Goal: Information Seeking & Learning: Learn about a topic

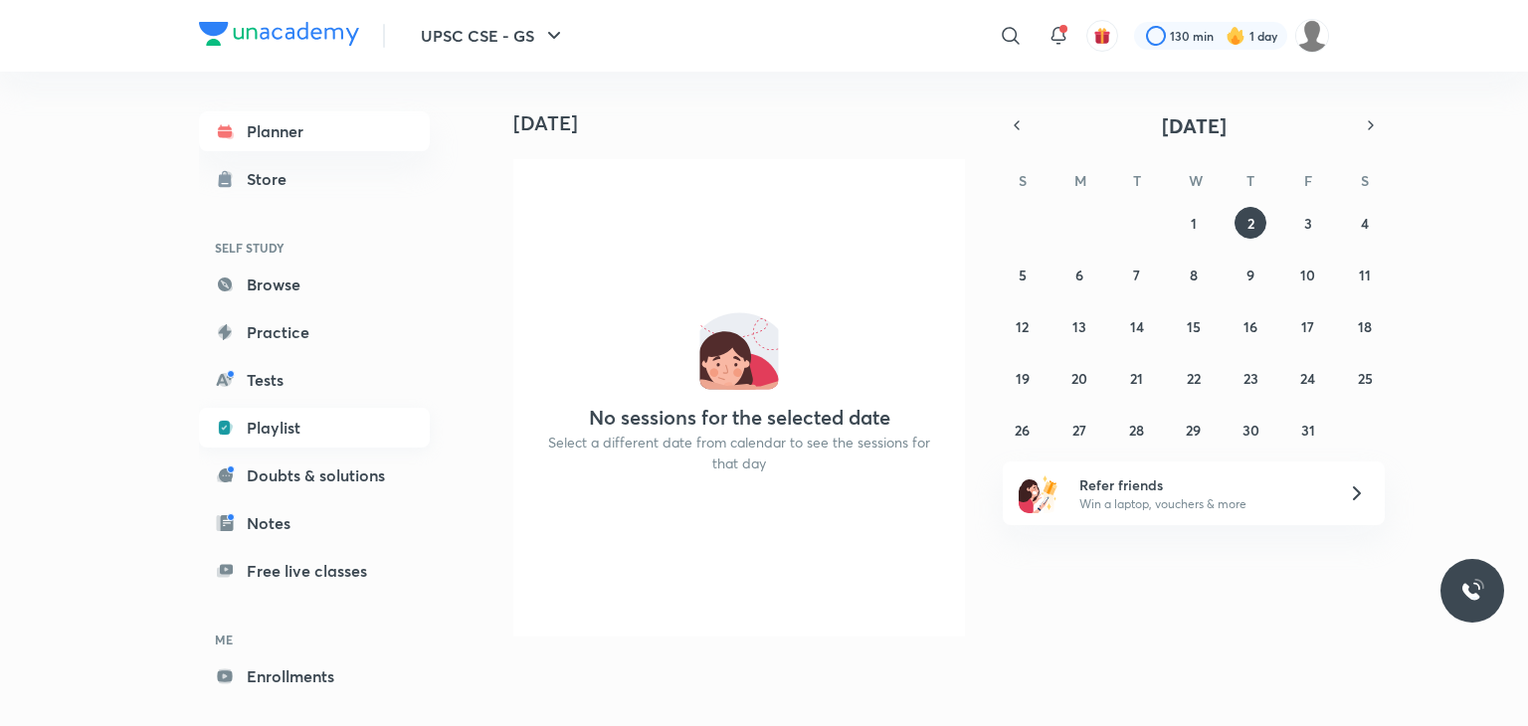
click at [290, 418] on link "Playlist" at bounding box center [314, 428] width 231 height 40
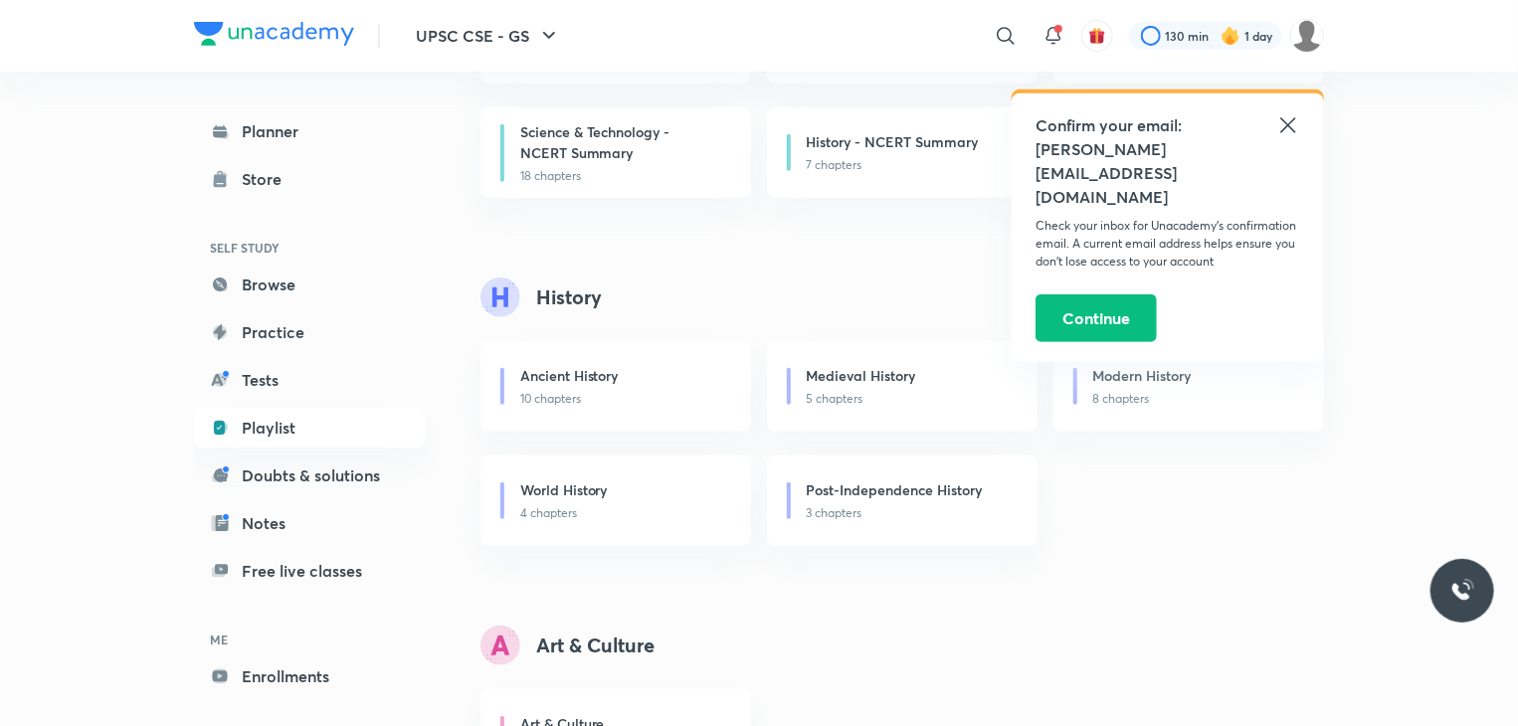
scroll to position [490, 0]
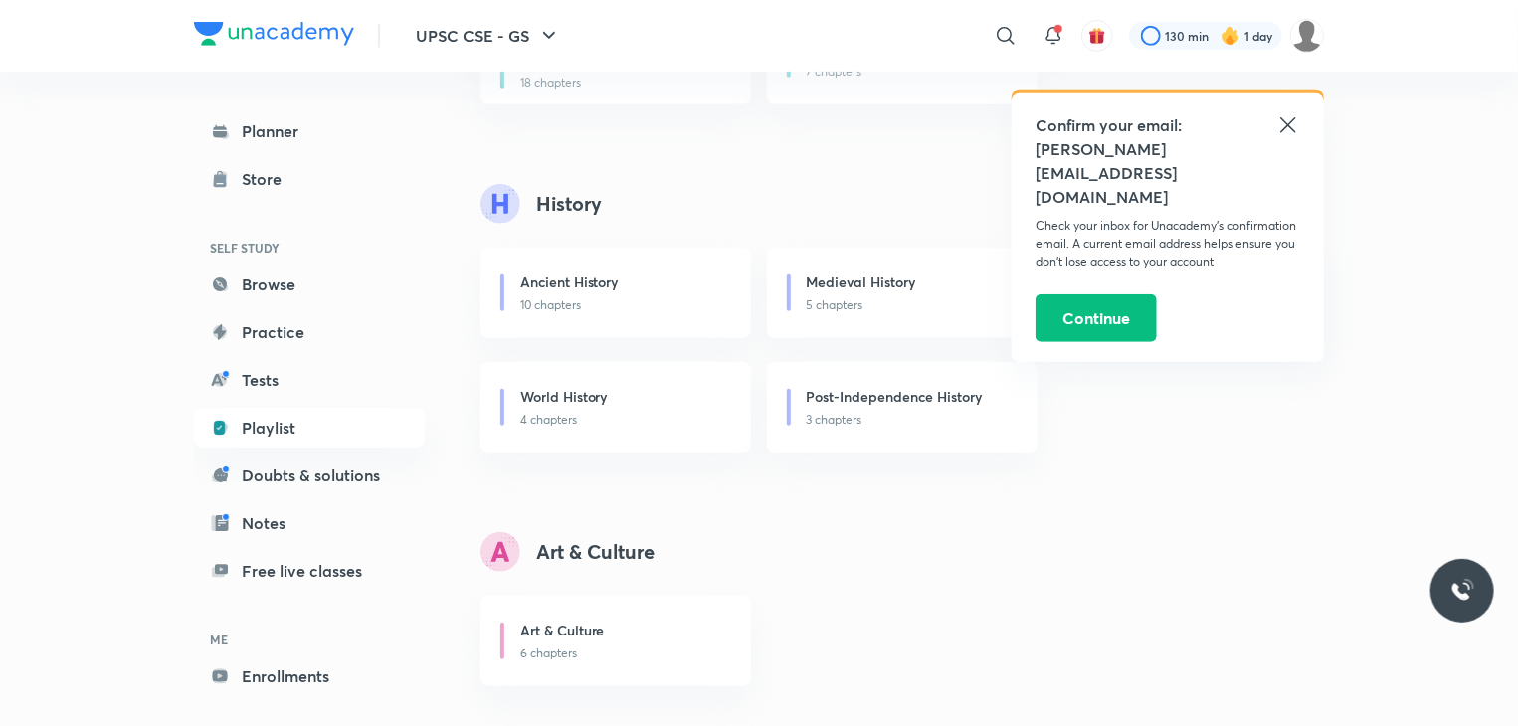
click at [1292, 128] on icon at bounding box center [1287, 124] width 15 height 15
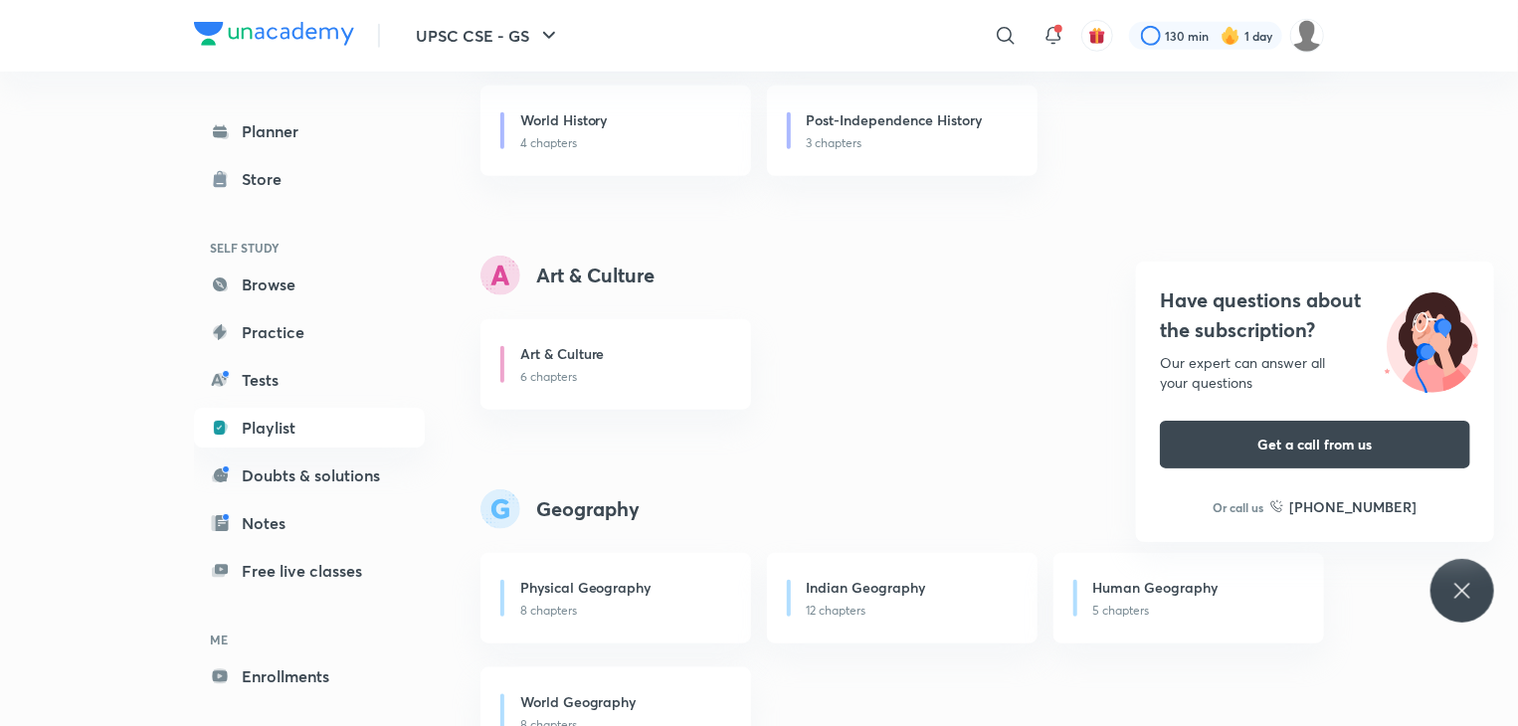
scroll to position [796, 0]
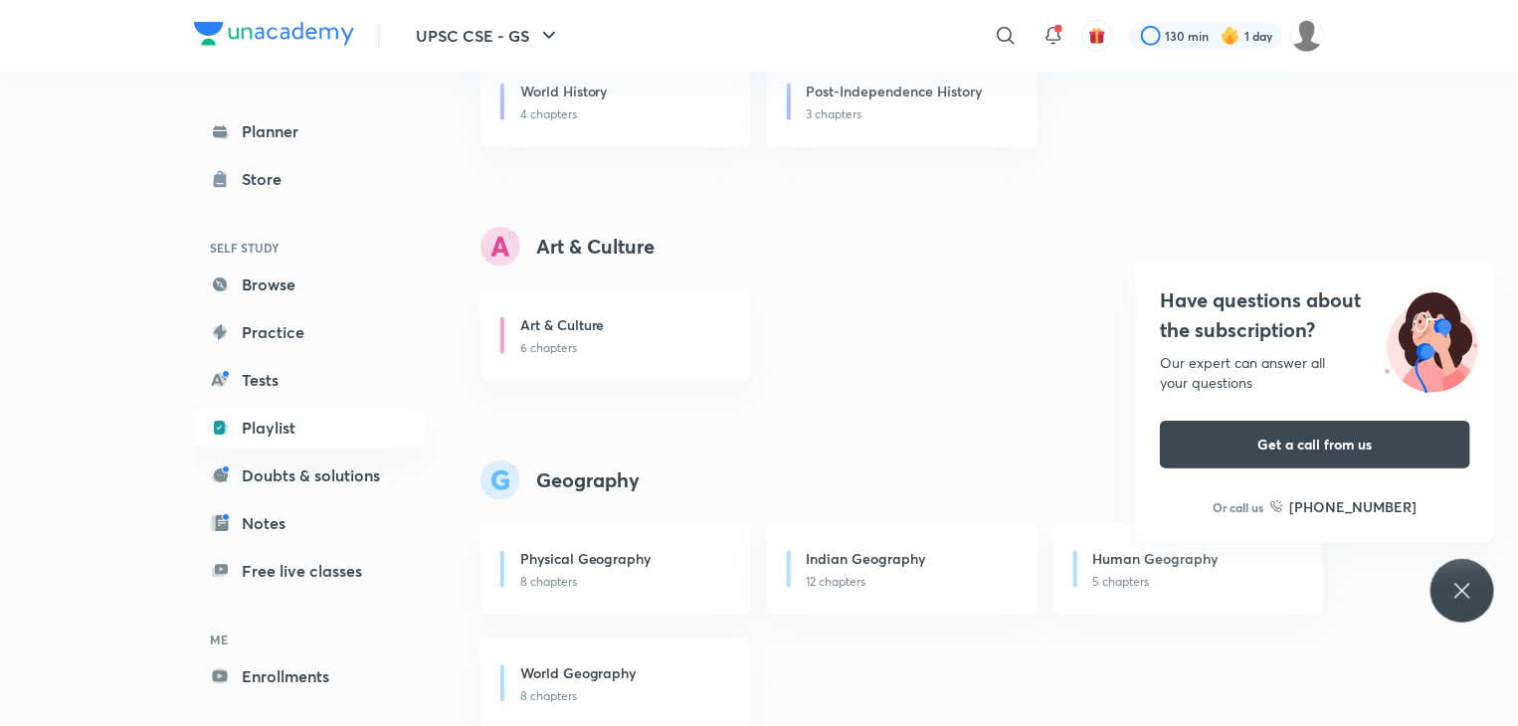
click at [1466, 576] on div "Have questions about the subscription? Our expert can answer all your questions…" at bounding box center [1463, 591] width 64 height 64
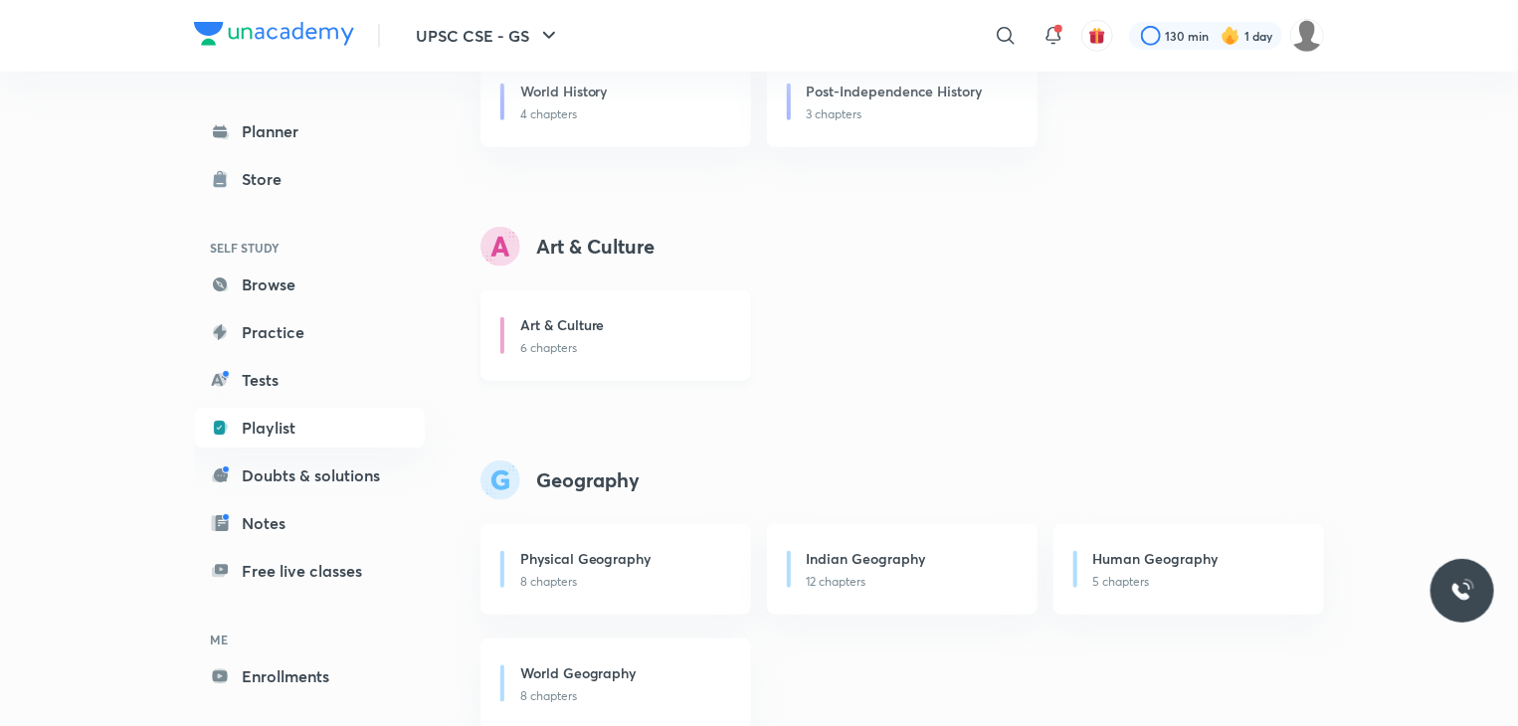
click at [698, 343] on p "6 chapters" at bounding box center [623, 348] width 207 height 18
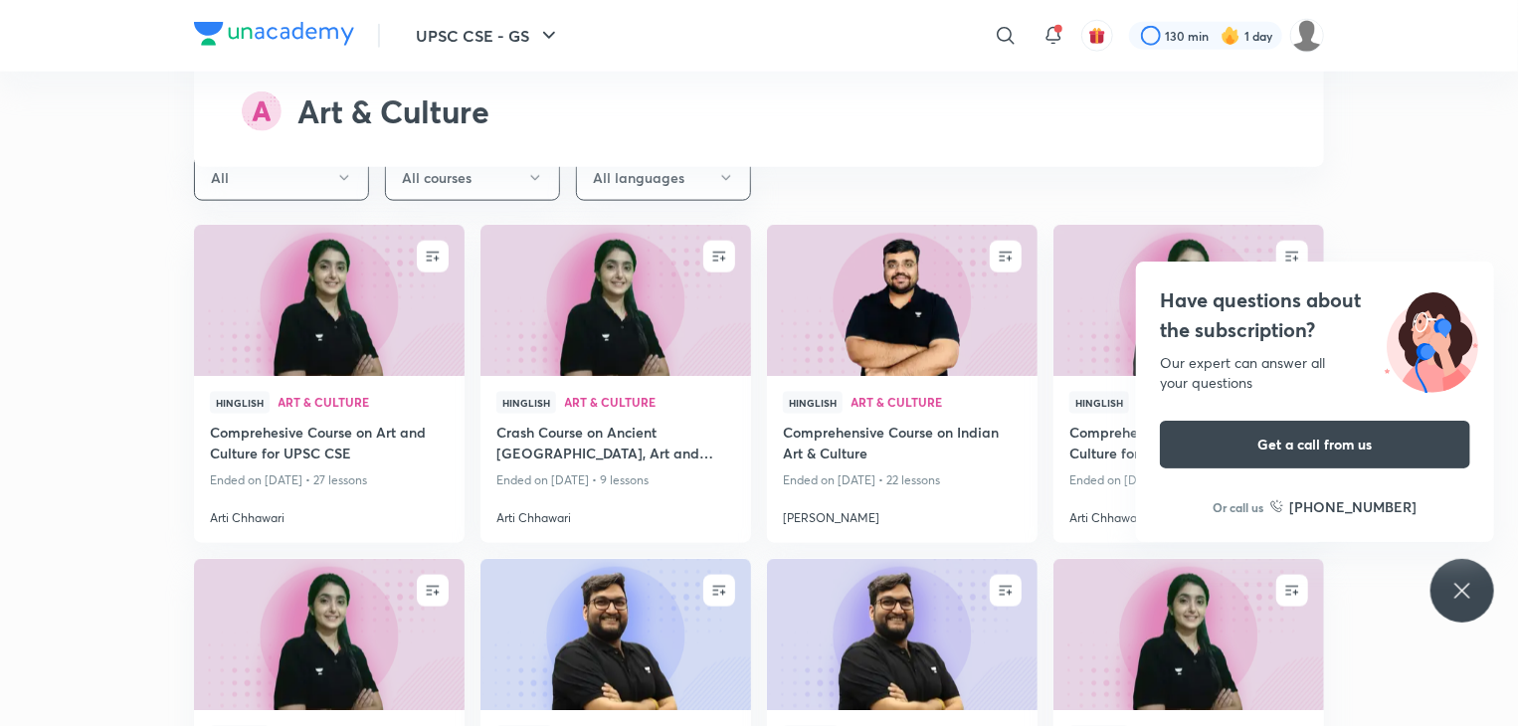
scroll to position [4974, 0]
click at [1446, 582] on div "Have questions about the subscription? Our expert can answer all your questions…" at bounding box center [1463, 591] width 64 height 64
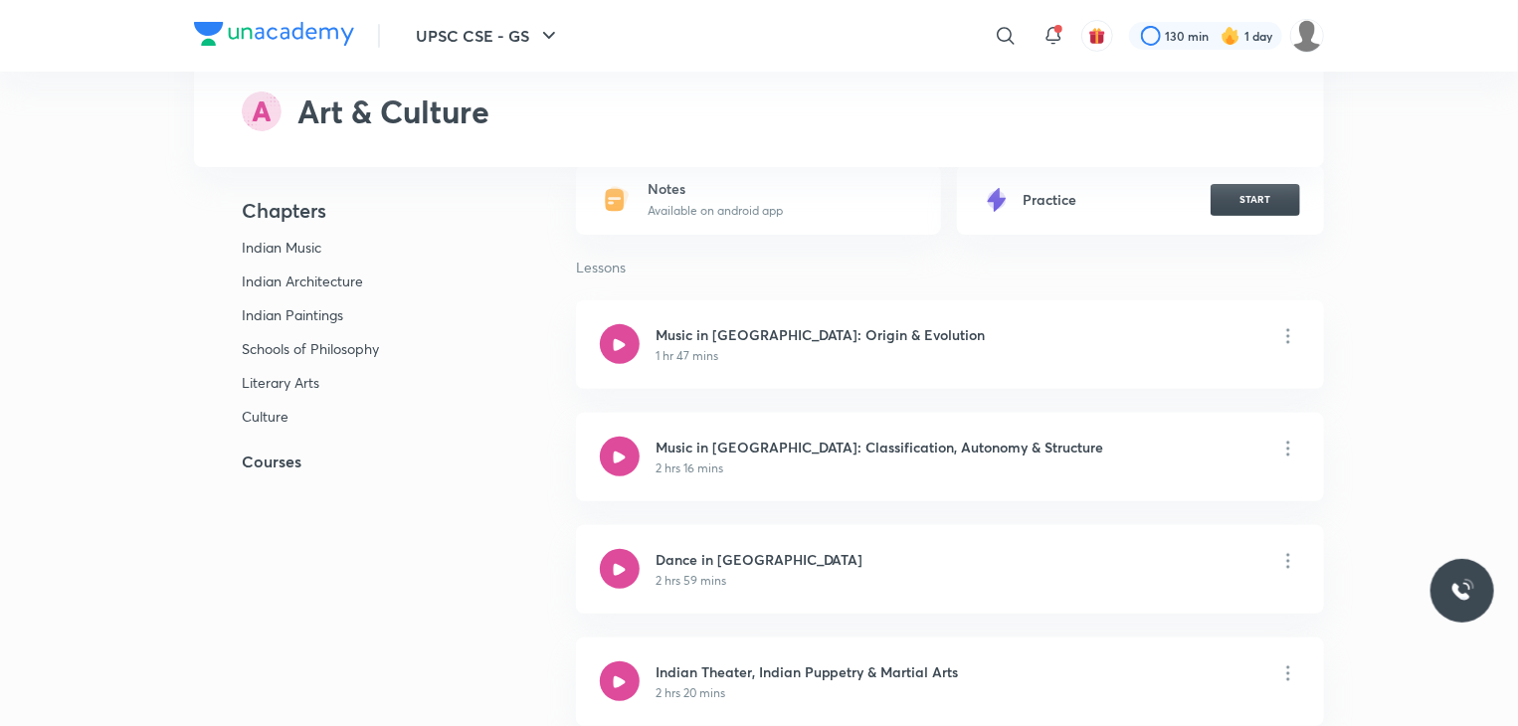
scroll to position [199, 0]
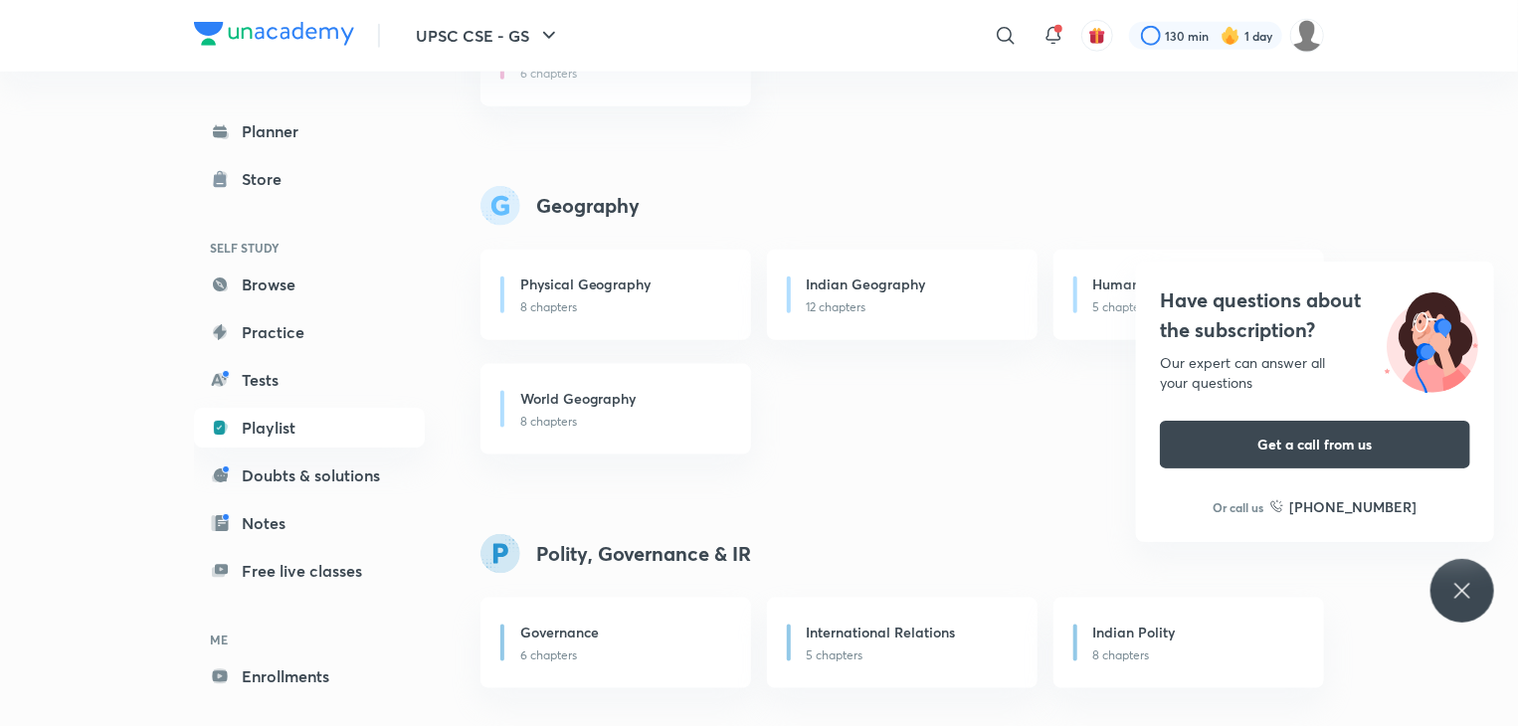
scroll to position [1074, 0]
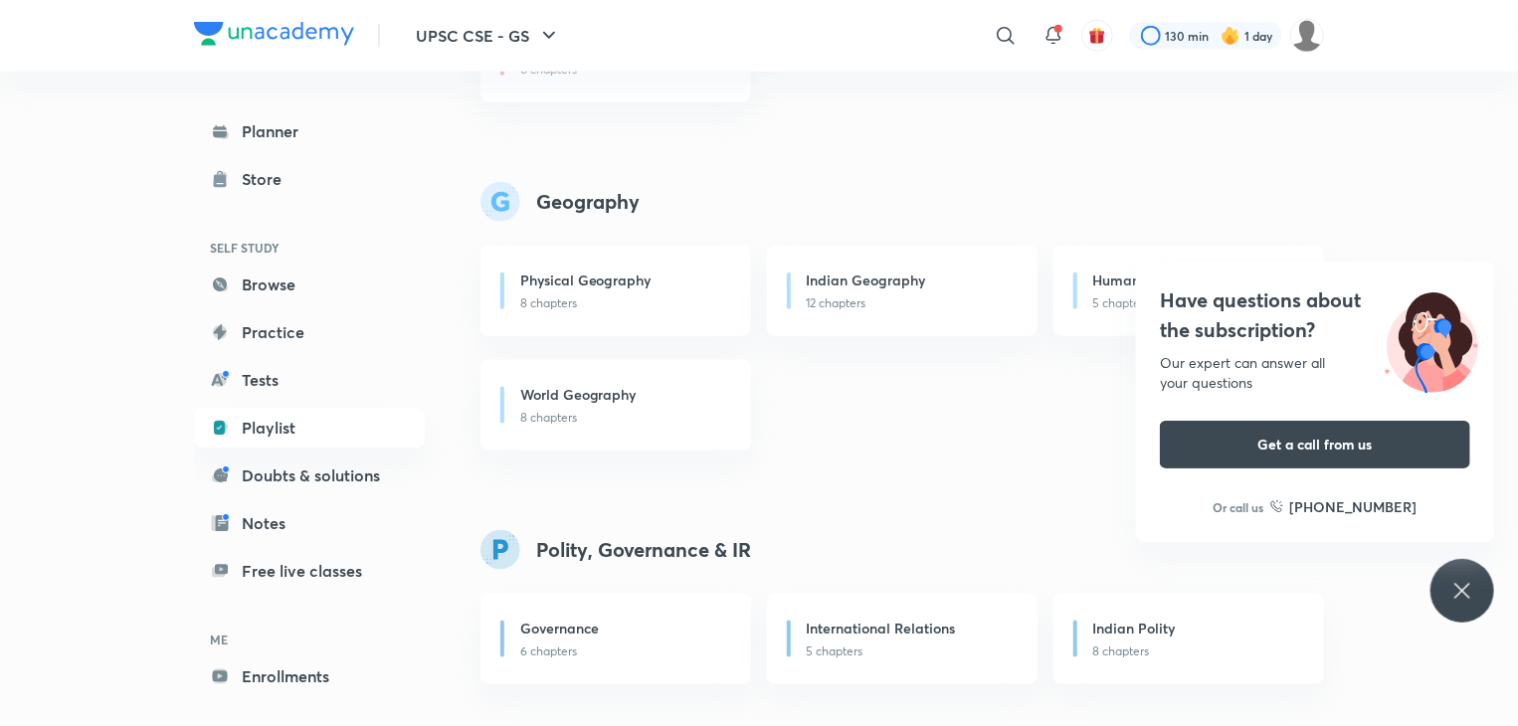
click at [1460, 585] on icon at bounding box center [1462, 591] width 24 height 24
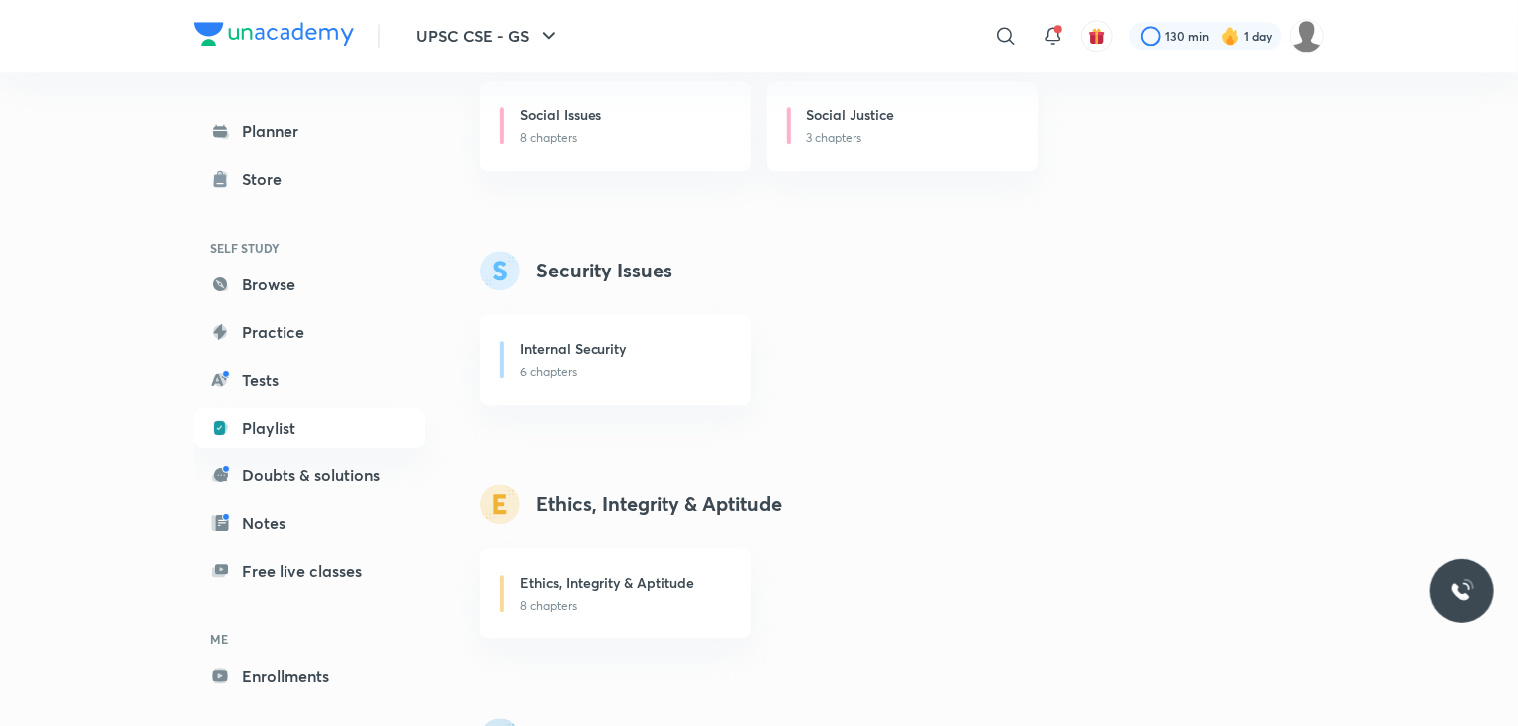
scroll to position [2491, 0]
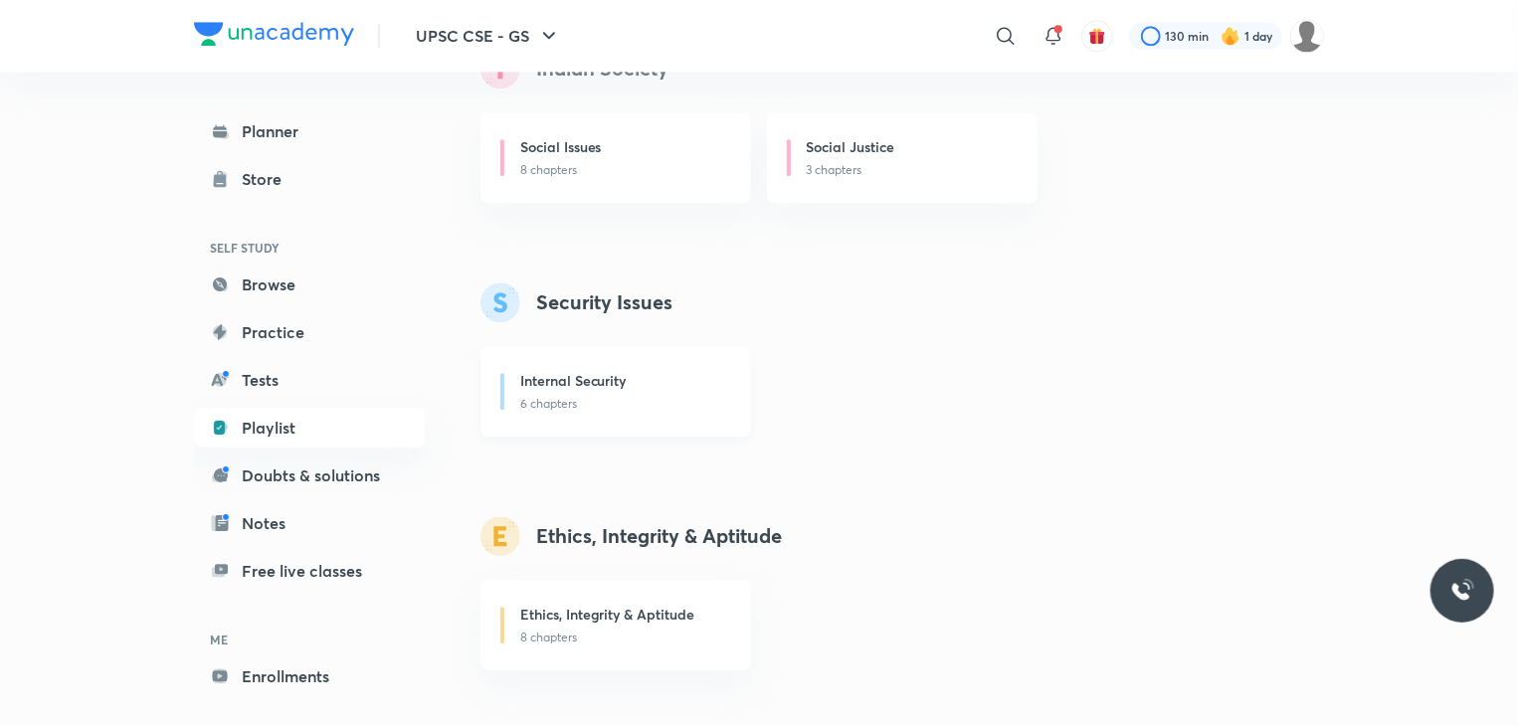
click at [617, 376] on h6 "Internal Security" at bounding box center [573, 380] width 106 height 21
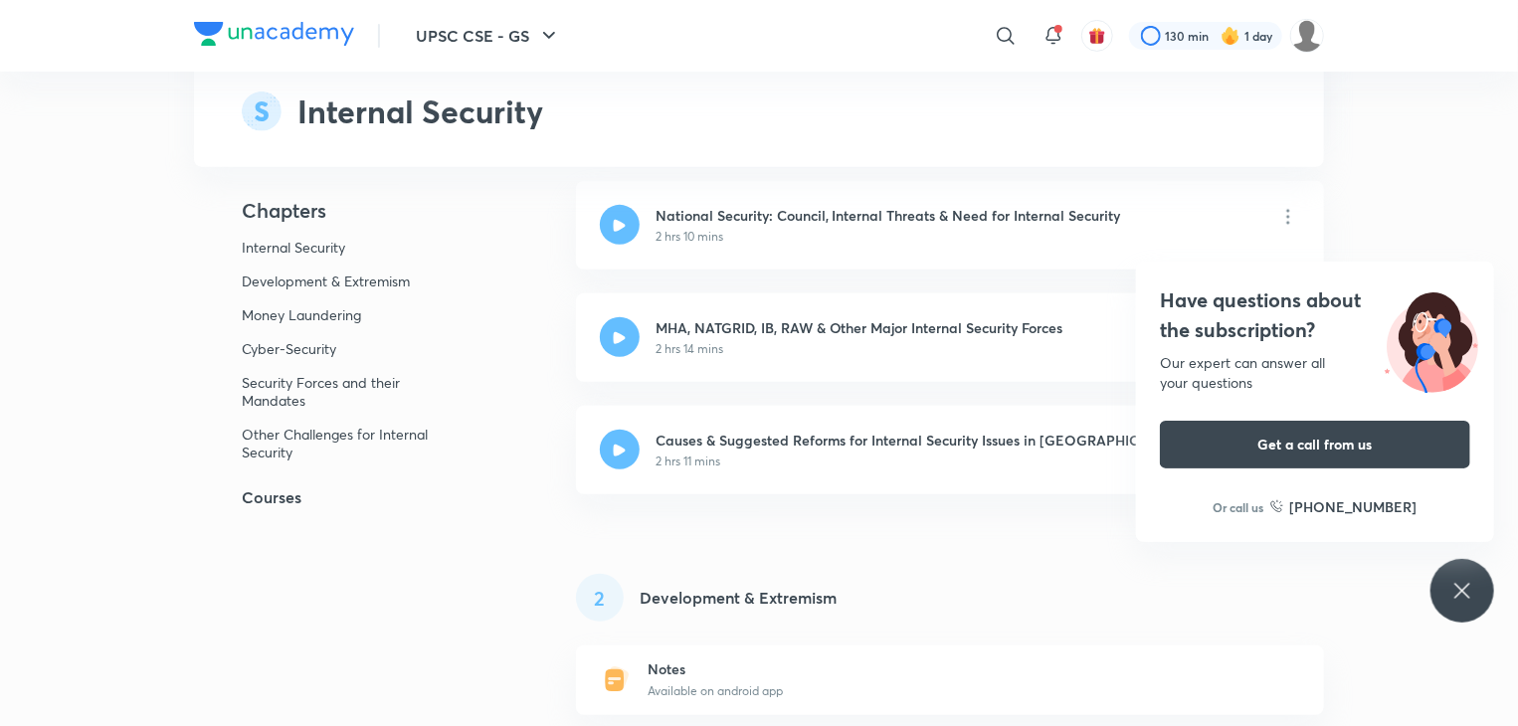
scroll to position [199, 0]
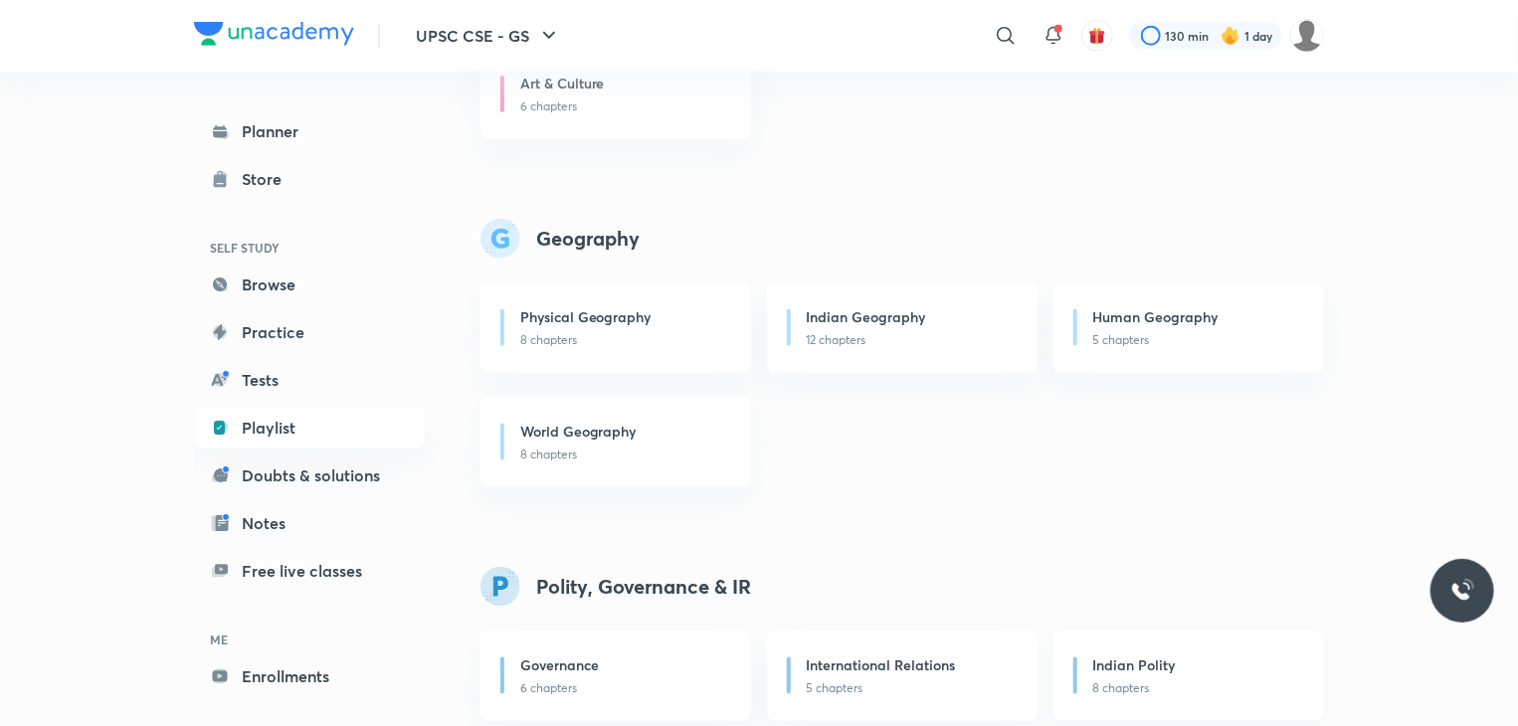
scroll to position [1035, 0]
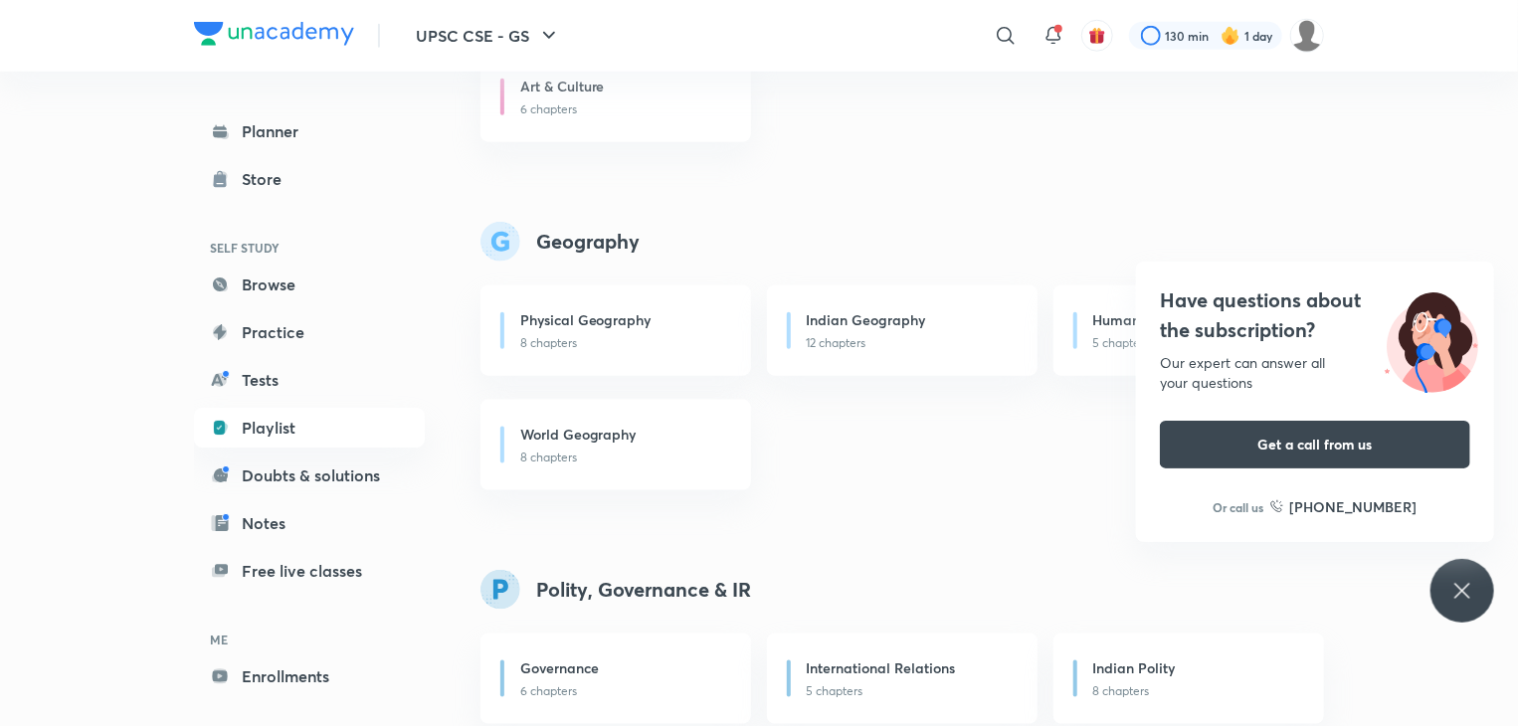
click at [1489, 597] on div "Have questions about the subscription? Our expert can answer all your questions…" at bounding box center [1463, 591] width 64 height 64
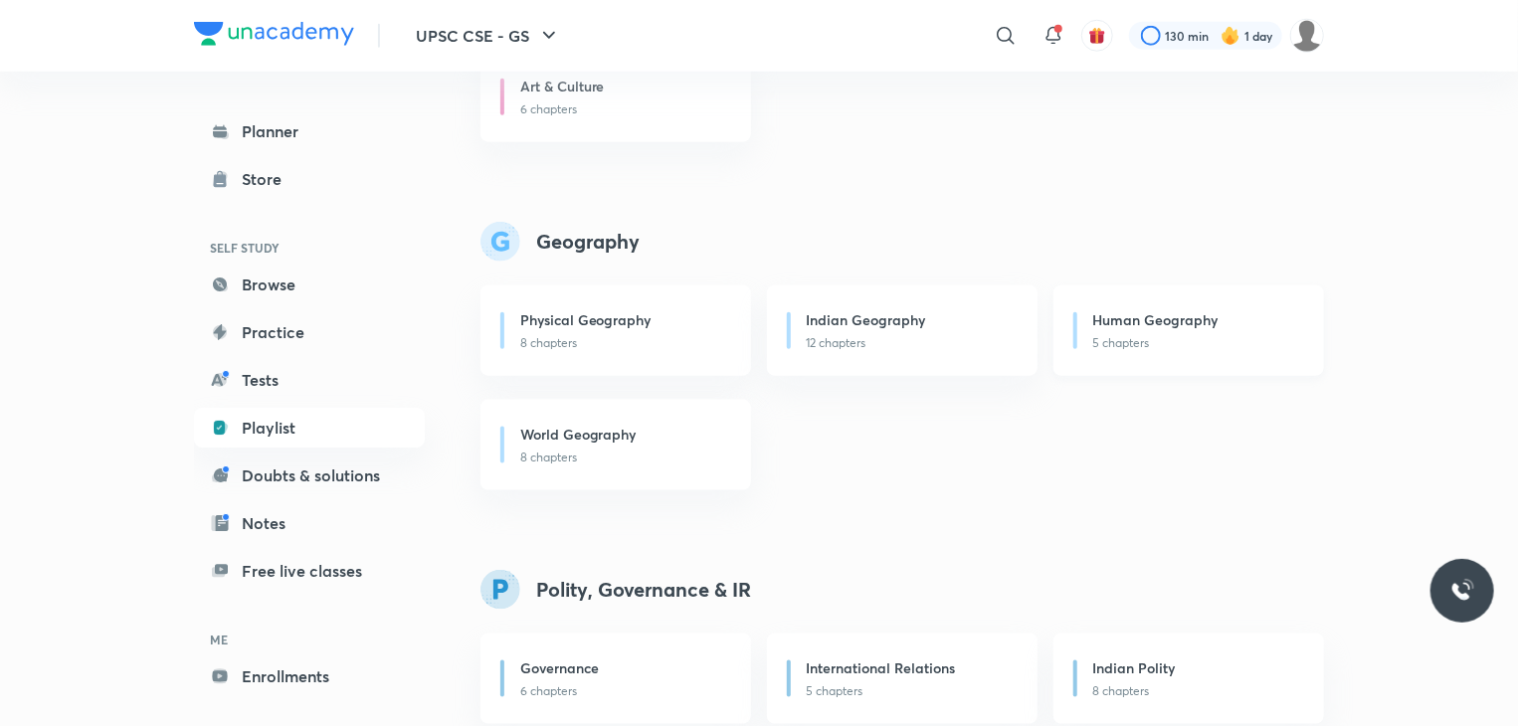
click at [1154, 329] on h6 "Human Geography" at bounding box center [1155, 319] width 125 height 21
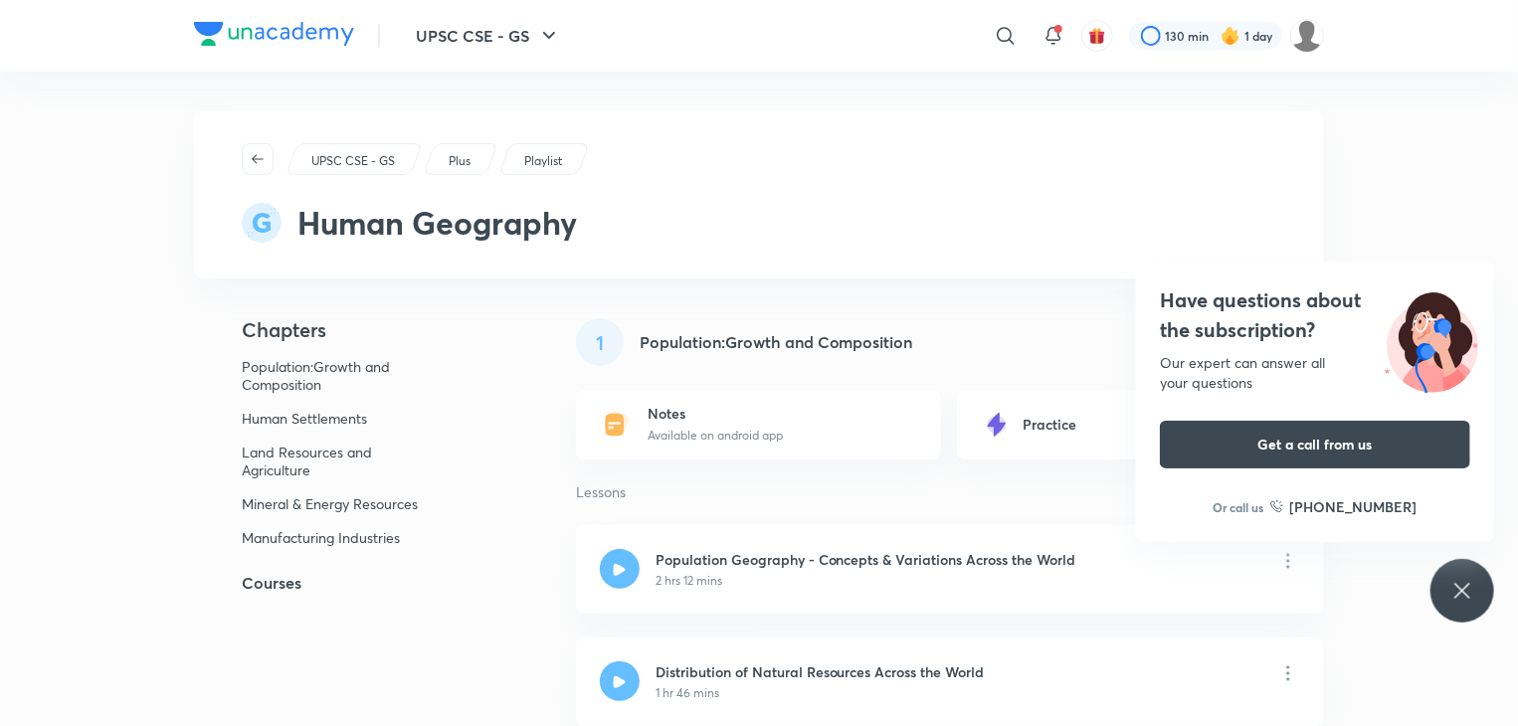
click at [709, 438] on p "Available on android app" at bounding box center [715, 436] width 135 height 18
click at [639, 416] on div "Notes Available on android app" at bounding box center [758, 425] width 365 height 70
click at [609, 421] on icon at bounding box center [614, 425] width 19 height 22
click at [1463, 572] on div "Have questions about the subscription? Our expert can answer all your questions…" at bounding box center [1463, 591] width 64 height 64
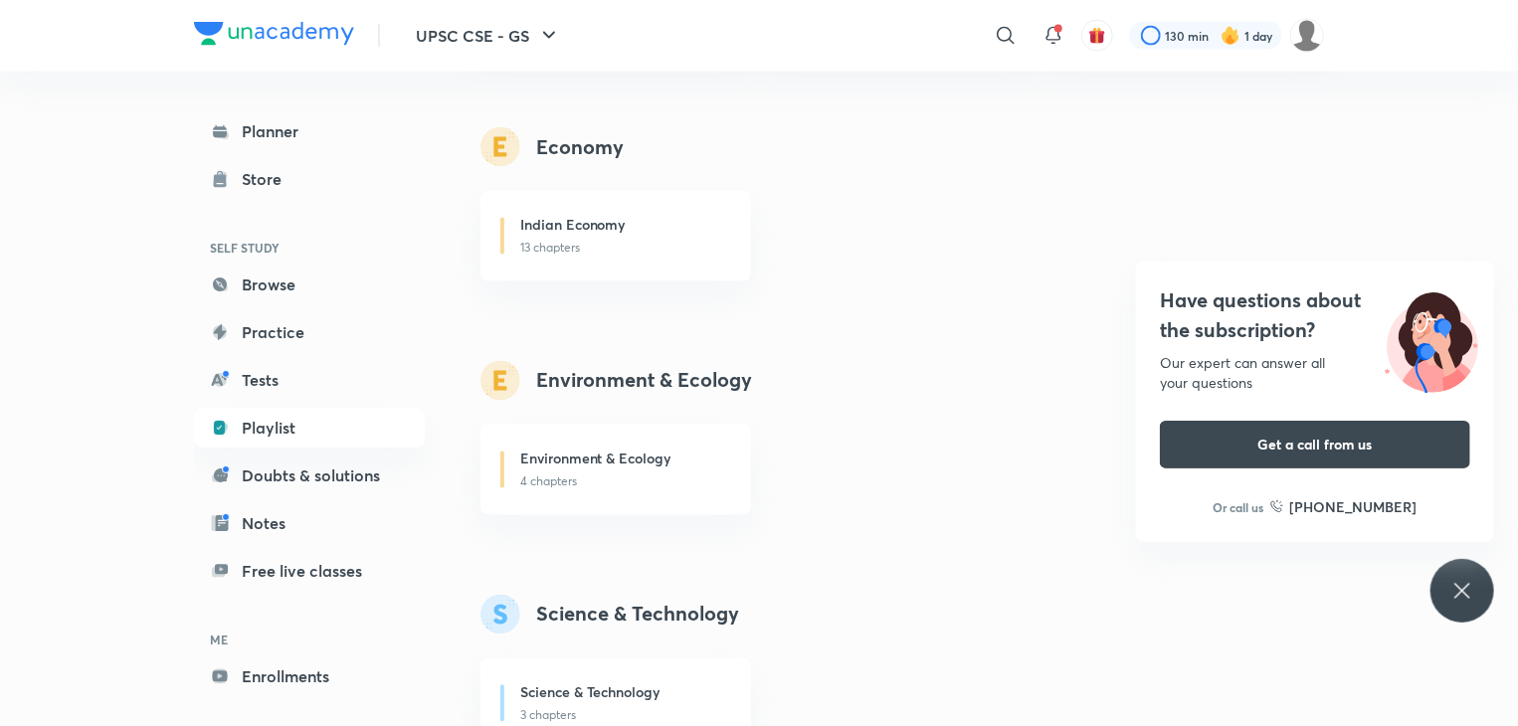
scroll to position [1751, 0]
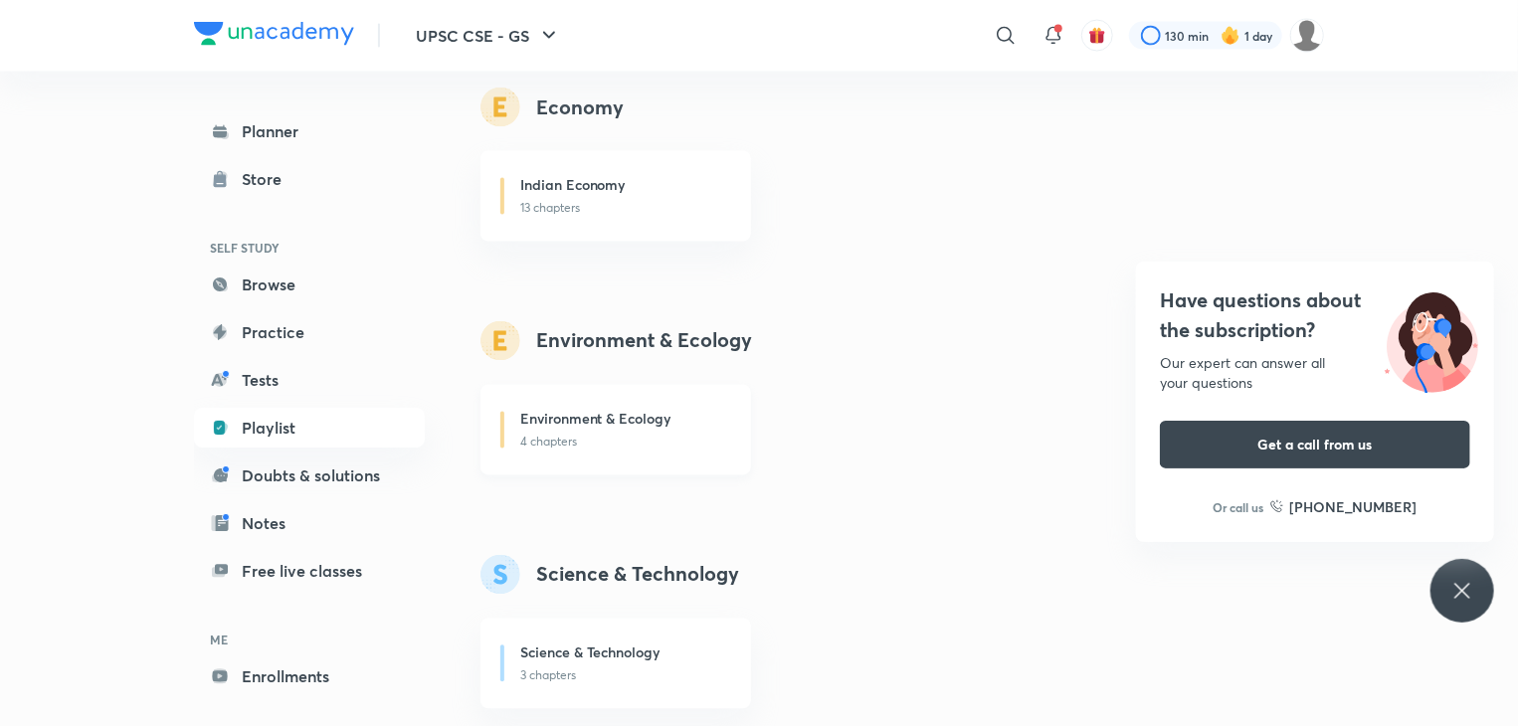
click at [626, 392] on div "Environment & Ecology 4 chapters" at bounding box center [616, 430] width 271 height 91
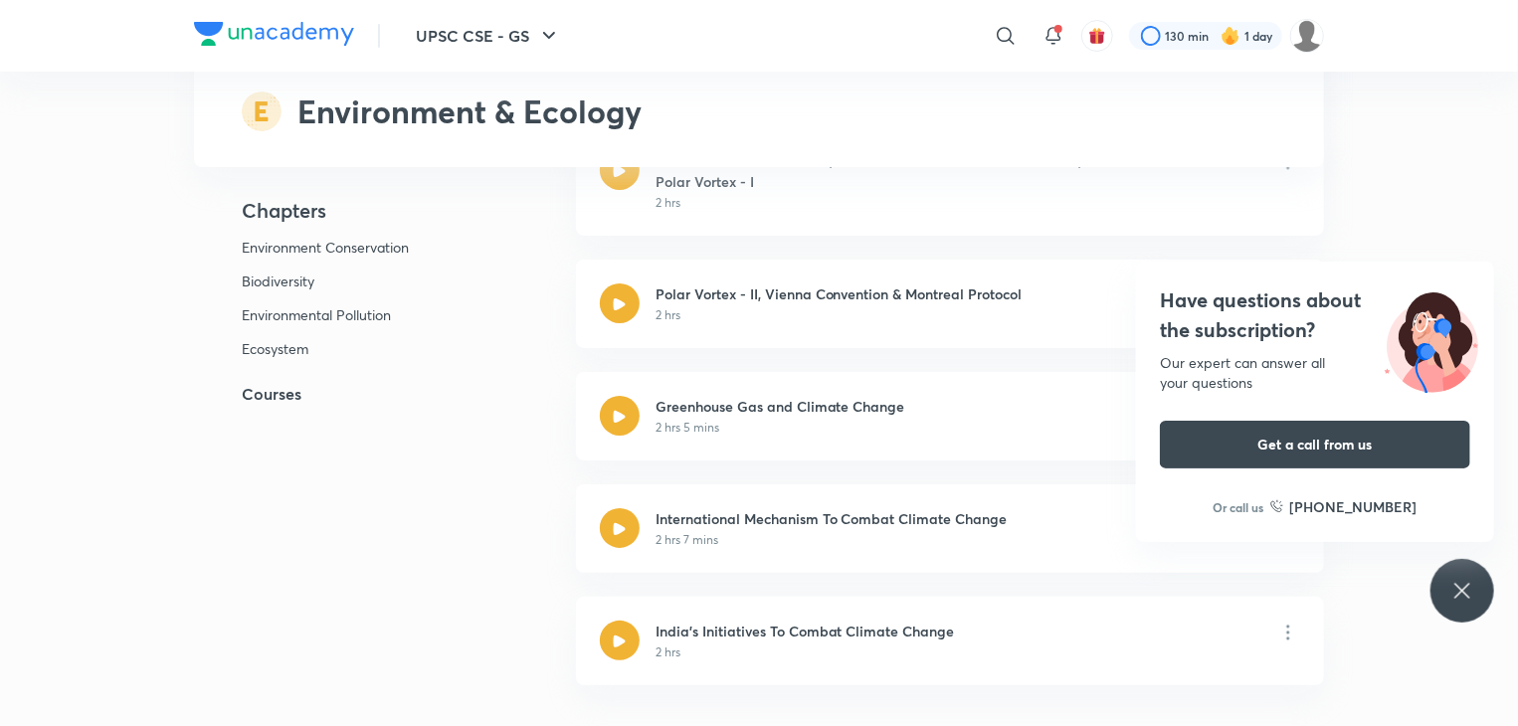
scroll to position [3701, 0]
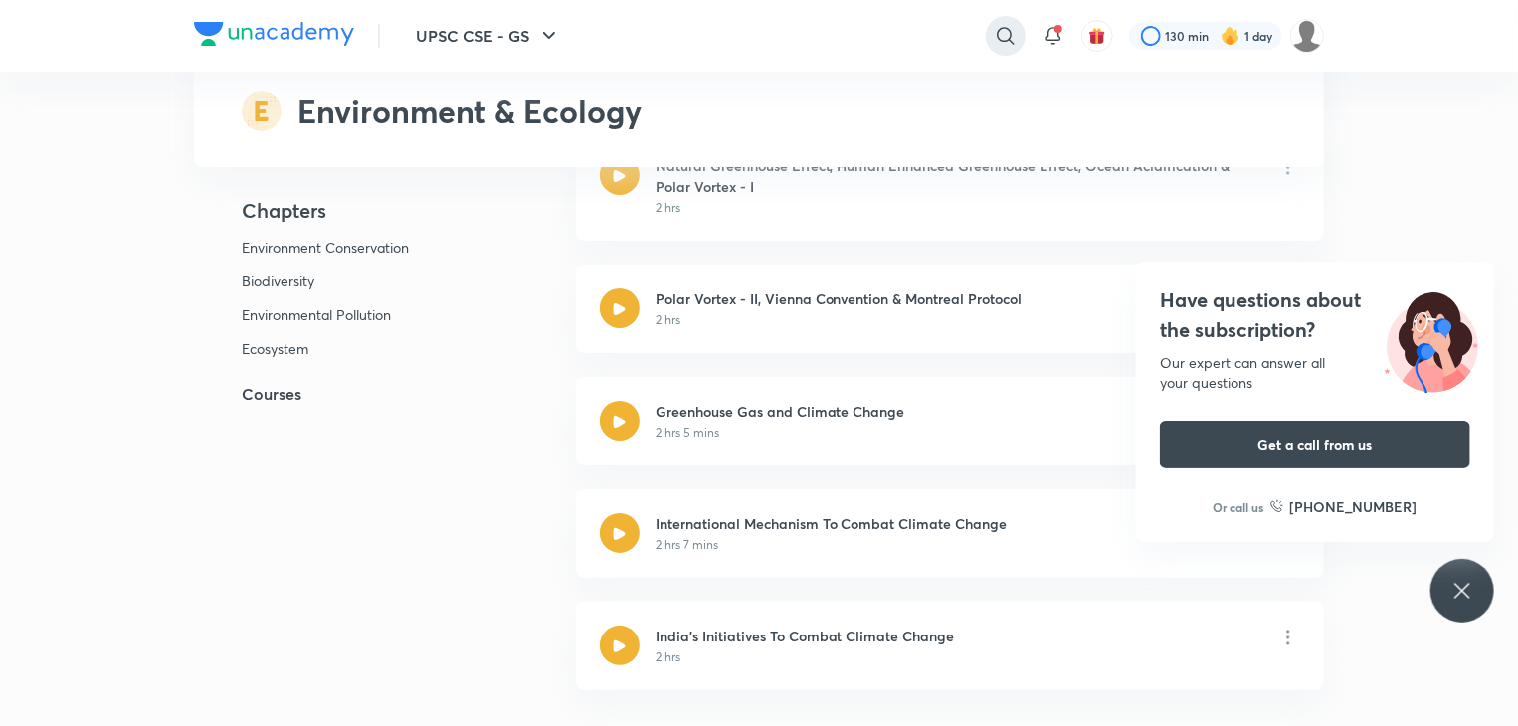
click at [1003, 37] on icon at bounding box center [1006, 36] width 24 height 24
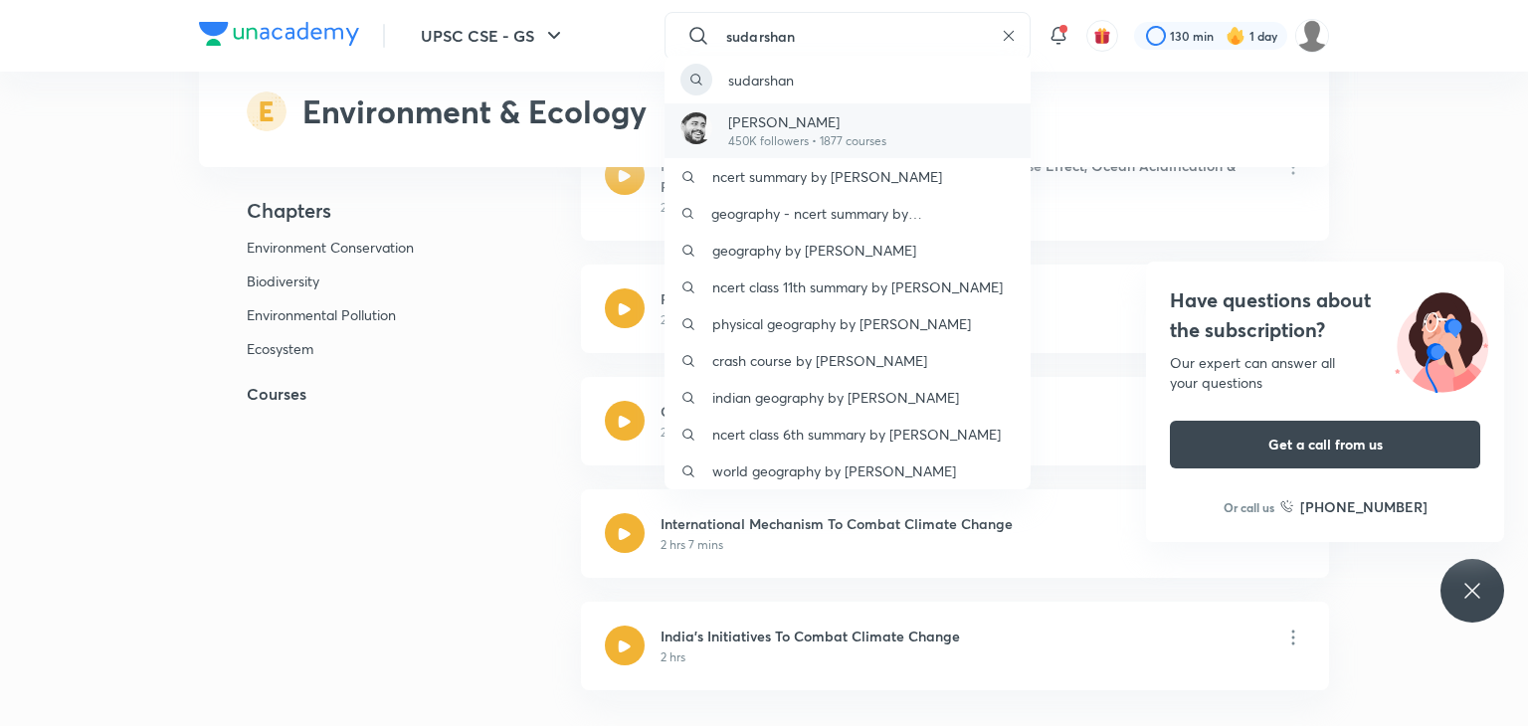
type input "sudarshan"
click at [862, 128] on p "Sudarshan Gurjar" at bounding box center [807, 121] width 158 height 21
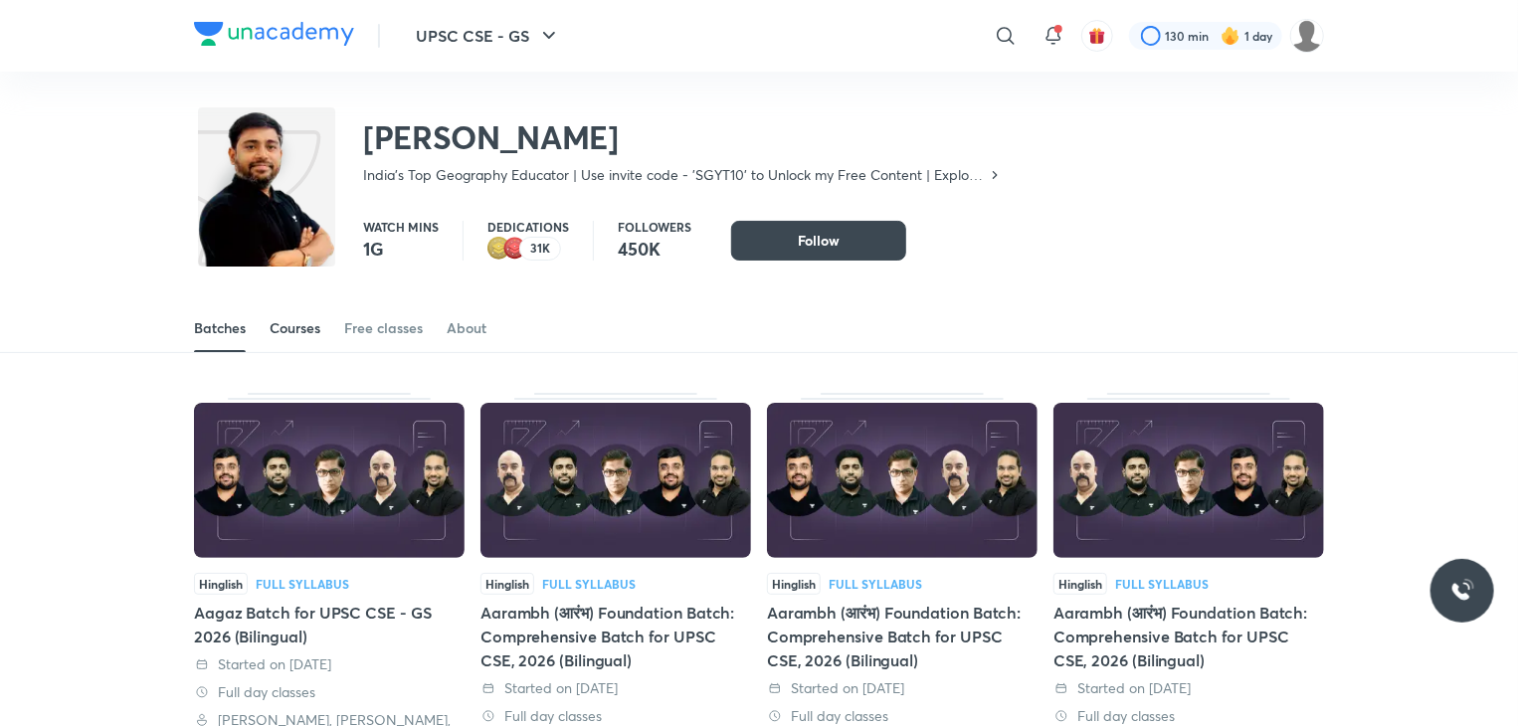
click at [294, 331] on div "Courses" at bounding box center [295, 328] width 51 height 20
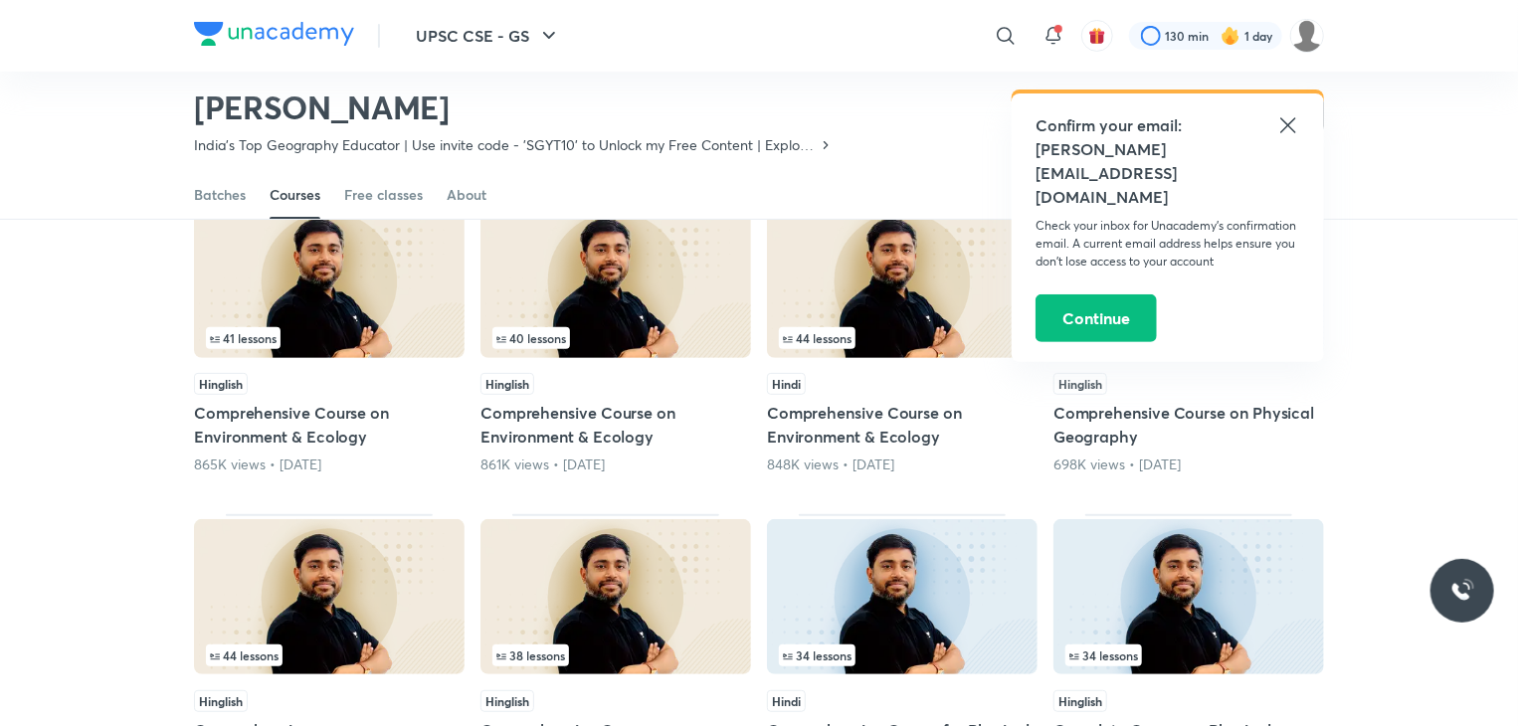
scroll to position [204, 0]
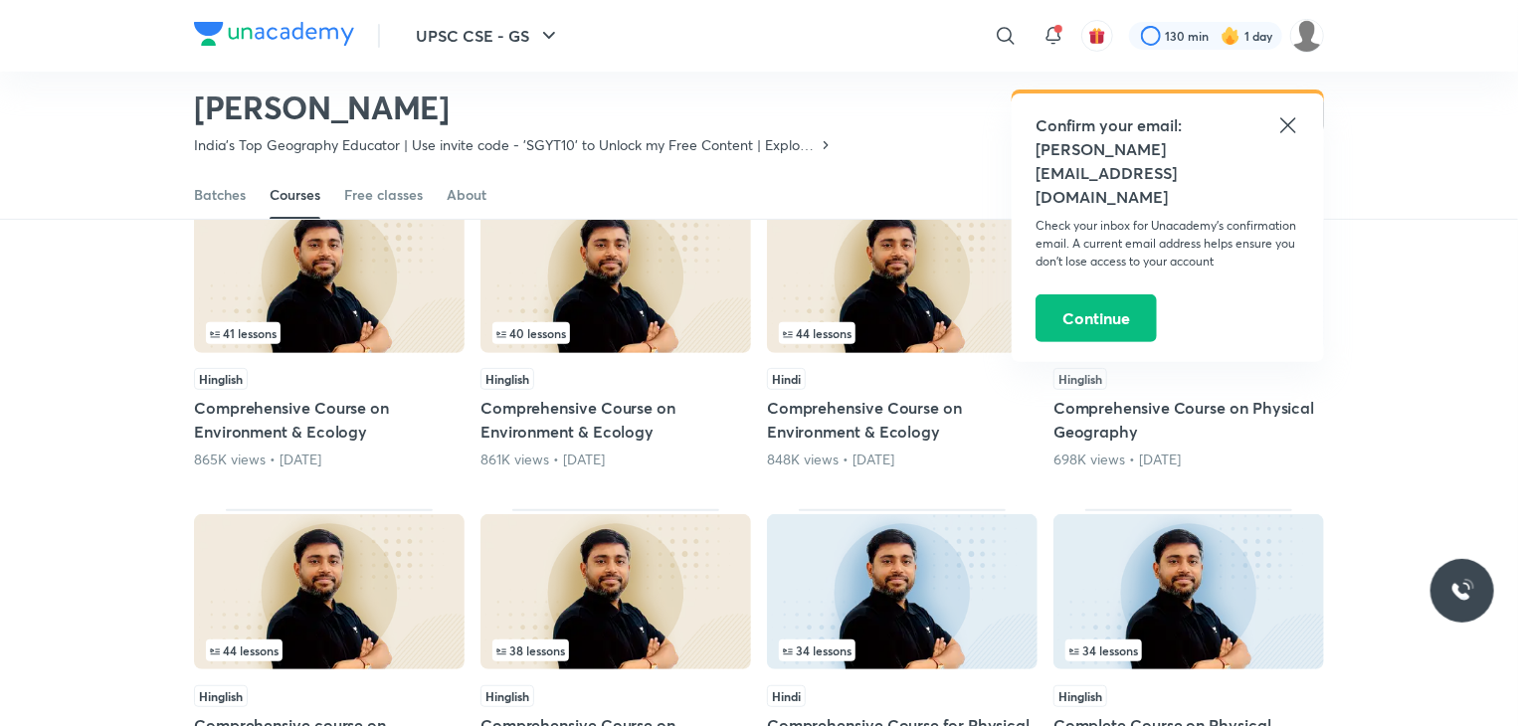
click at [1293, 131] on icon at bounding box center [1288, 125] width 24 height 24
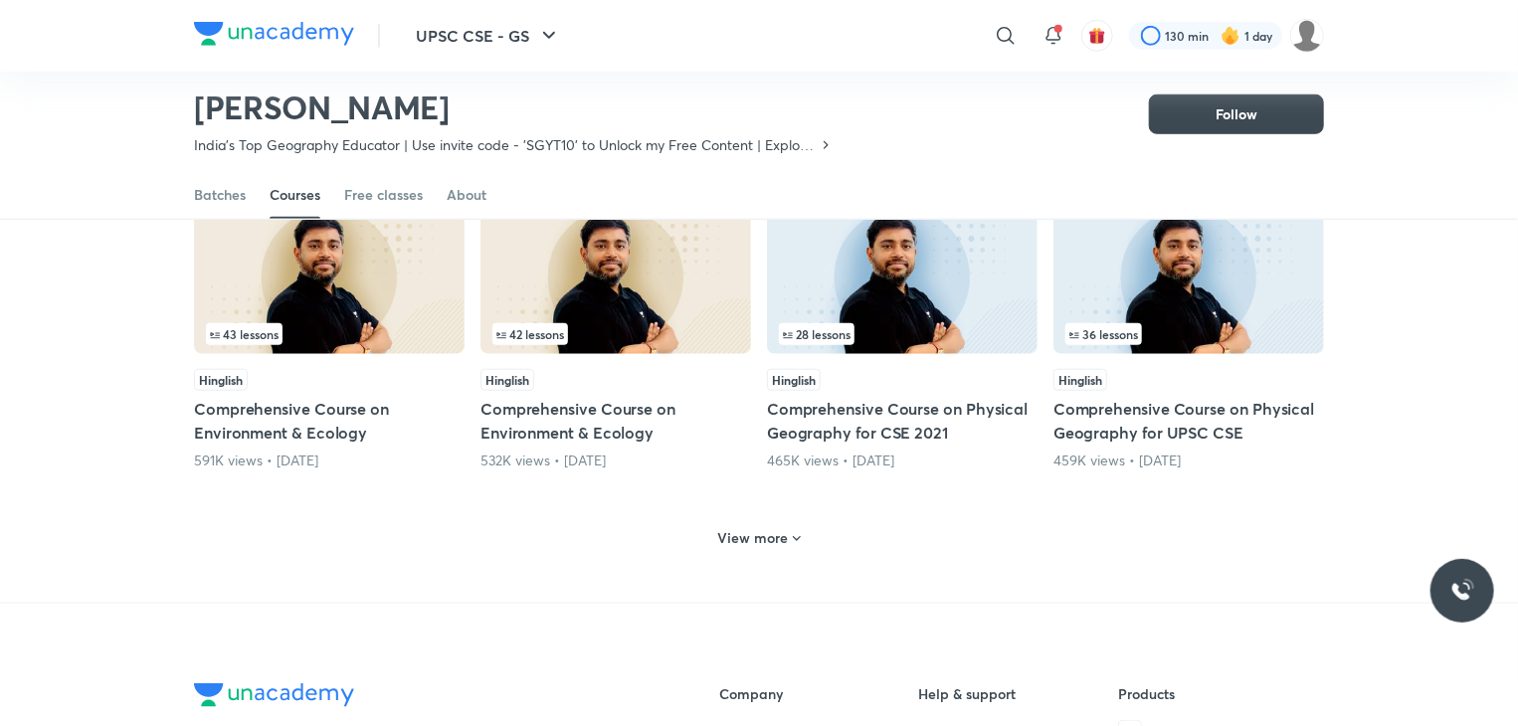
scroll to position [841, 0]
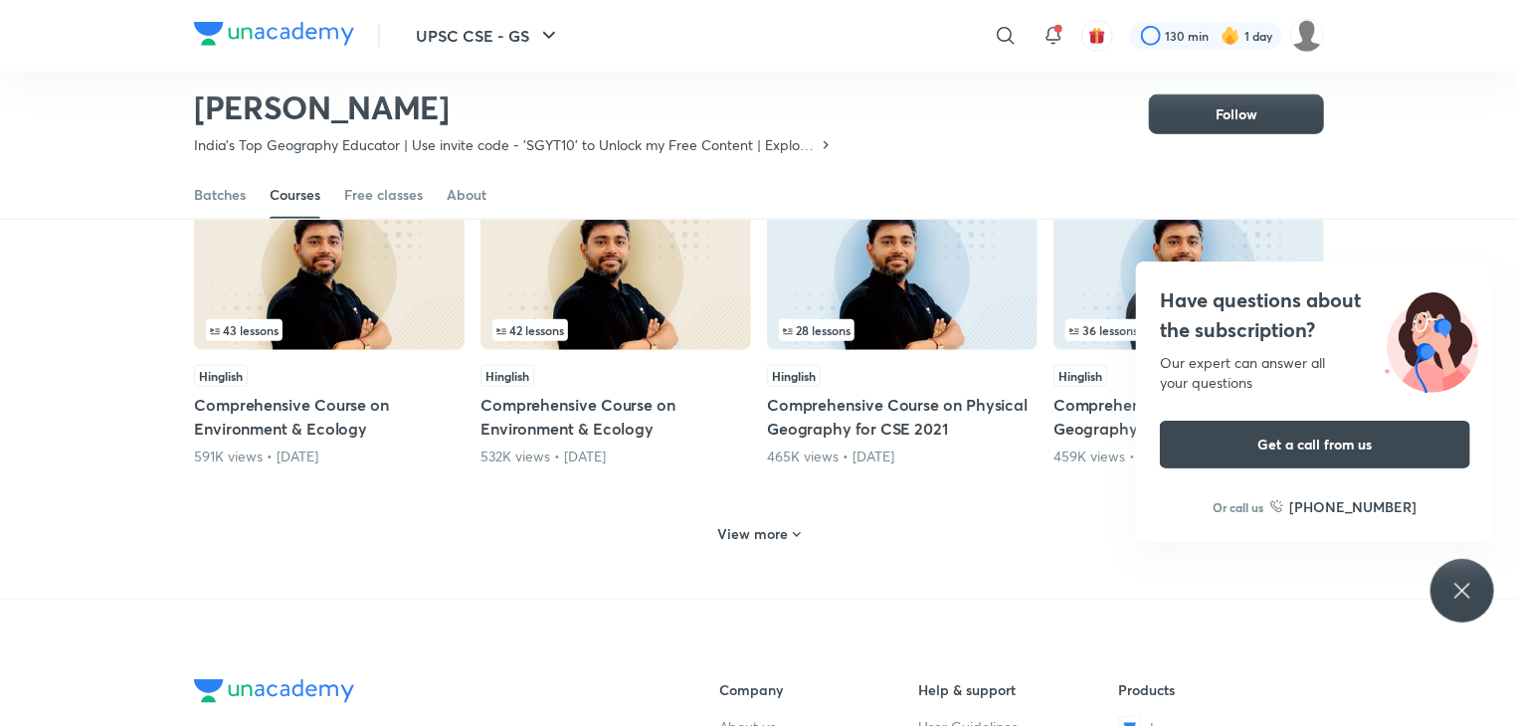
click at [1472, 585] on icon at bounding box center [1462, 591] width 24 height 24
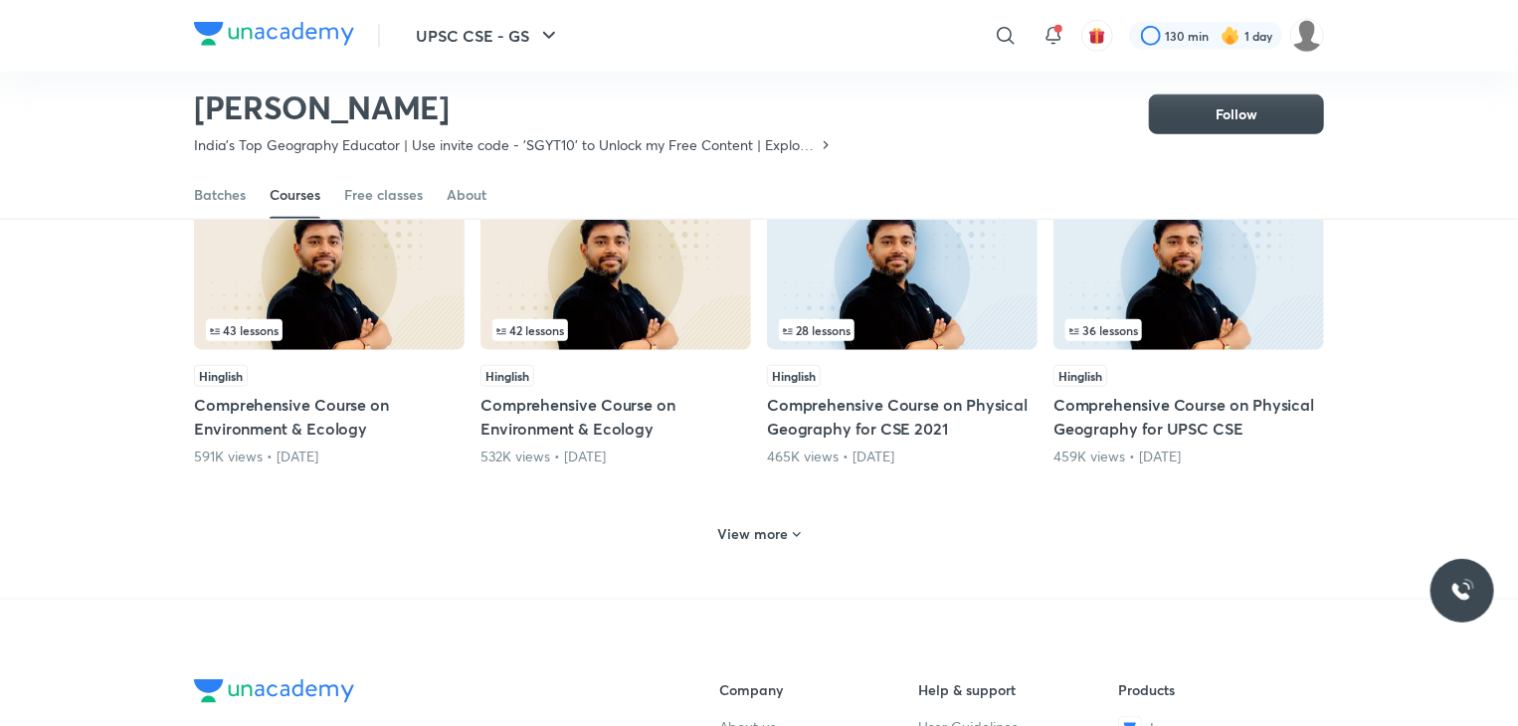
click at [795, 543] on span at bounding box center [797, 536] width 16 height 19
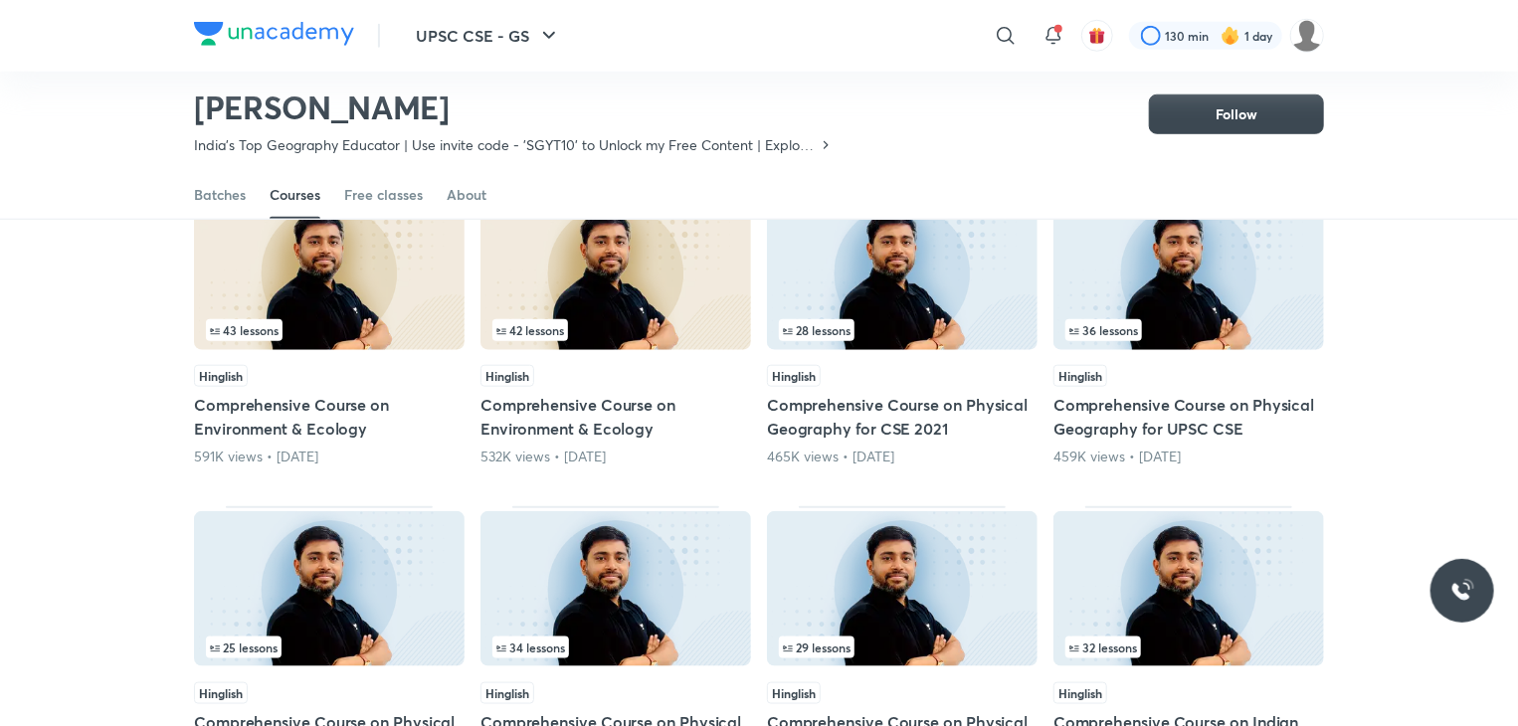
click at [619, 395] on h5 "Comprehensive Course on Environment & Ecology" at bounding box center [616, 417] width 271 height 48
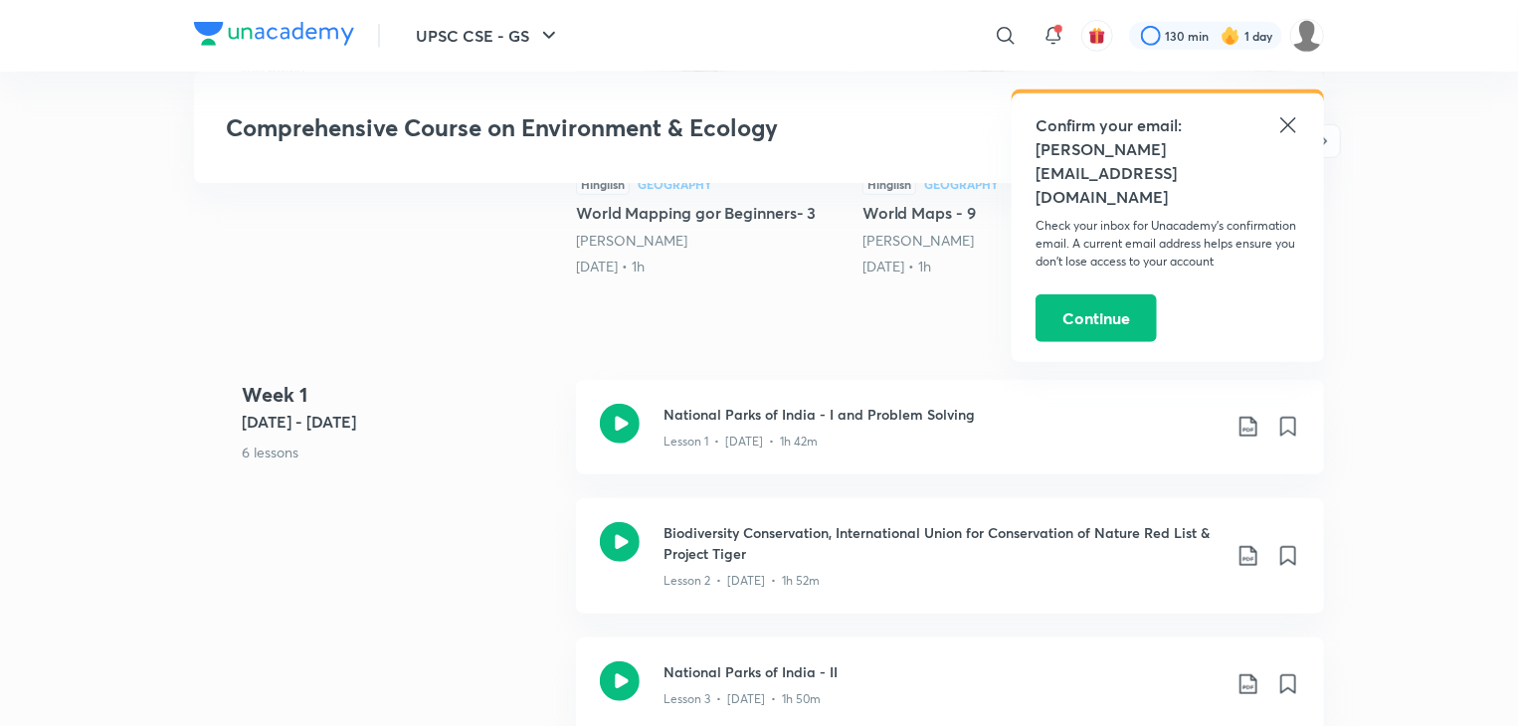
scroll to position [637, 0]
click at [1280, 124] on icon at bounding box center [1288, 125] width 24 height 24
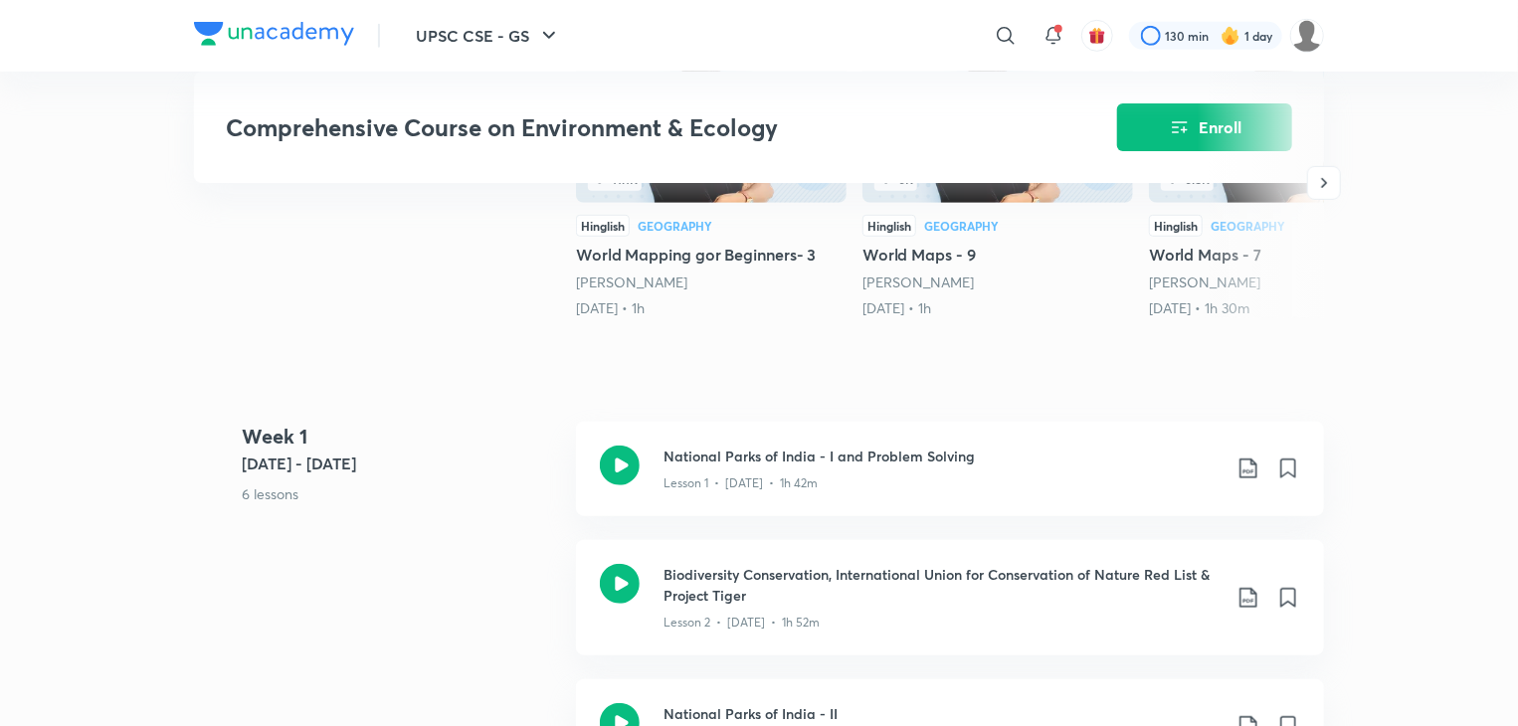
scroll to position [597, 0]
click at [1280, 124] on div at bounding box center [1260, 184] width 127 height 271
click at [1219, 129] on div at bounding box center [1260, 184] width 127 height 271
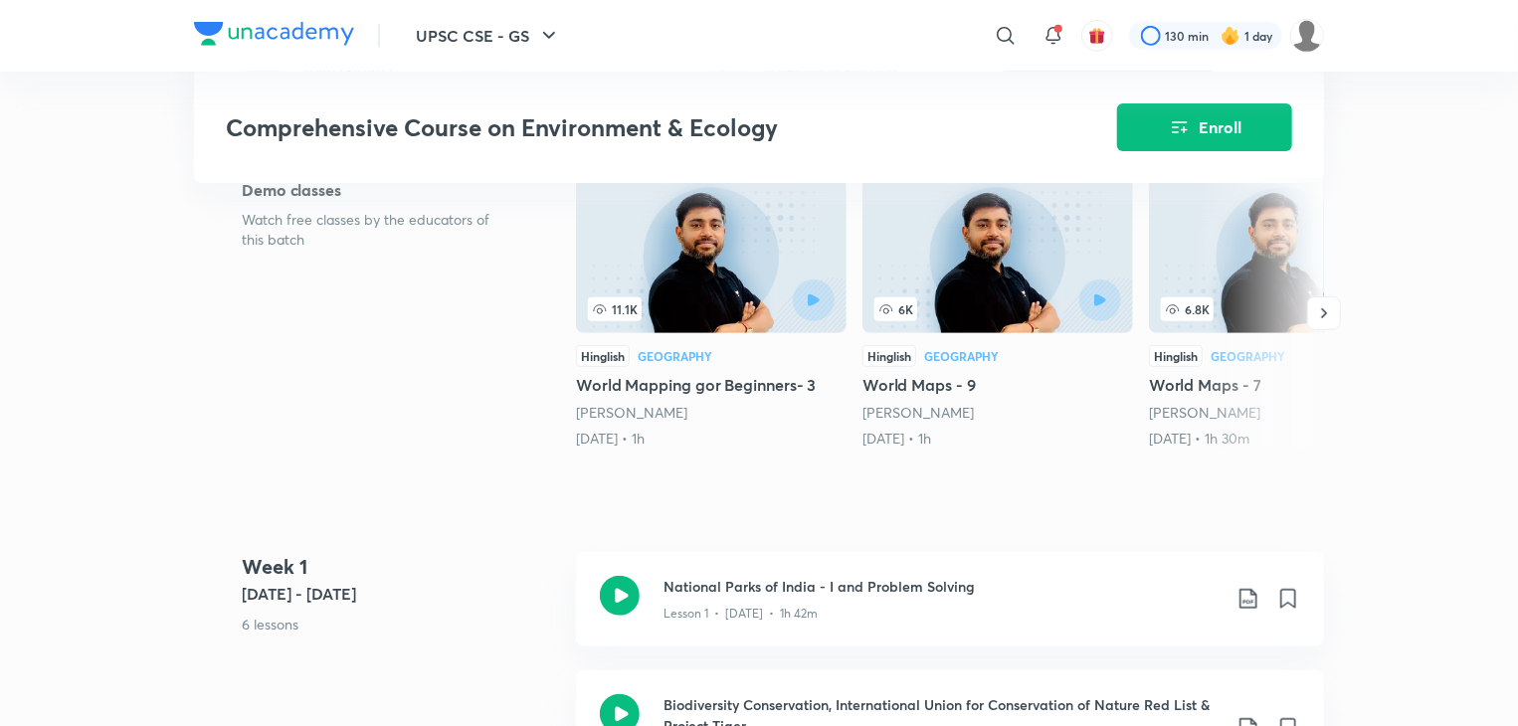
scroll to position [438, 0]
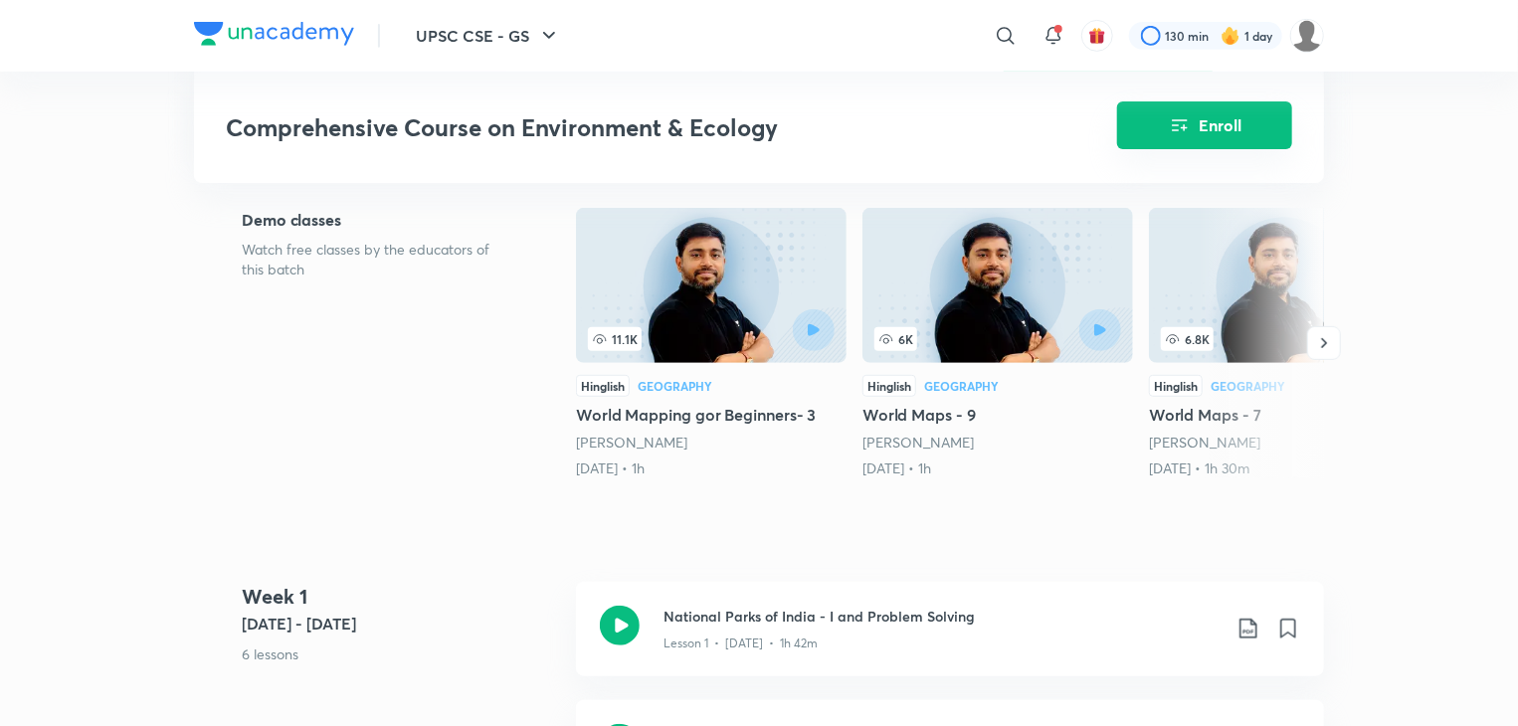
click at [1215, 108] on button "Enroll" at bounding box center [1204, 125] width 175 height 48
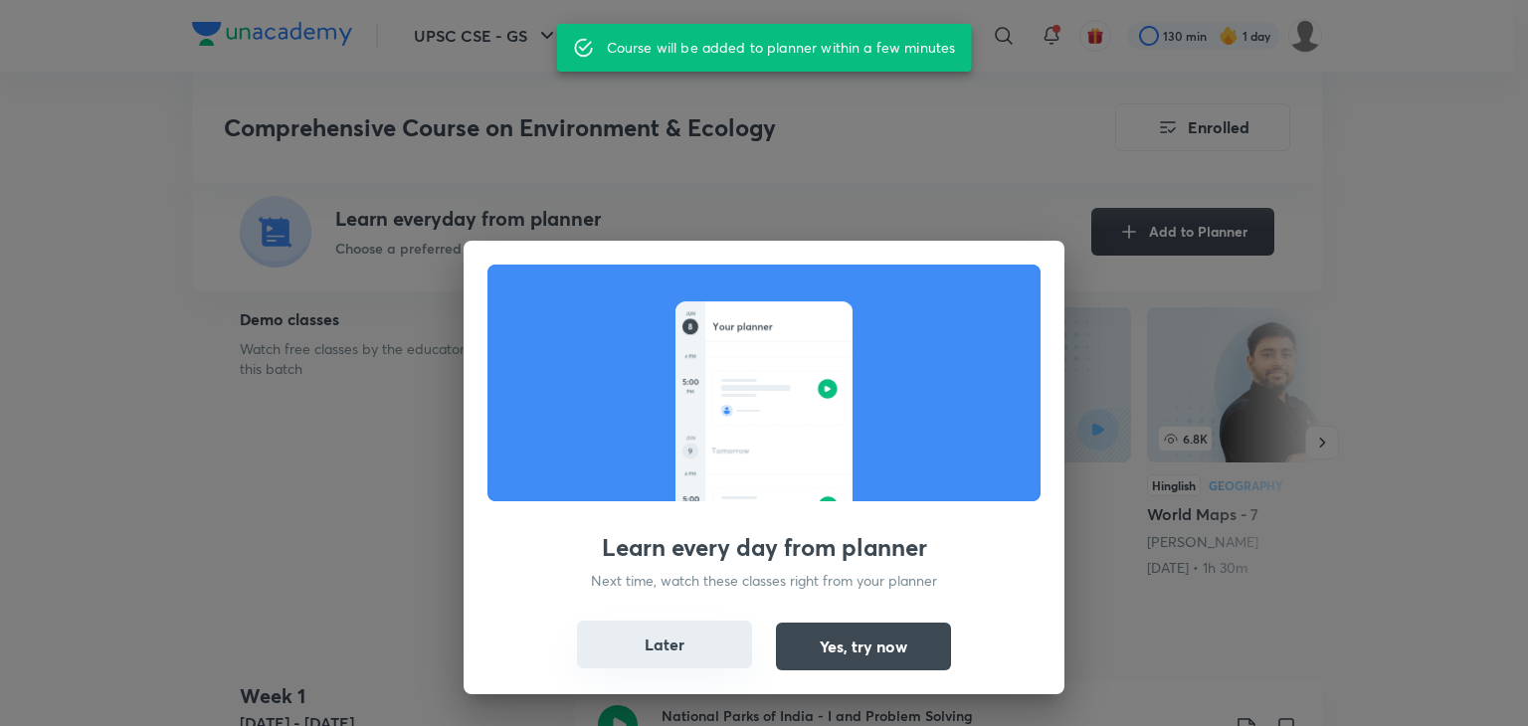
click at [632, 645] on button "Later" at bounding box center [664, 645] width 175 height 48
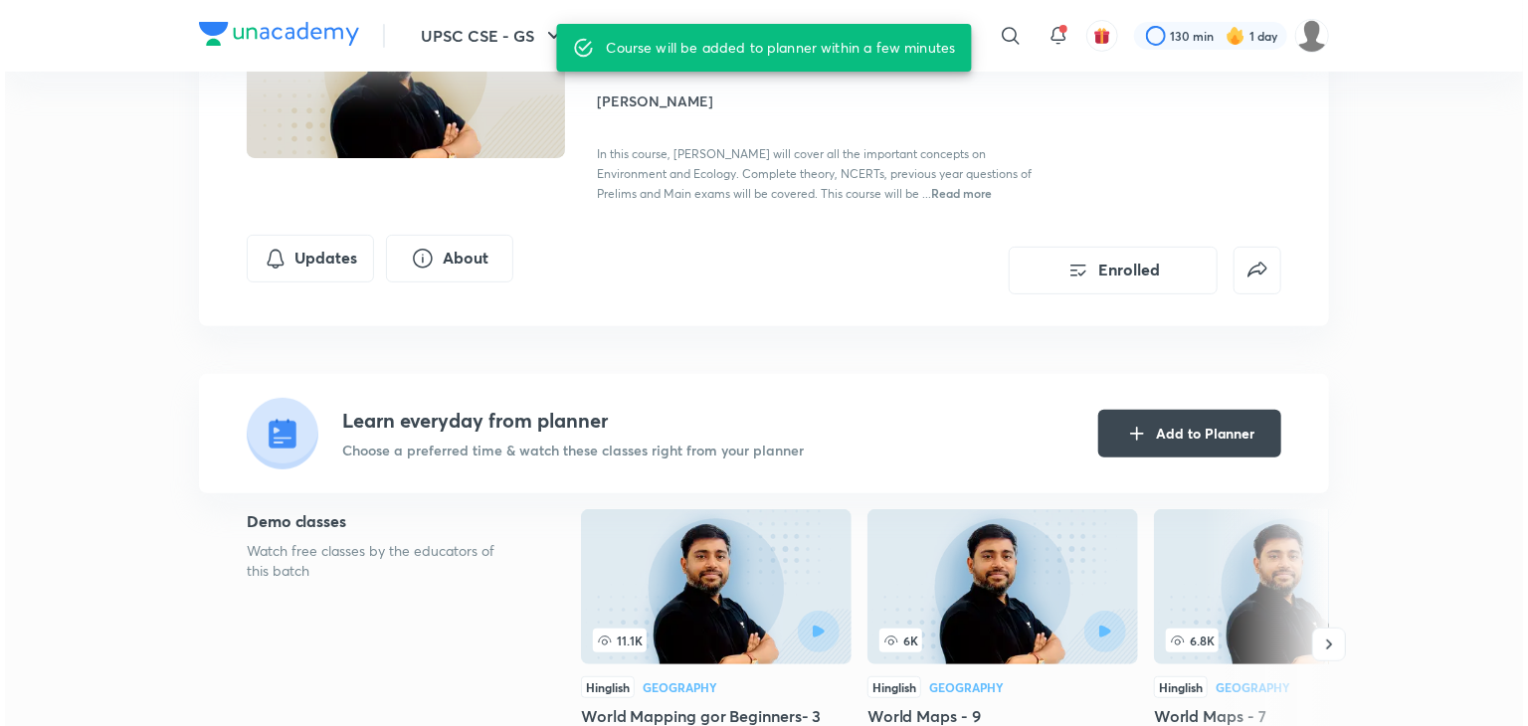
scroll to position [0, 0]
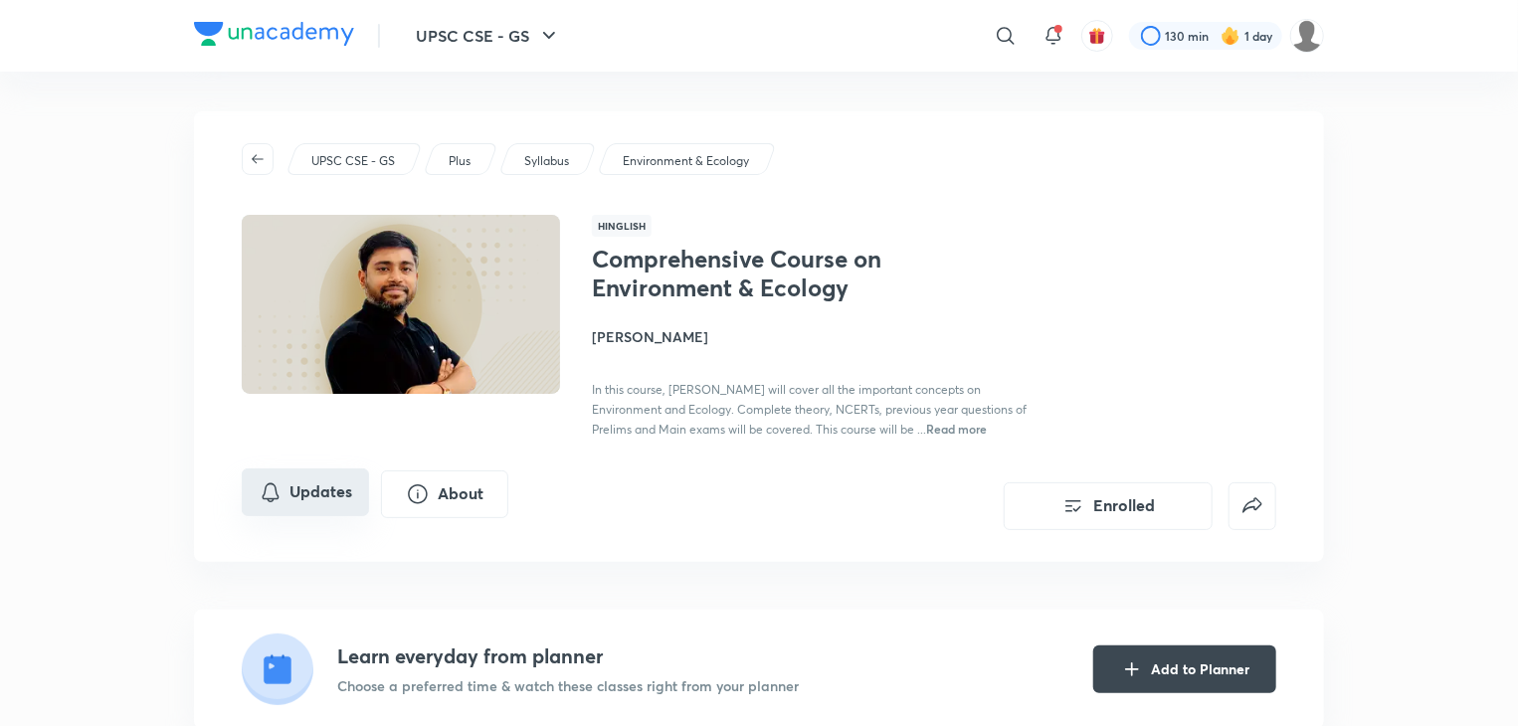
click at [343, 486] on button "Updates" at bounding box center [305, 493] width 127 height 48
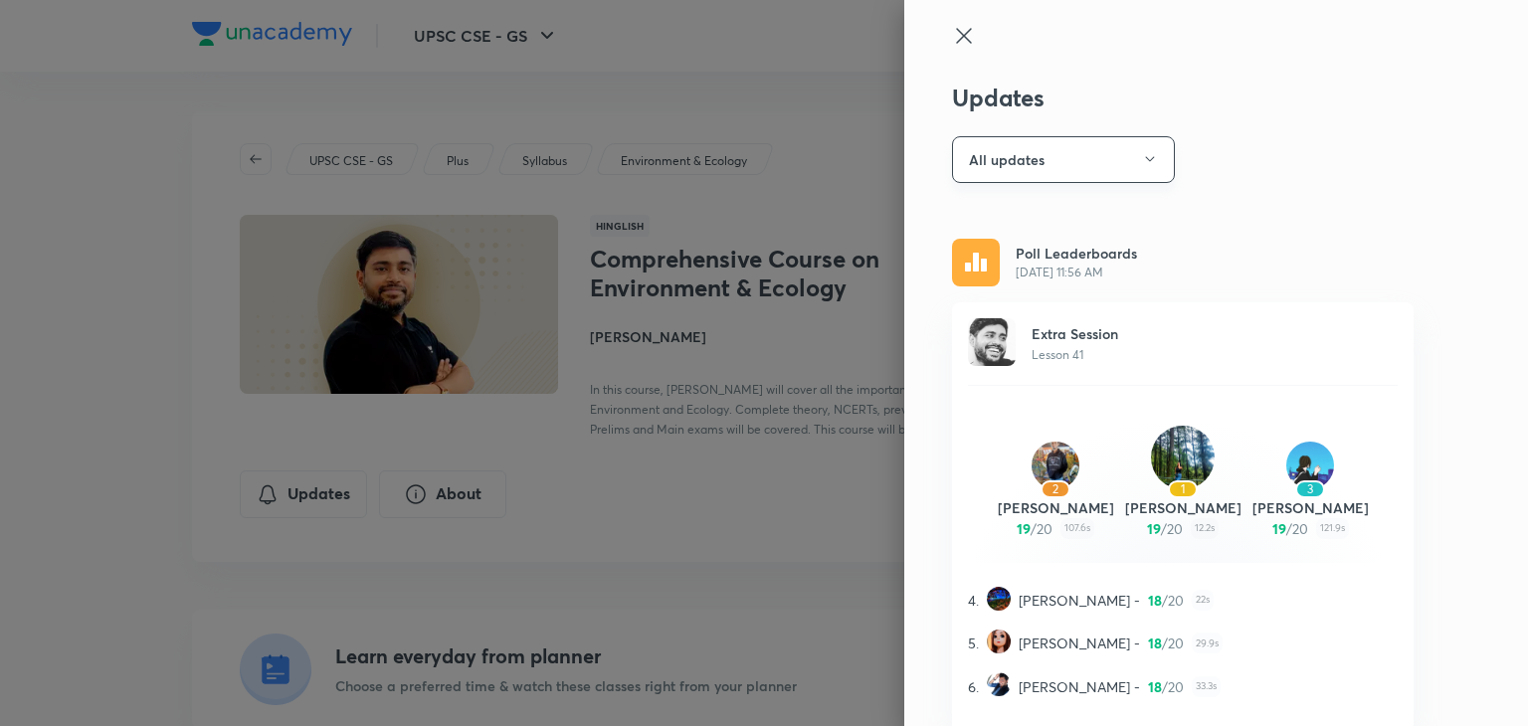
click at [1028, 167] on button "All updates" at bounding box center [1063, 159] width 223 height 47
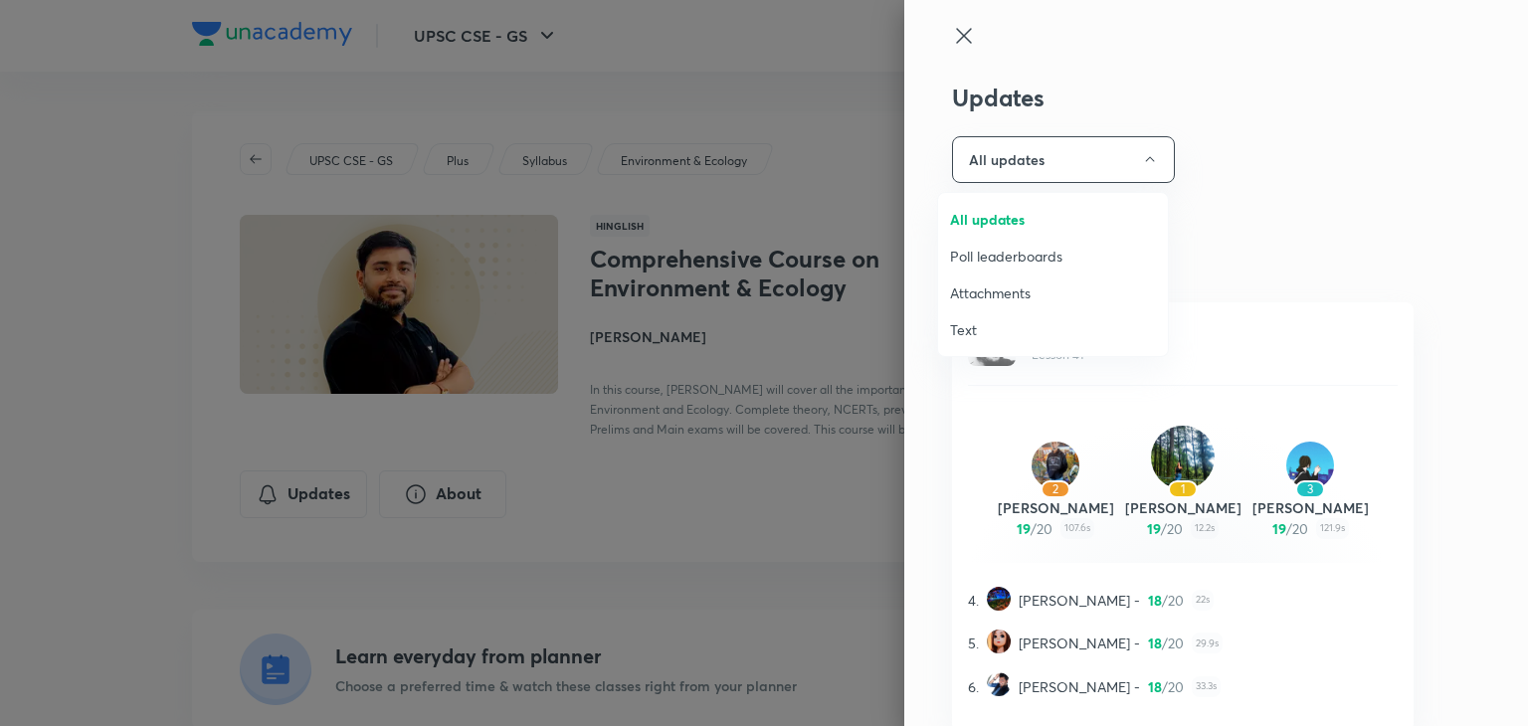
click at [988, 288] on span "Attachments" at bounding box center [1053, 293] width 206 height 21
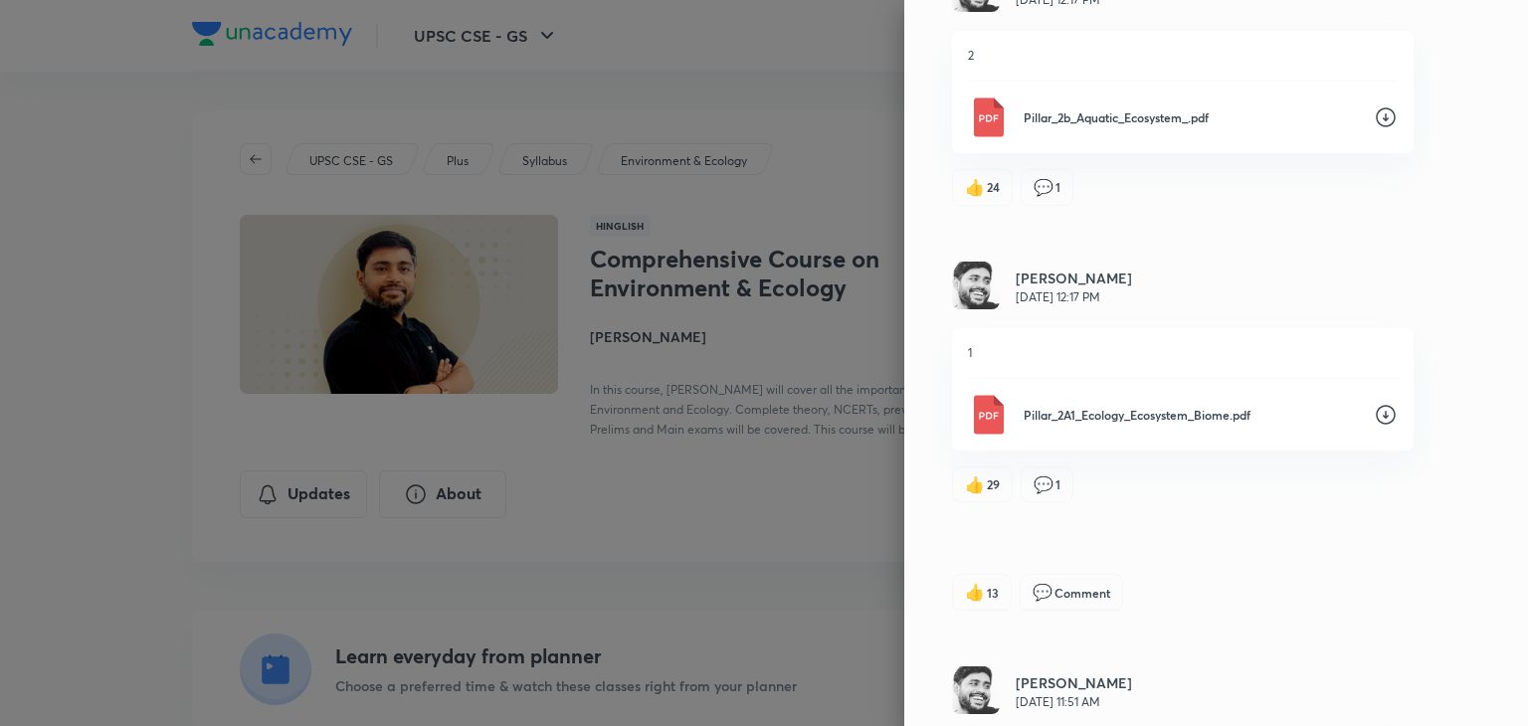
scroll to position [5049, 0]
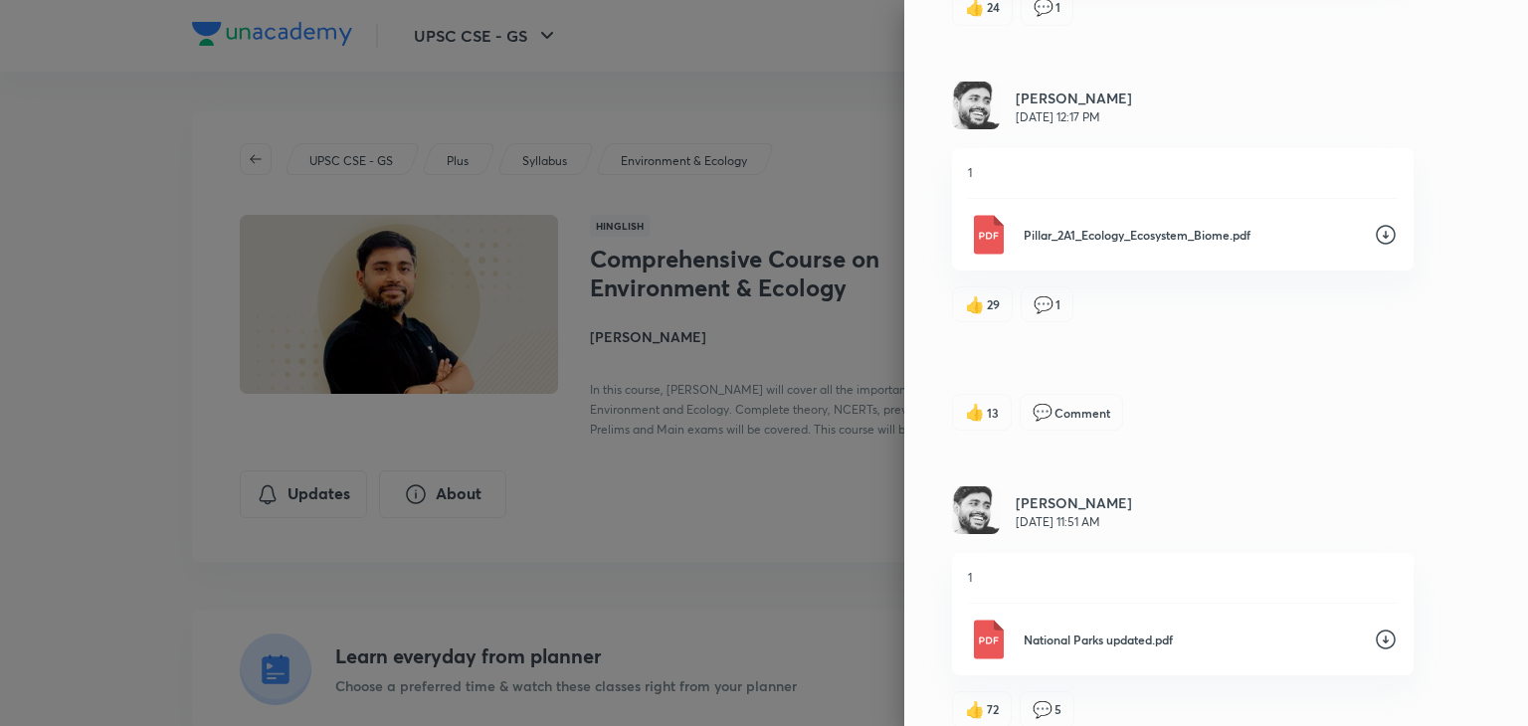
click at [1374, 628] on icon at bounding box center [1386, 640] width 24 height 24
click at [1374, 223] on icon at bounding box center [1386, 235] width 24 height 24
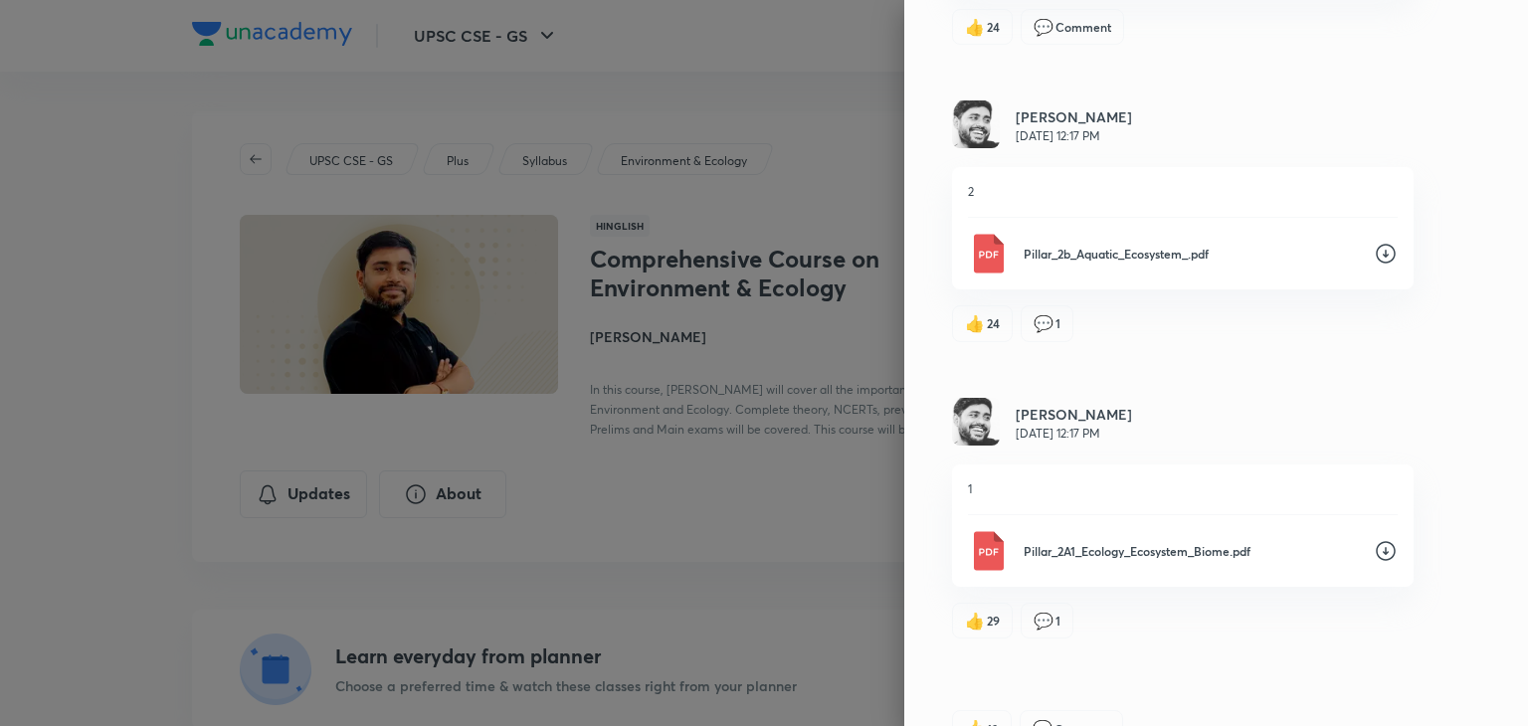
scroll to position [4731, 0]
click at [1374, 244] on icon at bounding box center [1386, 256] width 24 height 24
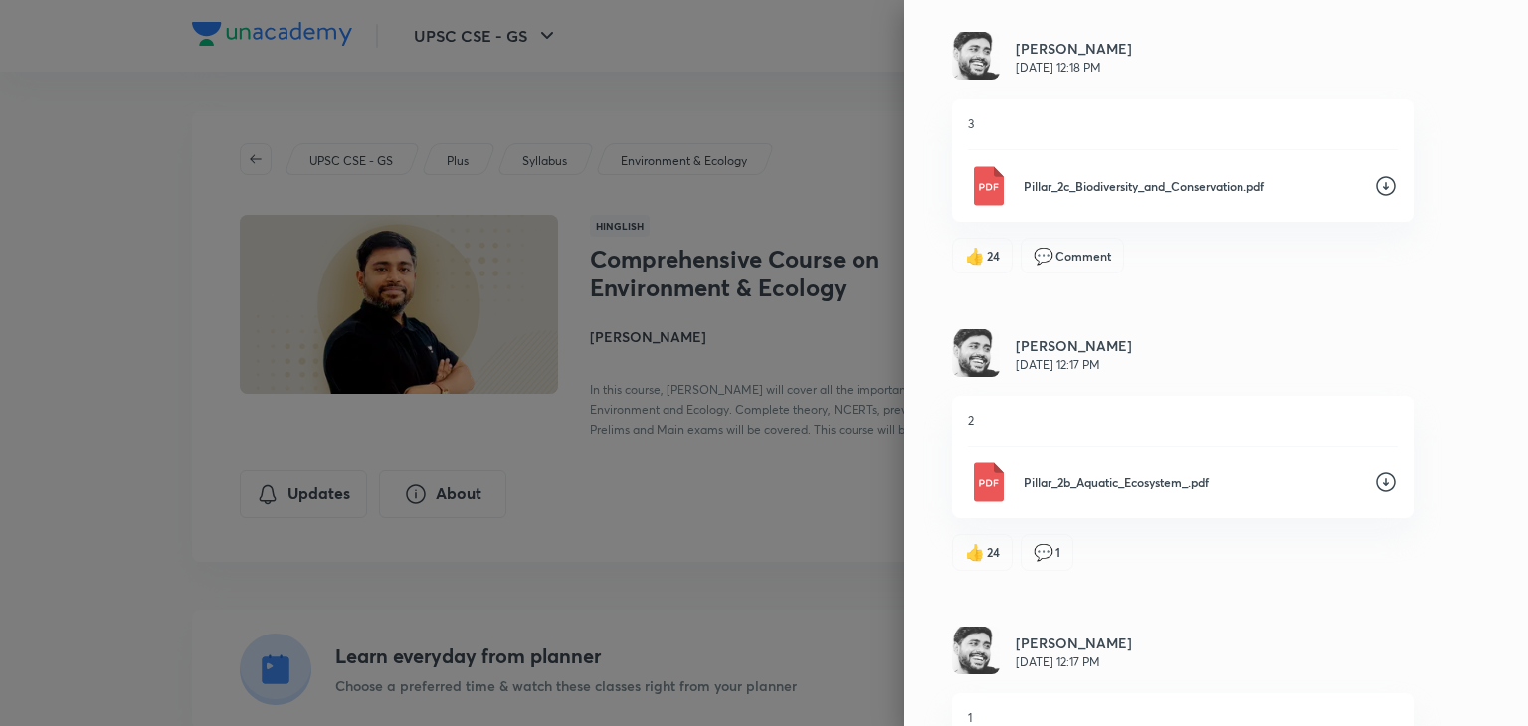
scroll to position [4452, 0]
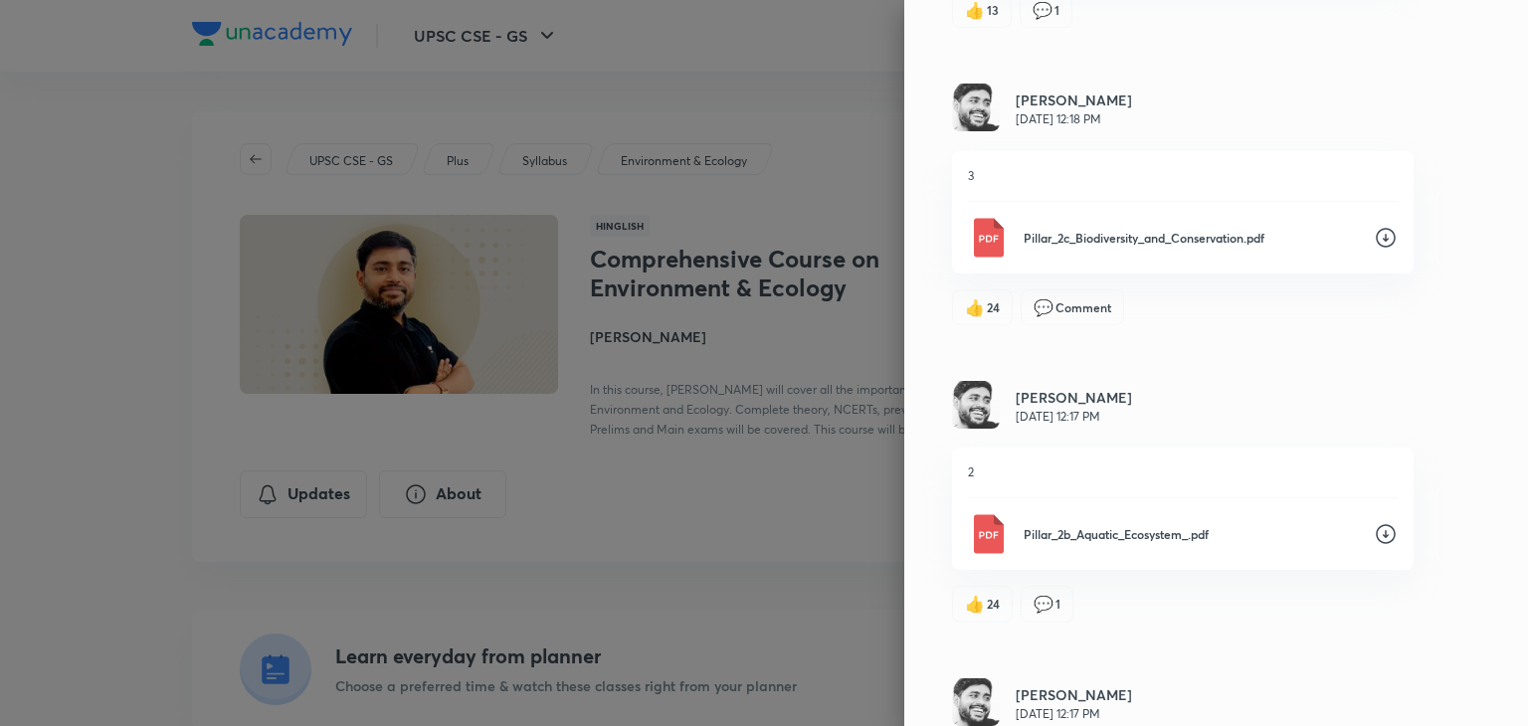
click at [1374, 226] on icon at bounding box center [1386, 238] width 24 height 24
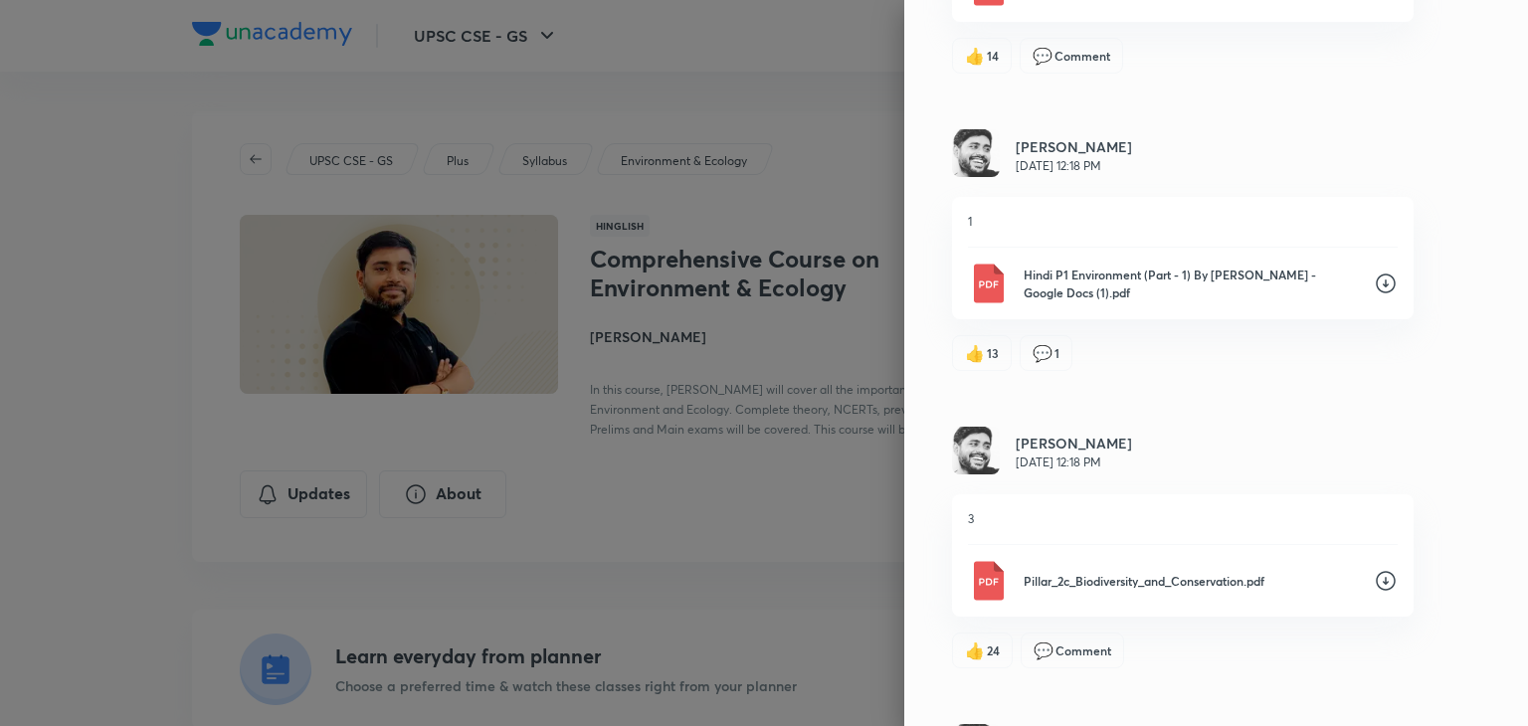
scroll to position [4094, 0]
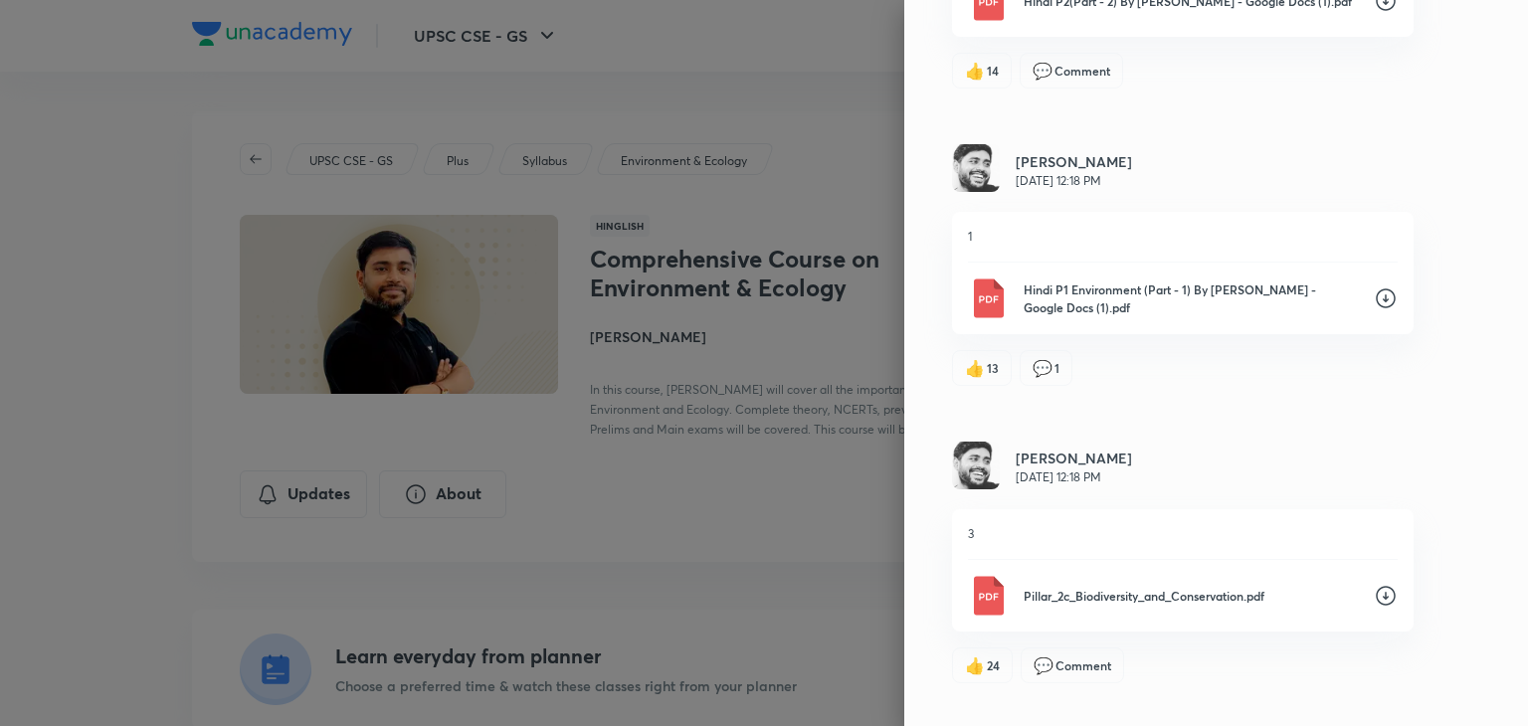
click at [1376, 287] on icon at bounding box center [1386, 299] width 24 height 24
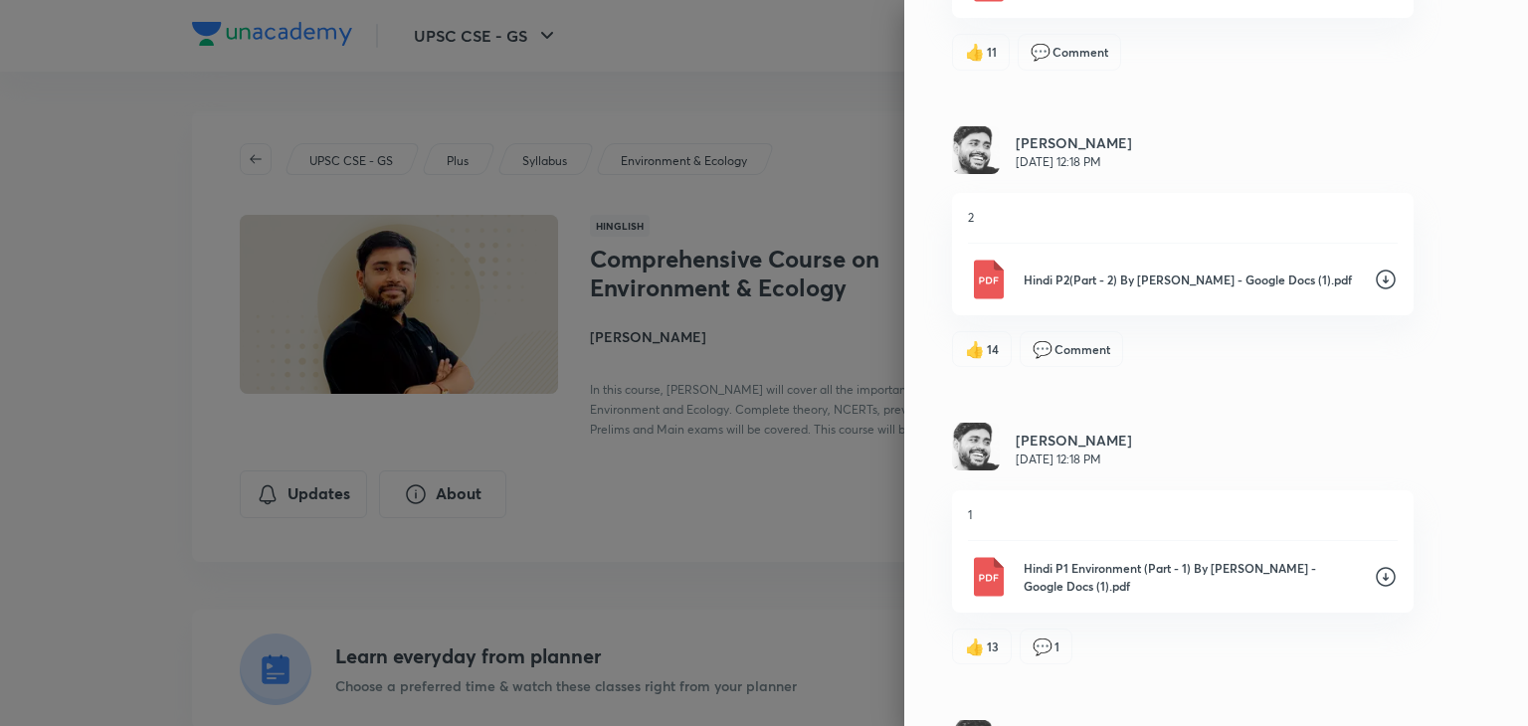
scroll to position [3775, 0]
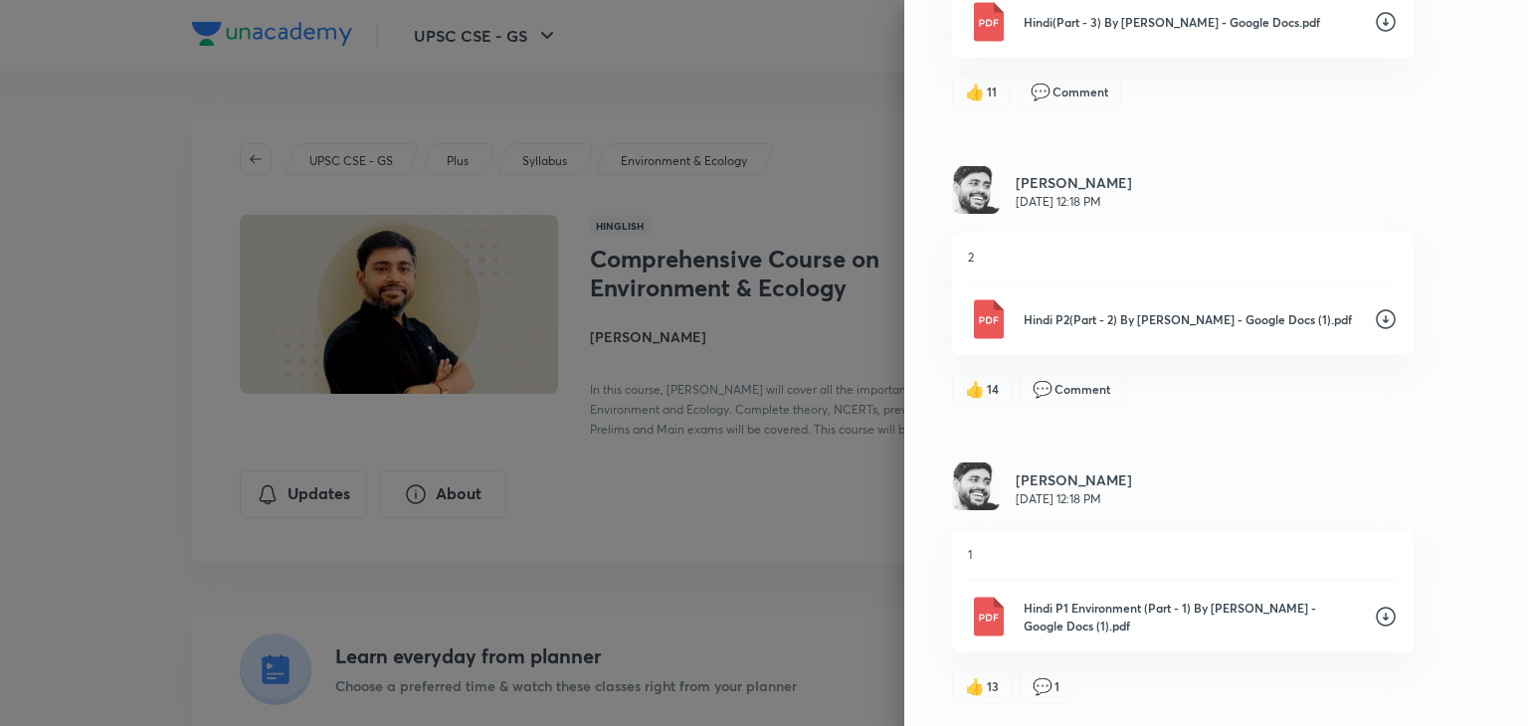
click at [1376, 276] on div "2 Hindi P2(Part - 2) By Sudarshan Gurjar - Google Docs (1).pdf" at bounding box center [1183, 294] width 462 height 122
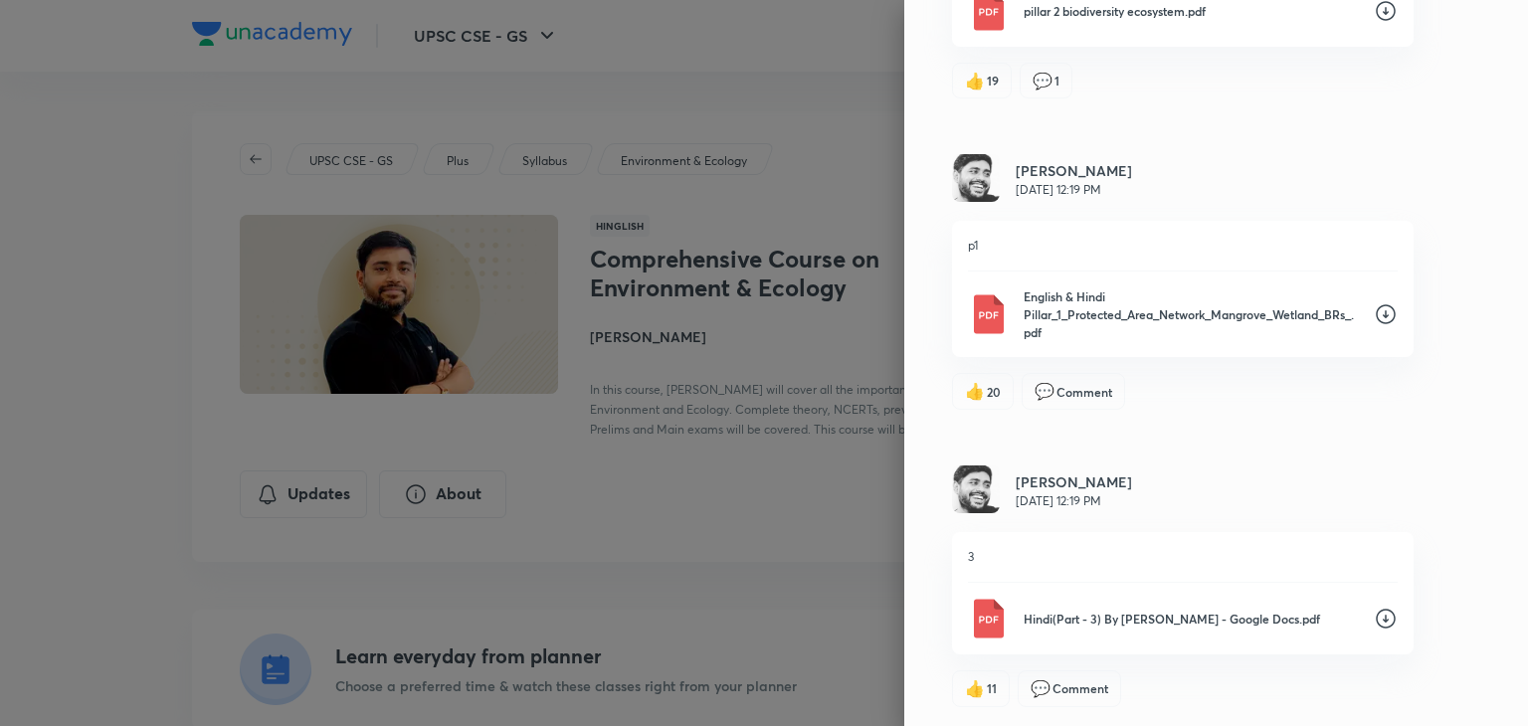
scroll to position [3139, 0]
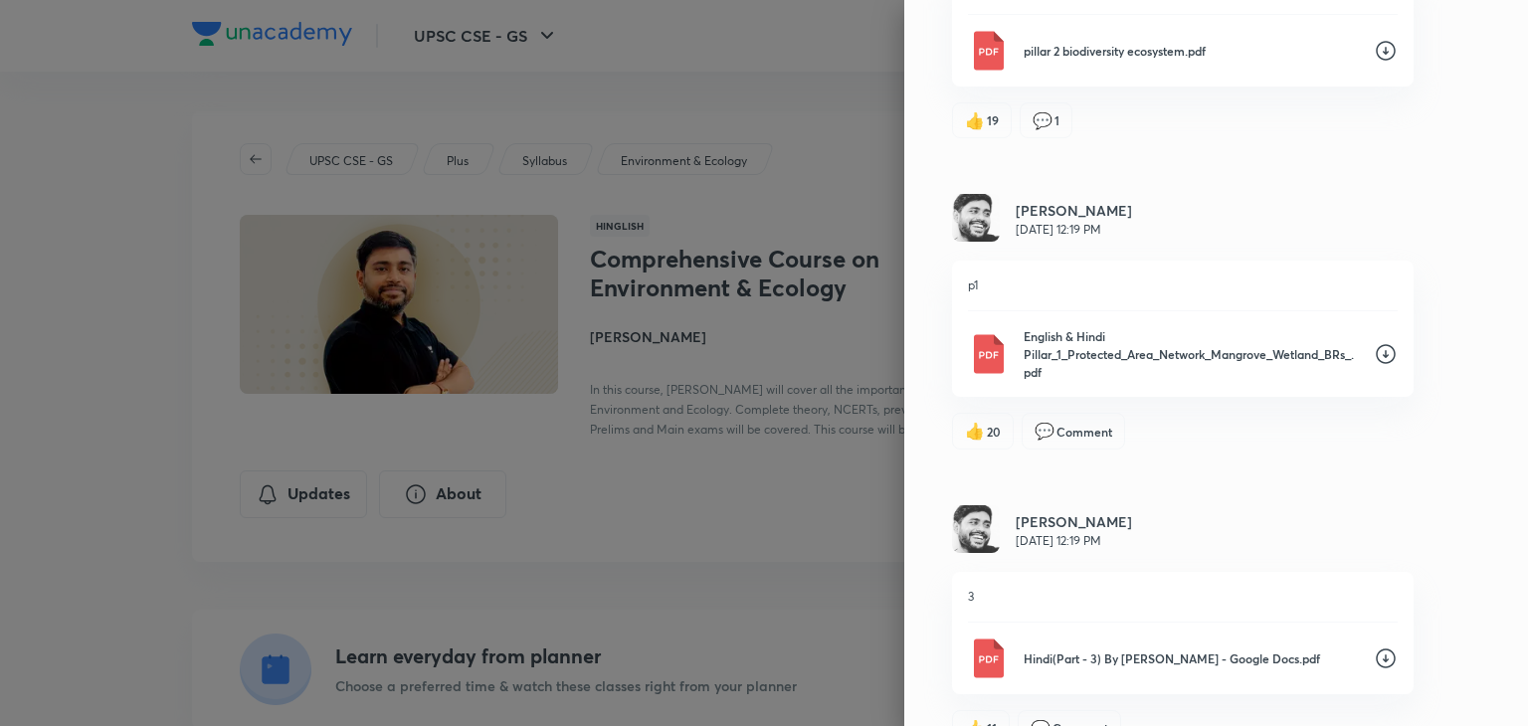
click at [1374, 342] on icon at bounding box center [1386, 354] width 24 height 24
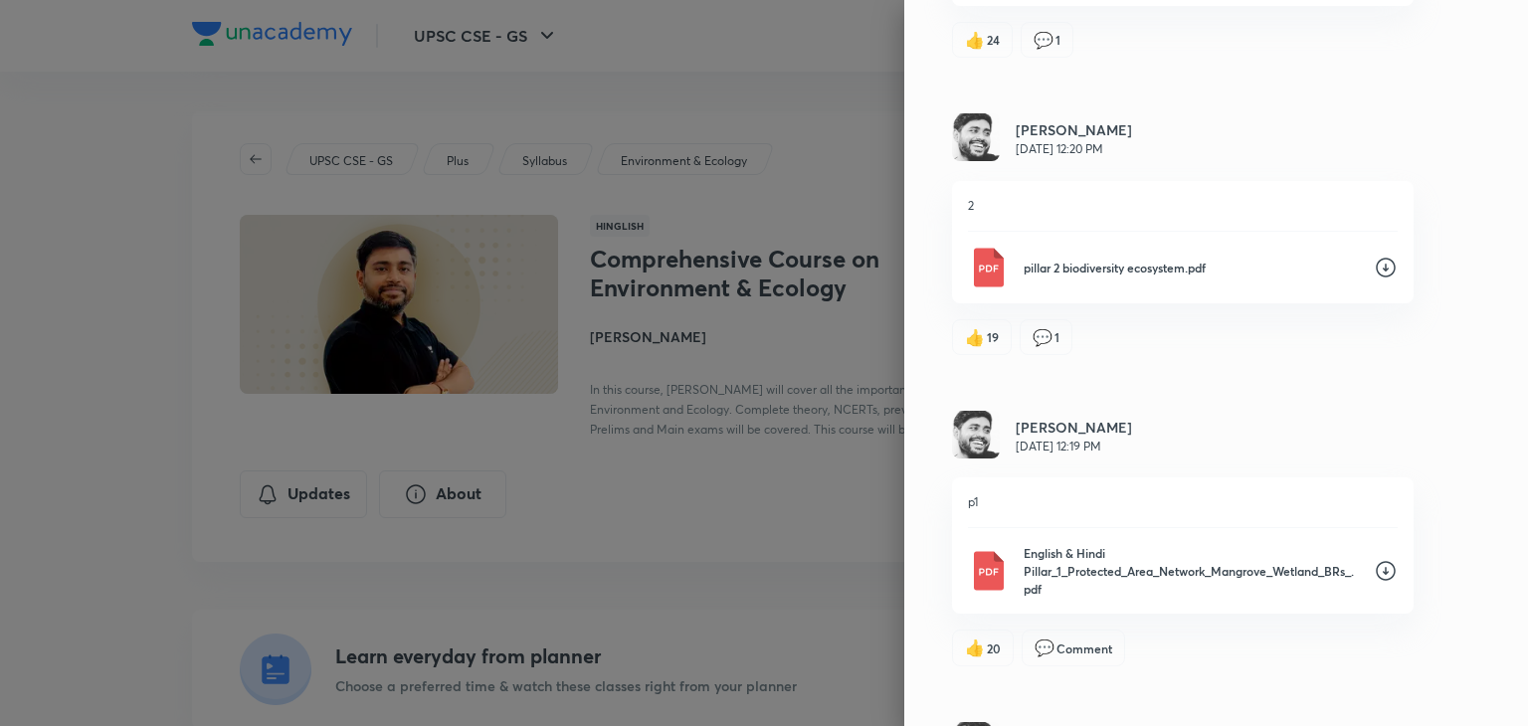
scroll to position [2820, 0]
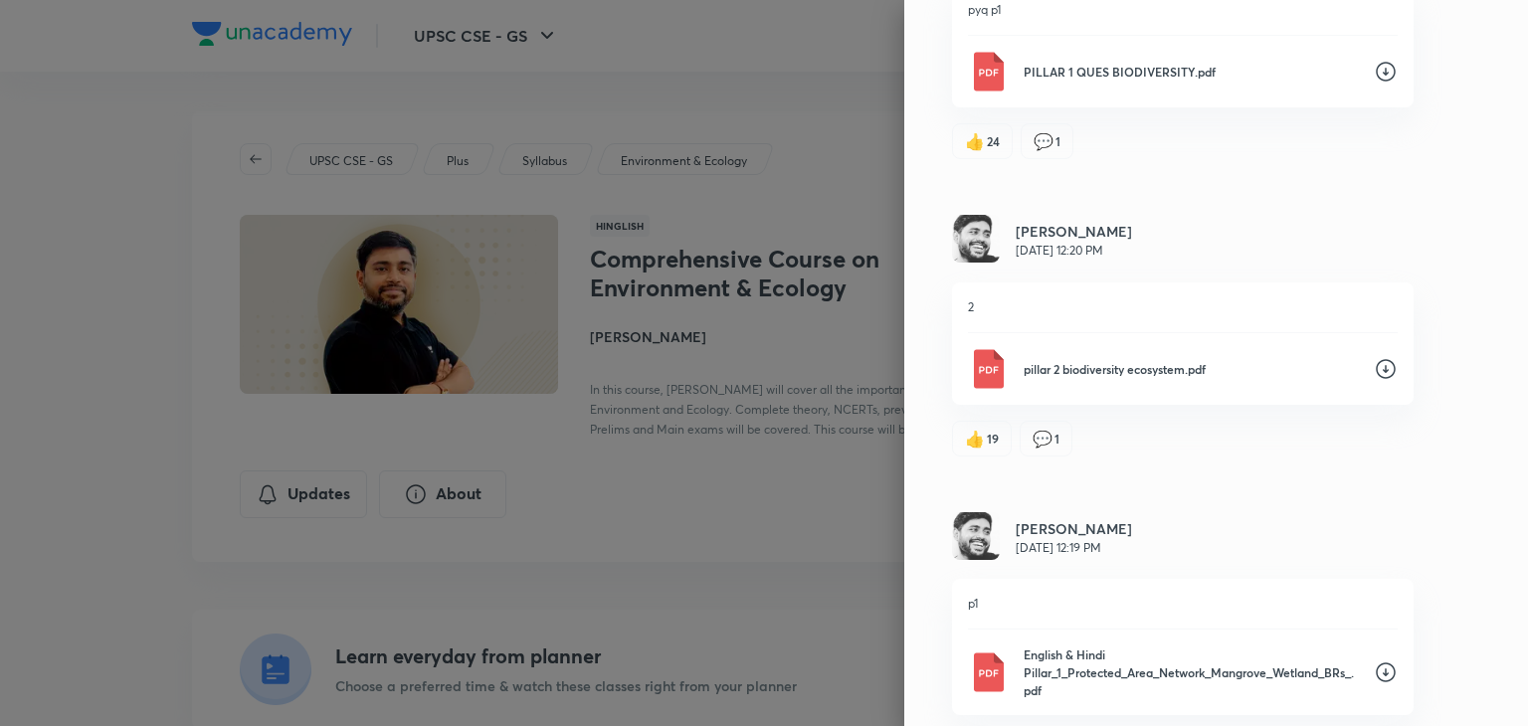
click at [1376, 359] on icon at bounding box center [1386, 369] width 20 height 20
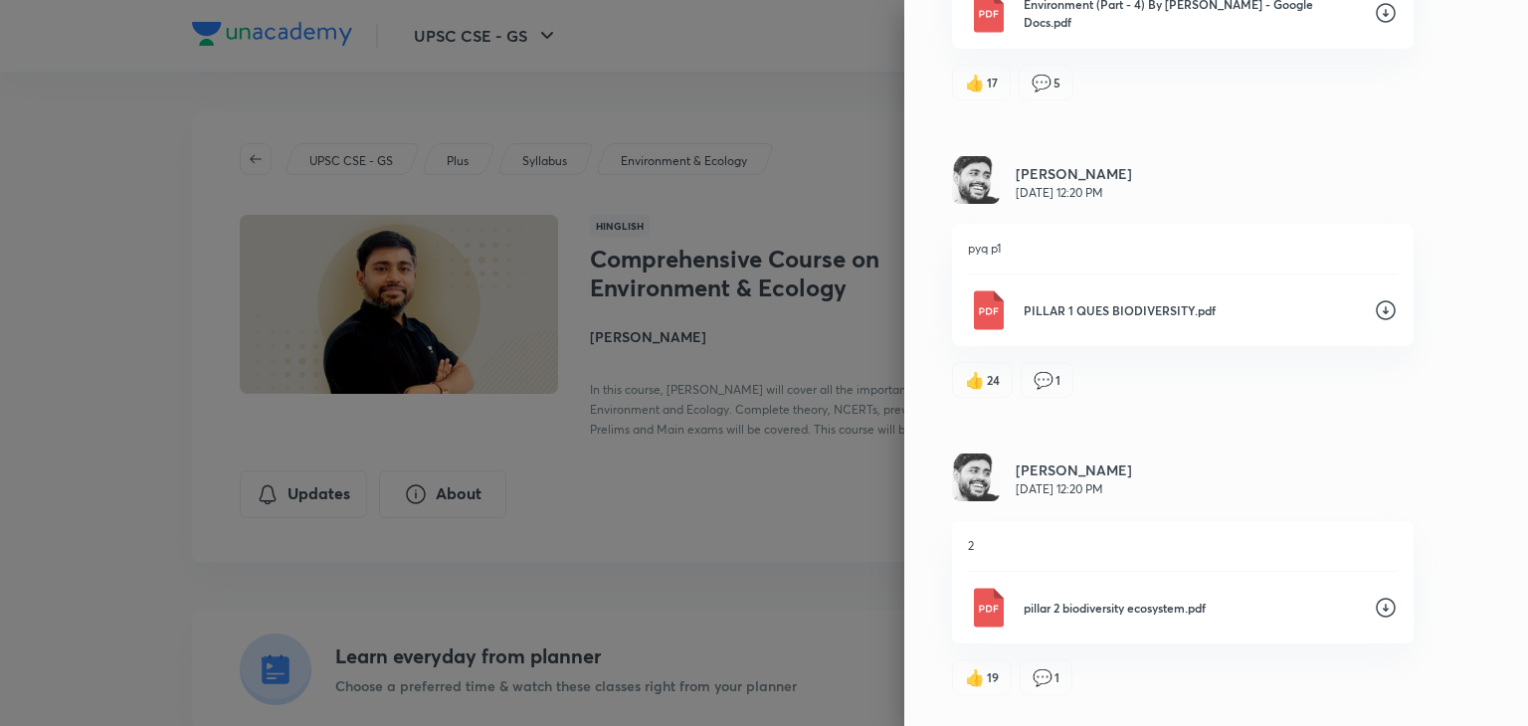
scroll to position [2542, 0]
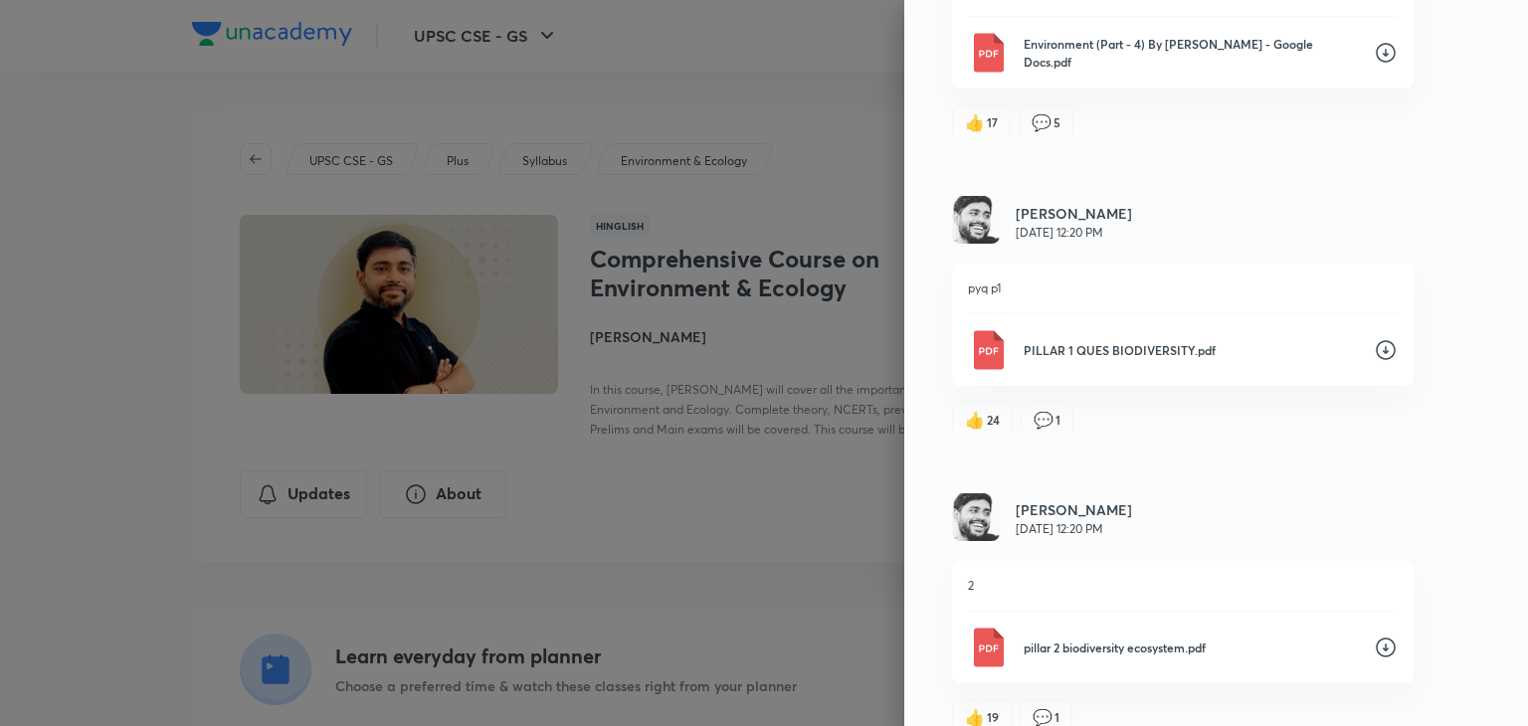
click at [1374, 338] on icon at bounding box center [1386, 350] width 24 height 24
click at [1376, 43] on icon at bounding box center [1386, 53] width 20 height 20
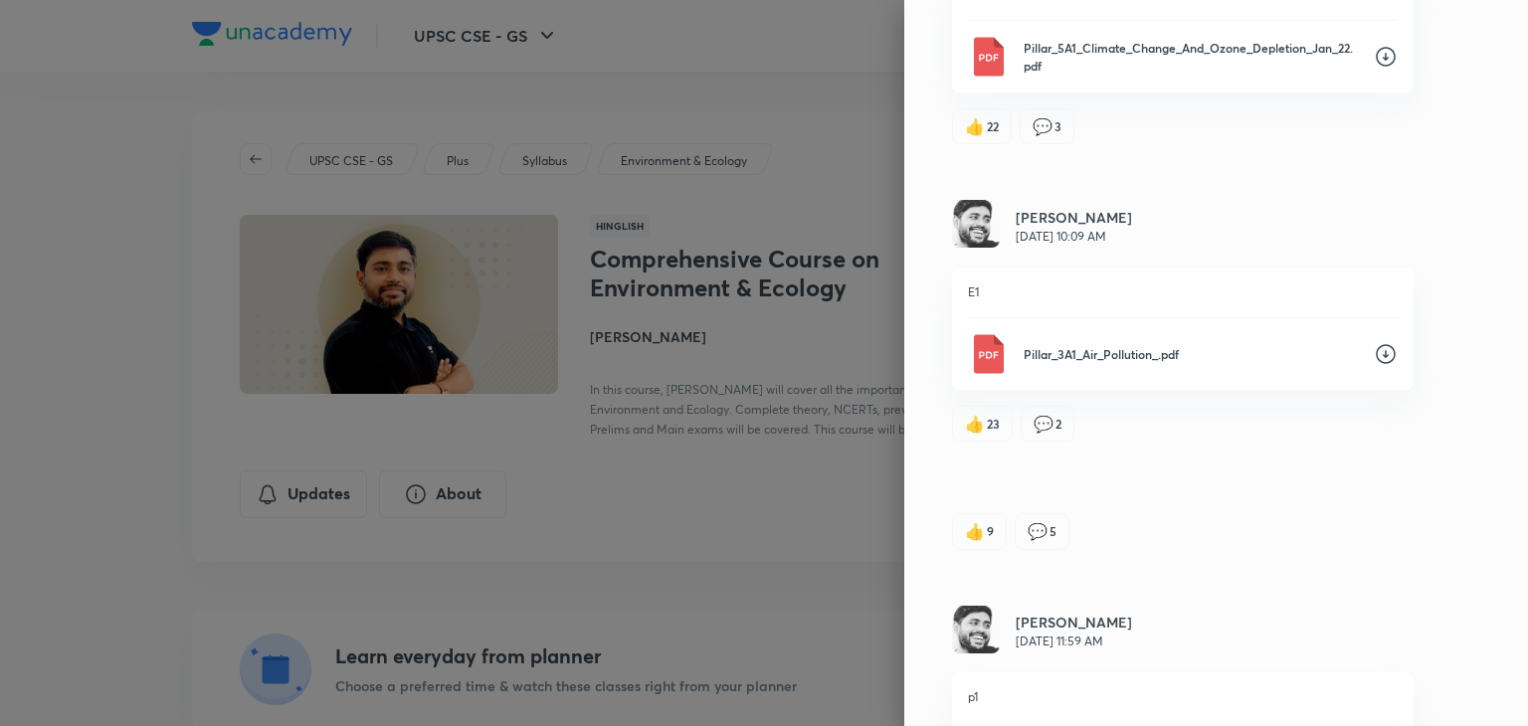
scroll to position [1826, 0]
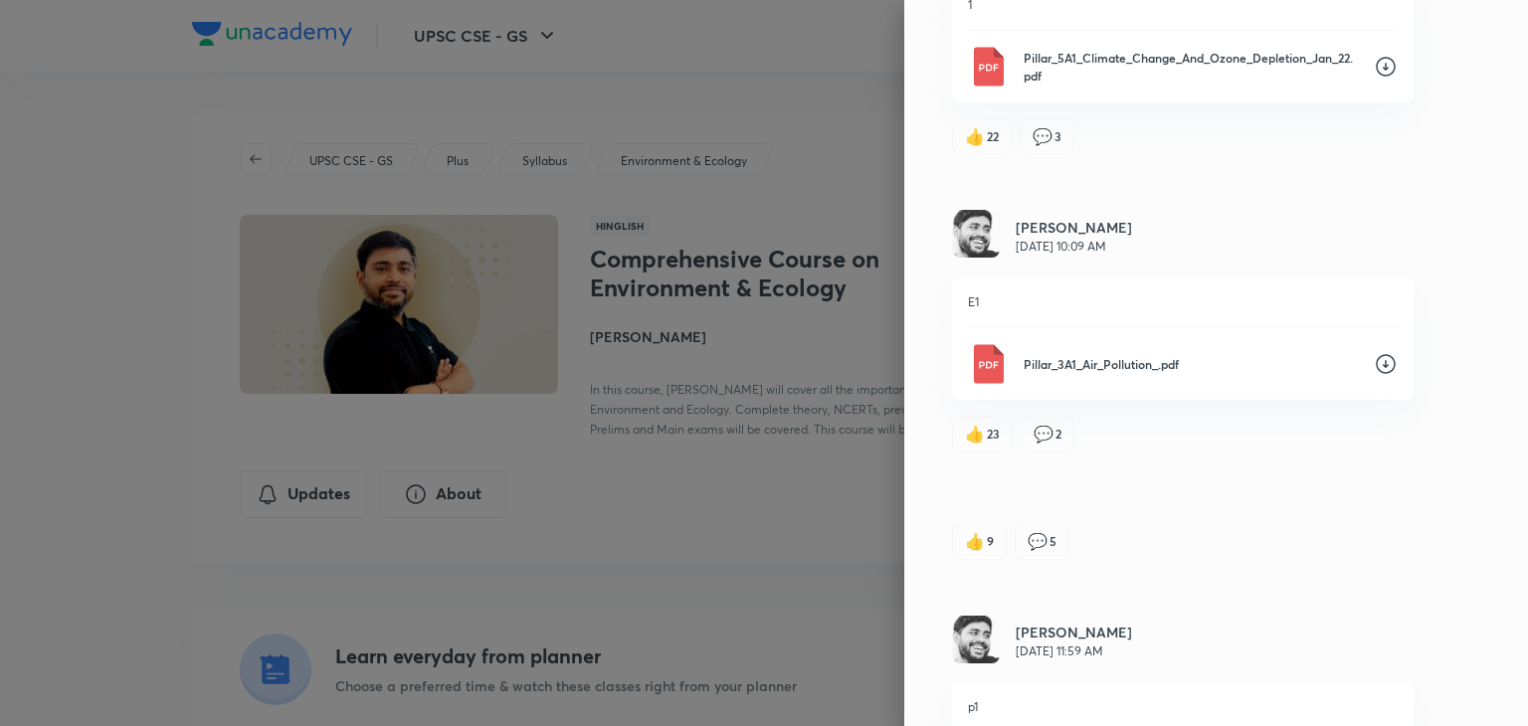
click at [1481, 59] on div "Updates Attachments Sudarshan Gurjar Mar 14, 12:00 PM 3 The Problem of Water Po…" at bounding box center [1216, 363] width 624 height 726
click at [1376, 354] on icon at bounding box center [1386, 364] width 20 height 20
click at [1376, 57] on icon at bounding box center [1386, 67] width 20 height 20
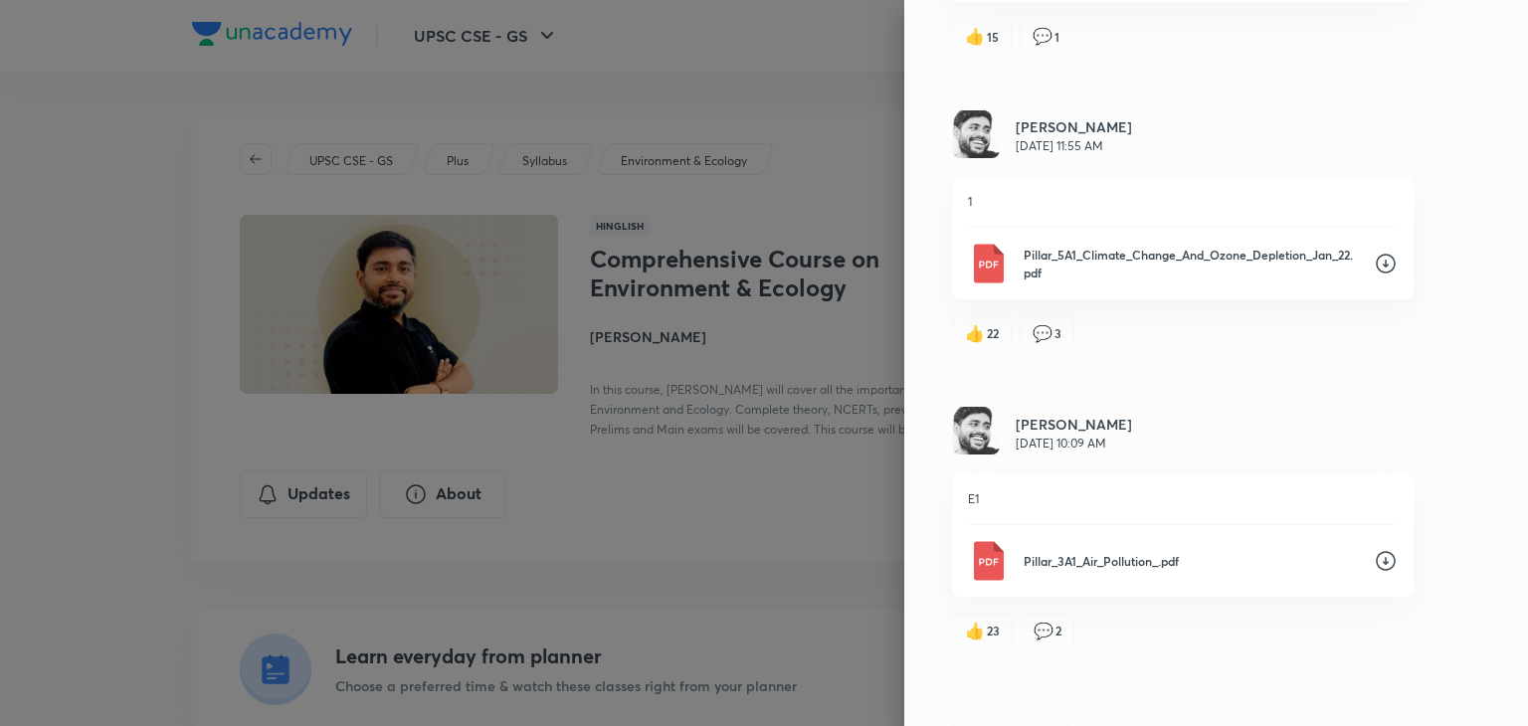
scroll to position [1627, 0]
click at [1091, 195] on p "1" at bounding box center [1183, 204] width 430 height 18
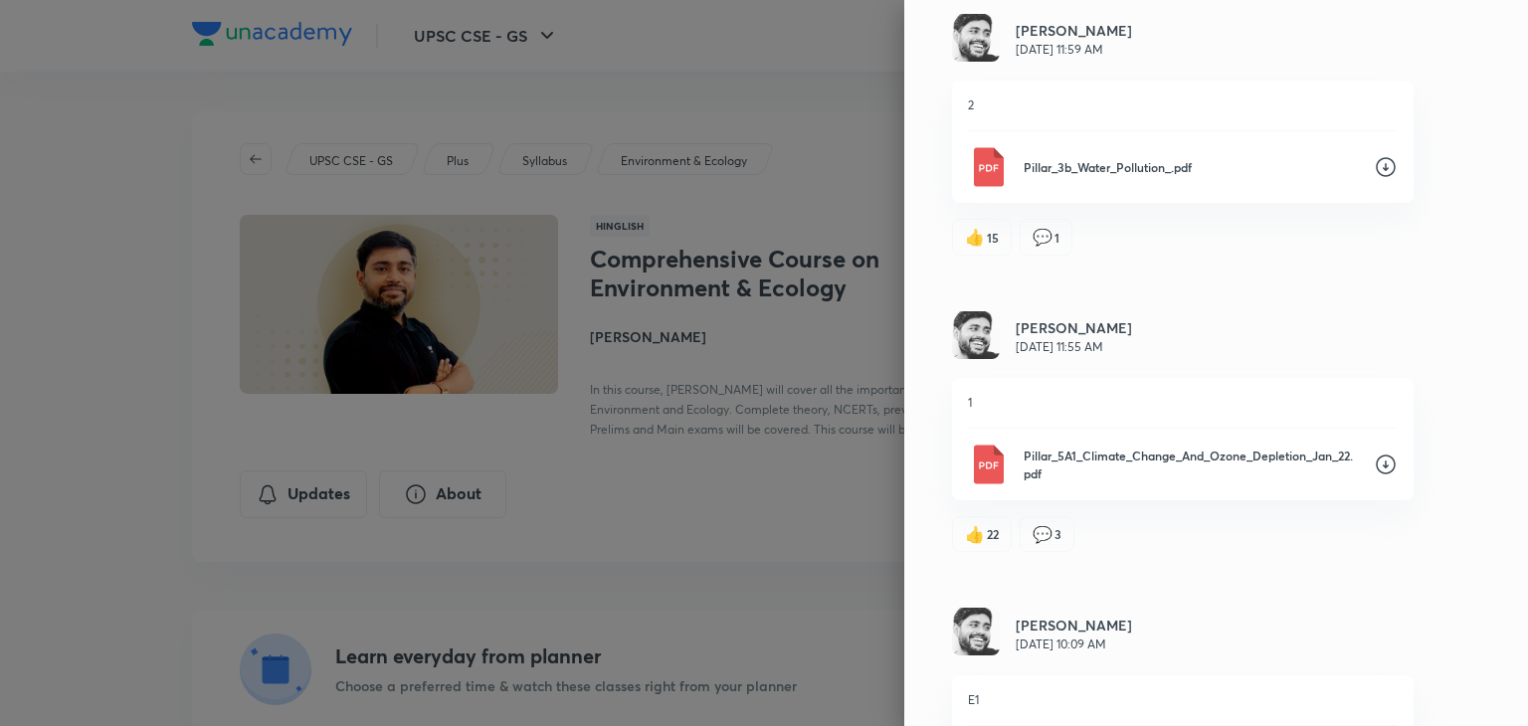
scroll to position [1388, 0]
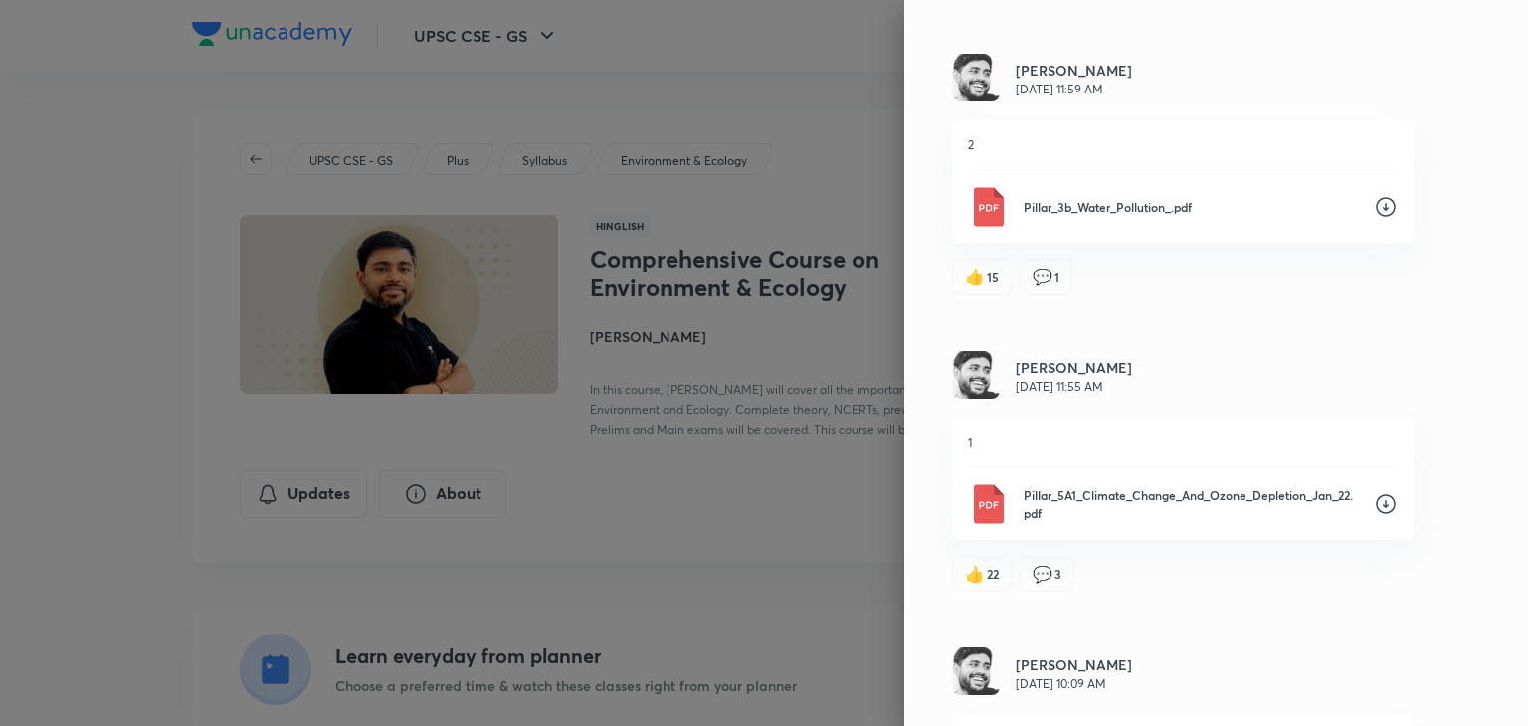
click at [1374, 195] on icon at bounding box center [1386, 207] width 24 height 24
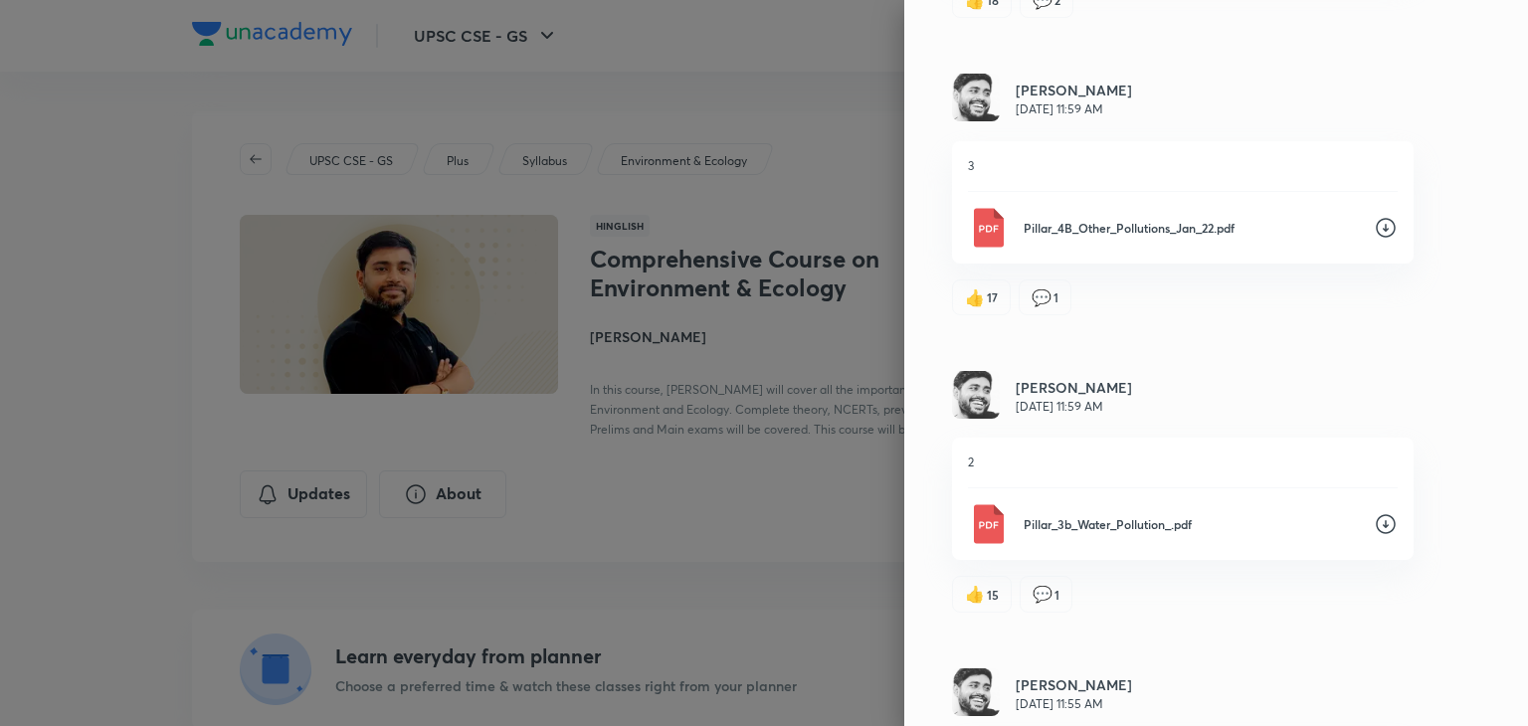
scroll to position [1069, 0]
click at [1377, 219] on icon at bounding box center [1386, 229] width 20 height 20
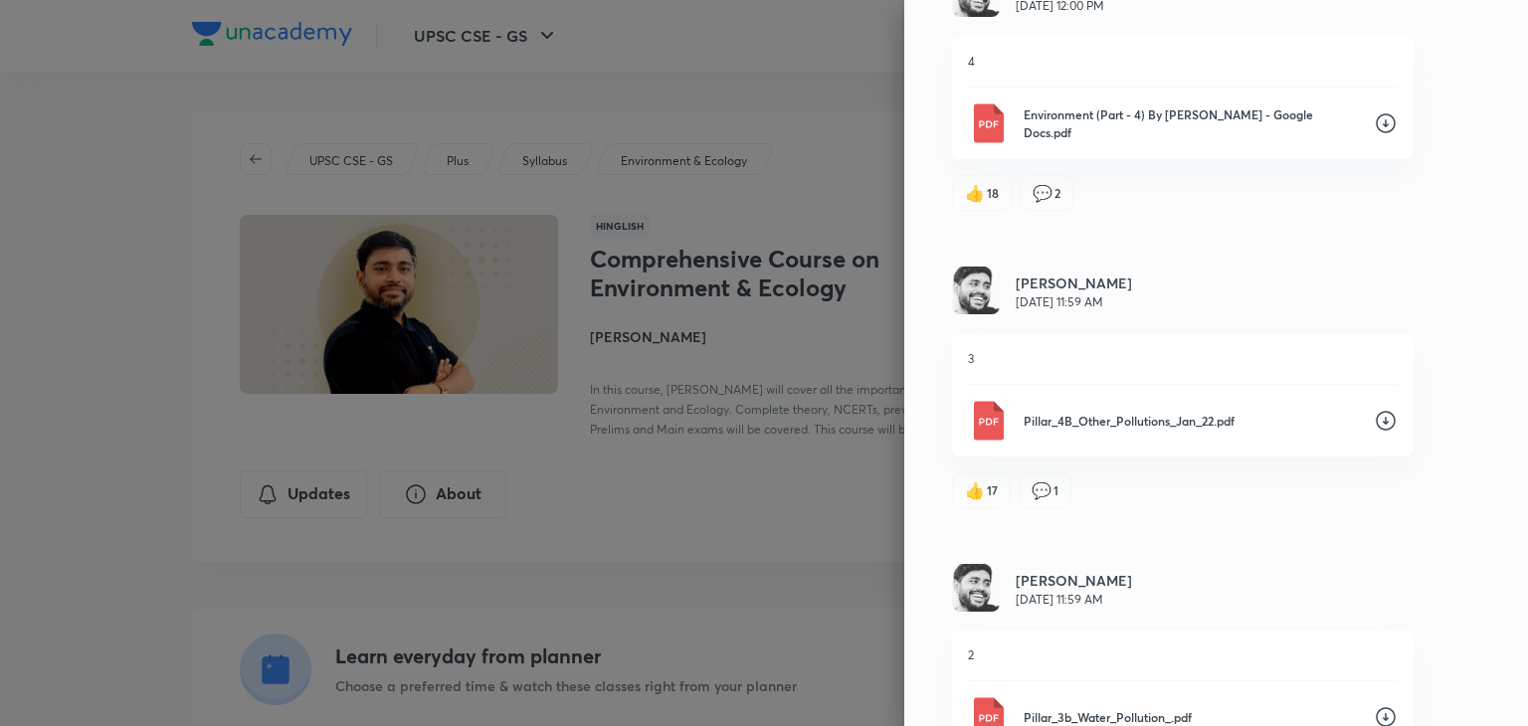
scroll to position [711, 0]
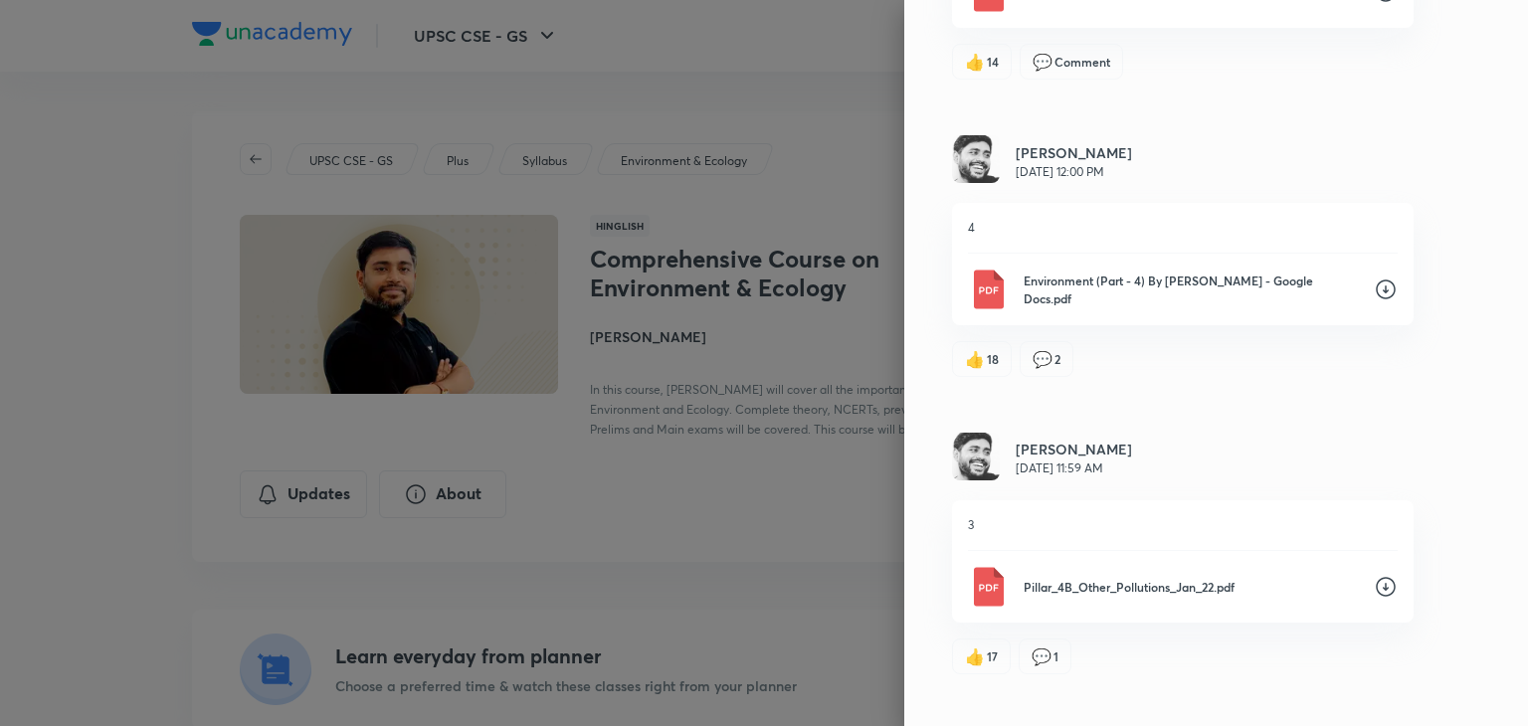
click at [1374, 278] on icon at bounding box center [1386, 290] width 24 height 24
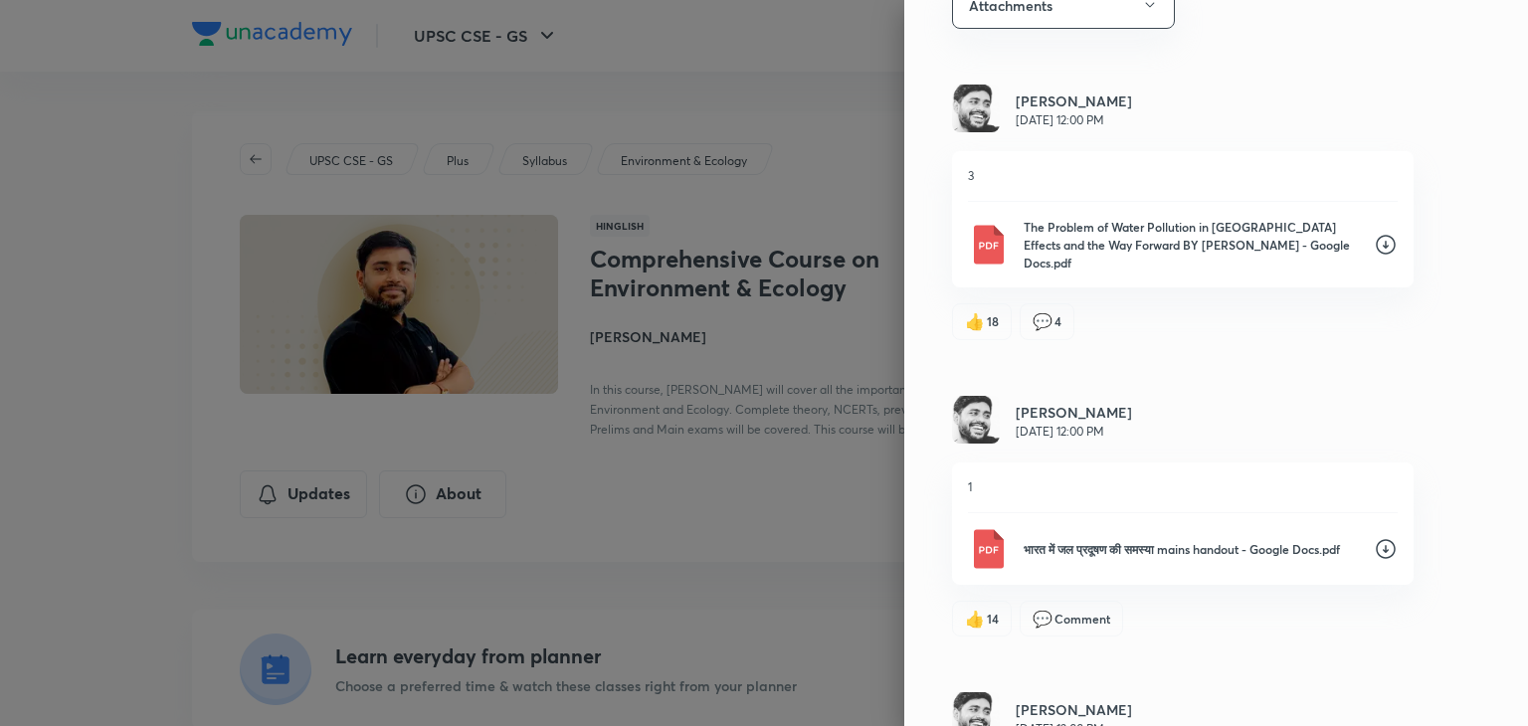
scroll to position [114, 0]
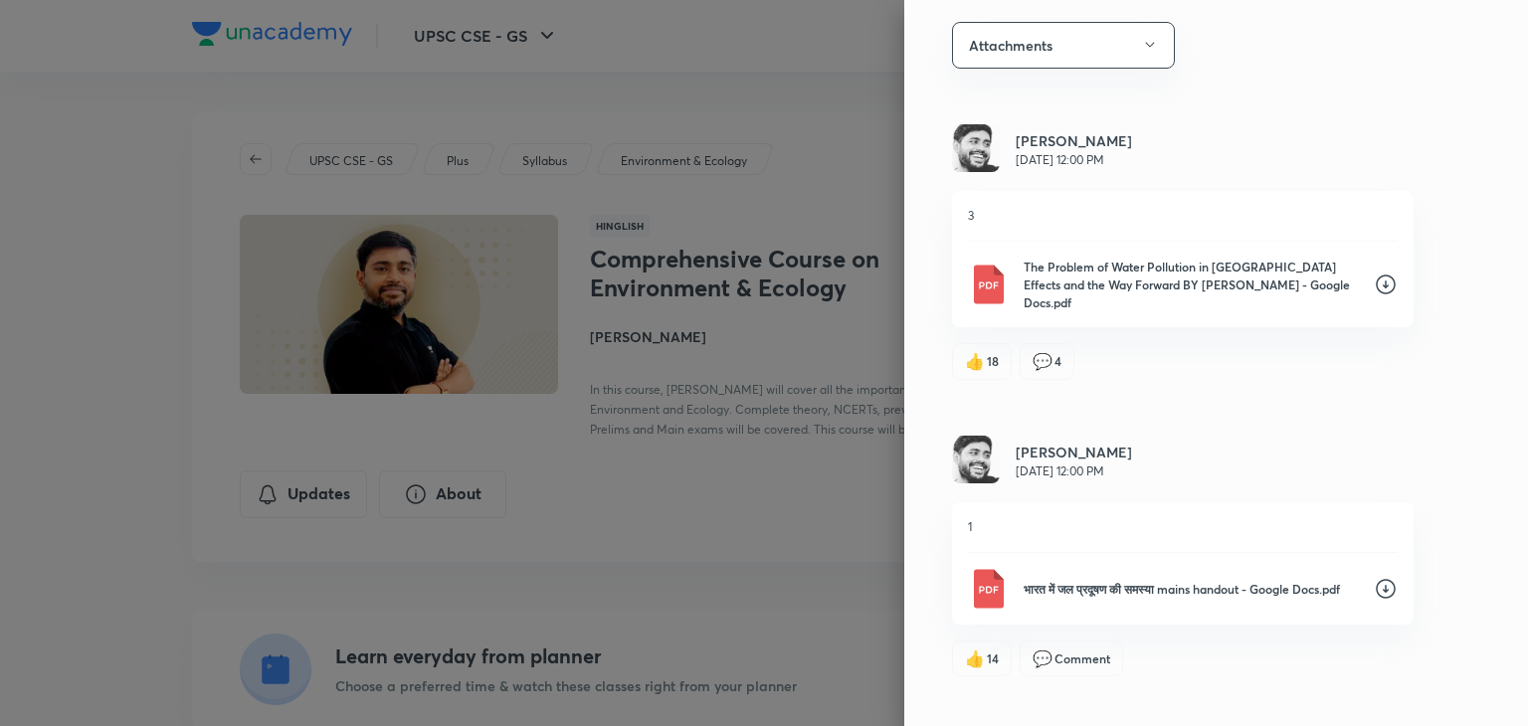
click at [1374, 273] on icon at bounding box center [1386, 285] width 24 height 24
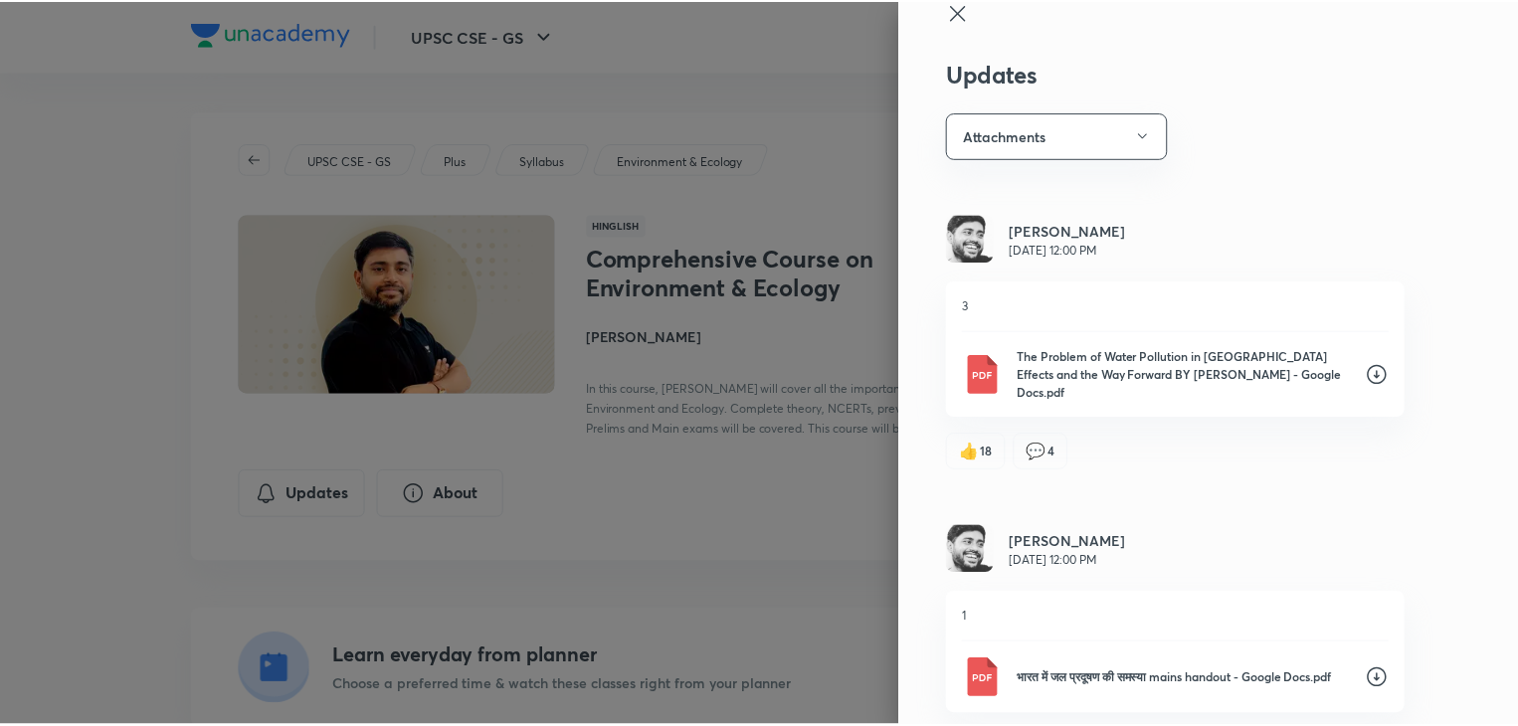
scroll to position [0, 0]
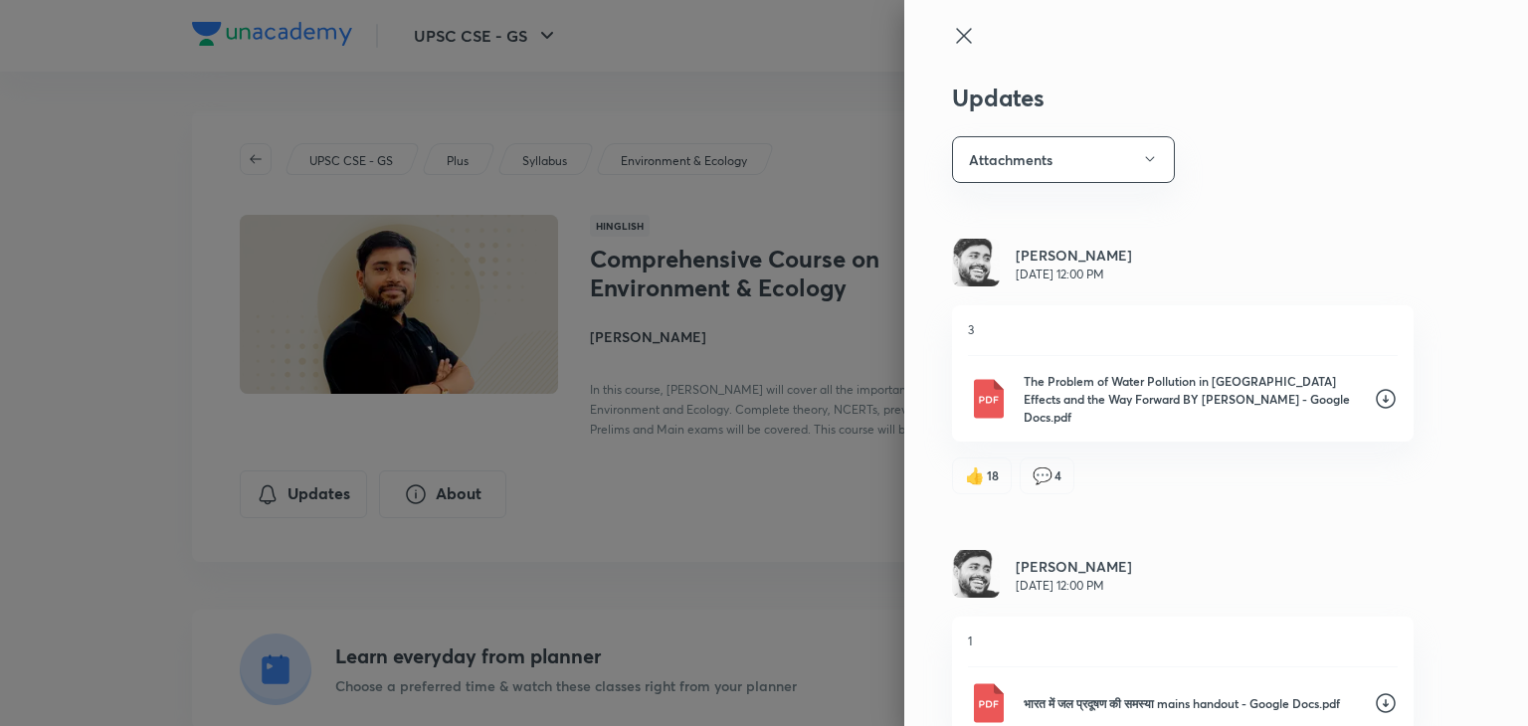
click at [952, 34] on icon at bounding box center [964, 36] width 24 height 24
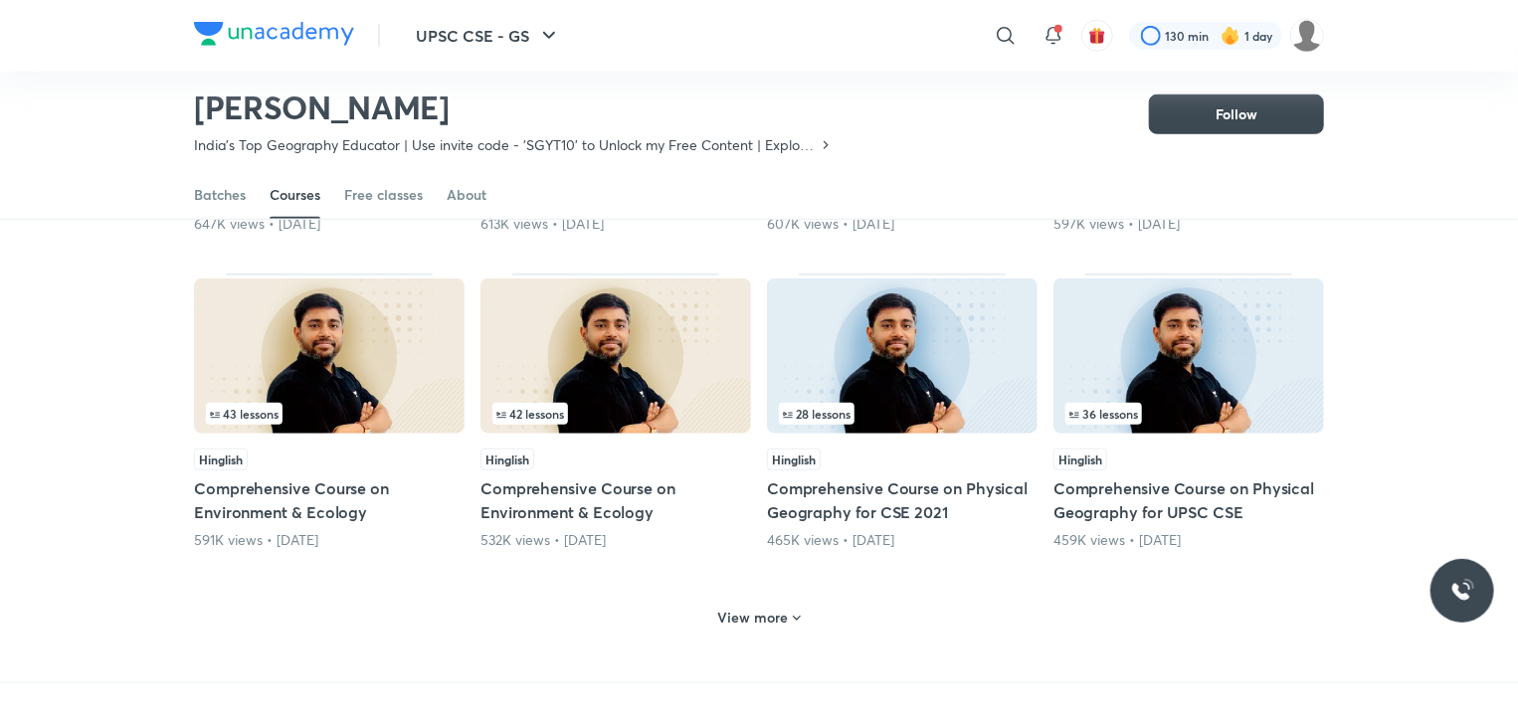
scroll to position [762, 0]
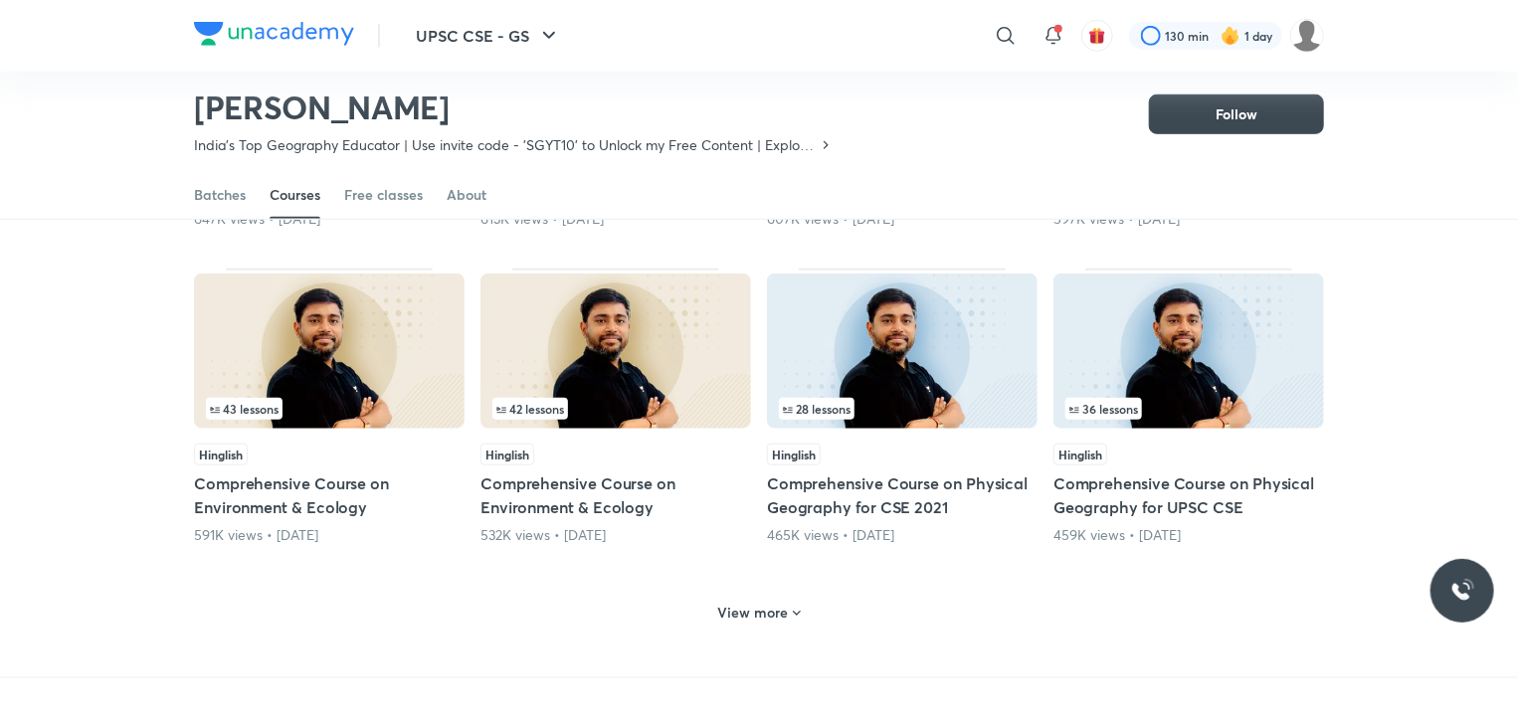
click at [761, 603] on h6 "View more" at bounding box center [753, 613] width 71 height 20
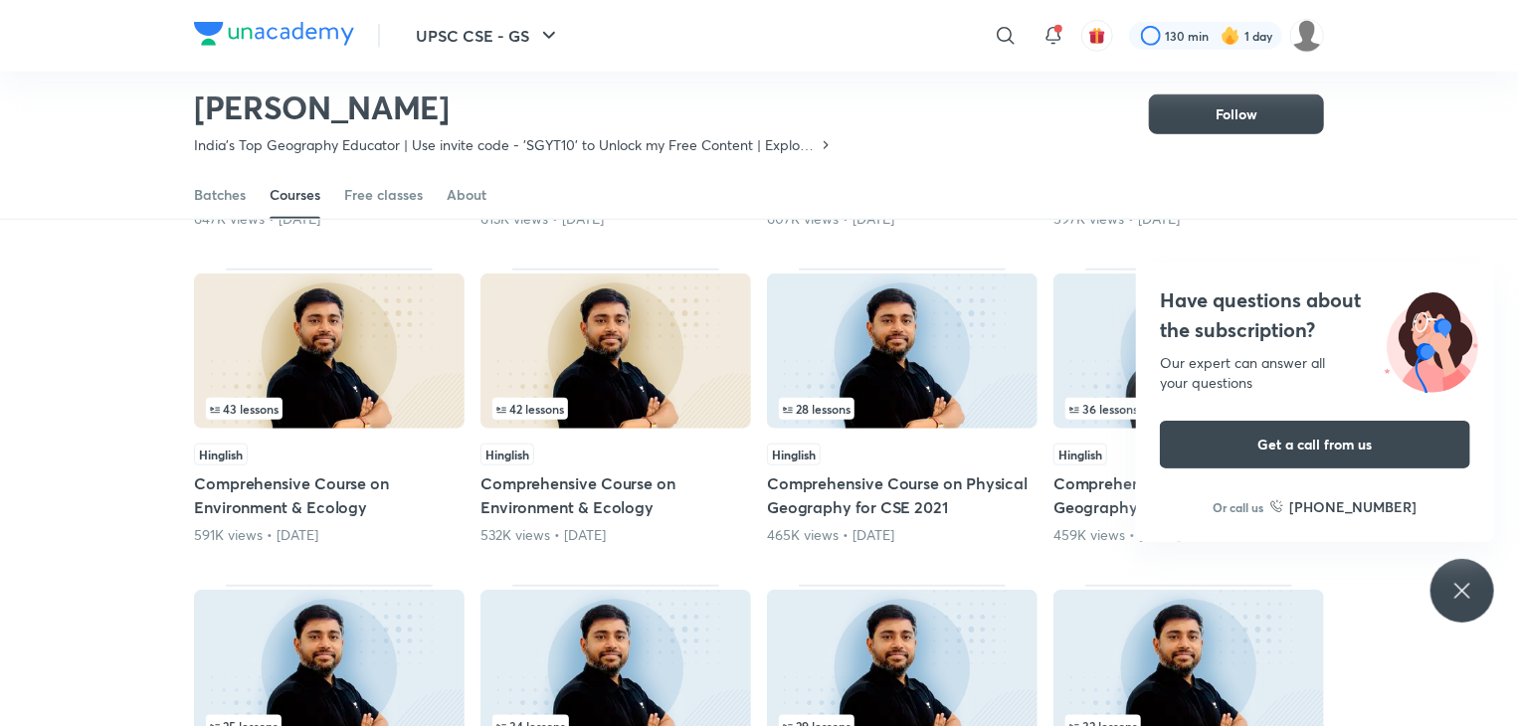
click at [1447, 578] on div "Have questions about the subscription? Our expert can answer all your questions…" at bounding box center [1463, 591] width 64 height 64
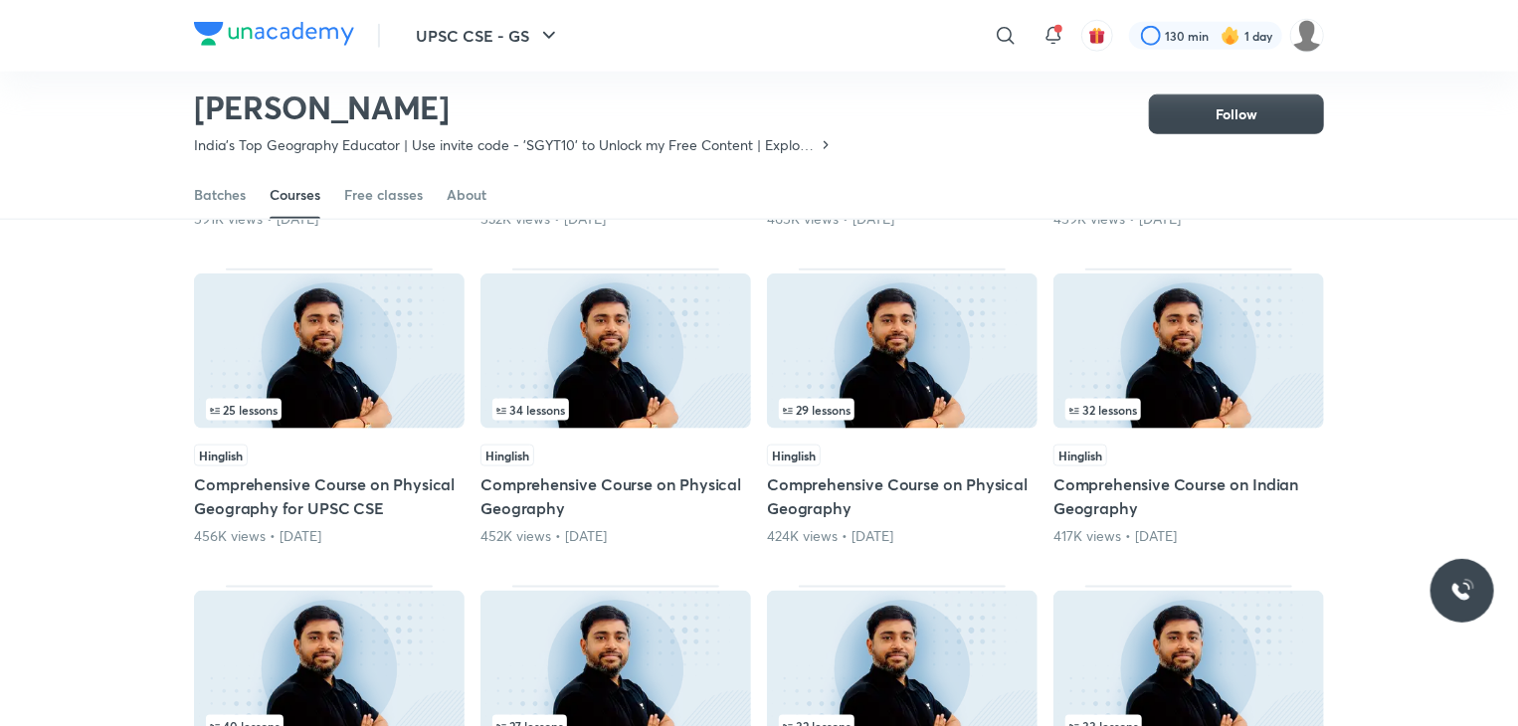
scroll to position [1080, 0]
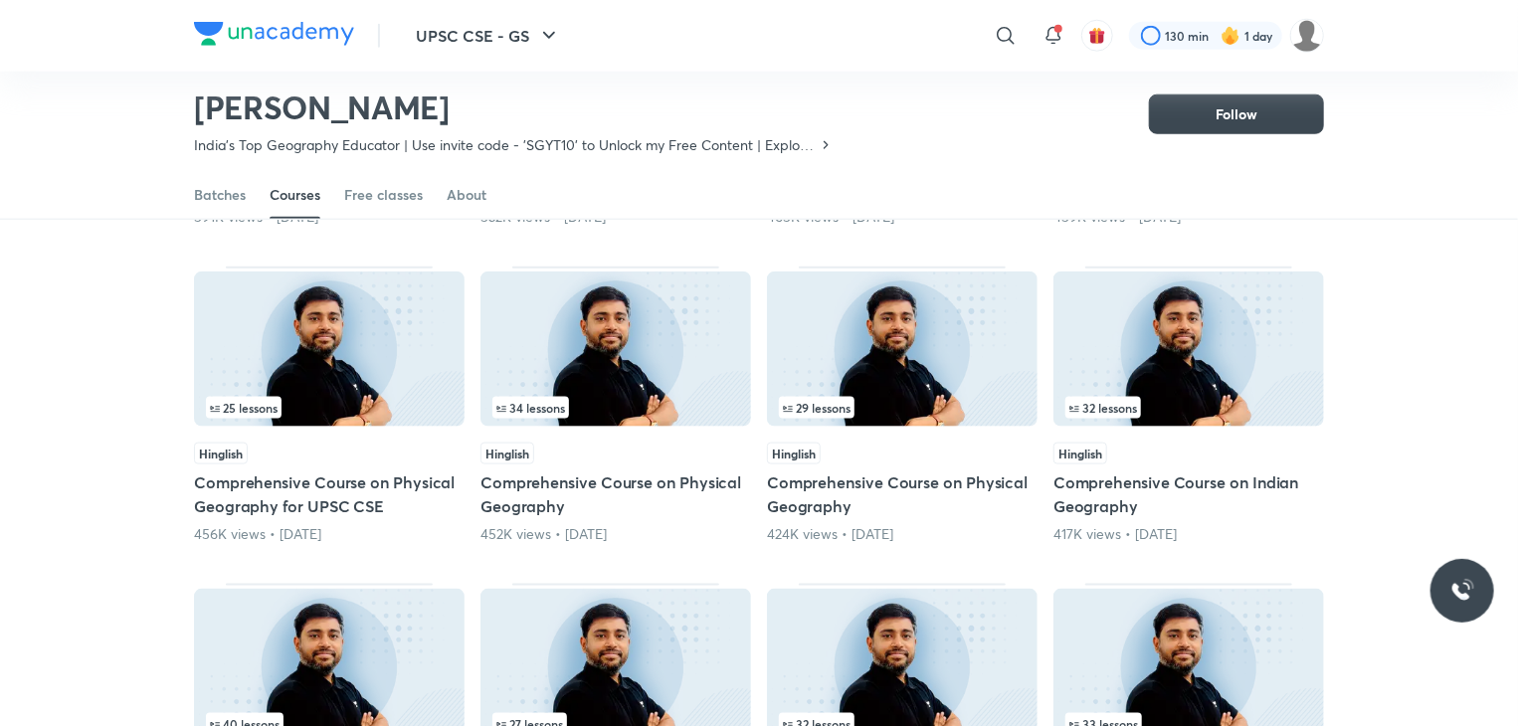
click at [1161, 526] on div "417K views • 1 year ago" at bounding box center [1189, 534] width 271 height 20
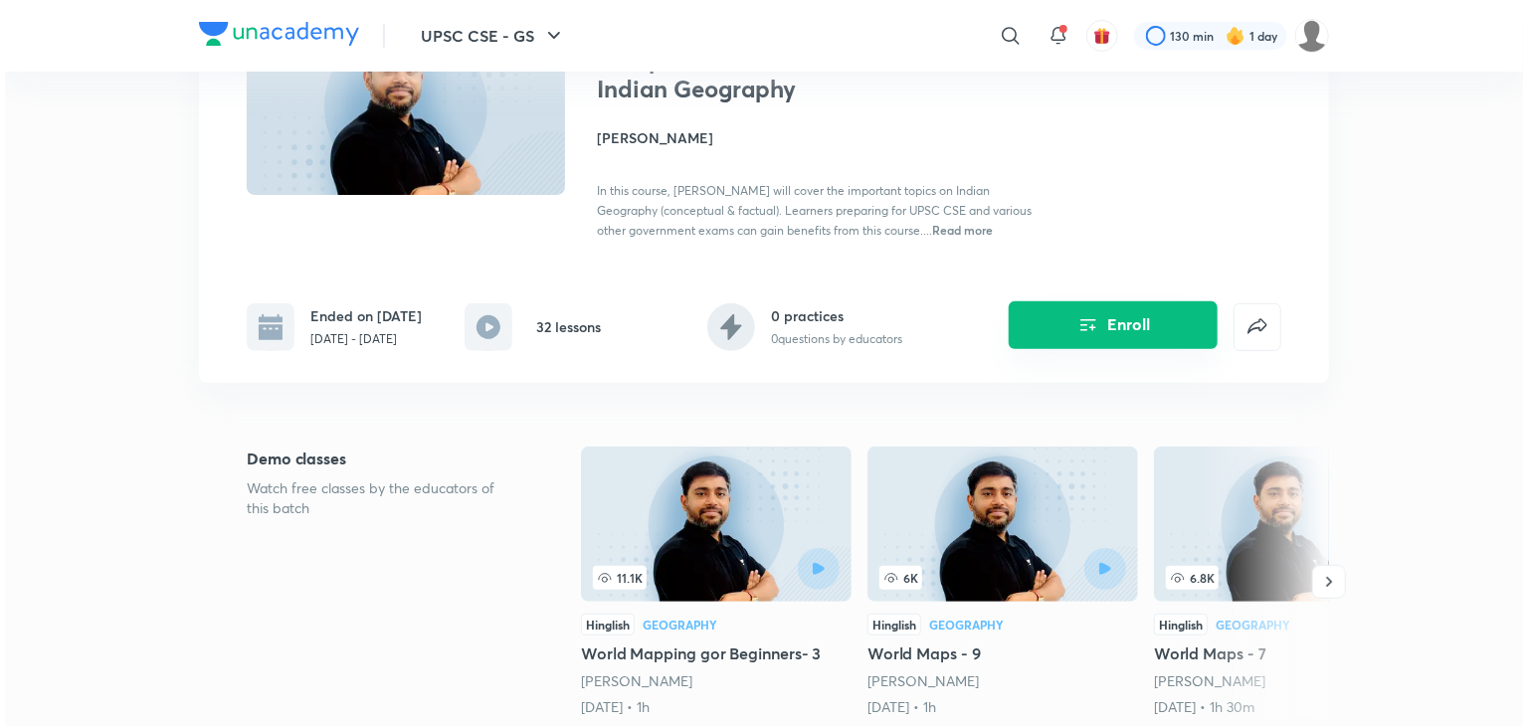
scroll to position [199, 0]
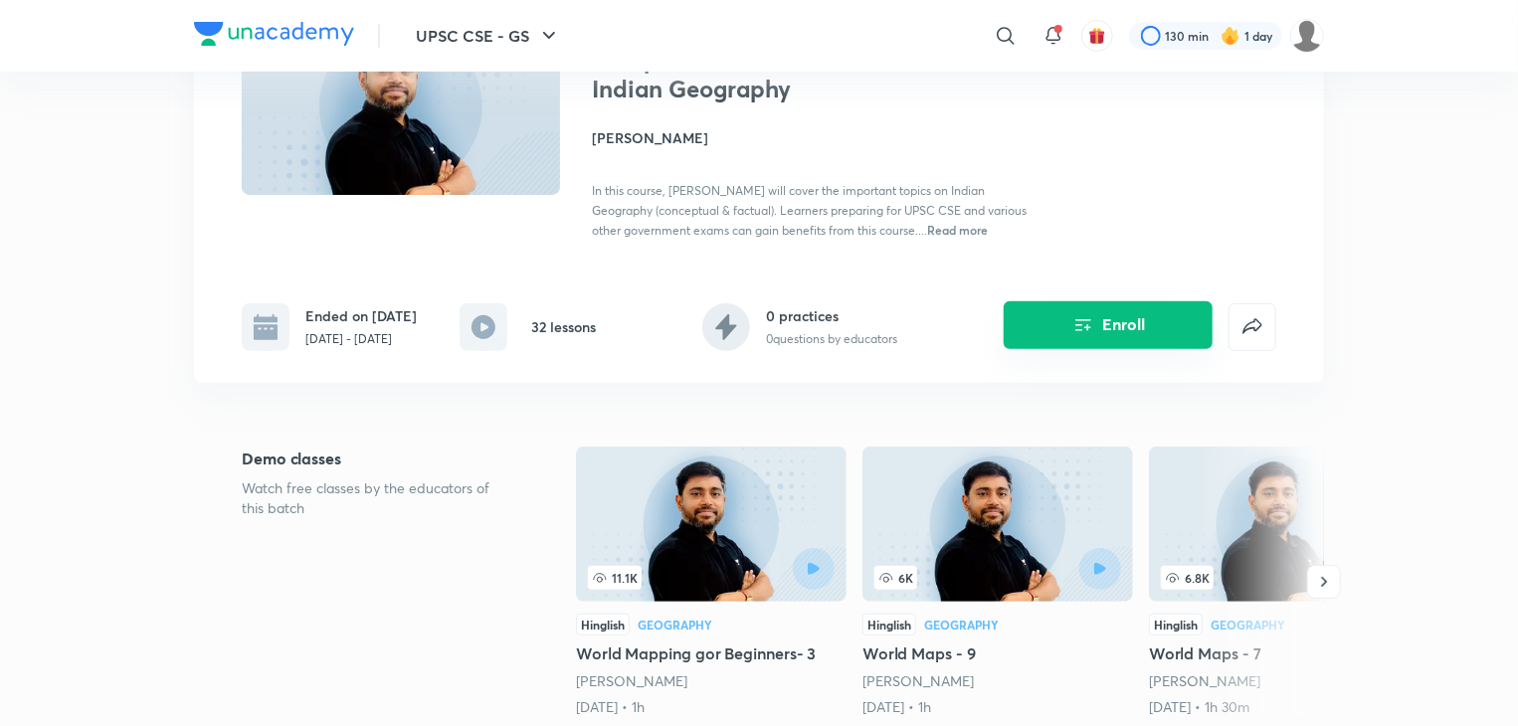
click at [1128, 332] on button "Enroll" at bounding box center [1108, 325] width 209 height 48
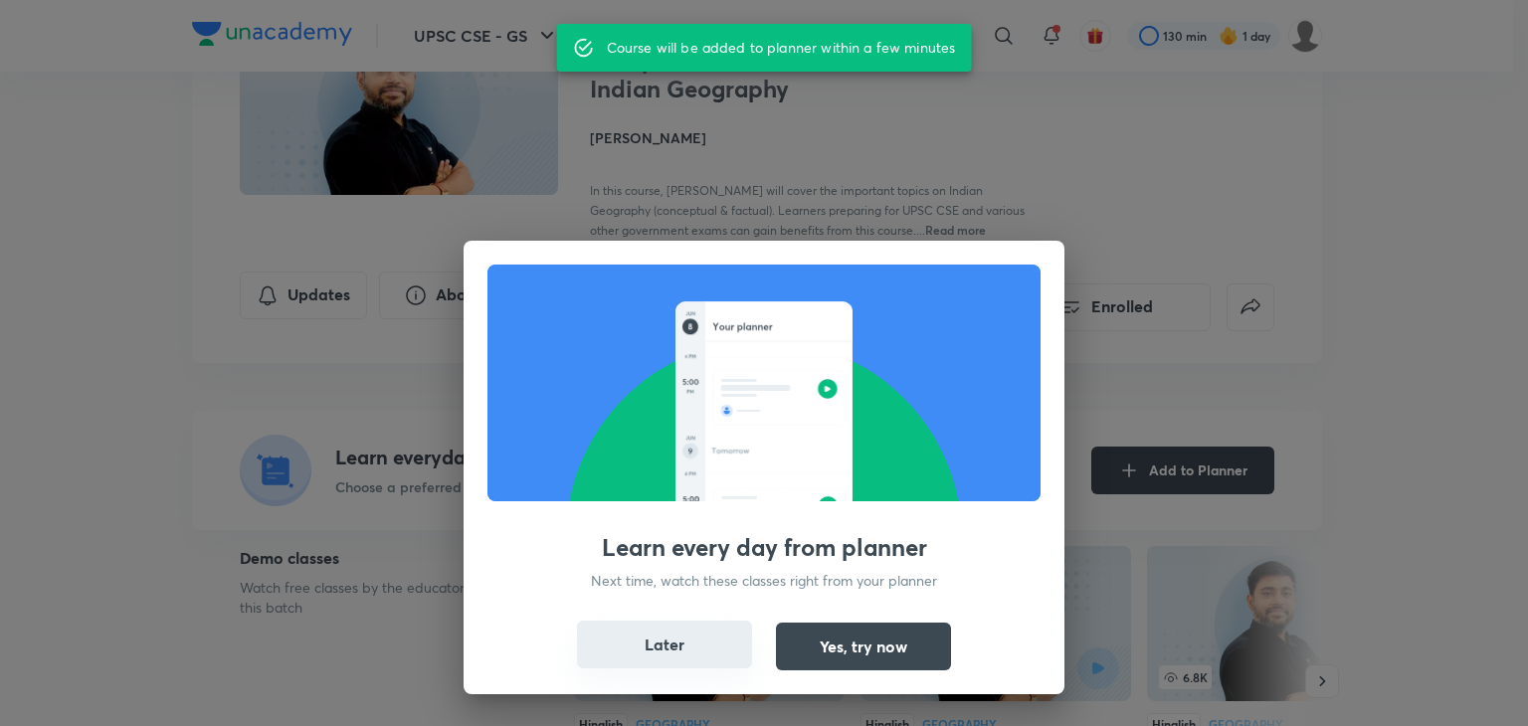
click at [708, 638] on button "Later" at bounding box center [664, 645] width 175 height 48
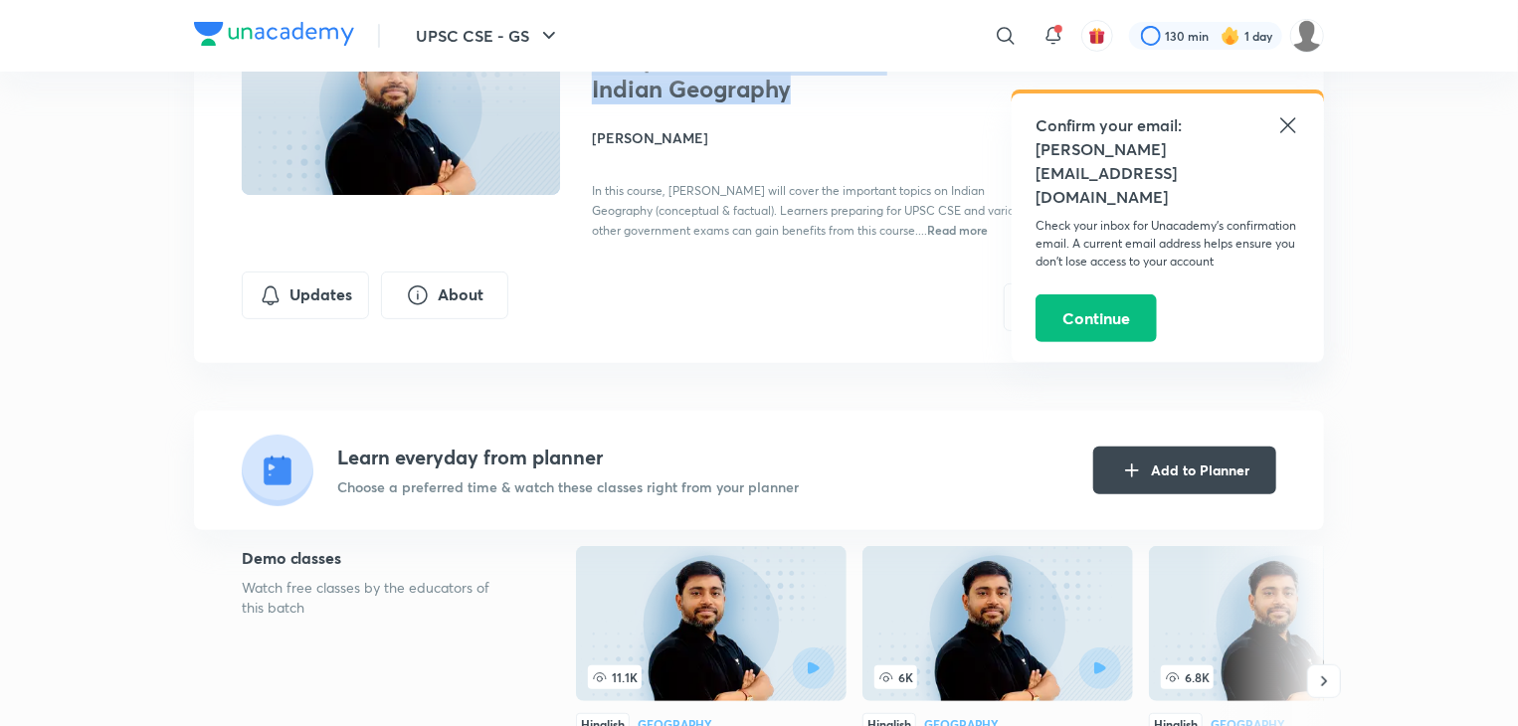
drag, startPoint x: 1516, startPoint y: 42, endPoint x: 1527, endPoint y: 79, distance: 38.4
click at [350, 290] on button "Updates" at bounding box center [305, 294] width 127 height 48
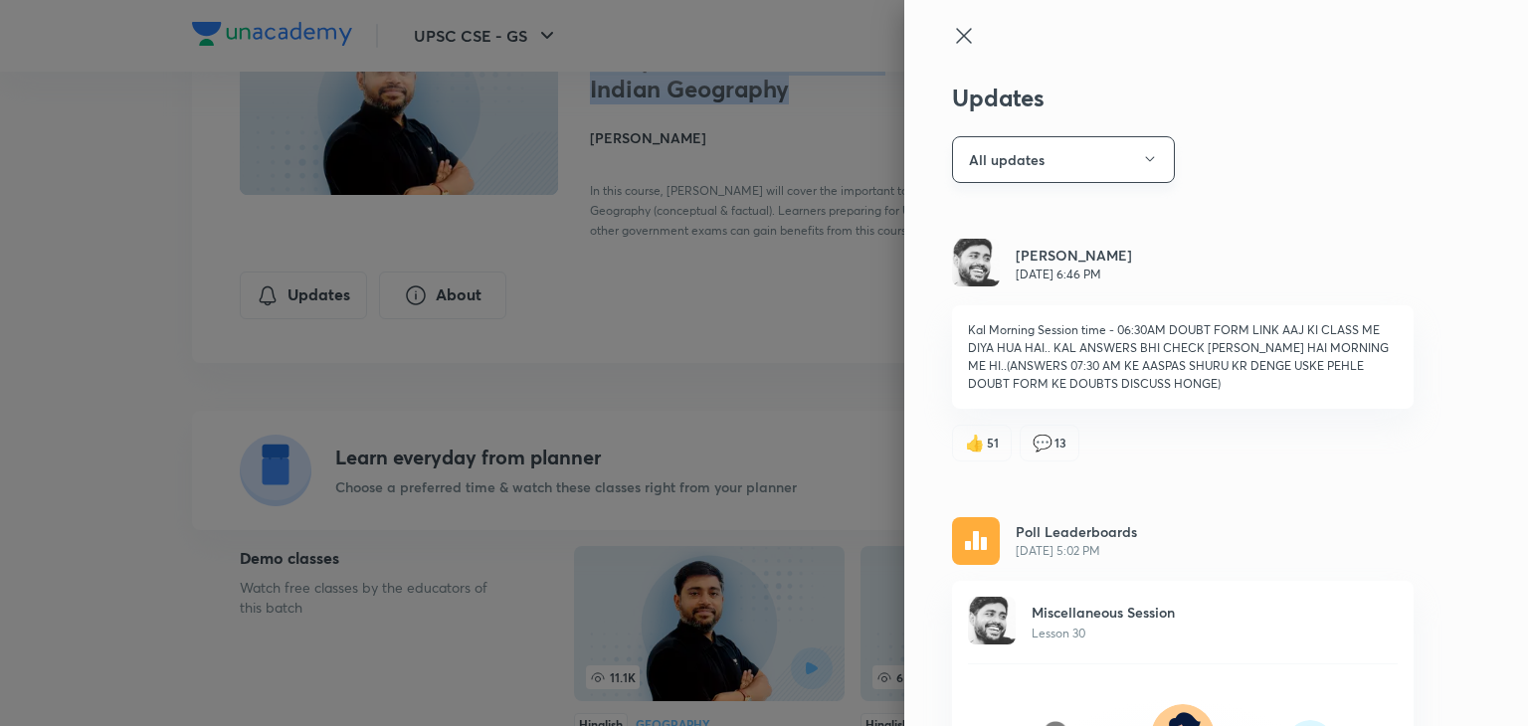
click at [1038, 167] on button "All updates" at bounding box center [1063, 159] width 223 height 47
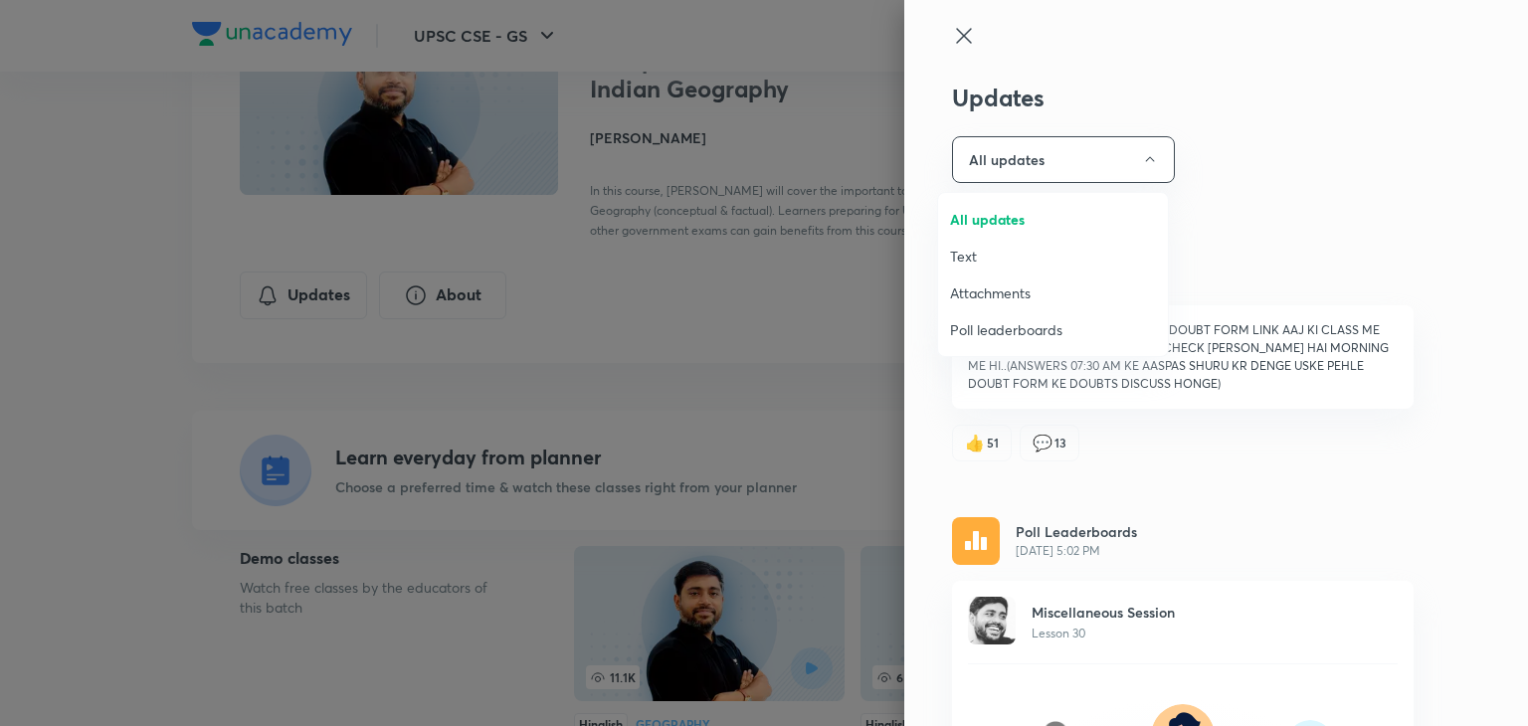
click at [1014, 291] on span "Attachments" at bounding box center [1053, 293] width 206 height 21
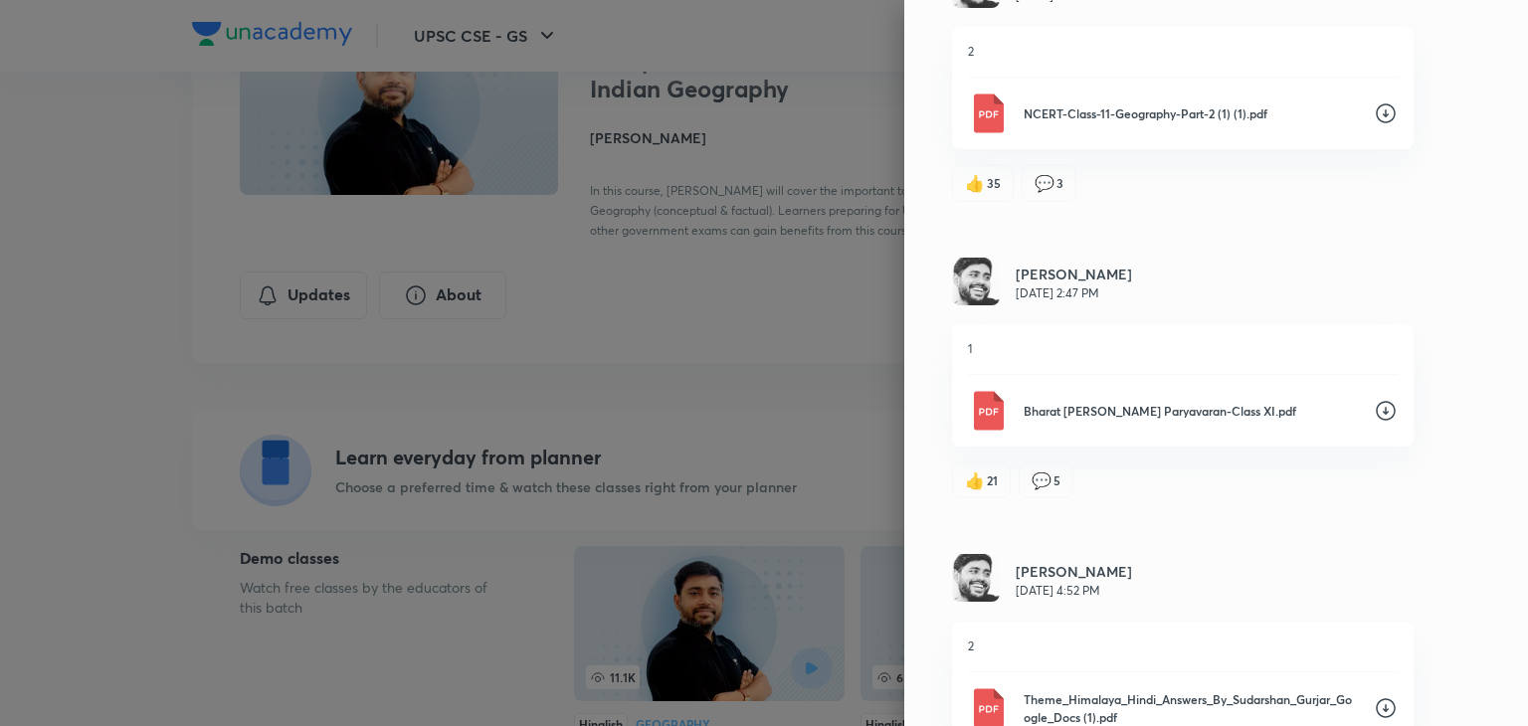
scroll to position [189, 0]
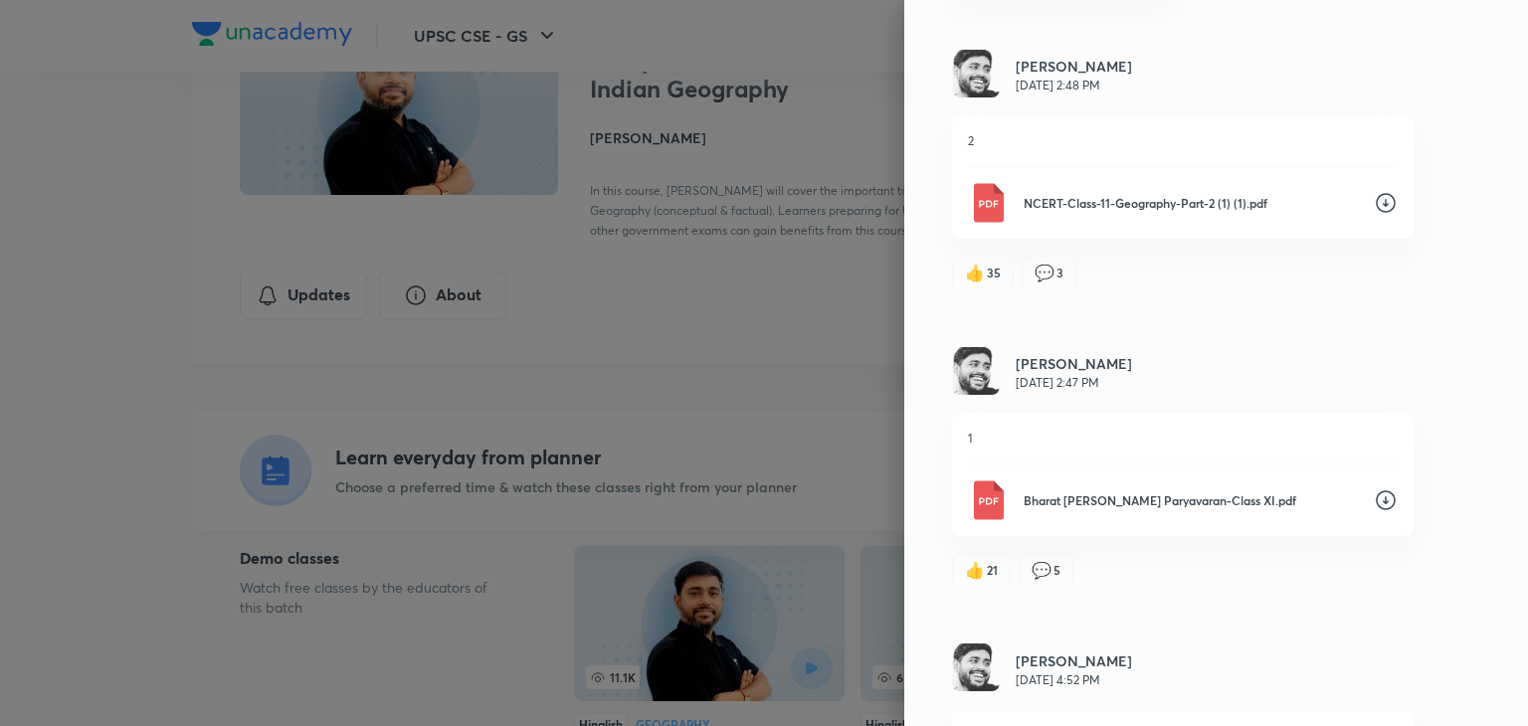
click at [1127, 194] on p "NCERT-Class-11-Geography-Part-2 (1) (1).pdf" at bounding box center [1191, 203] width 334 height 18
click at [1316, 364] on div "Sudarshan Gurjar Jul 23, 2:47 PM" at bounding box center [1183, 372] width 462 height 51
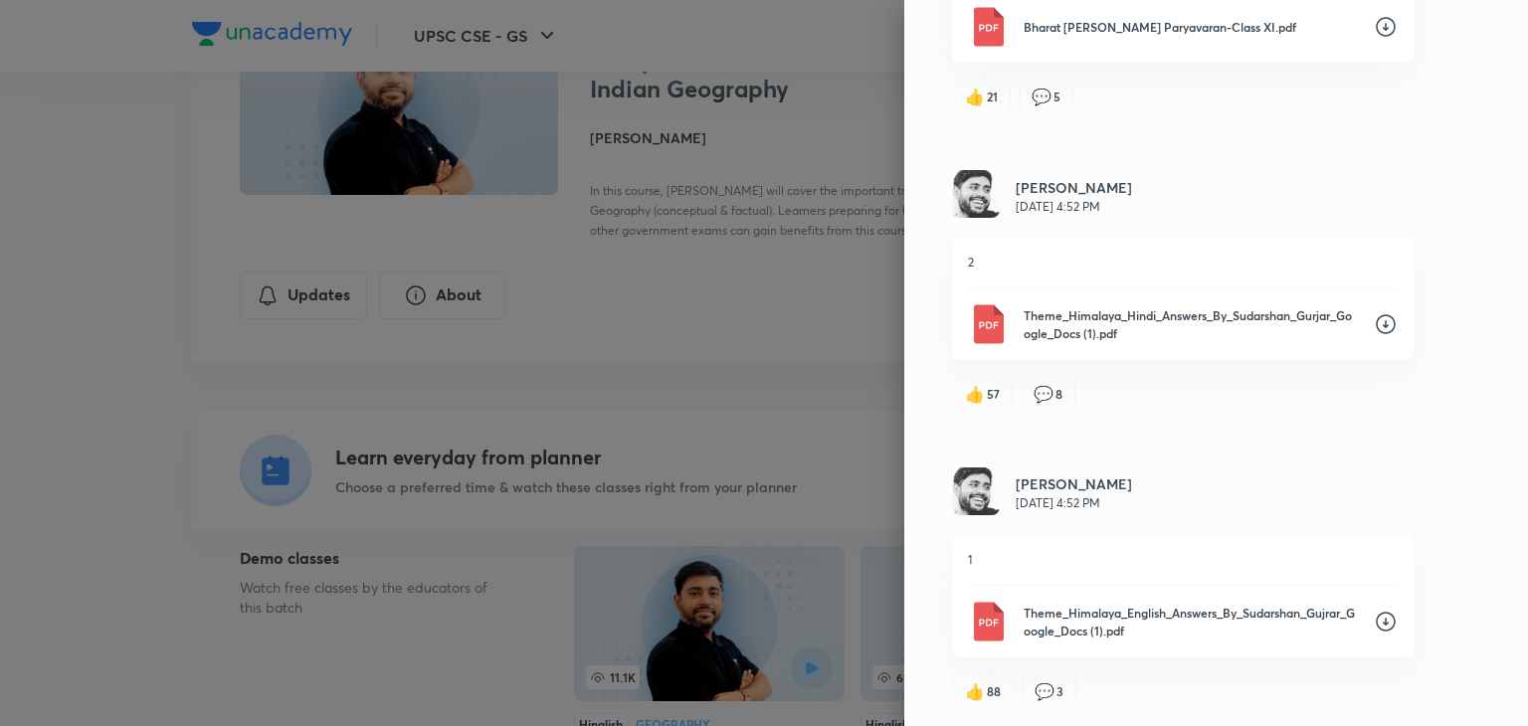
scroll to position [667, 0]
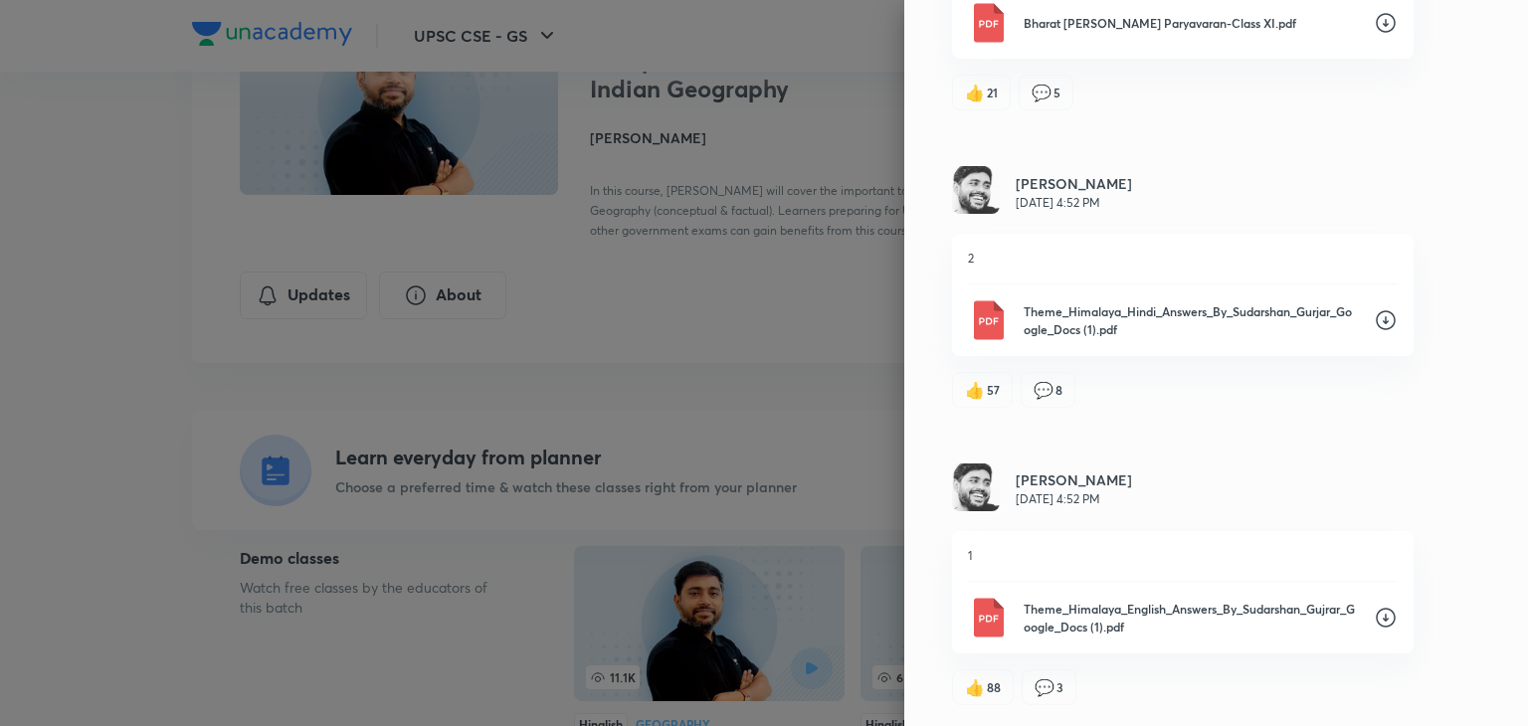
click at [1375, 618] on icon at bounding box center [1386, 618] width 24 height 24
click at [1353, 477] on div "Sudarshan Gurjar Jul 15, 4:52 PM" at bounding box center [1183, 489] width 462 height 51
click at [1477, 463] on div "Updates Attachments Sudarshan Gurjar Jul 23, 2:48 PM 2 NCERT-Class-11-Geography…" at bounding box center [1216, 363] width 624 height 726
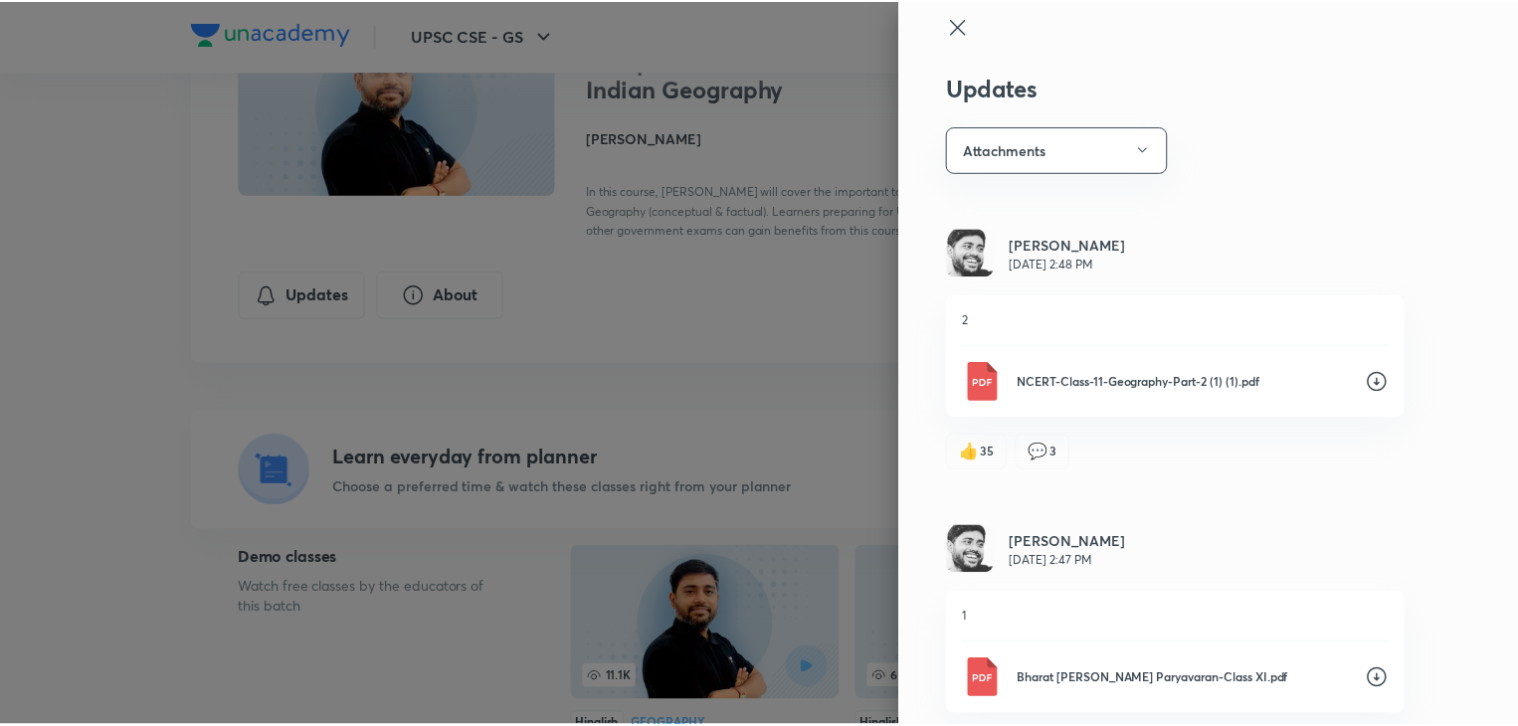
scroll to position [0, 0]
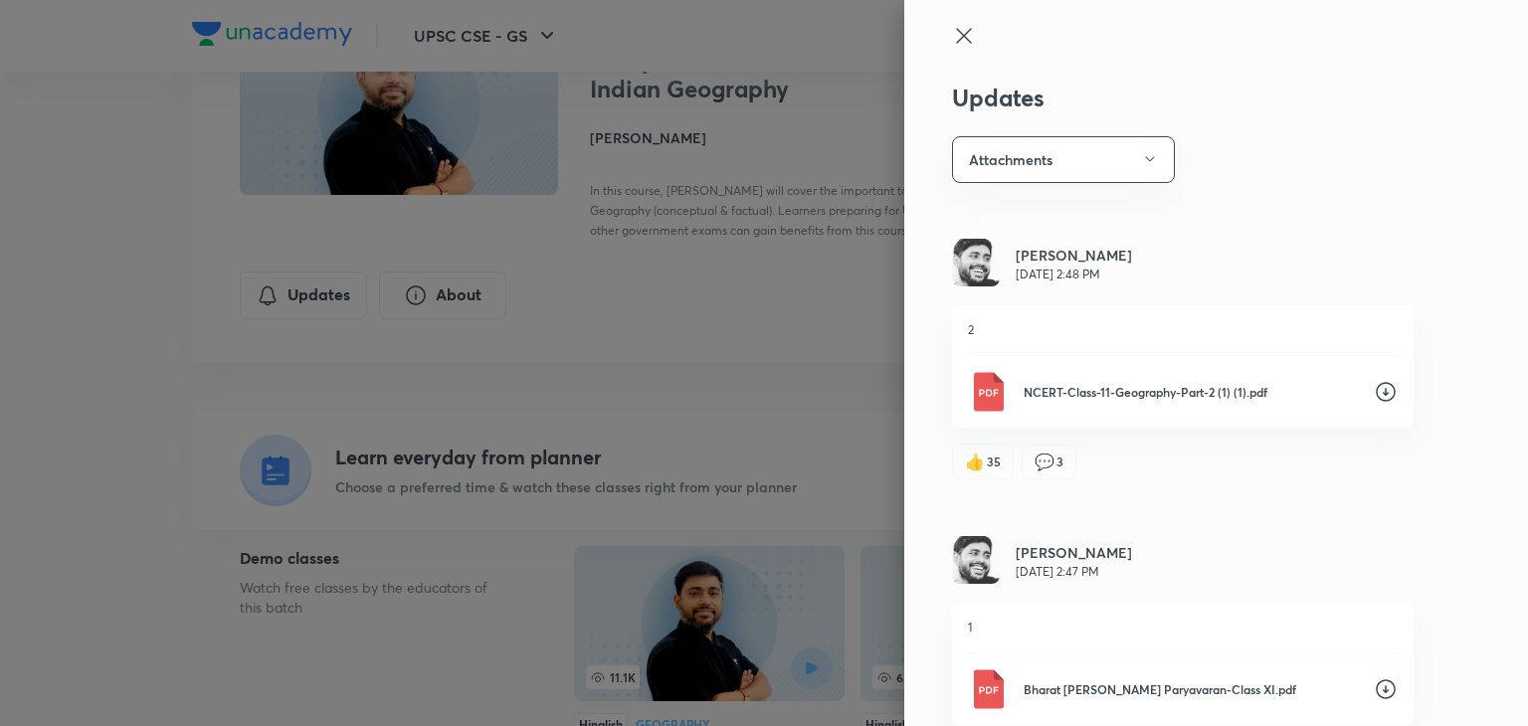
click at [956, 35] on icon at bounding box center [963, 35] width 15 height 15
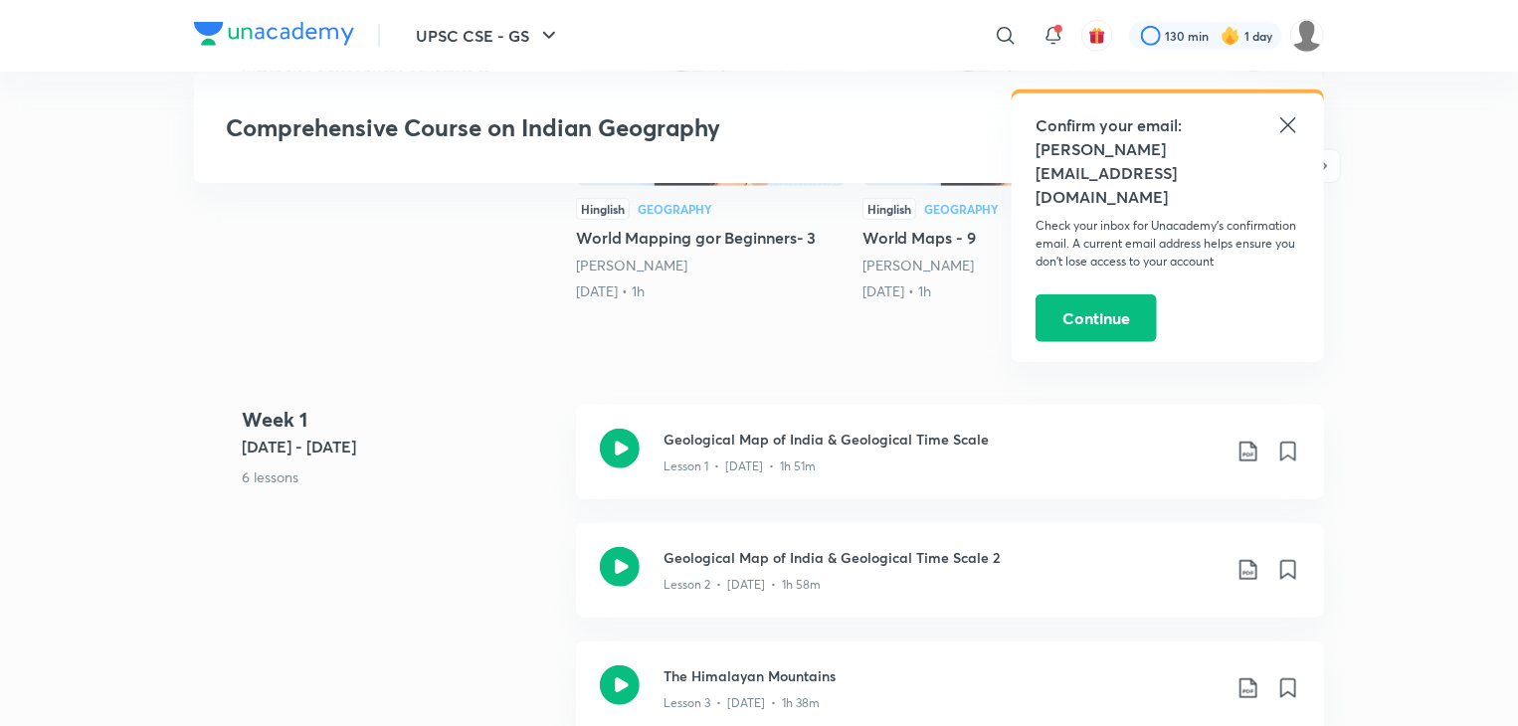
scroll to position [716, 0]
click at [1246, 455] on icon at bounding box center [1249, 450] width 24 height 24
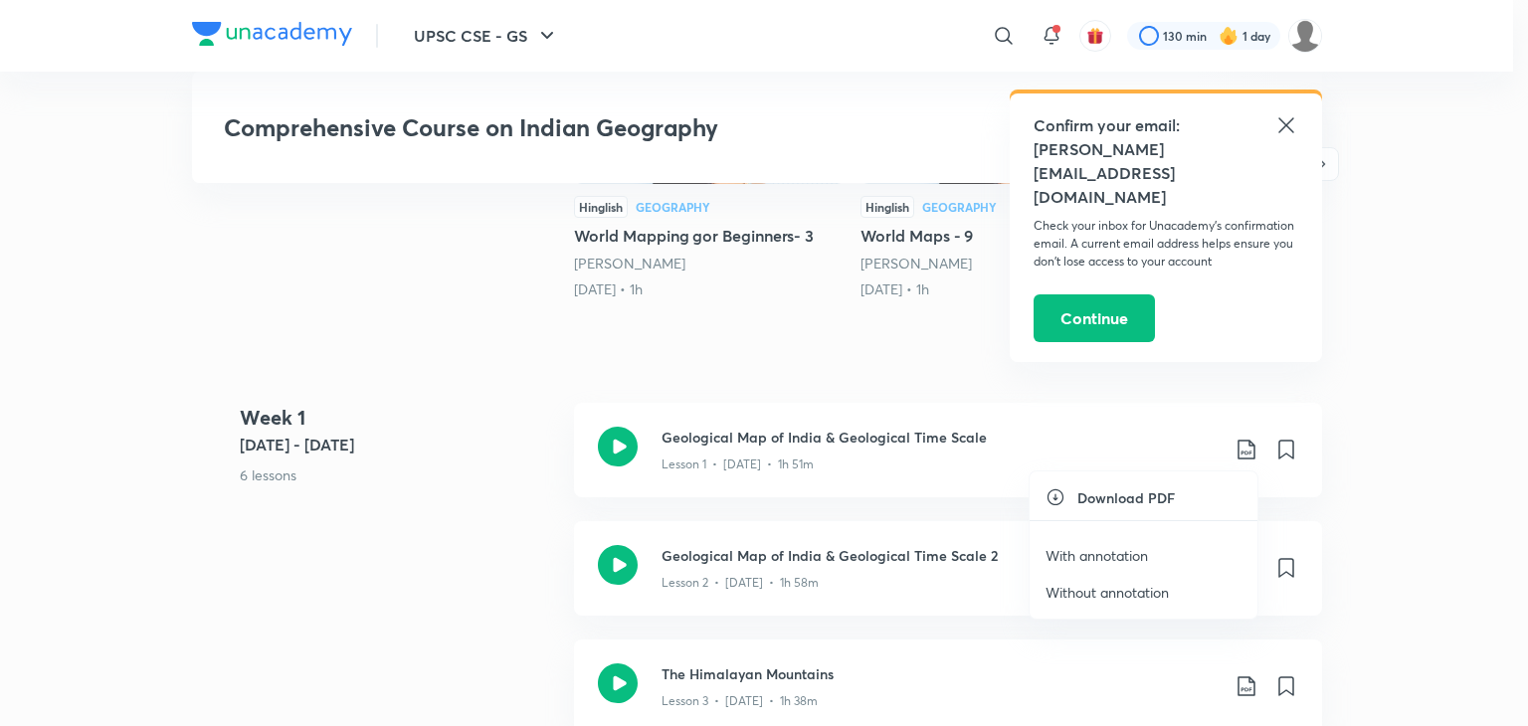
click at [1279, 124] on div at bounding box center [764, 363] width 1528 height 726
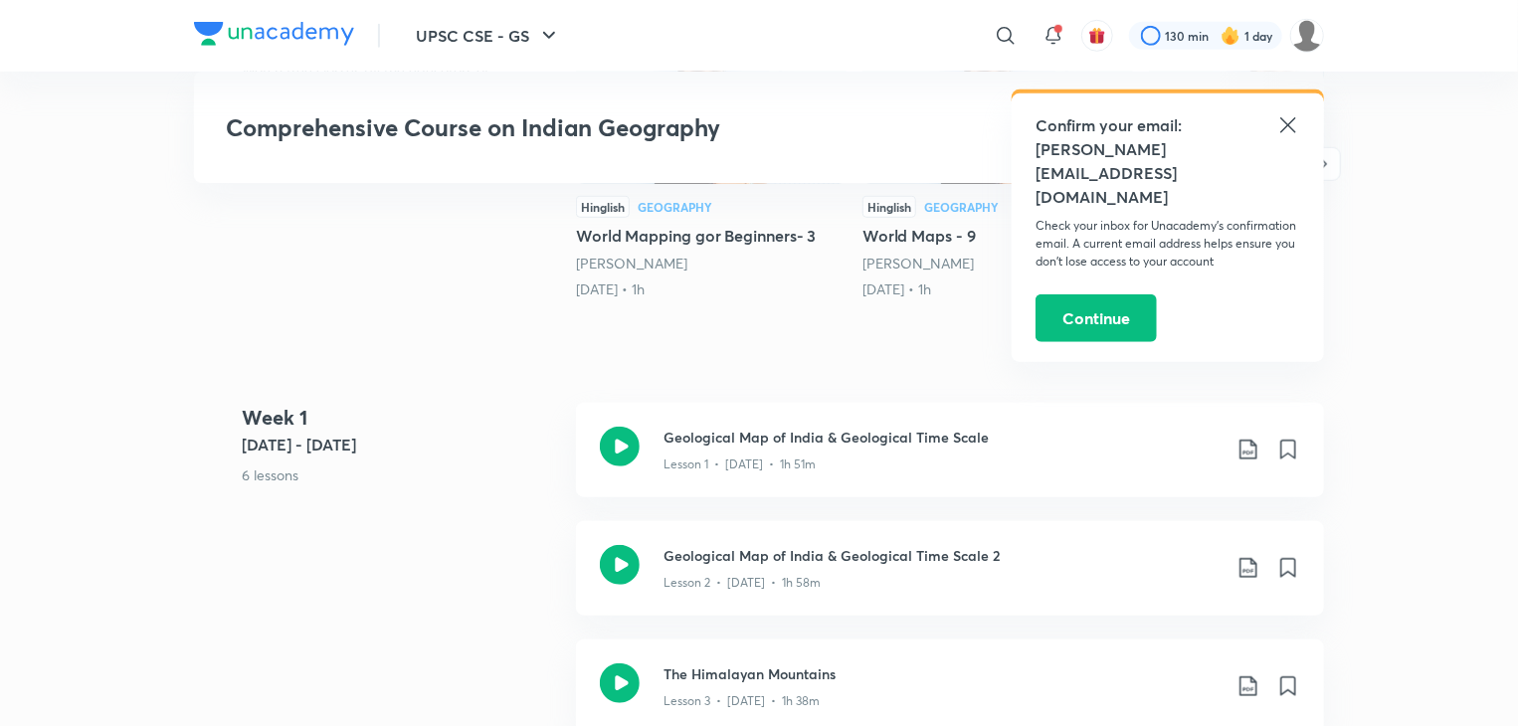
click at [1284, 128] on icon at bounding box center [1287, 124] width 15 height 15
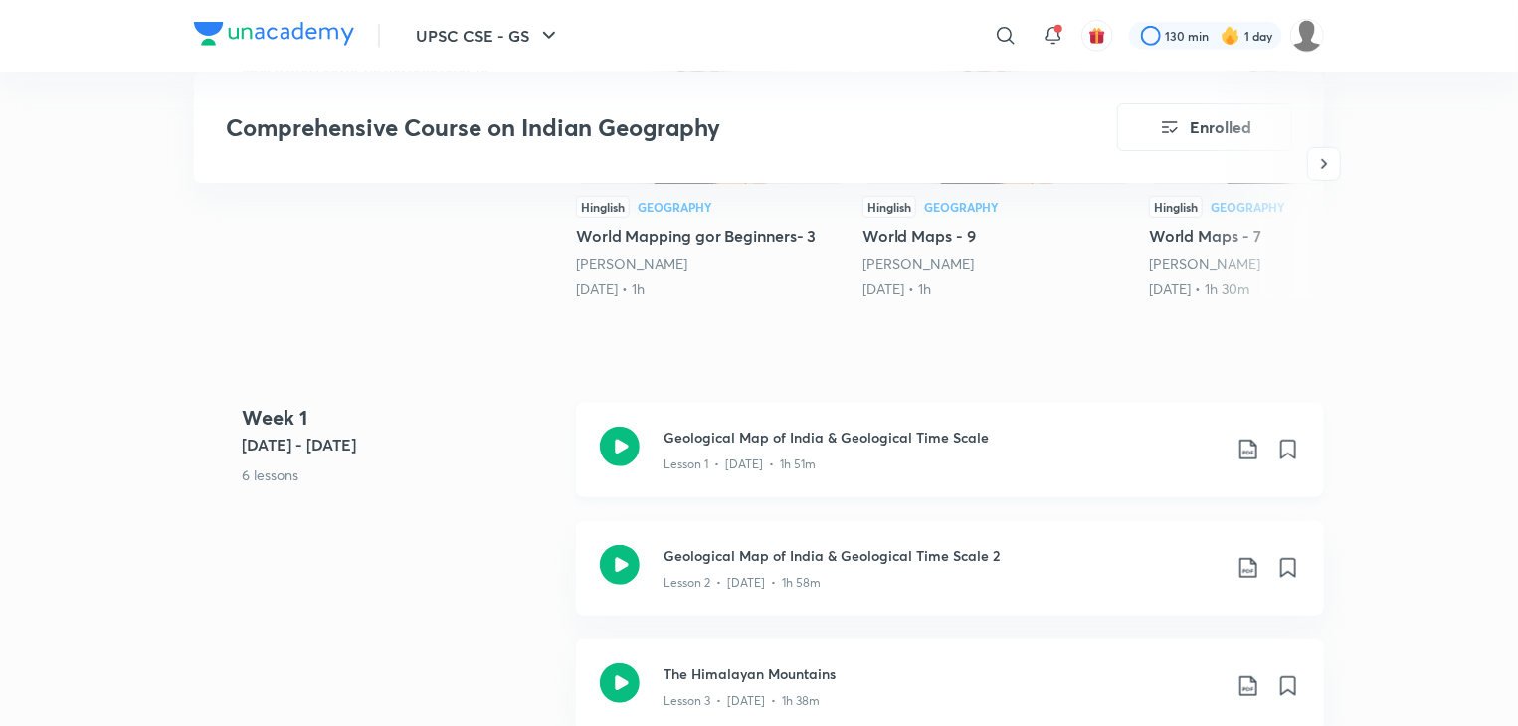
click at [1253, 453] on icon at bounding box center [1249, 450] width 24 height 24
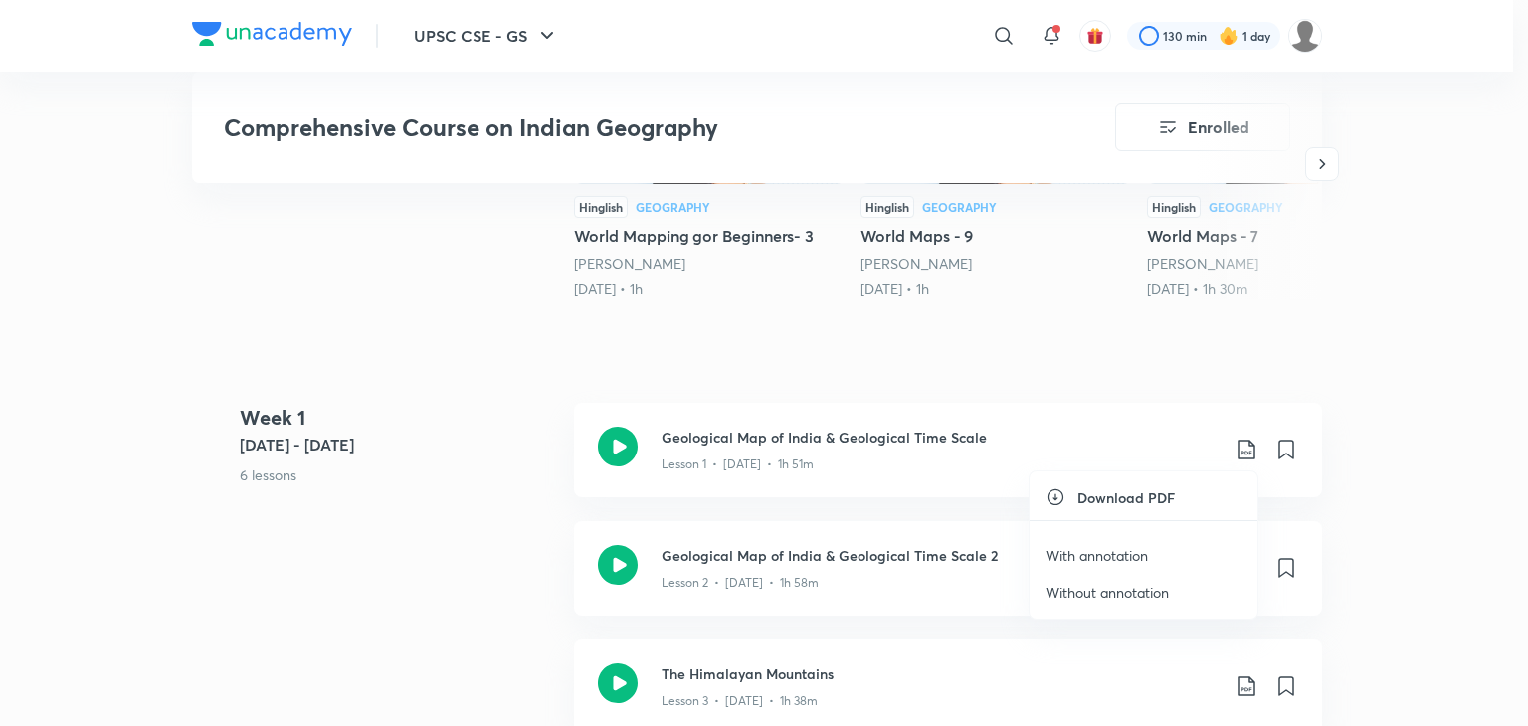
click at [1126, 555] on p "With annotation" at bounding box center [1097, 555] width 102 height 21
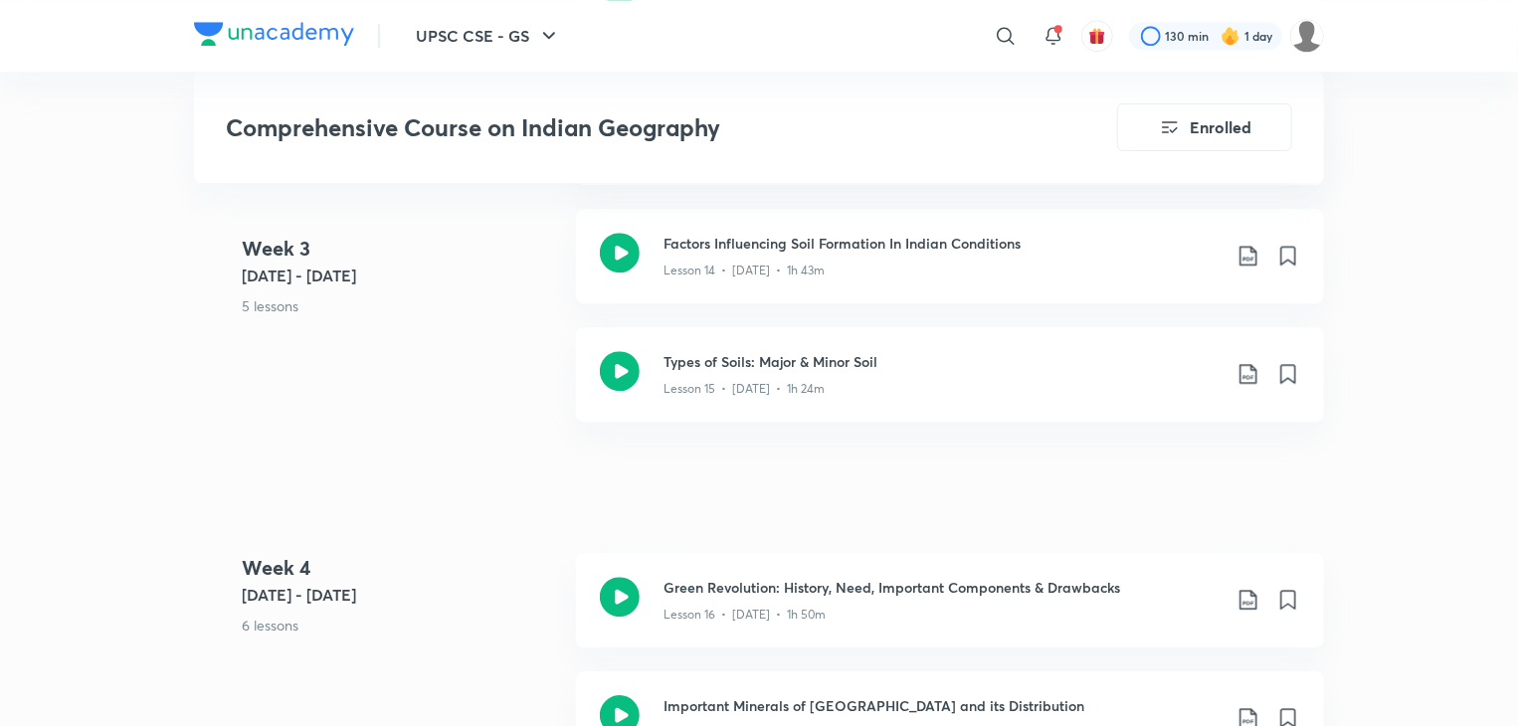
scroll to position [2746, 0]
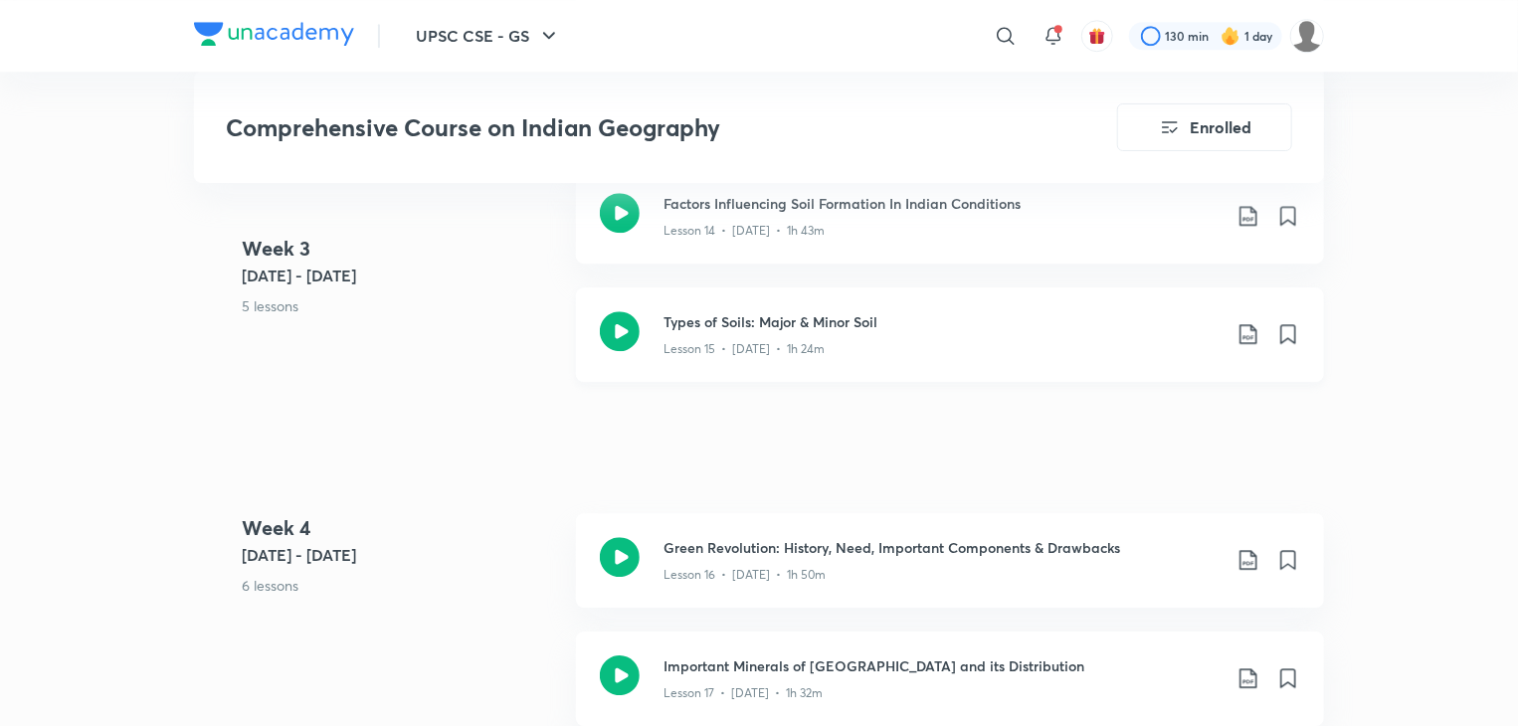
click at [1242, 335] on icon at bounding box center [1249, 334] width 24 height 24
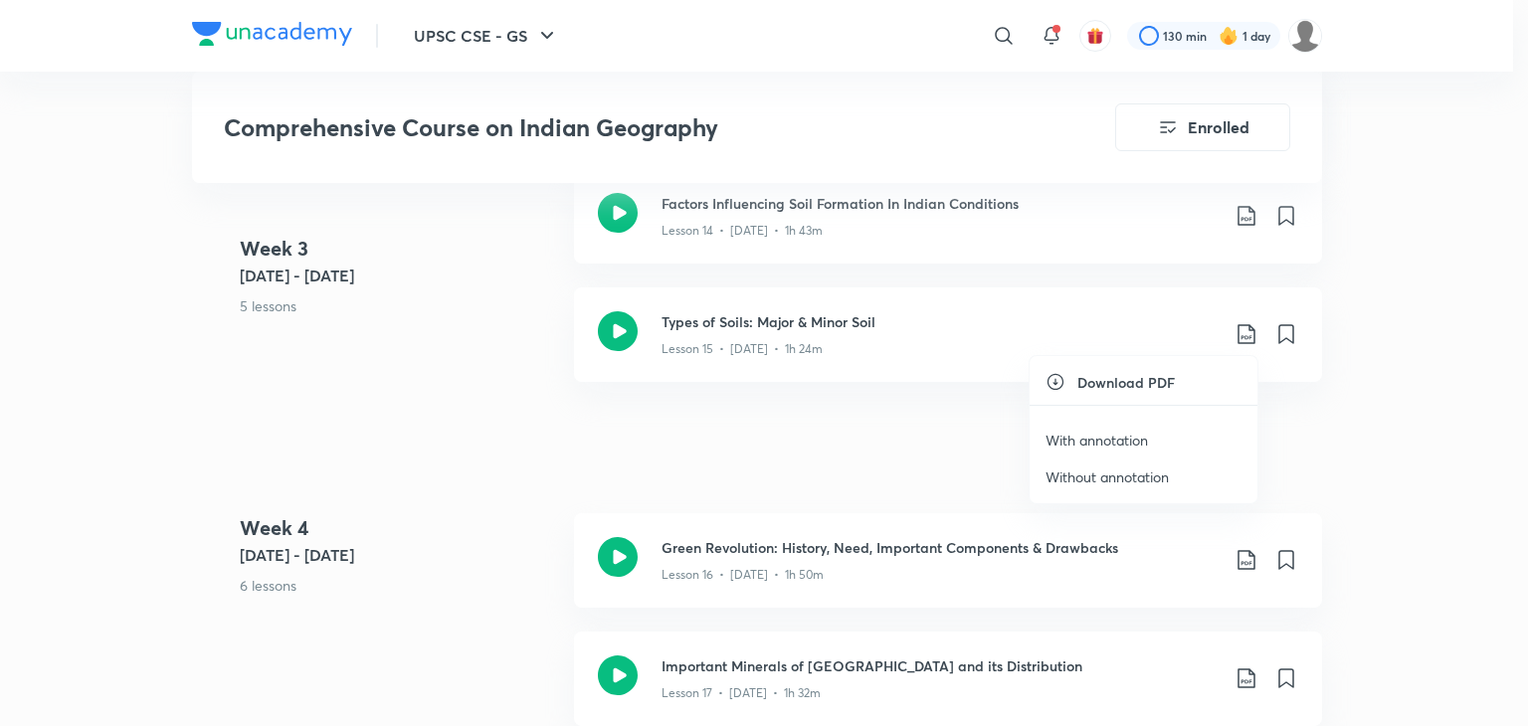
click at [1136, 474] on p "Without annotation" at bounding box center [1107, 477] width 123 height 21
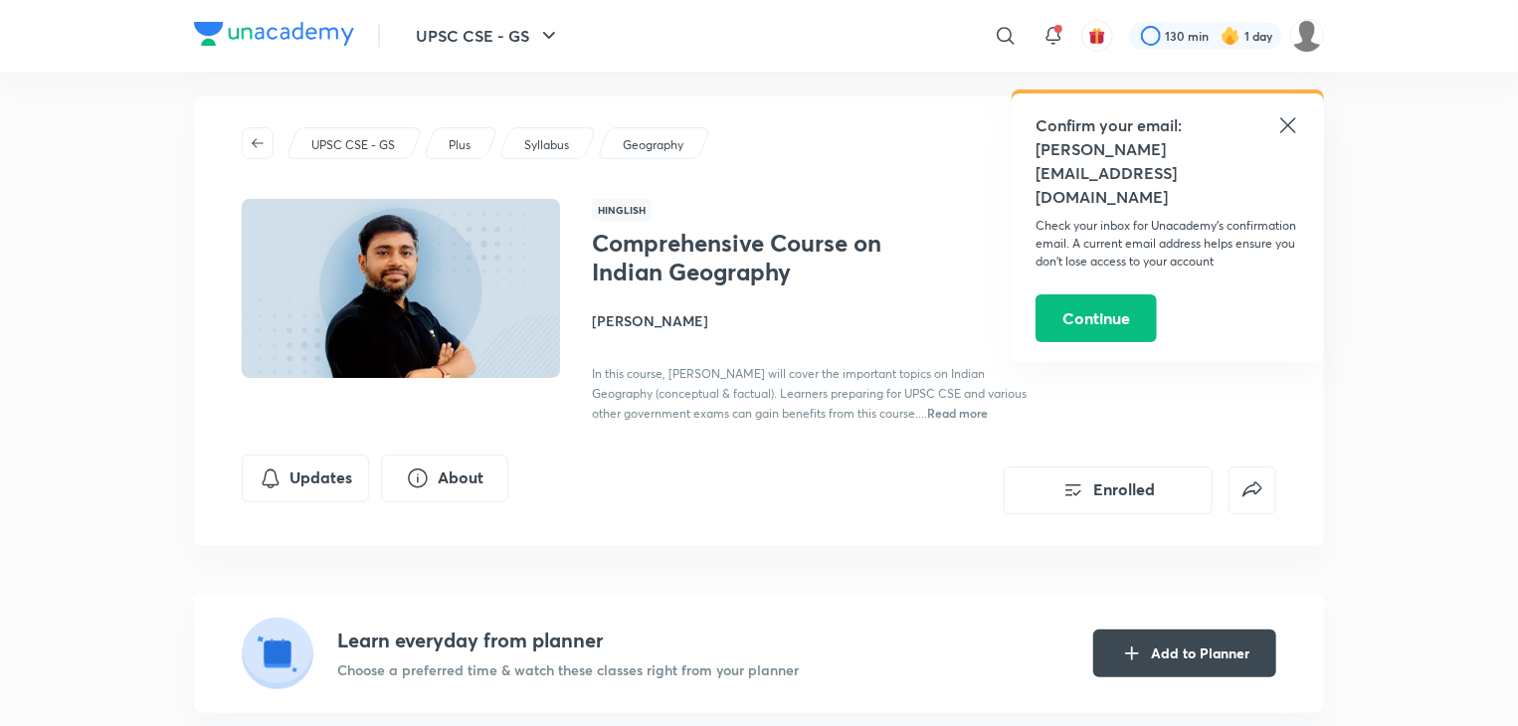
scroll to position [0, 0]
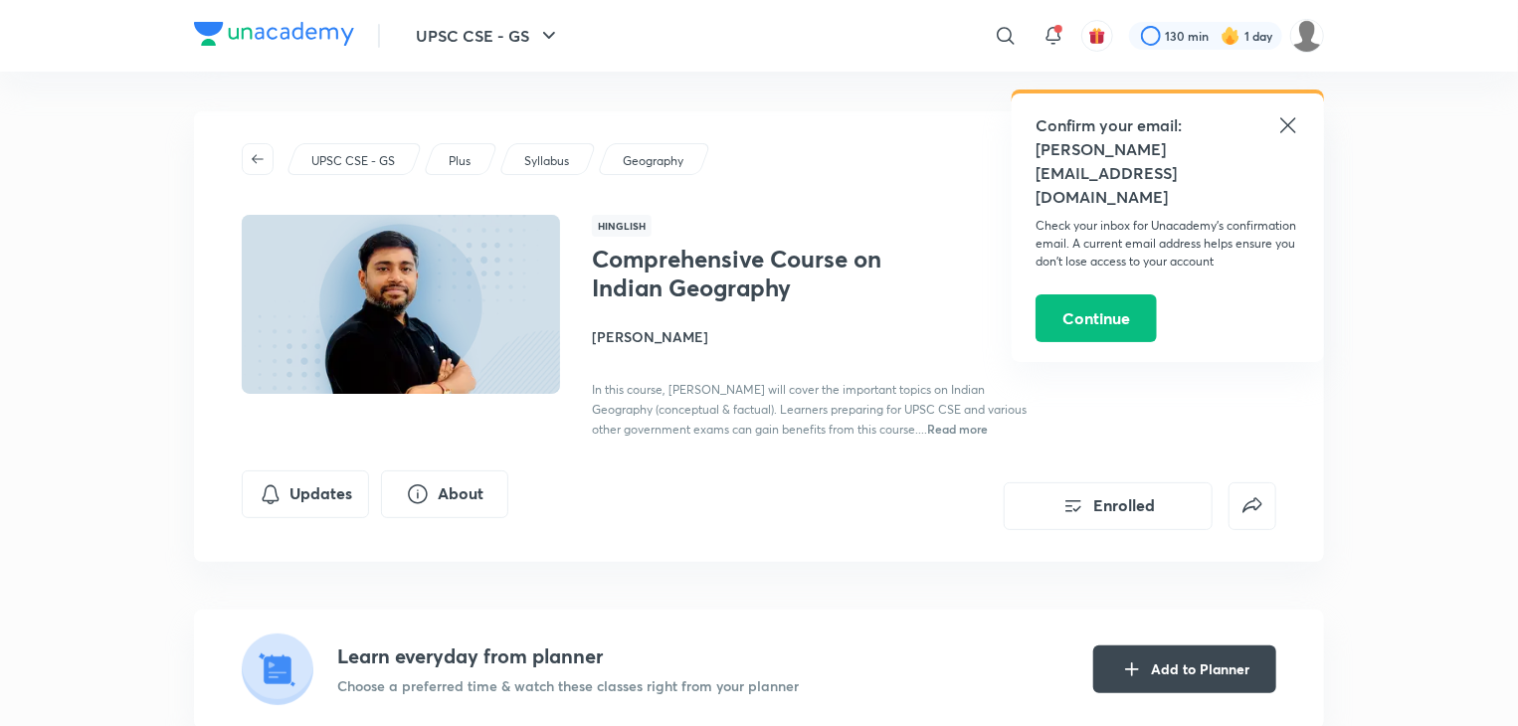
click at [1285, 129] on icon at bounding box center [1288, 125] width 24 height 24
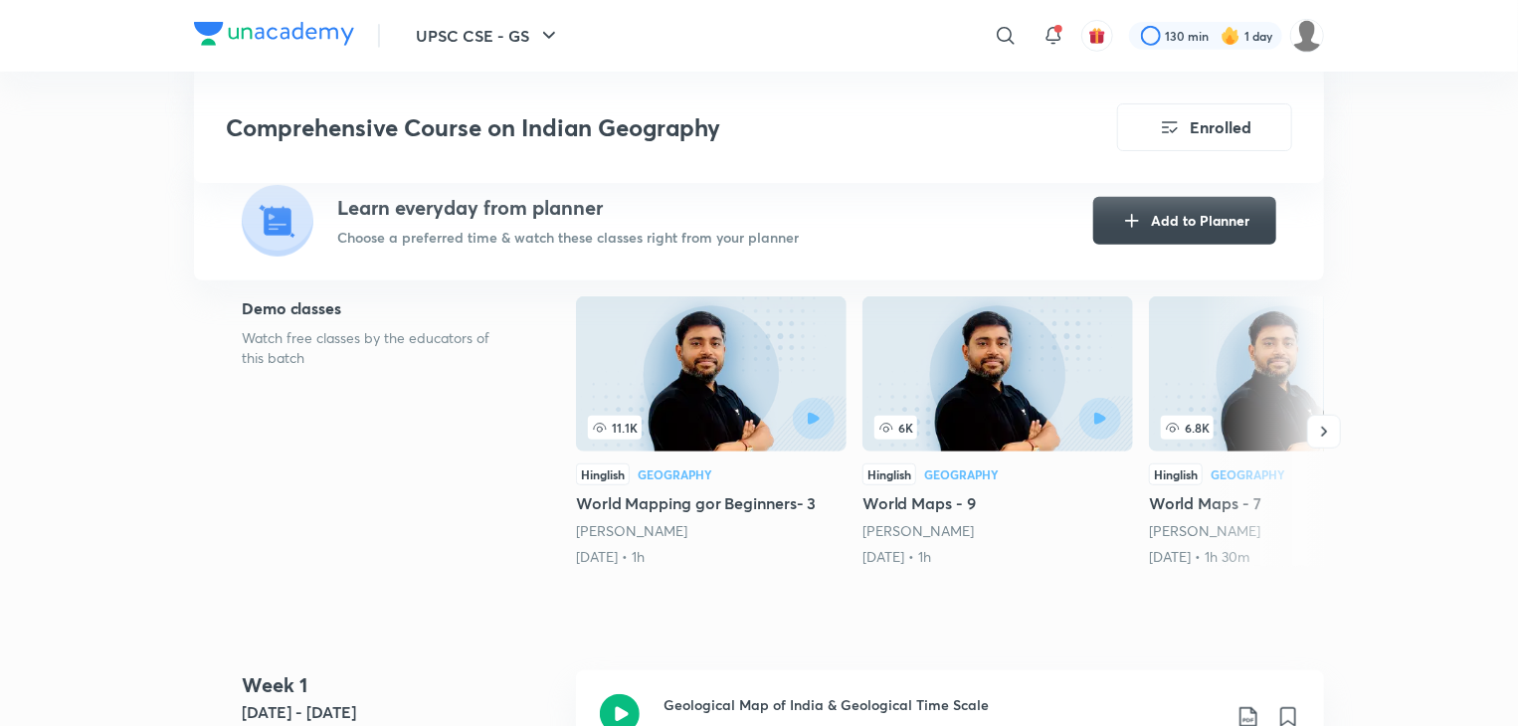
scroll to position [358, 0]
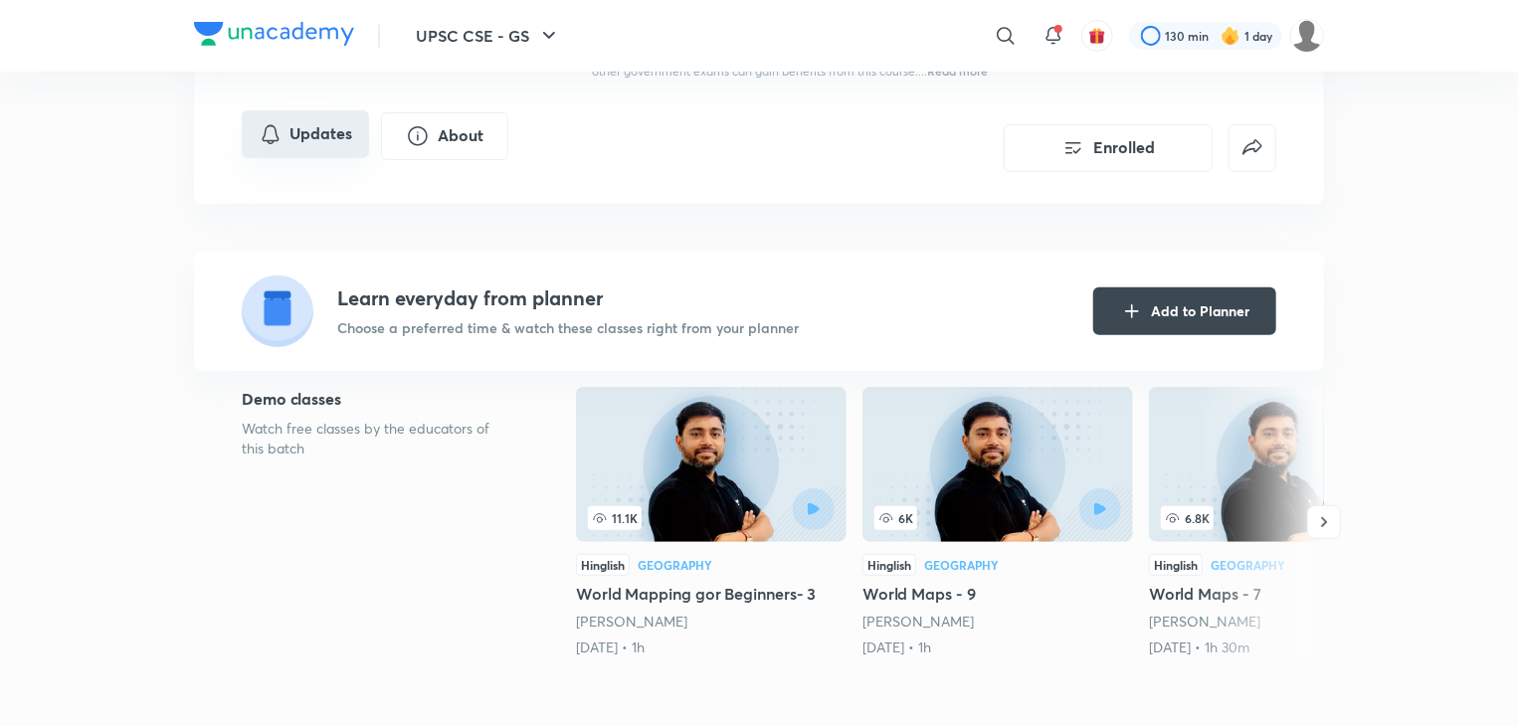
click at [330, 134] on button "Updates" at bounding box center [305, 134] width 127 height 48
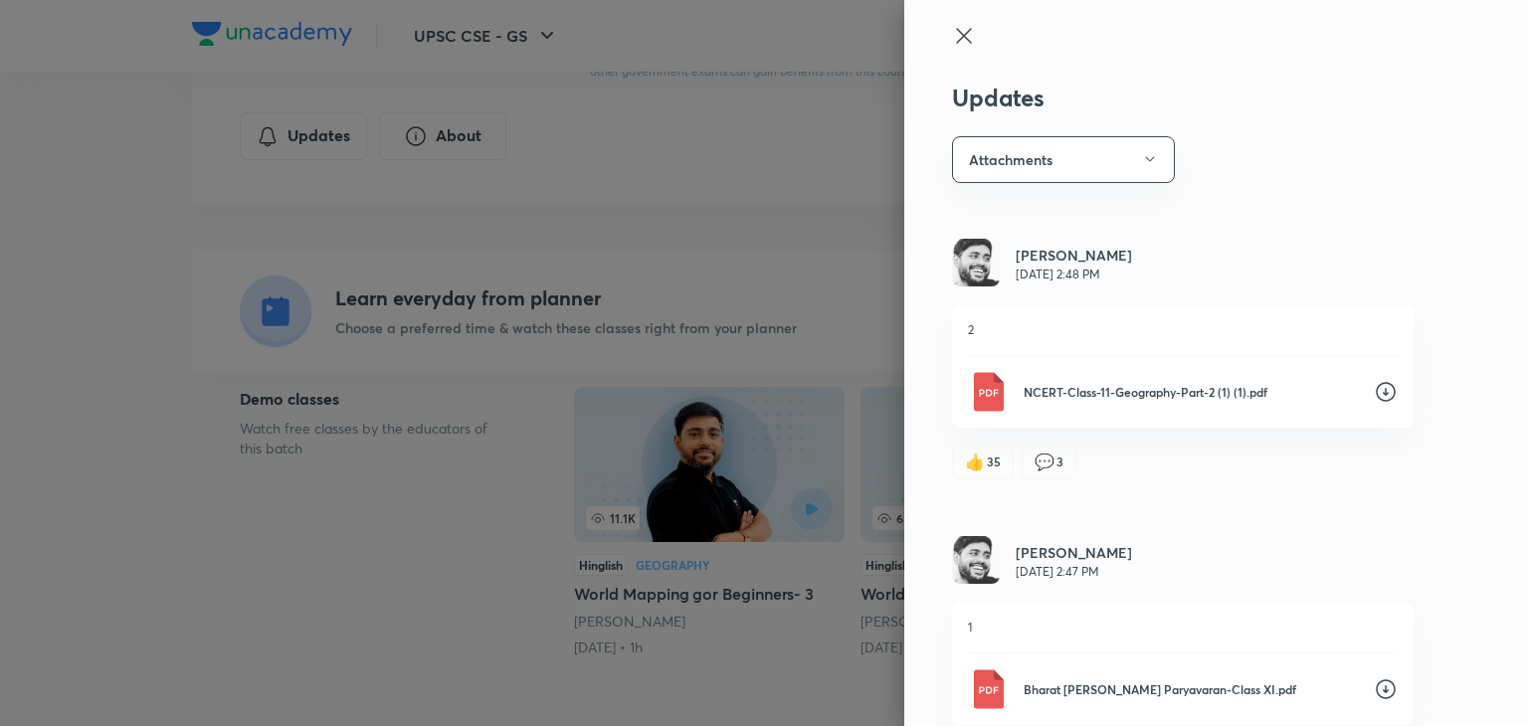
click at [402, 589] on div at bounding box center [764, 363] width 1528 height 726
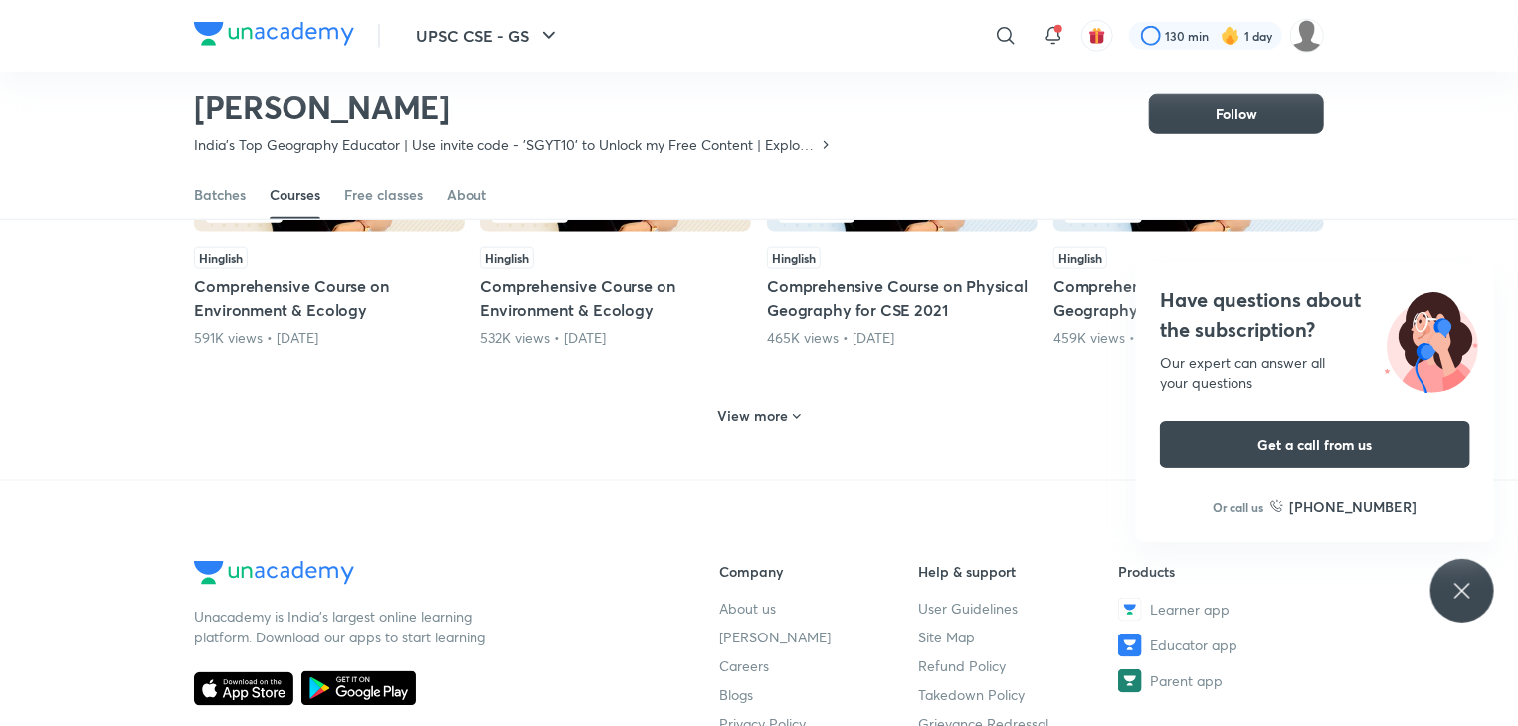
scroll to position [961, 0]
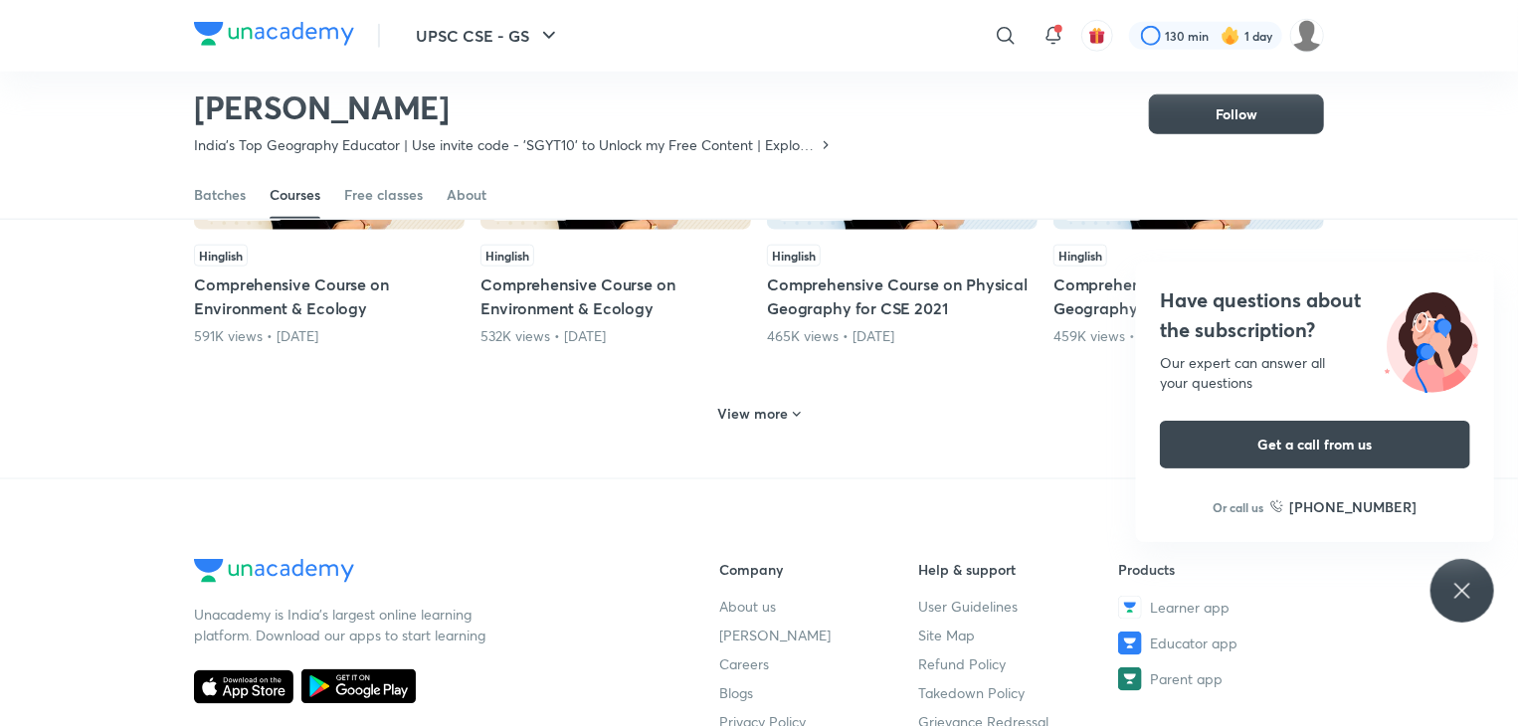
drag, startPoint x: 764, startPoint y: 426, endPoint x: 899, endPoint y: 480, distance: 145.6
click at [790, 407] on icon at bounding box center [797, 415] width 16 height 16
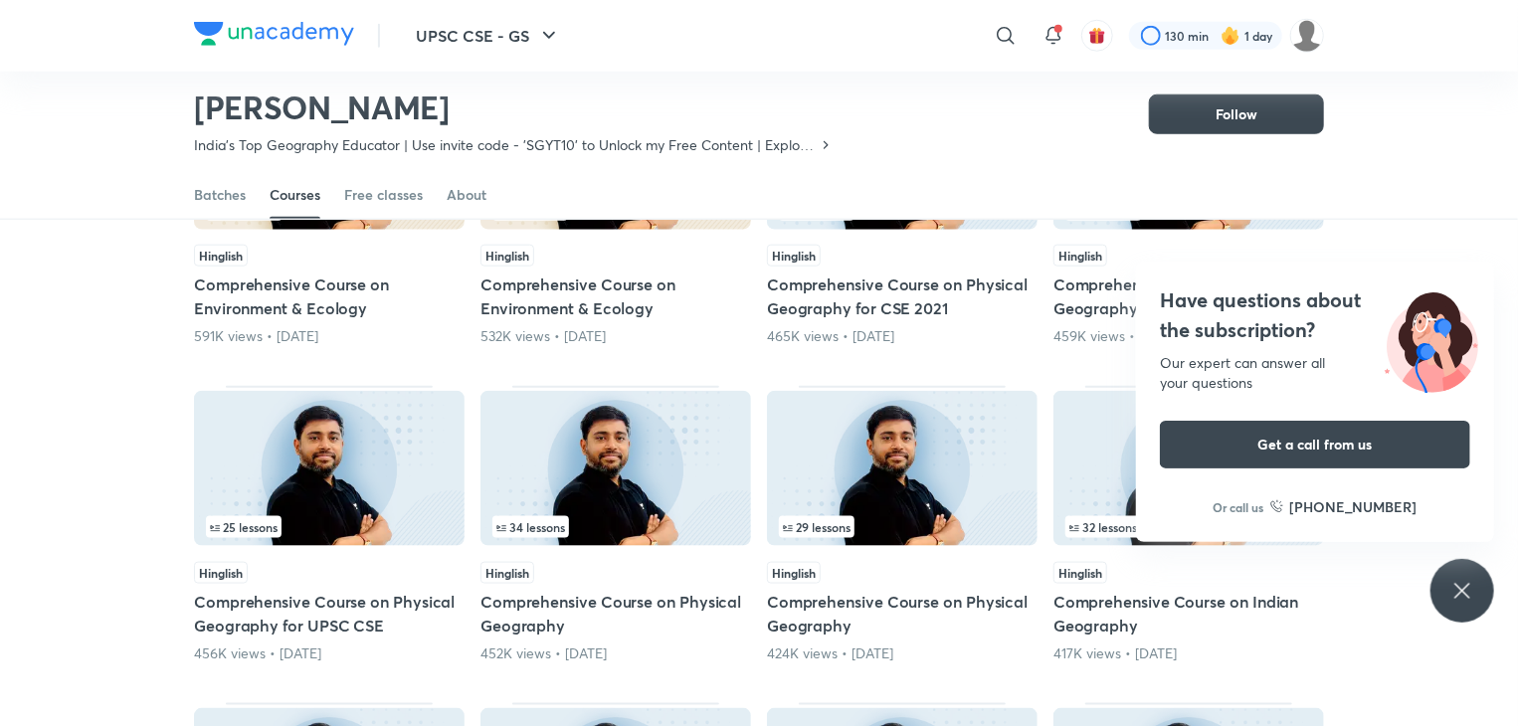
click at [1466, 598] on icon at bounding box center [1462, 591] width 24 height 24
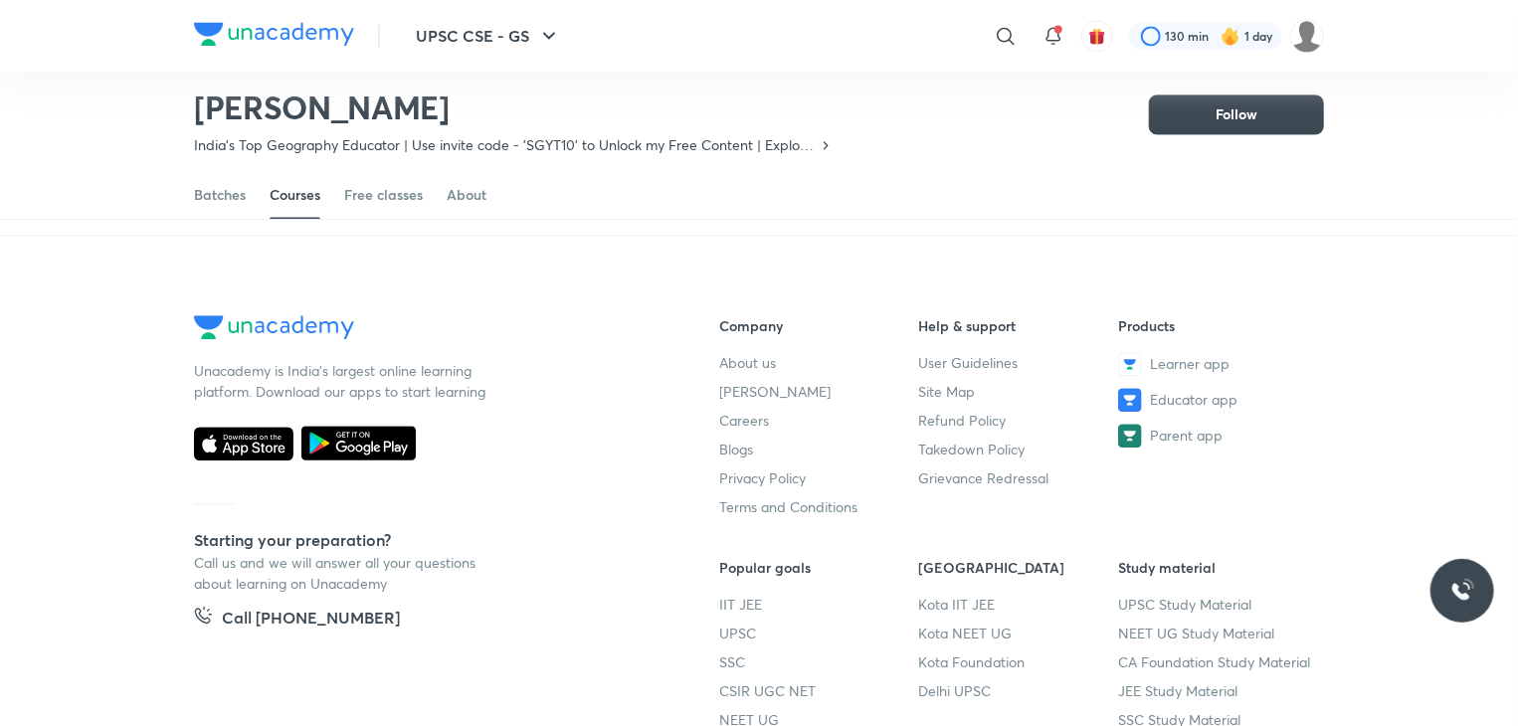
scroll to position [2115, 0]
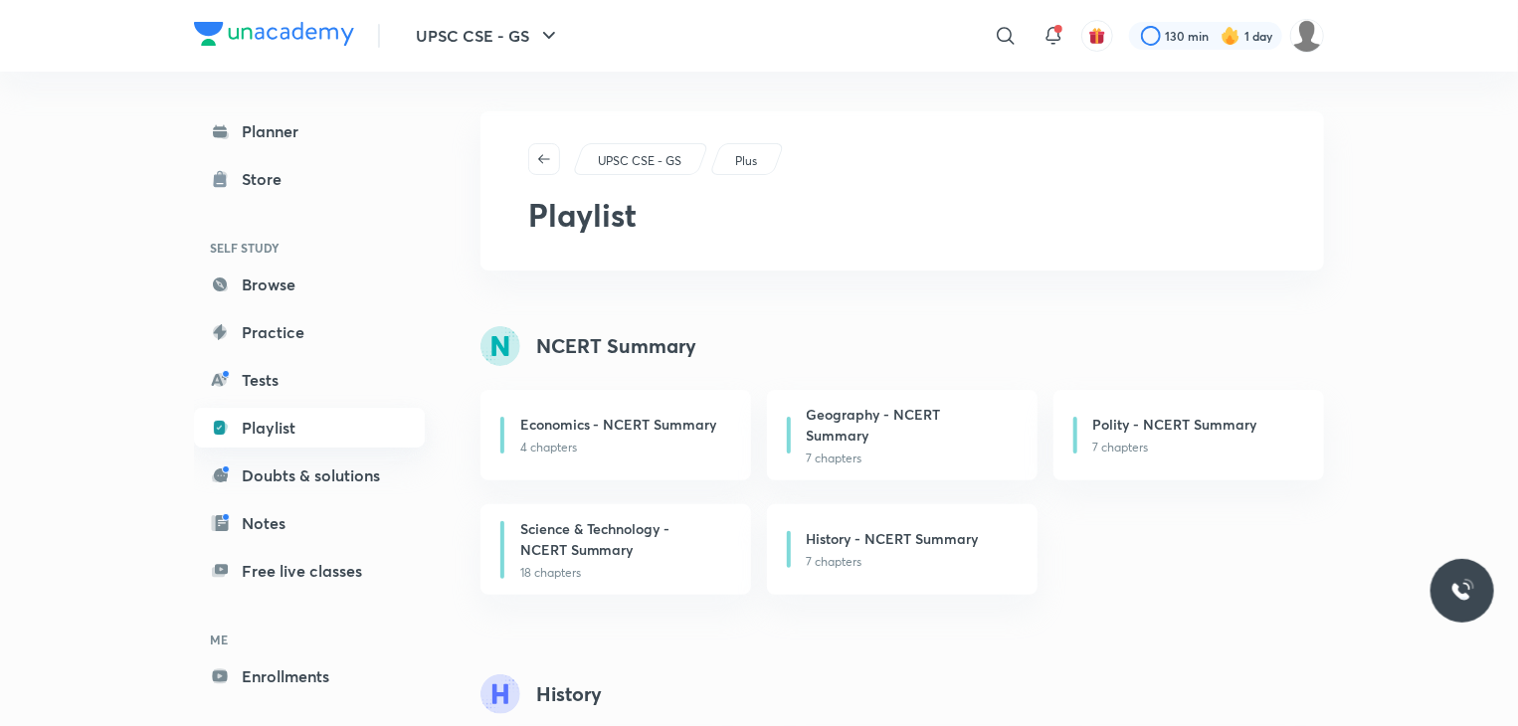
click at [292, 427] on link "Playlist" at bounding box center [309, 428] width 231 height 40
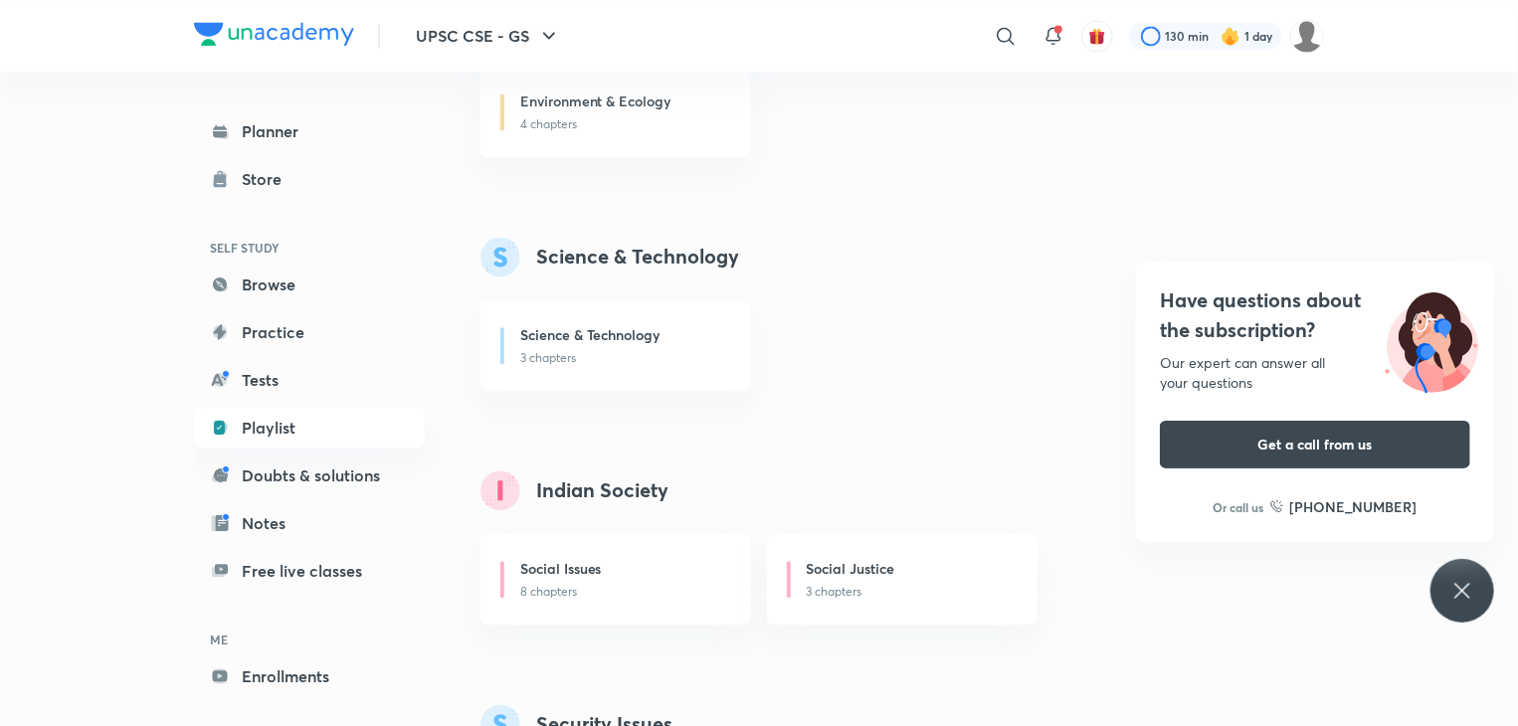
scroll to position [2109, 0]
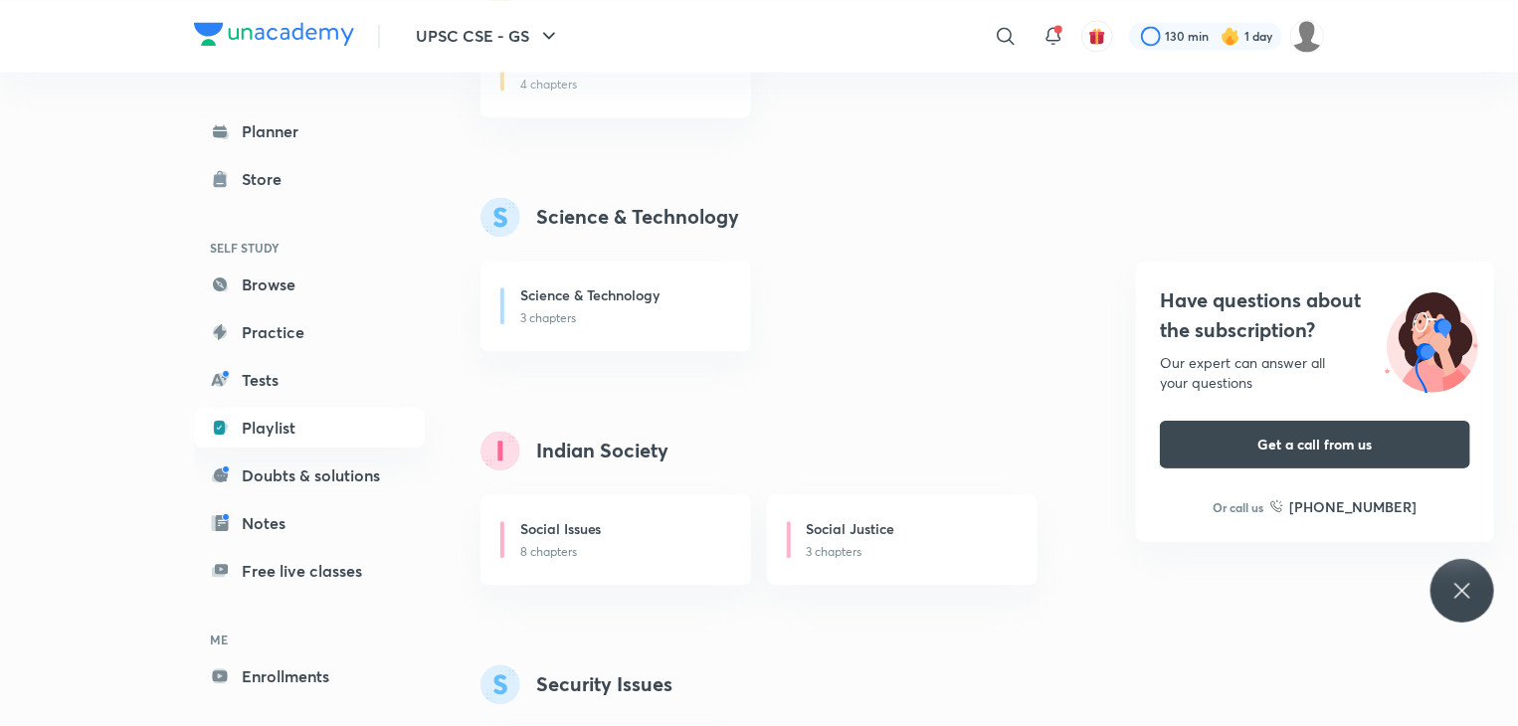
click at [1464, 576] on div "Have questions about the subscription? Our expert can answer all your questions…" at bounding box center [1463, 591] width 64 height 64
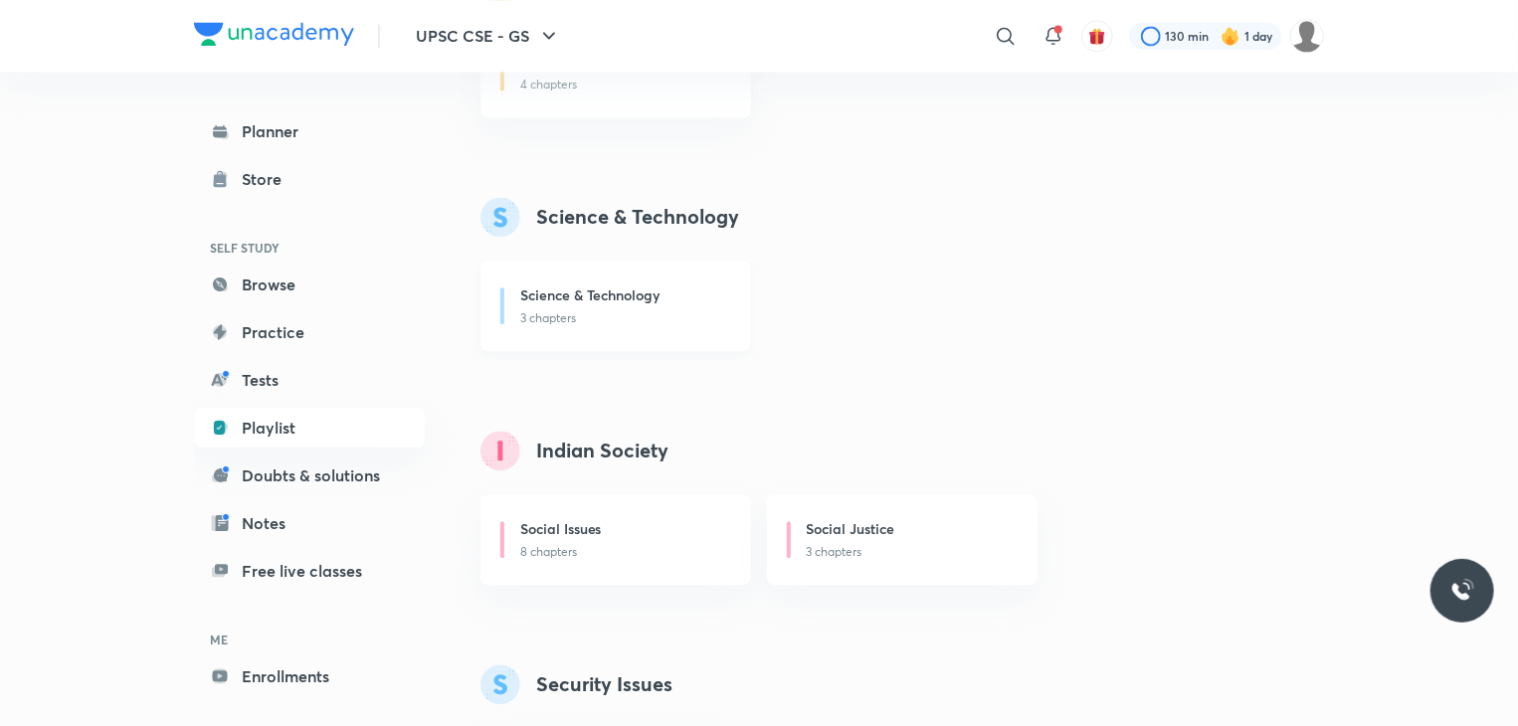
click at [657, 288] on h6 "Science & Technology" at bounding box center [590, 295] width 140 height 21
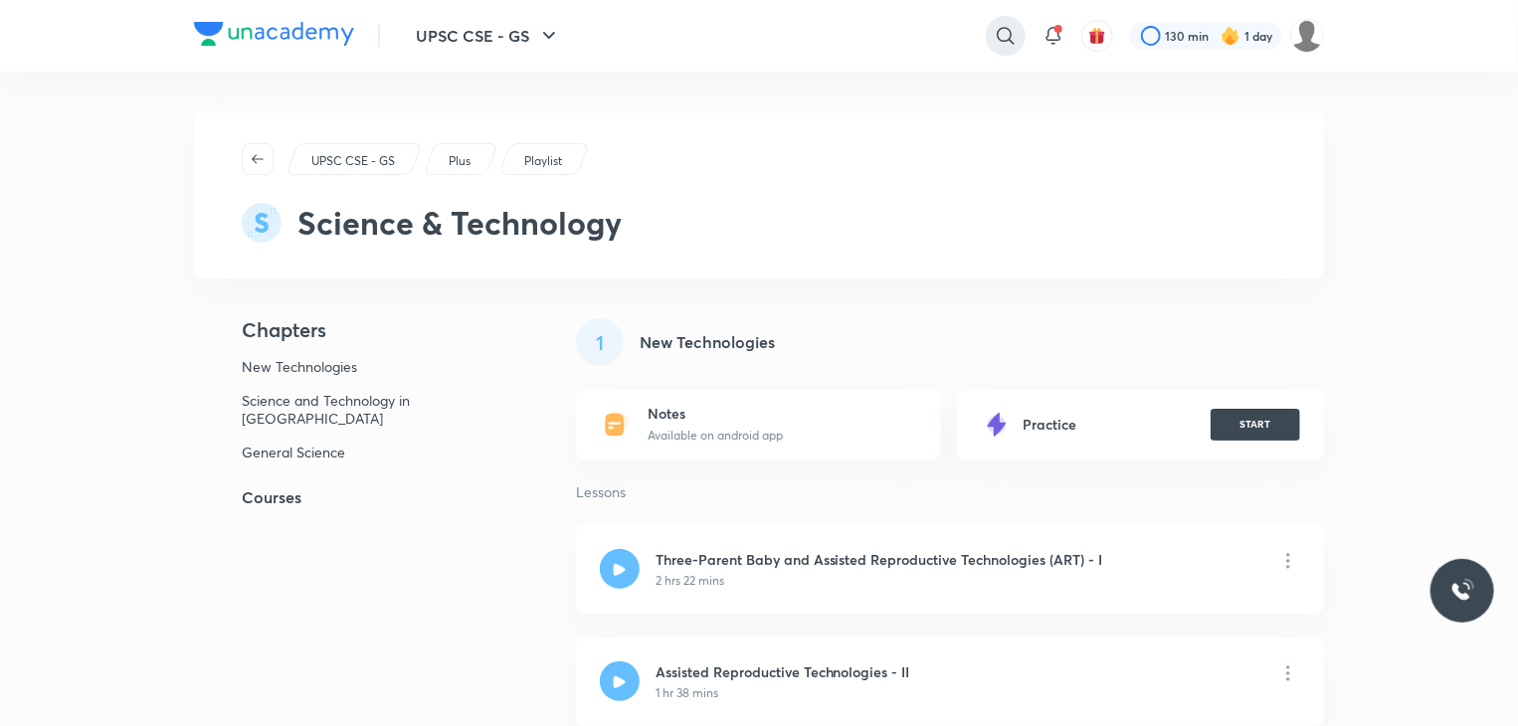
click at [1006, 37] on icon at bounding box center [1006, 36] width 24 height 24
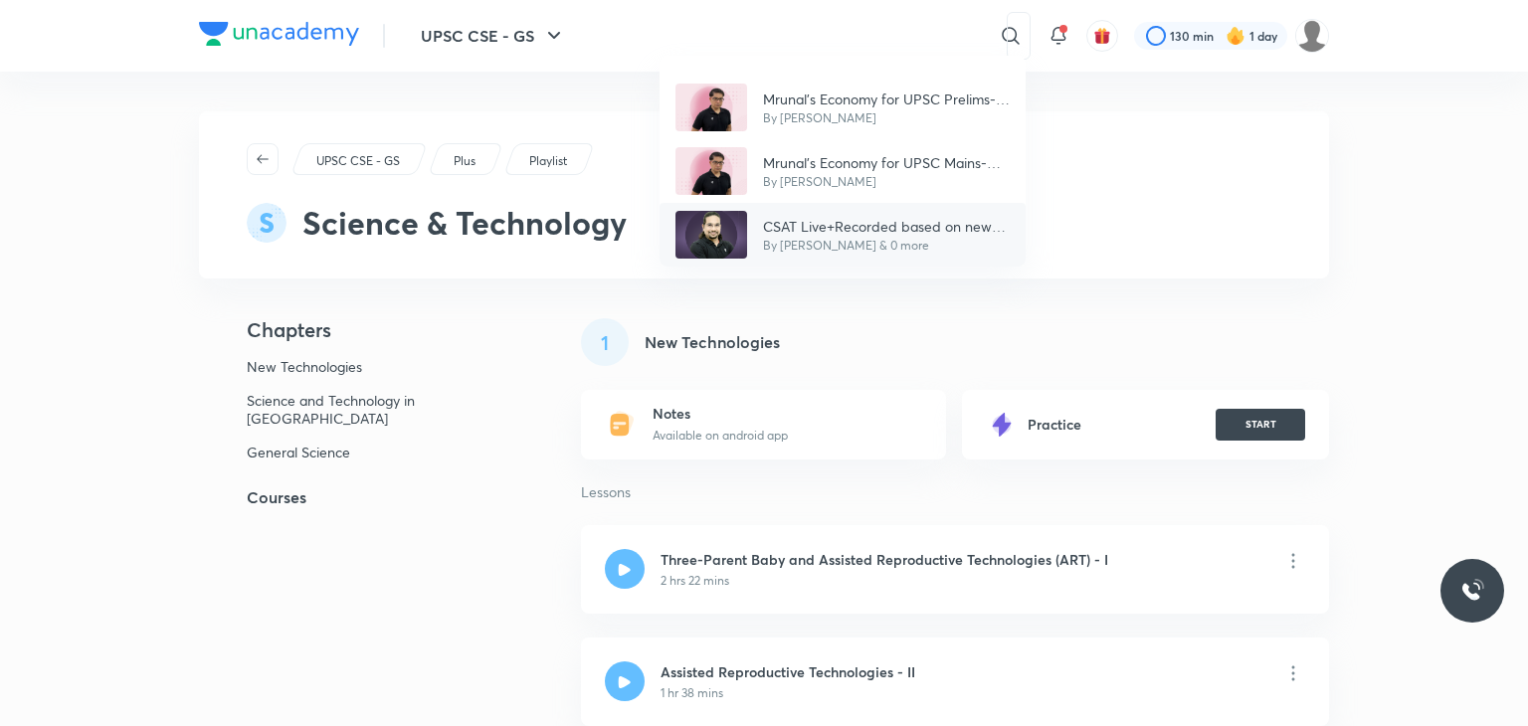
click at [852, 232] on p "CSAT Live+Recorded based on new pattern by Madhukar Kotawe" at bounding box center [886, 226] width 247 height 21
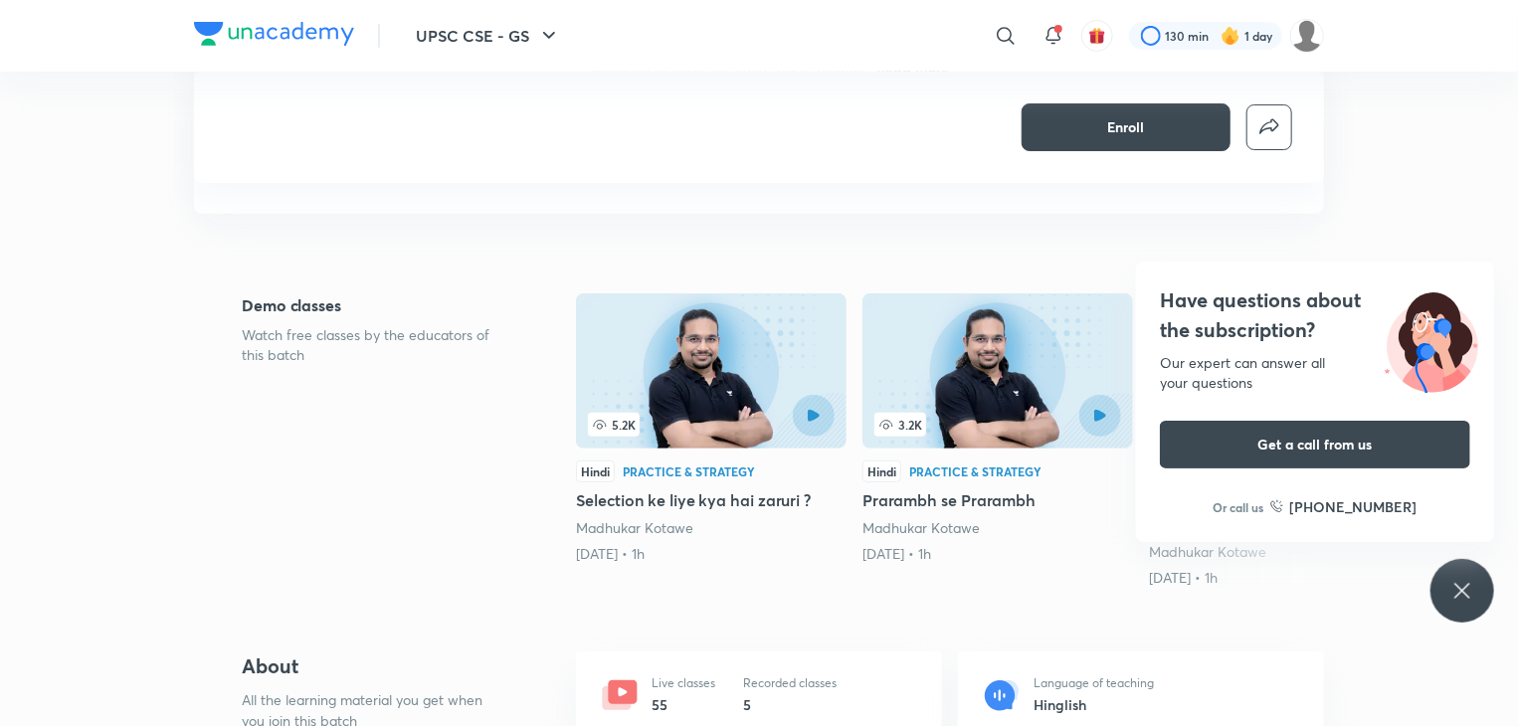
scroll to position [318, 0]
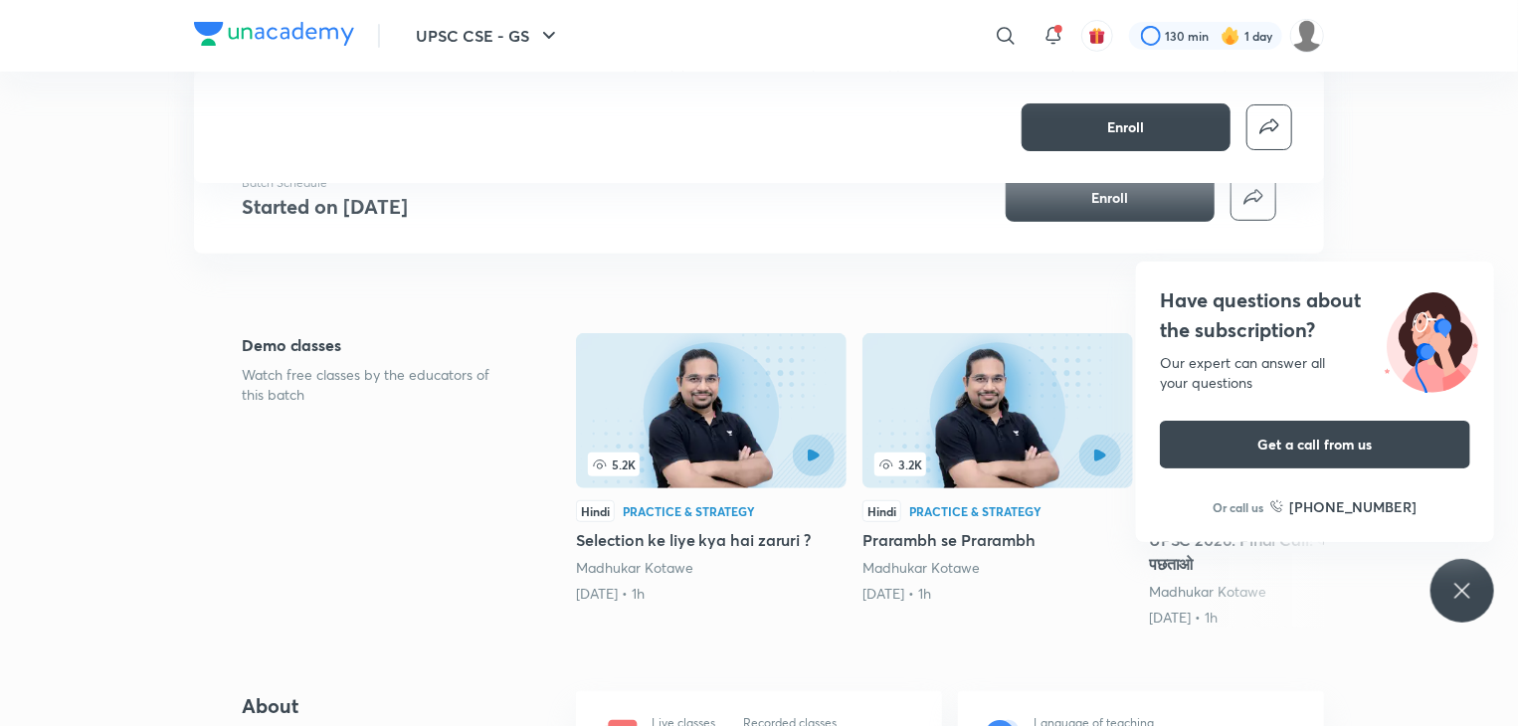
click at [1451, 589] on icon at bounding box center [1462, 591] width 24 height 24
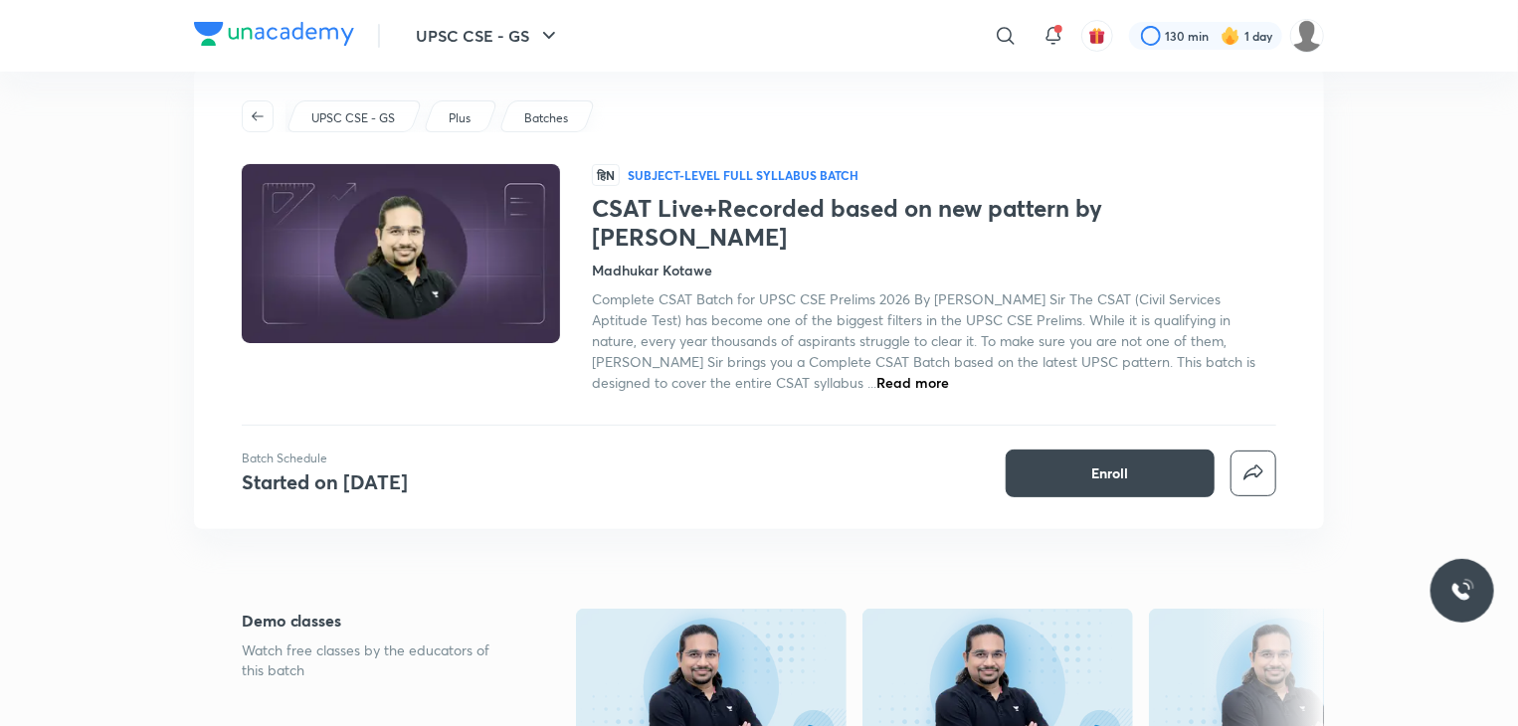
scroll to position [0, 0]
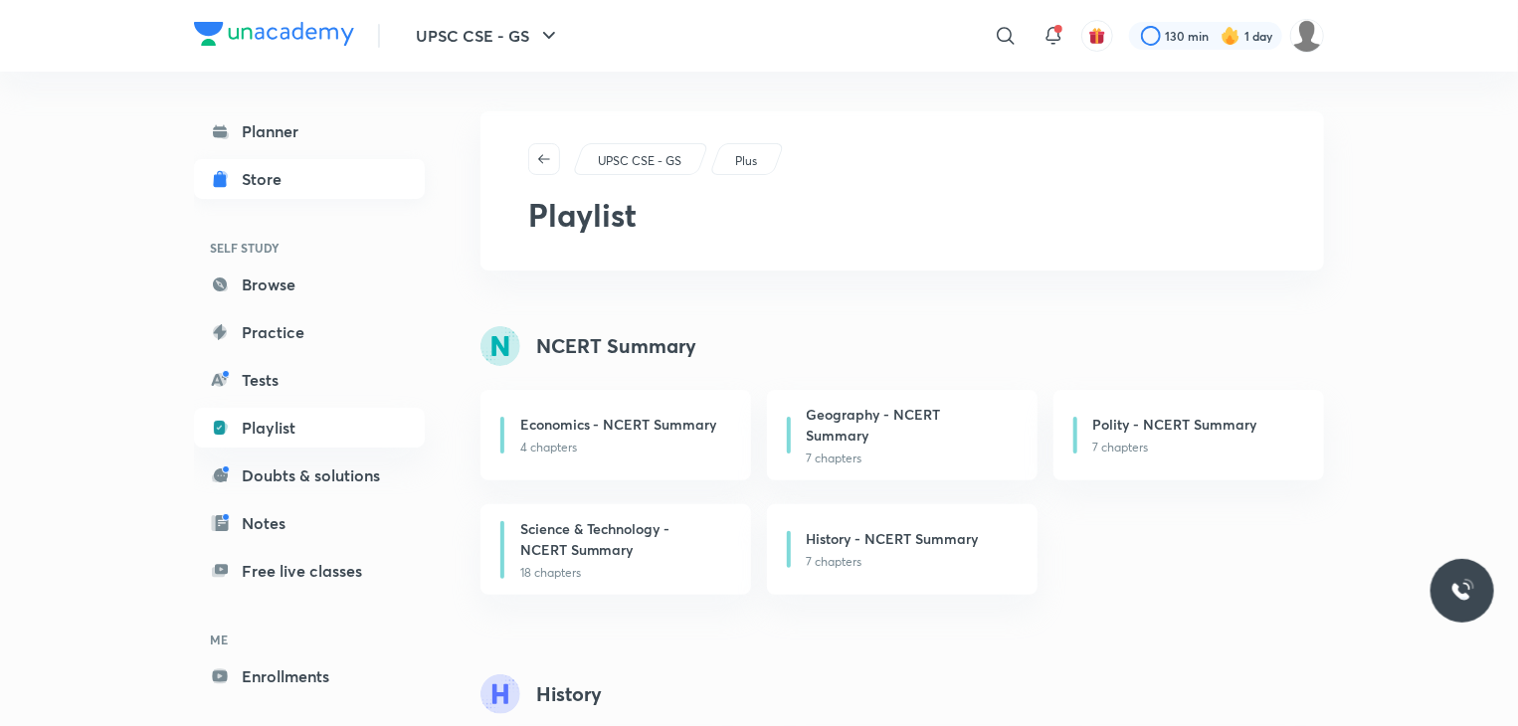
click at [253, 176] on div "Store" at bounding box center [268, 179] width 52 height 24
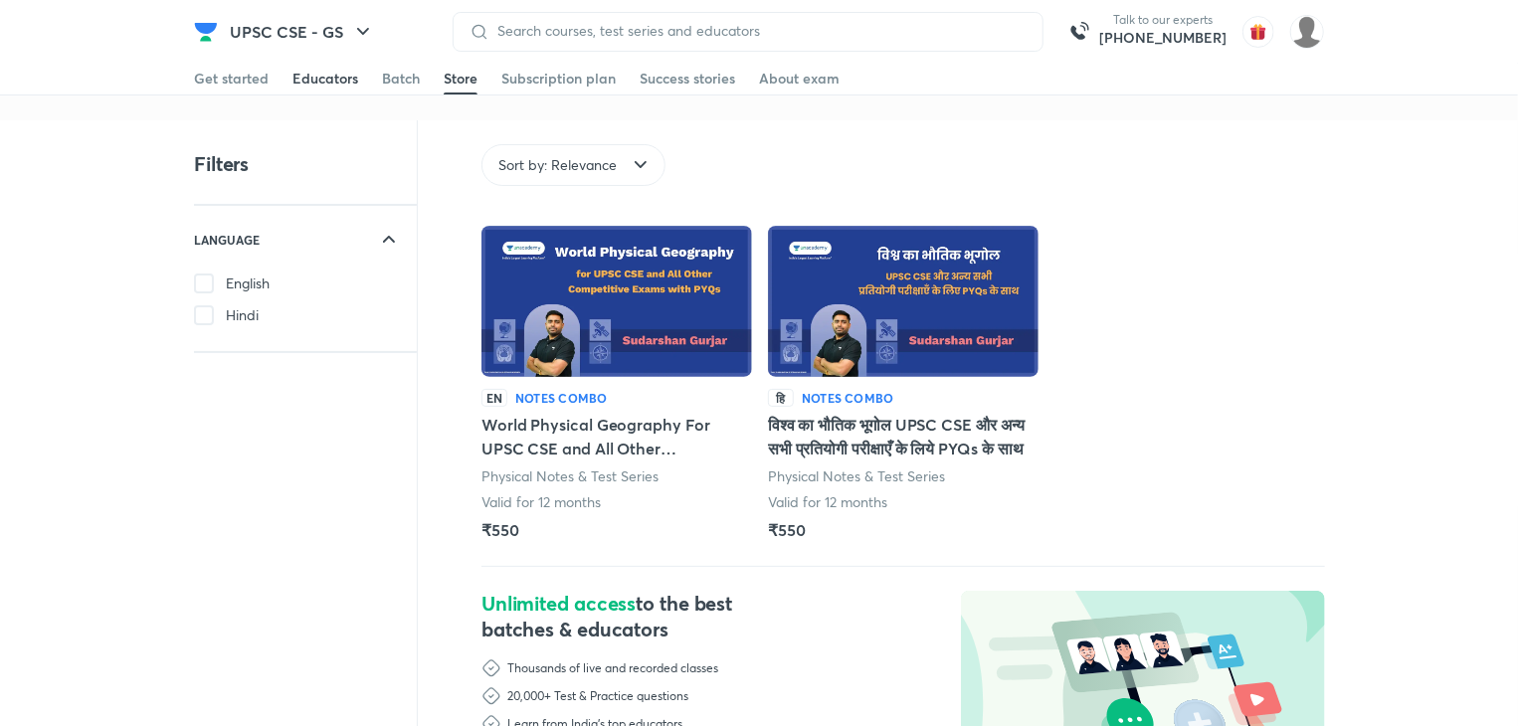
click at [342, 81] on div "Educators" at bounding box center [325, 79] width 66 height 20
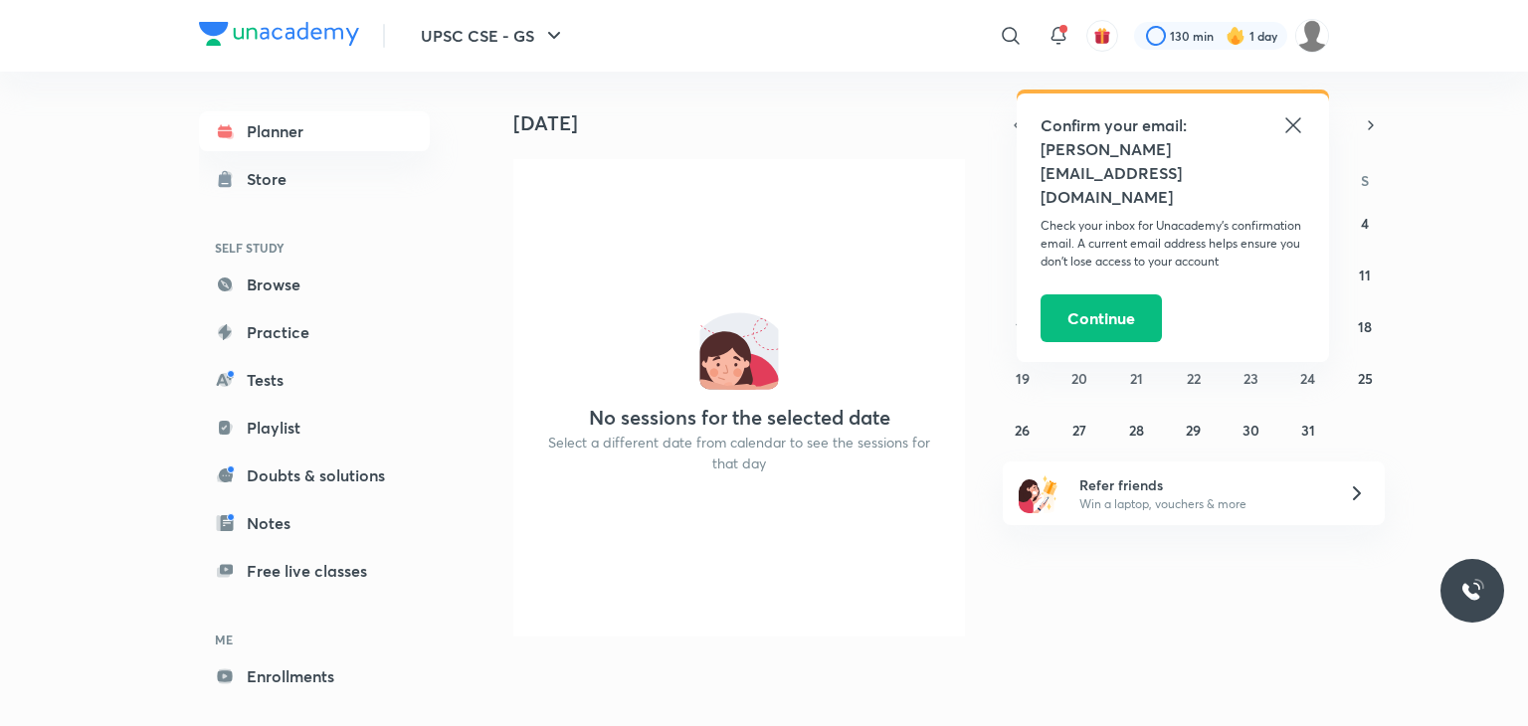
click at [1299, 138] on h5 "dharvi.panchal123@gmail.com" at bounding box center [1173, 173] width 265 height 72
click at [1298, 132] on icon at bounding box center [1293, 125] width 24 height 24
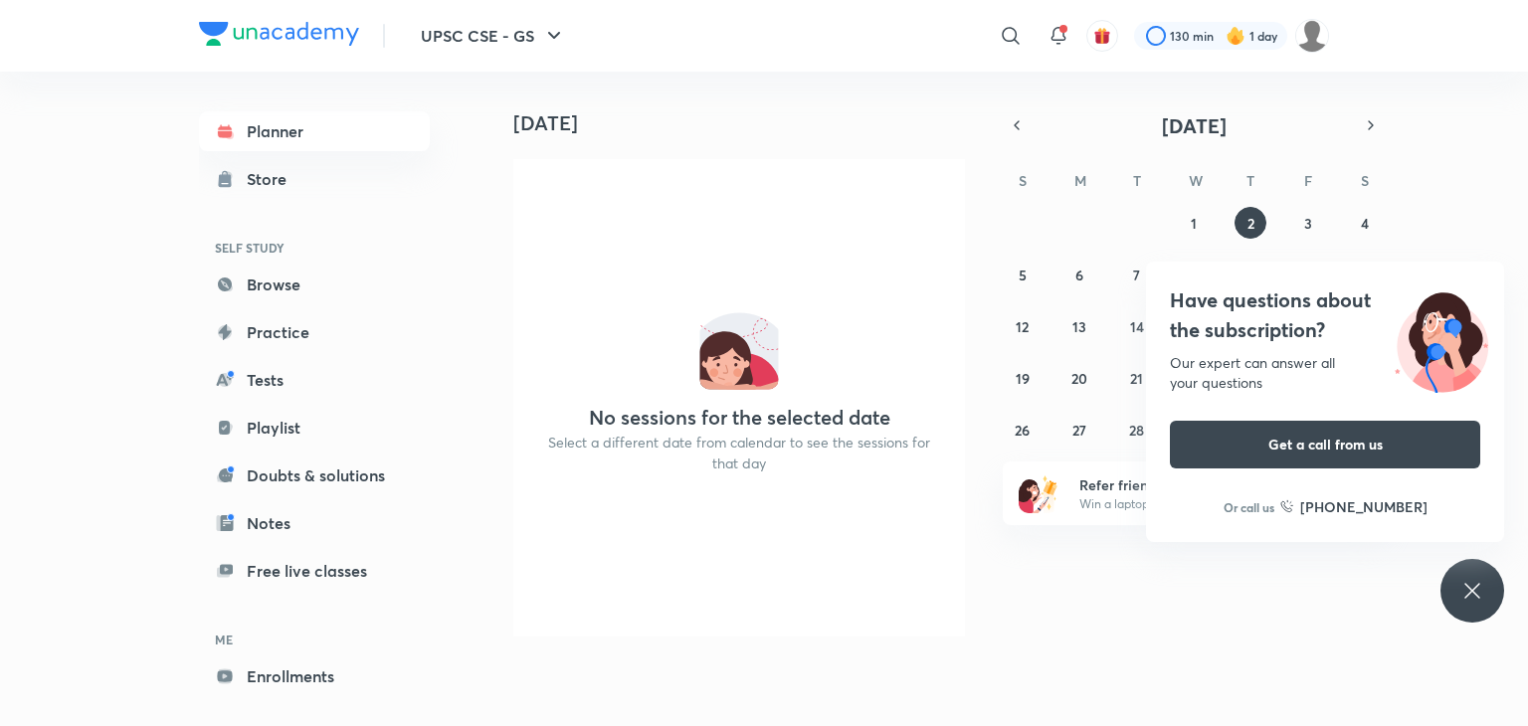
click at [1476, 586] on icon at bounding box center [1471, 590] width 15 height 15
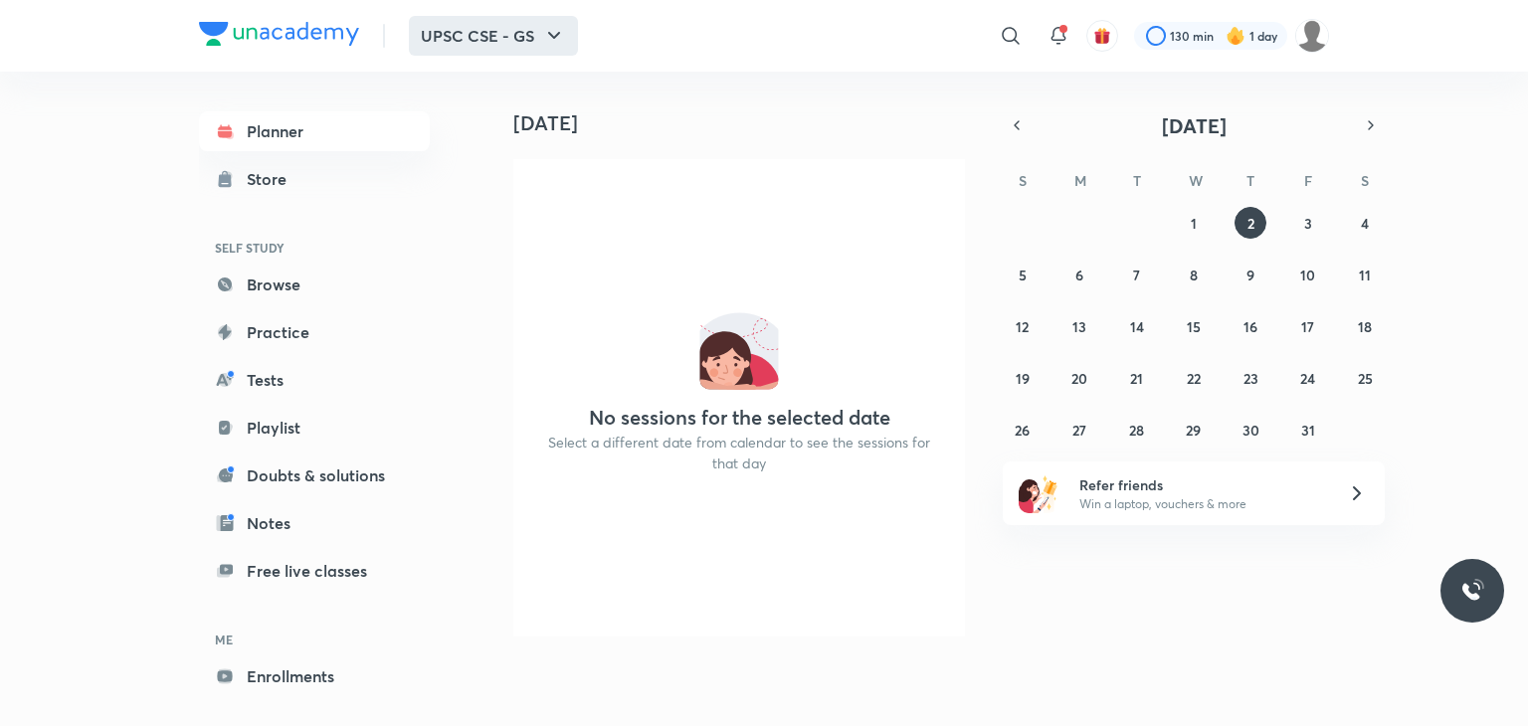
click at [559, 26] on icon "button" at bounding box center [554, 36] width 24 height 24
click at [573, 331] on div at bounding box center [764, 363] width 1528 height 726
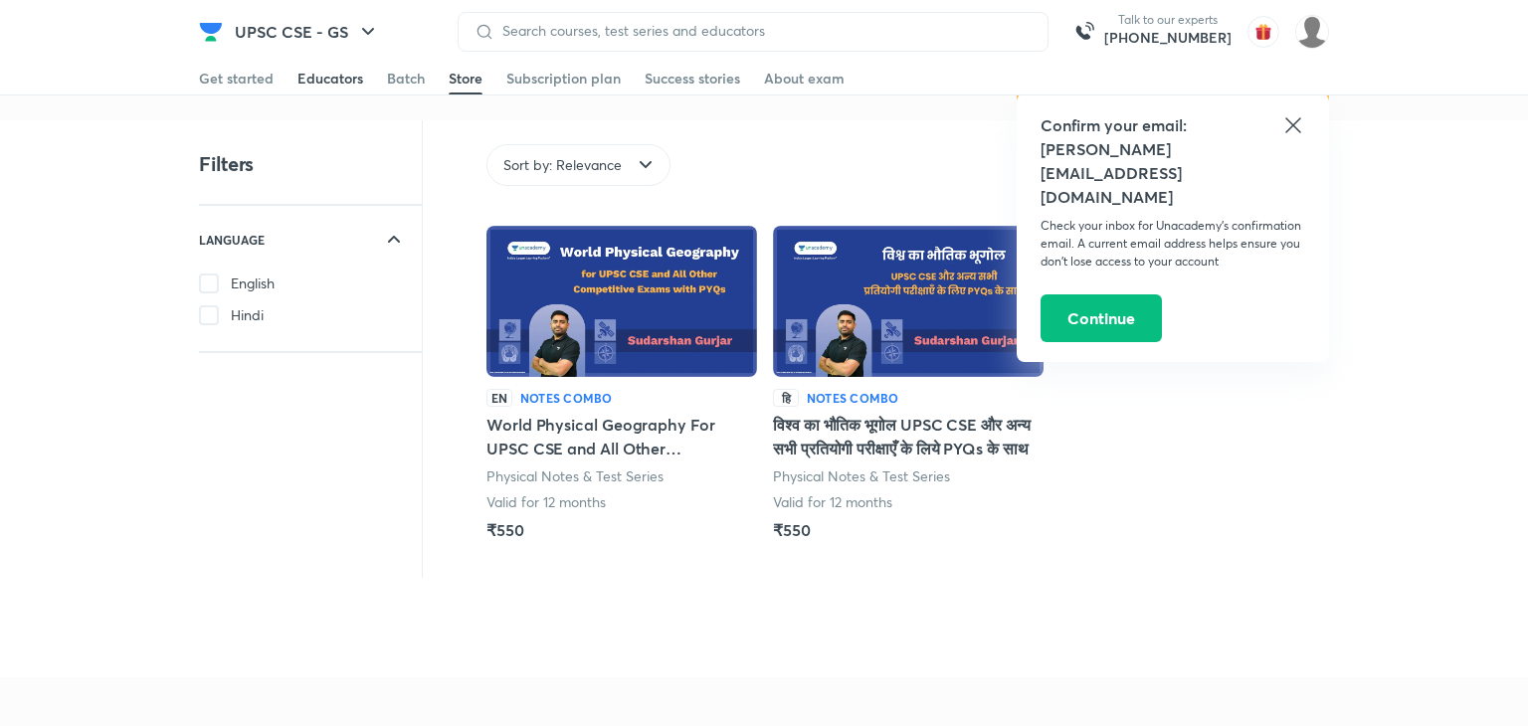
click at [335, 78] on div "Educators" at bounding box center [330, 79] width 66 height 20
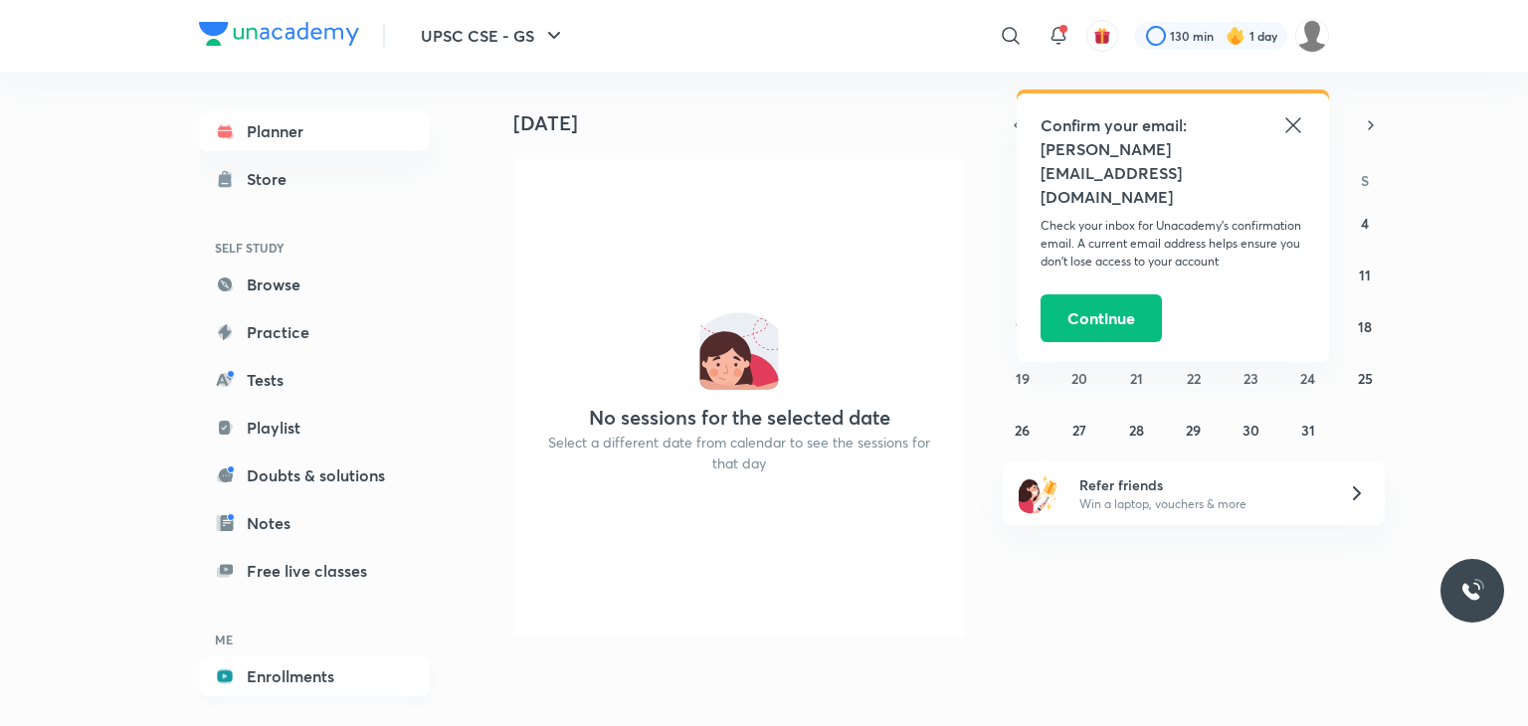
click at [291, 675] on link "Enrollments" at bounding box center [314, 677] width 231 height 40
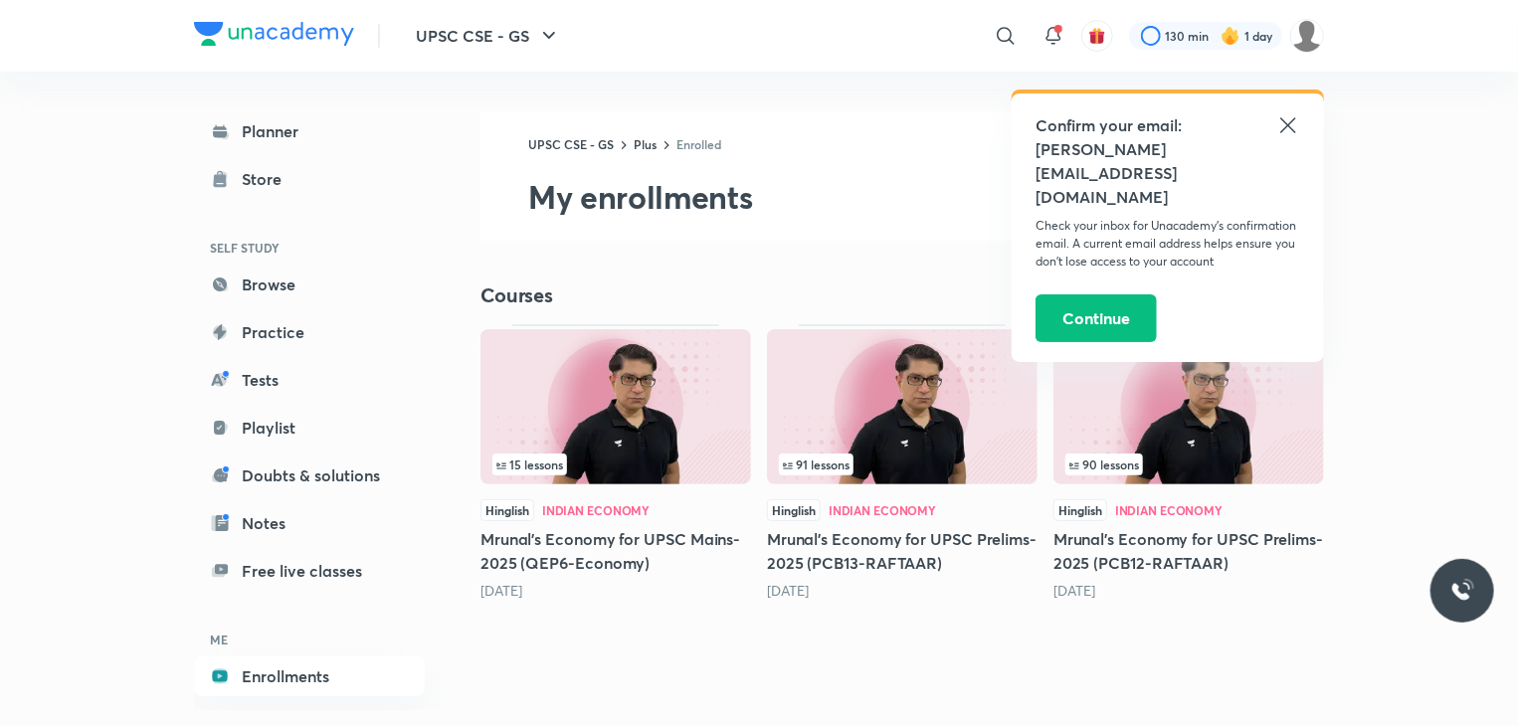
click at [1285, 131] on icon at bounding box center [1288, 125] width 24 height 24
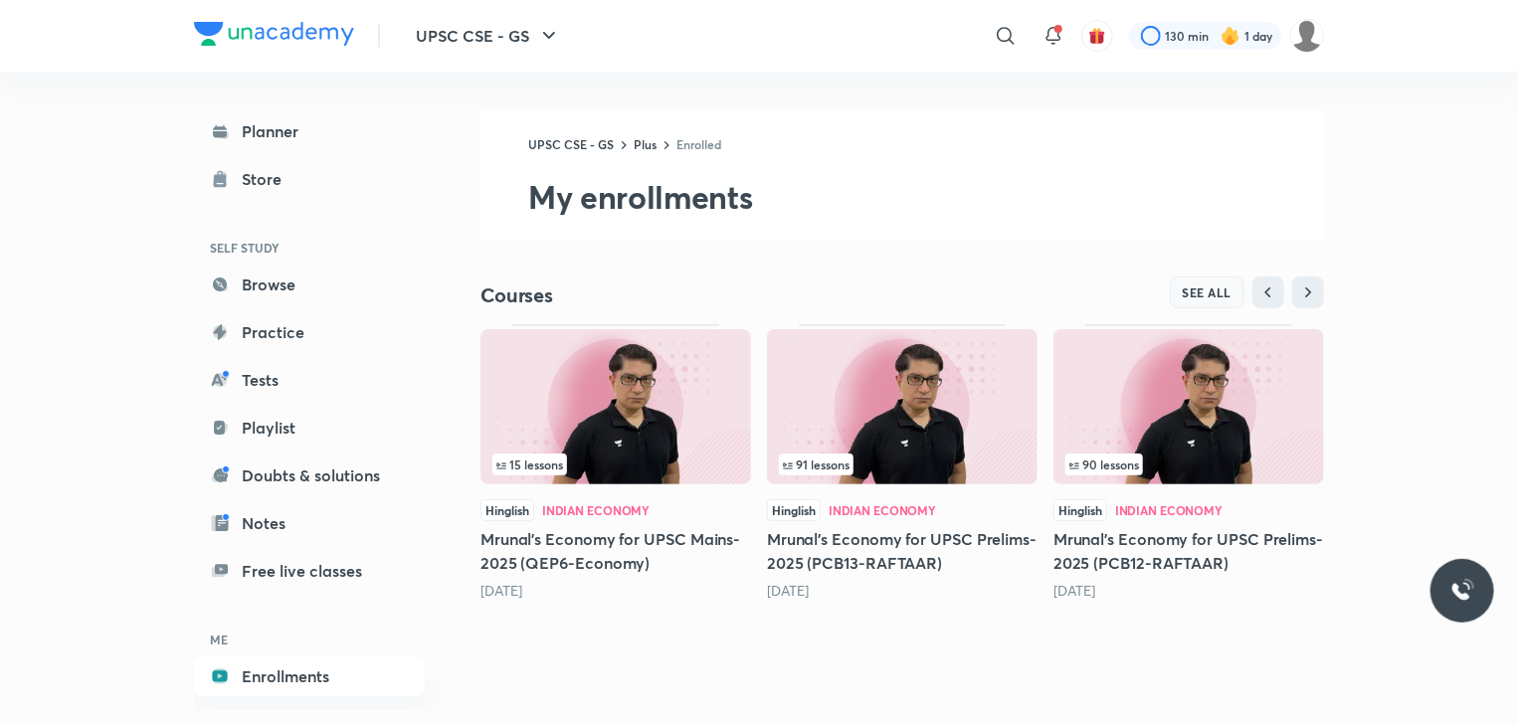
click at [1213, 295] on span "SEE ALL" at bounding box center [1208, 293] width 50 height 14
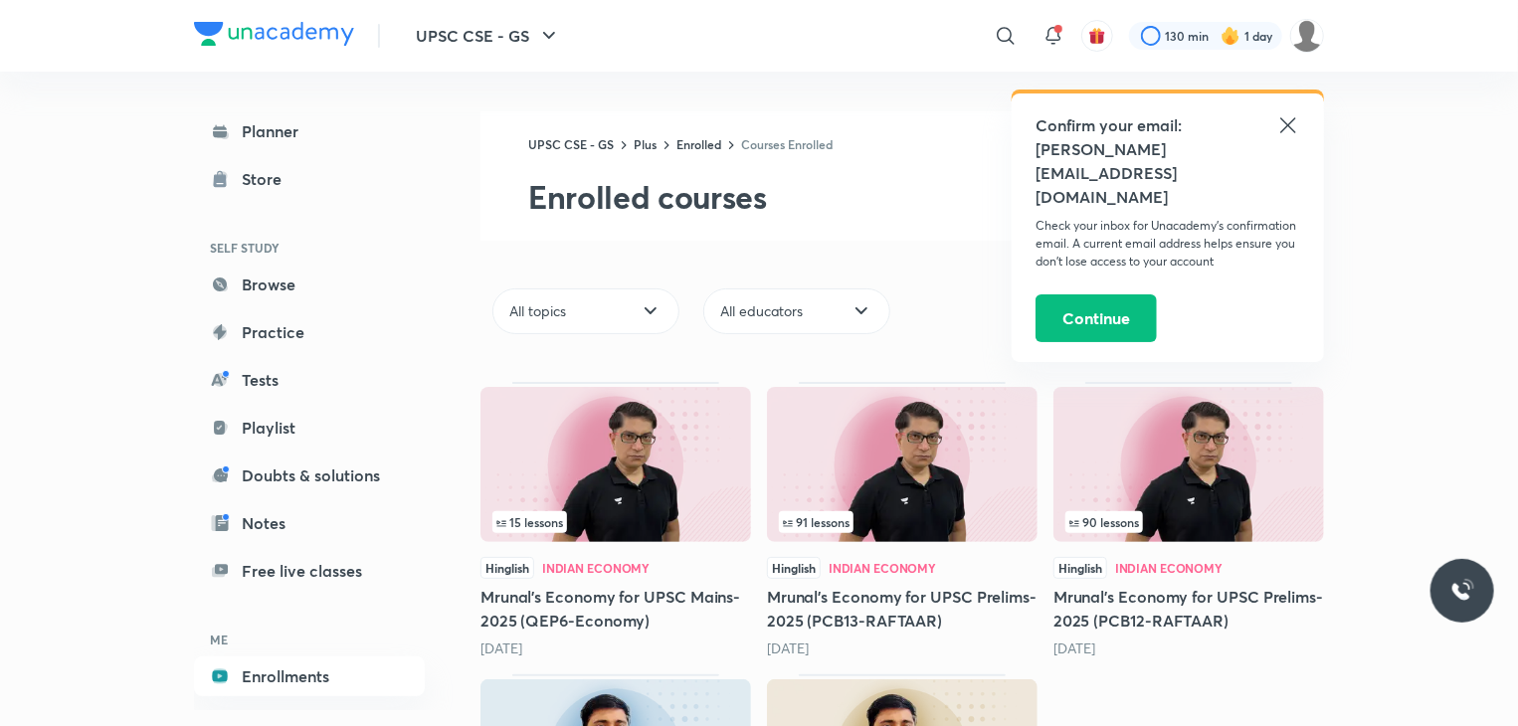
click at [1281, 123] on icon at bounding box center [1288, 125] width 24 height 24
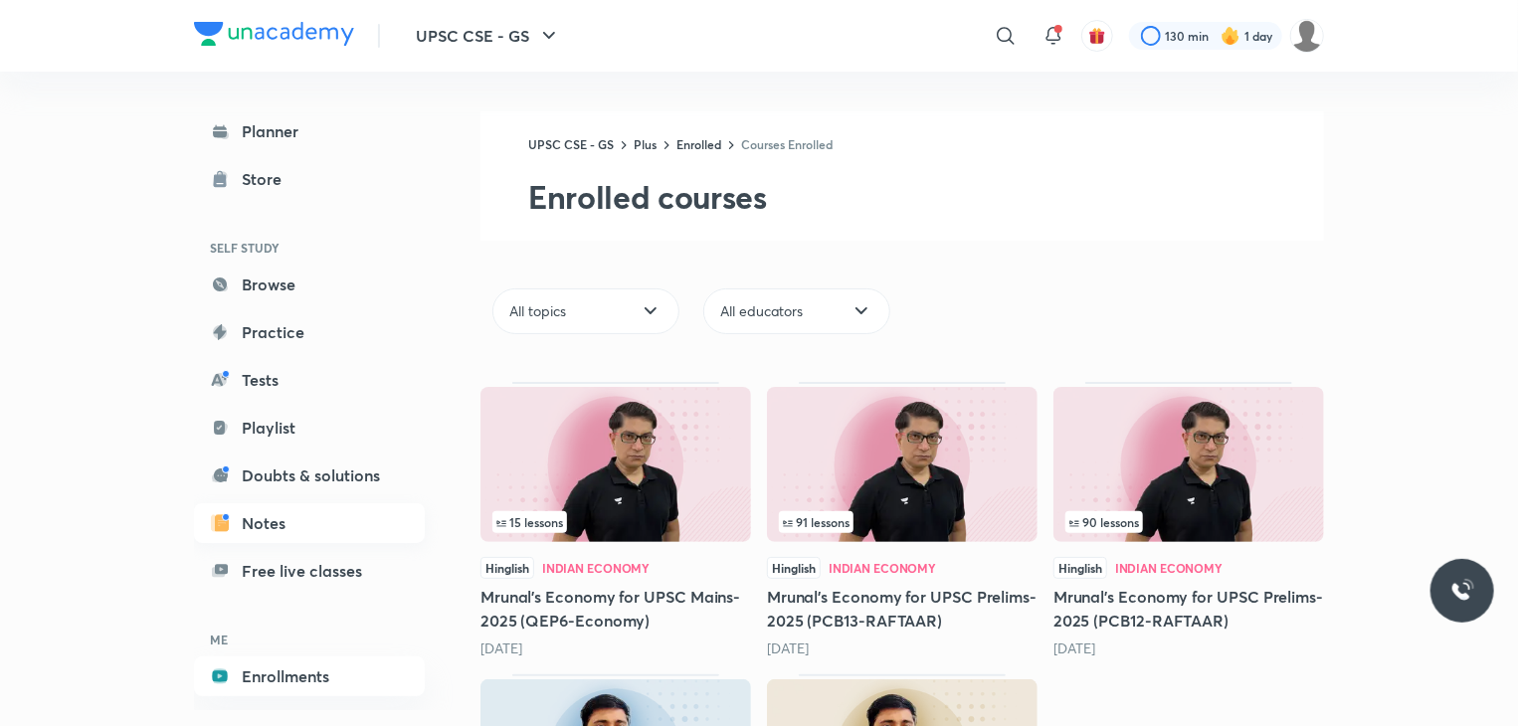
click at [264, 522] on link "Notes" at bounding box center [309, 523] width 231 height 40
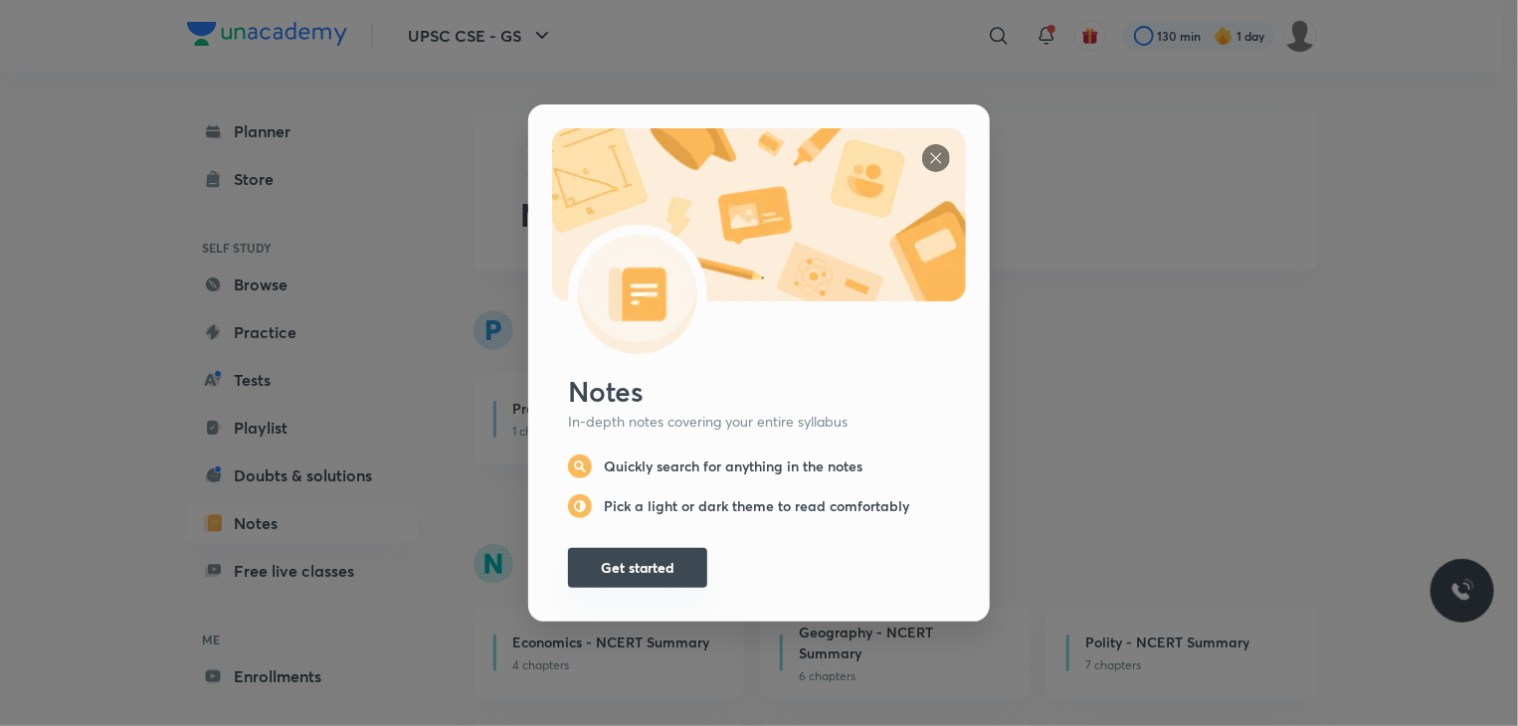
click at [645, 562] on button "Get started" at bounding box center [637, 568] width 139 height 40
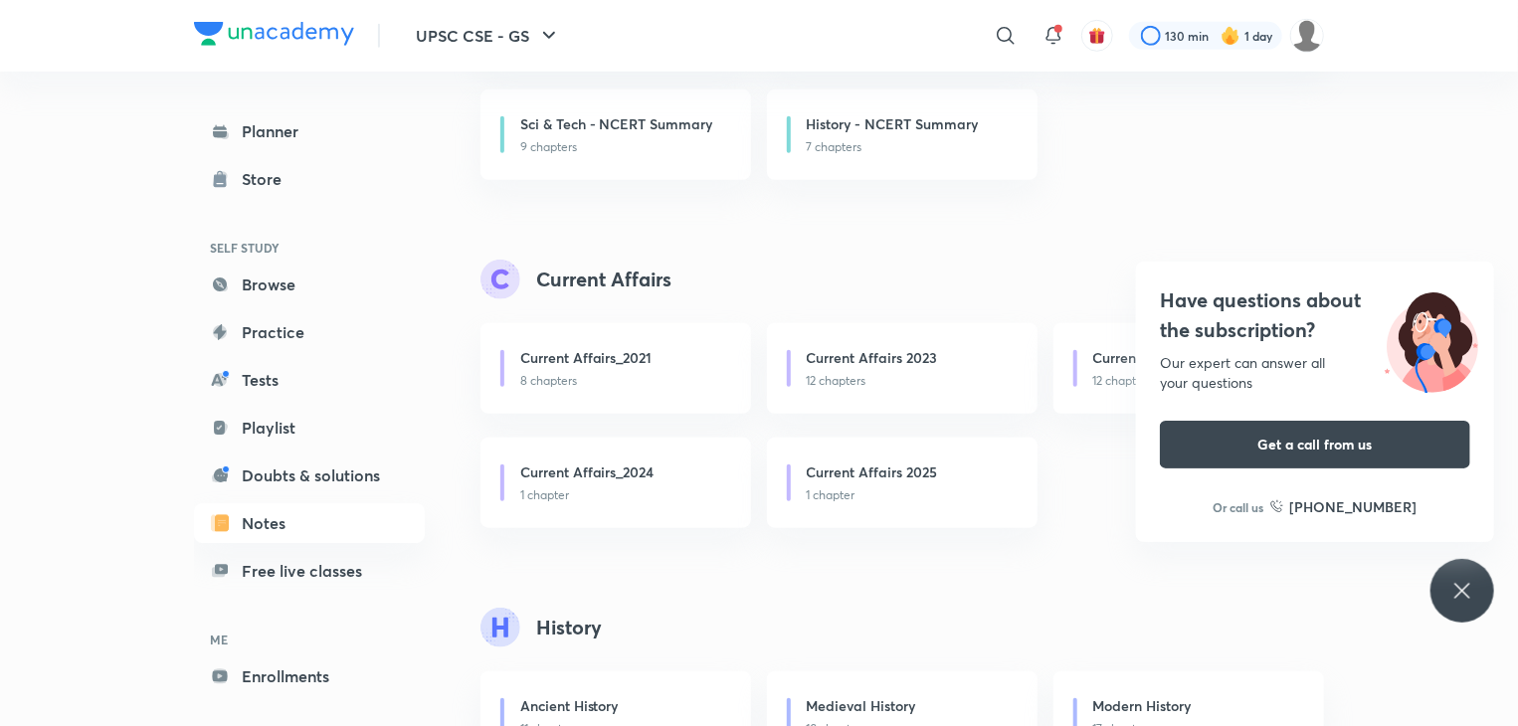
scroll to position [637, 0]
click at [1484, 589] on div "Have questions about the subscription? Our expert can answer all your questions…" at bounding box center [1463, 591] width 64 height 64
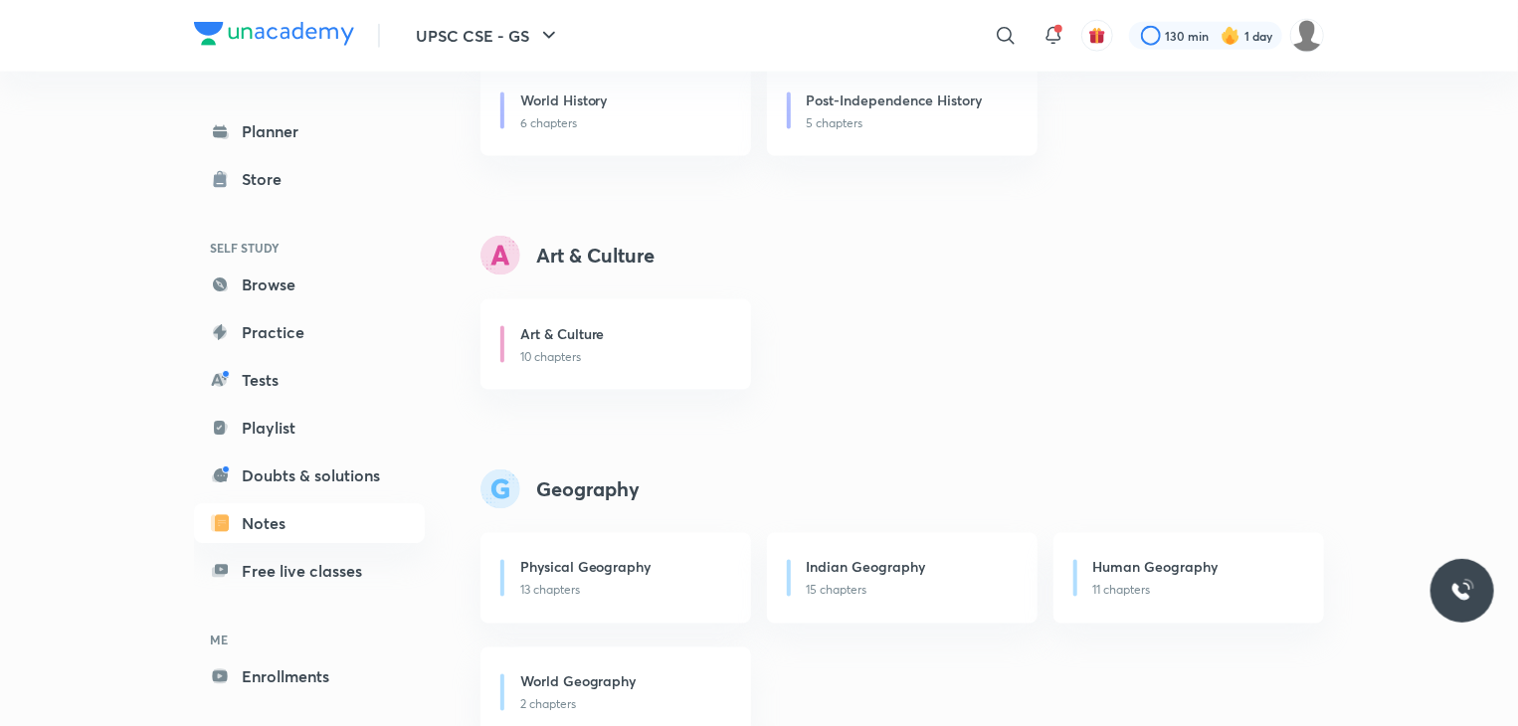
scroll to position [1393, 0]
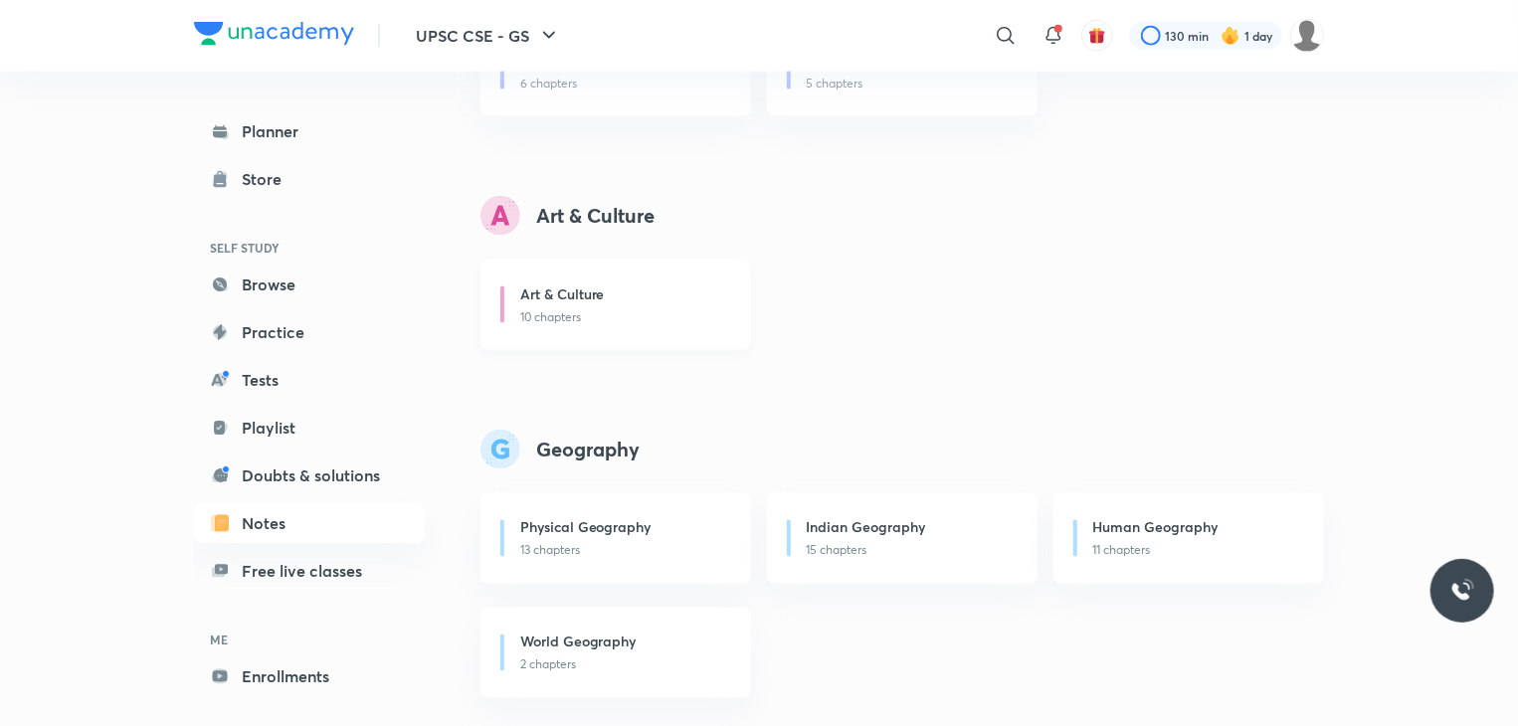
click at [619, 341] on div "Art & Culture 10 chapters" at bounding box center [616, 305] width 271 height 91
click at [1003, 40] on icon at bounding box center [1006, 36] width 24 height 24
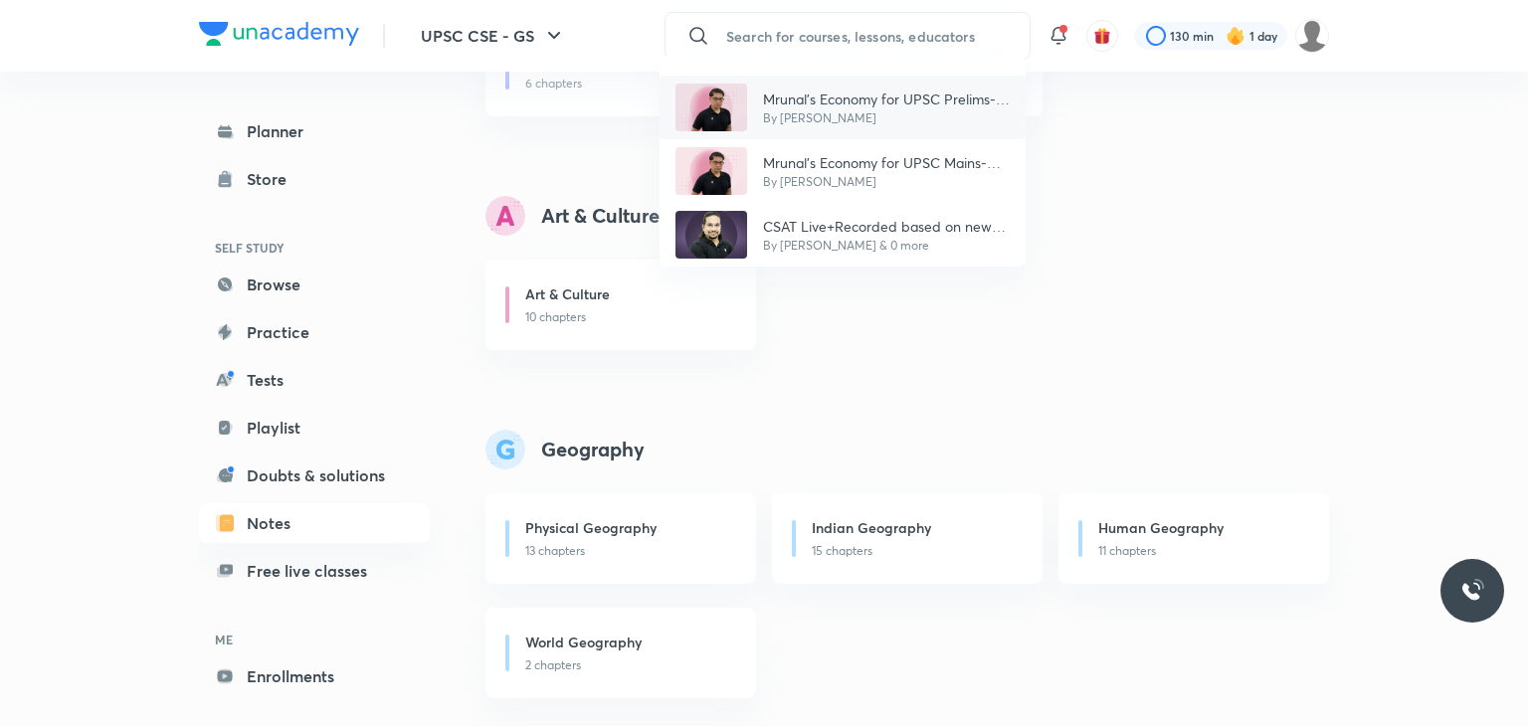
click at [916, 97] on p "Mrunal’s Economy for UPSC Prelims-2025 (PCB13-RAFTAAR)" at bounding box center [886, 99] width 247 height 21
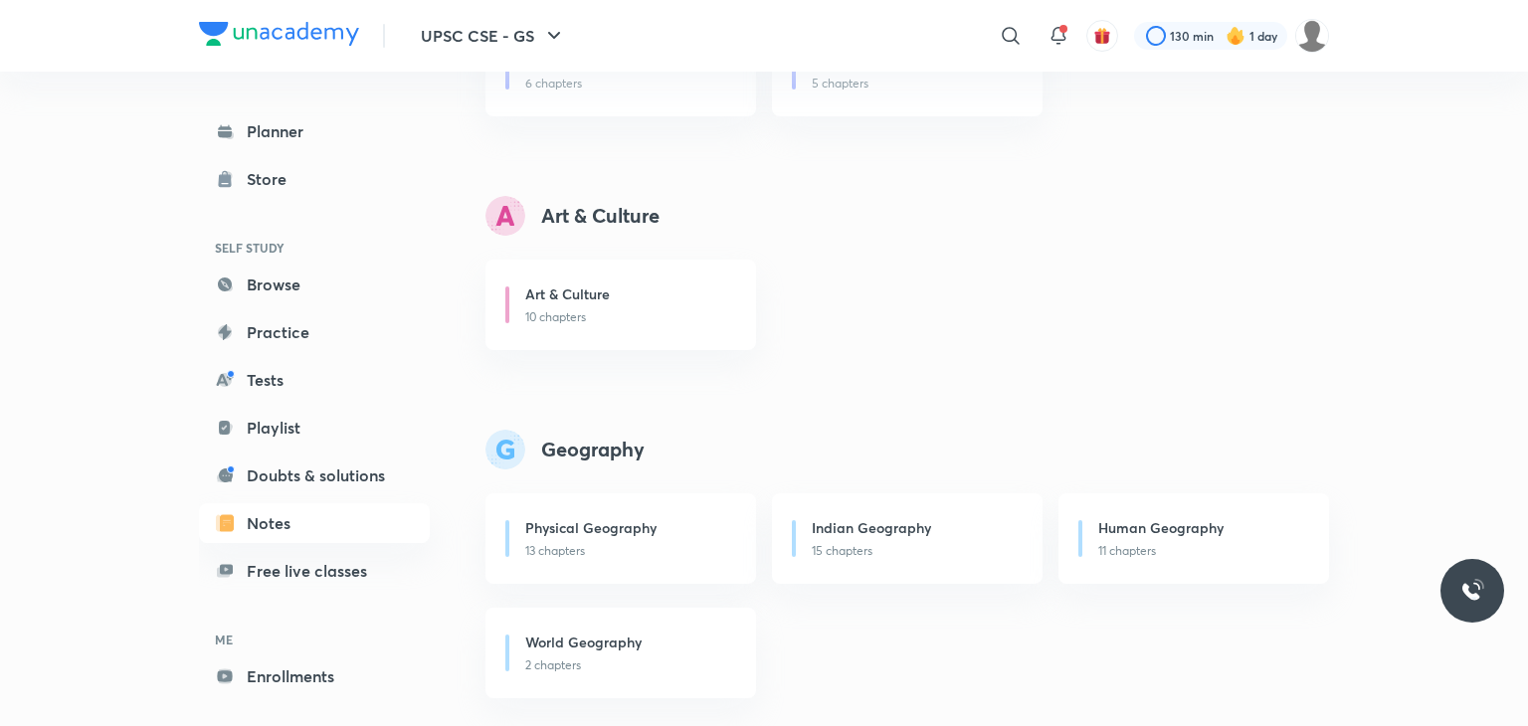
click at [916, 97] on div "Post-Independence History 5 chapters" at bounding box center [907, 71] width 271 height 91
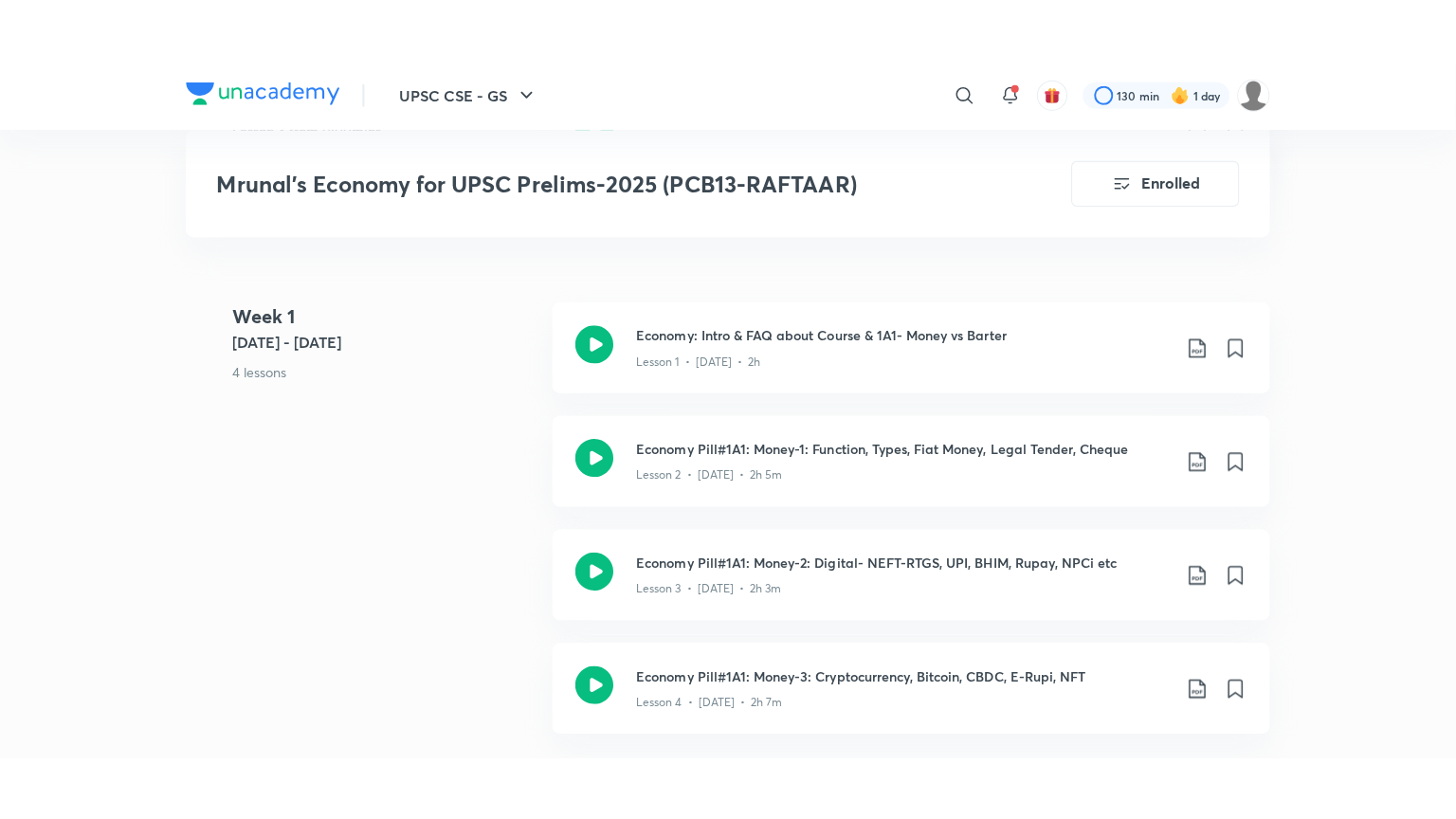
scroll to position [1135, 0]
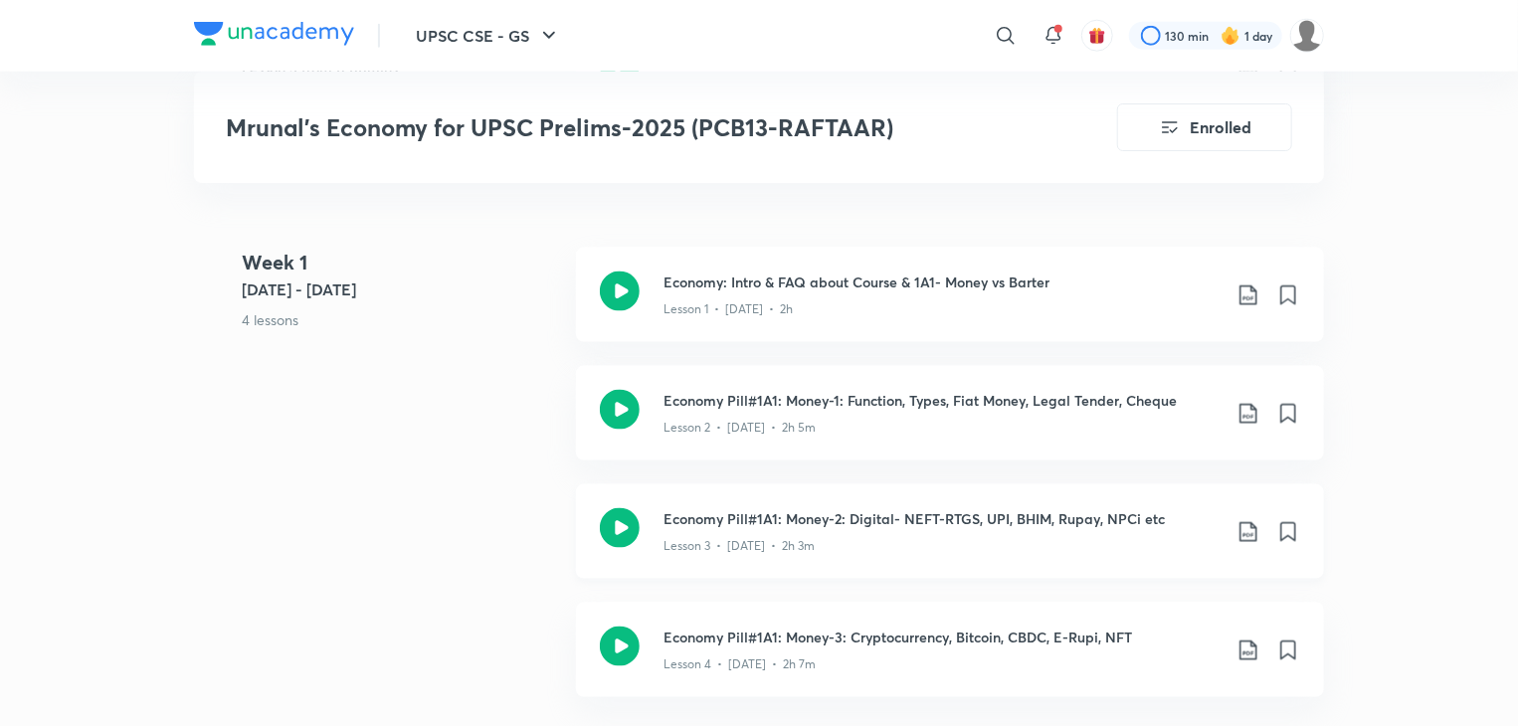
click at [1053, 529] on div "Lesson 3 • [DATE] • 2h 3m" at bounding box center [942, 542] width 557 height 26
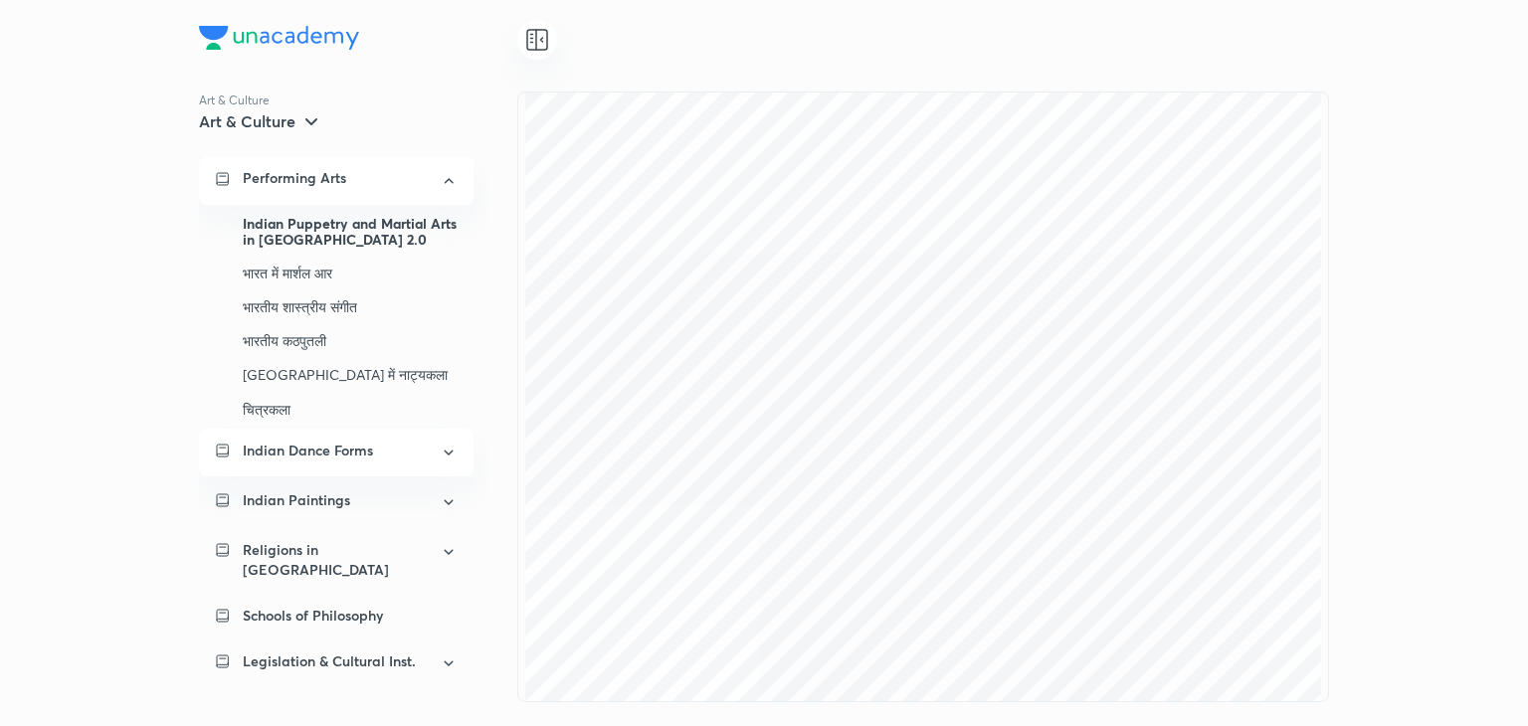
click at [426, 454] on div "Indian Dance Forms" at bounding box center [336, 453] width 275 height 48
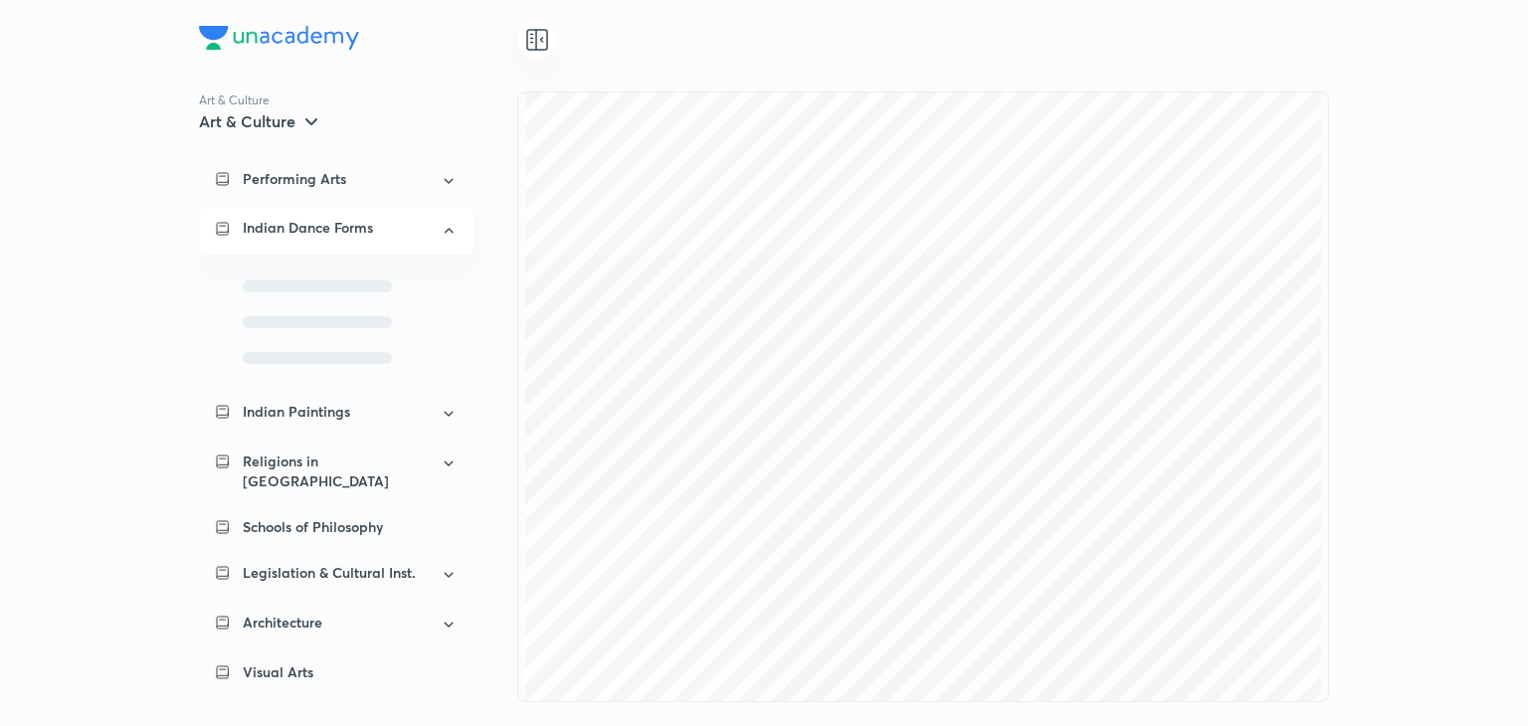
click at [426, 454] on div "Religions in India" at bounding box center [336, 472] width 275 height 64
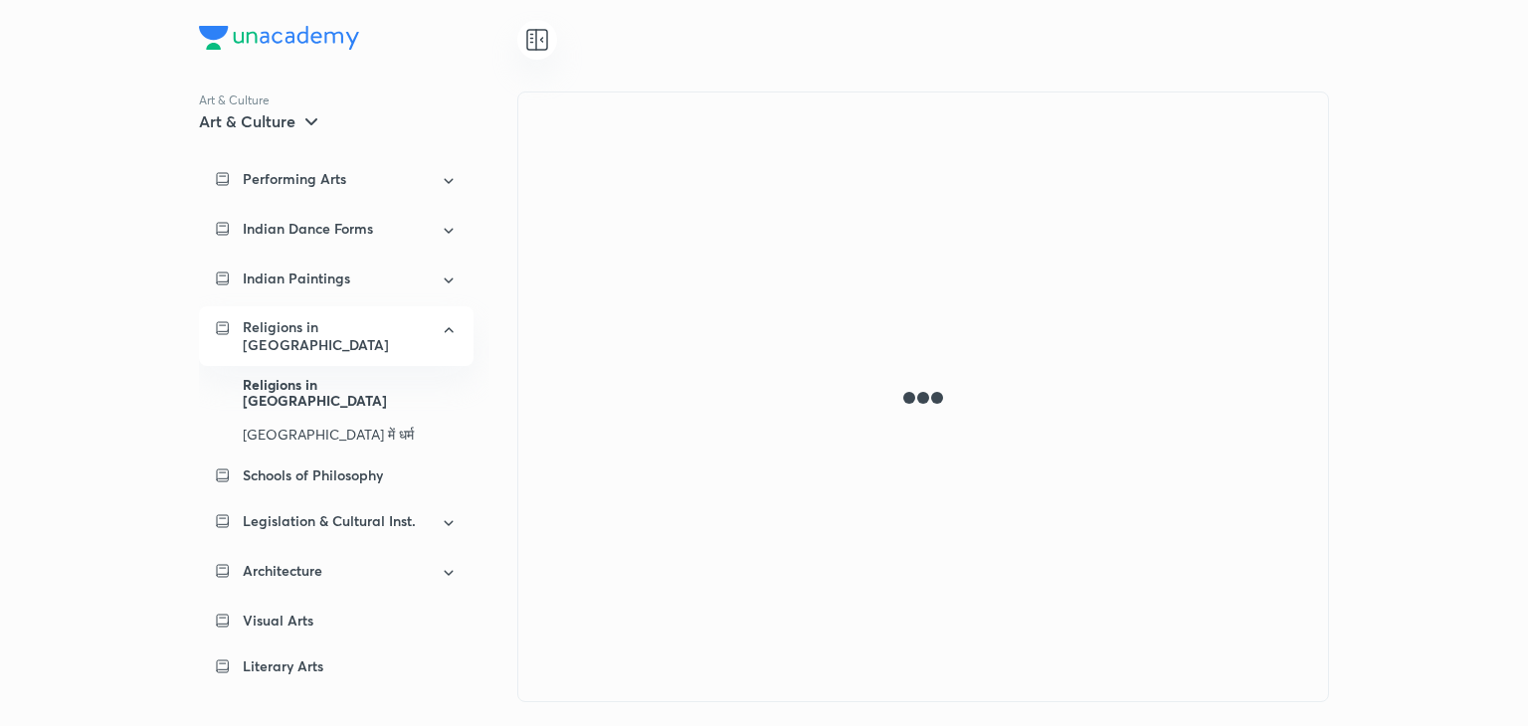
scroll to position [8, 0]
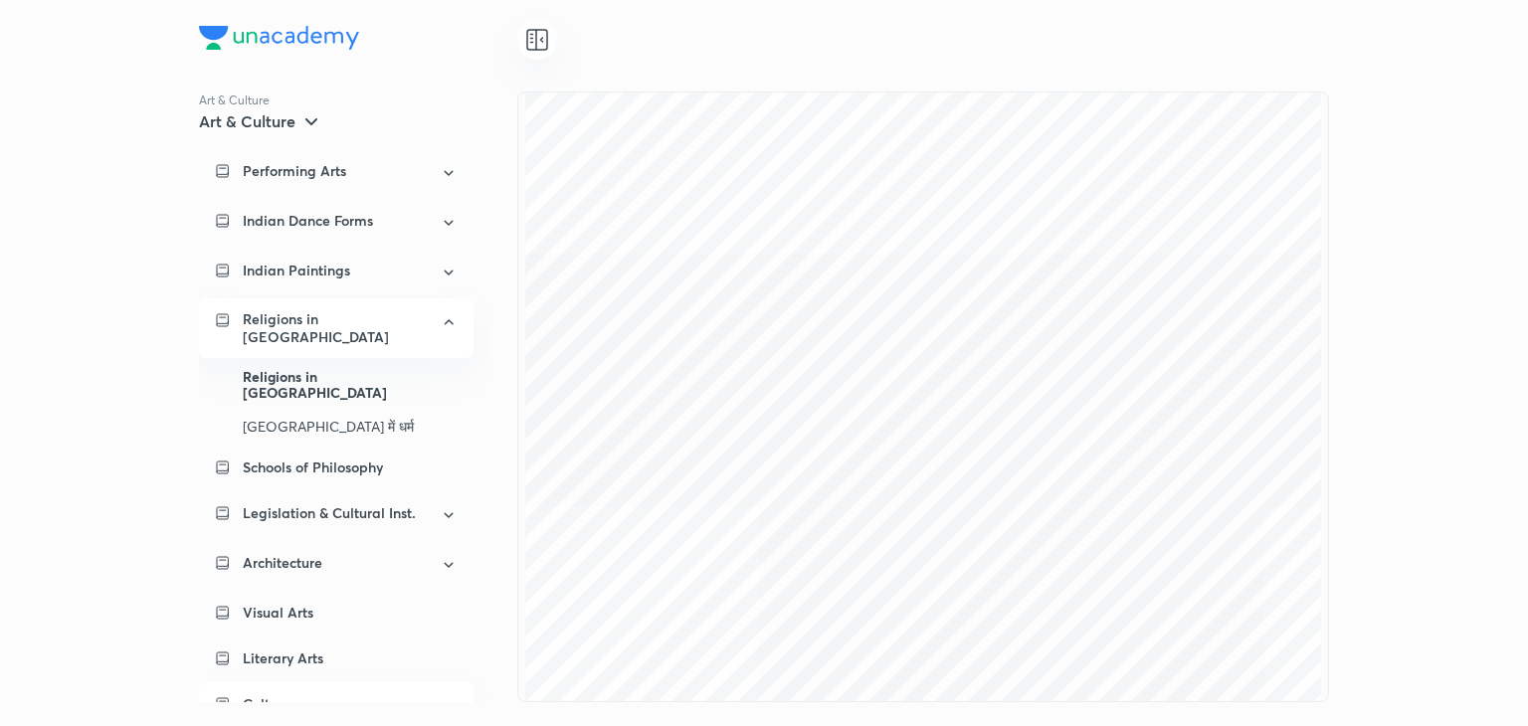
click at [350, 694] on div "Culture" at bounding box center [335, 704] width 185 height 20
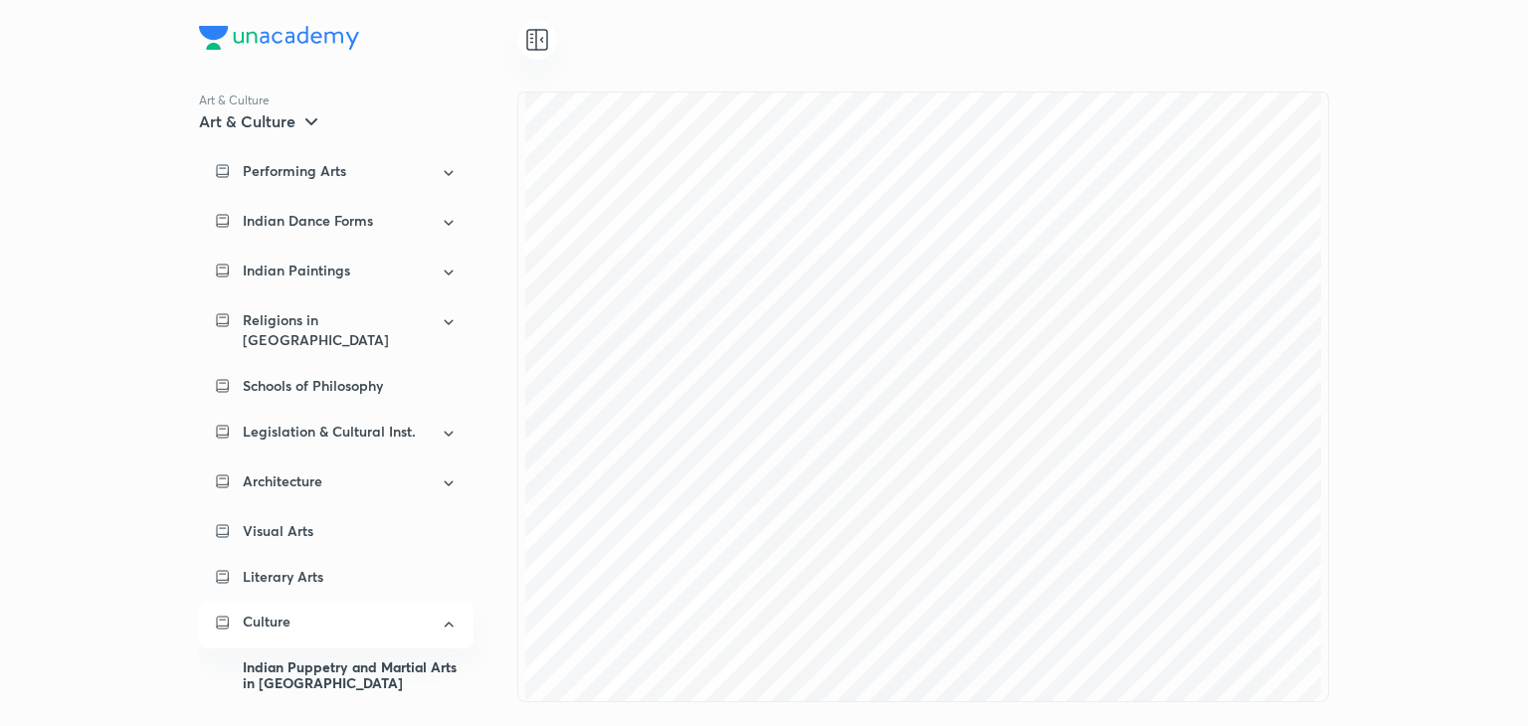
click at [489, 476] on div "Art & Culture Art & Culture Performing Arts Indian Dance Forms Indian Paintings…" at bounding box center [358, 397] width 318 height 611
drag, startPoint x: 489, startPoint y: 476, endPoint x: 475, endPoint y: 542, distance: 68.3
click at [475, 542] on div "Art & Culture Art & Culture Performing Arts Indian Dance Forms Indian Paintings…" at bounding box center [358, 397] width 318 height 611
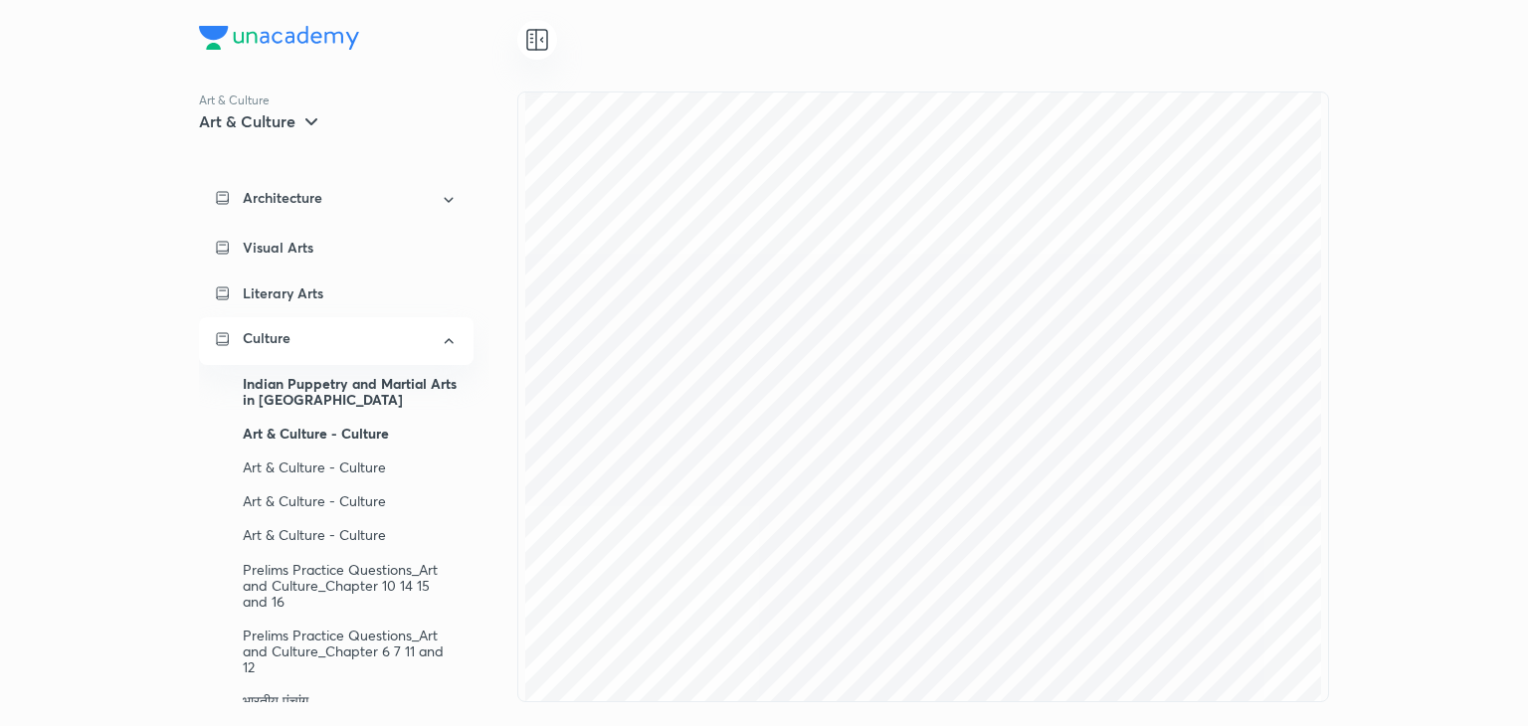
click at [409, 422] on div "Art & Culture - Culture" at bounding box center [350, 434] width 215 height 34
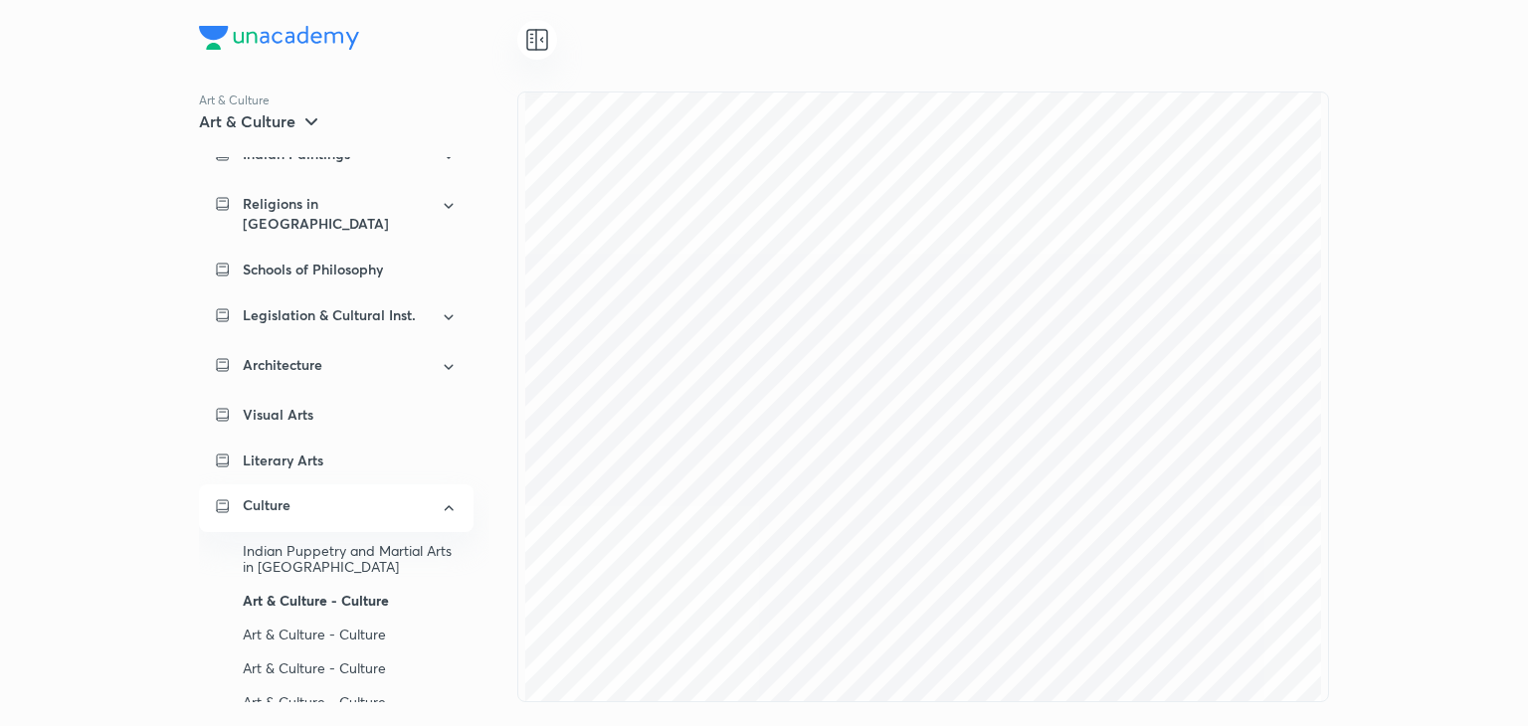
scroll to position [111, 0]
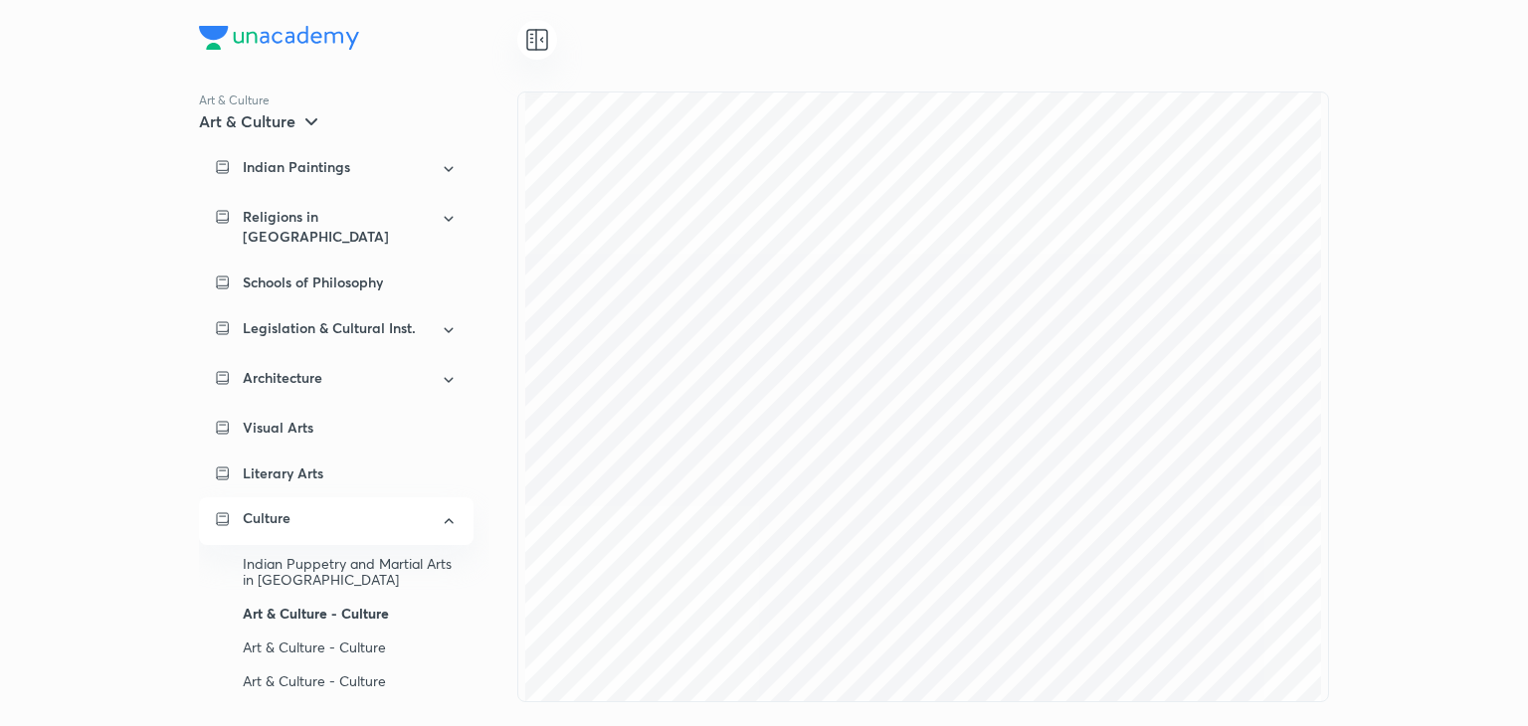
drag, startPoint x: 492, startPoint y: 479, endPoint x: 506, endPoint y: 421, distance: 59.4
click at [506, 423] on div "Art & Culture Art & Culture Performing Arts Indian Dance Forms Indian Paintings…" at bounding box center [358, 397] width 318 height 611
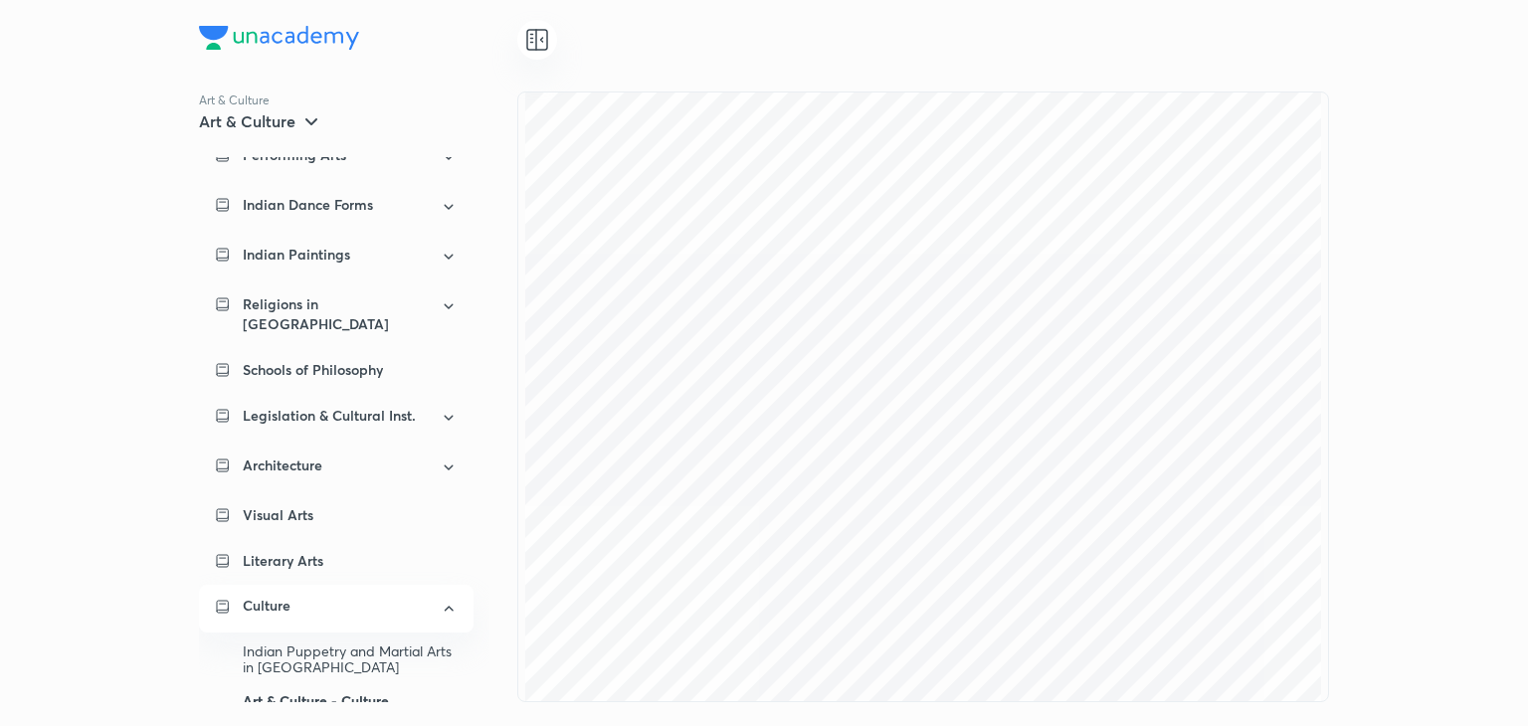
scroll to position [0, 0]
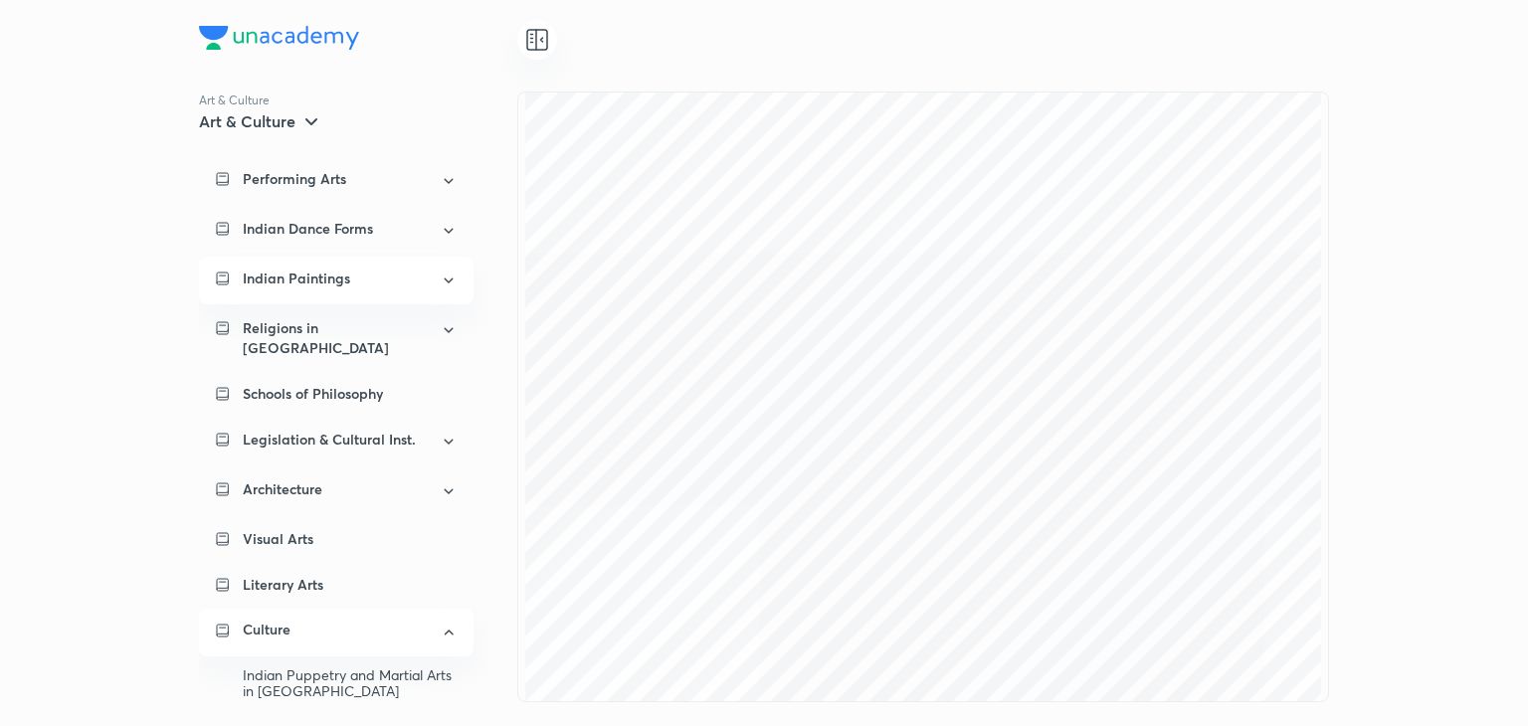
click at [379, 290] on div "Indian Paintings" at bounding box center [336, 281] width 275 height 48
click at [362, 193] on div "Performing Arts" at bounding box center [336, 181] width 275 height 48
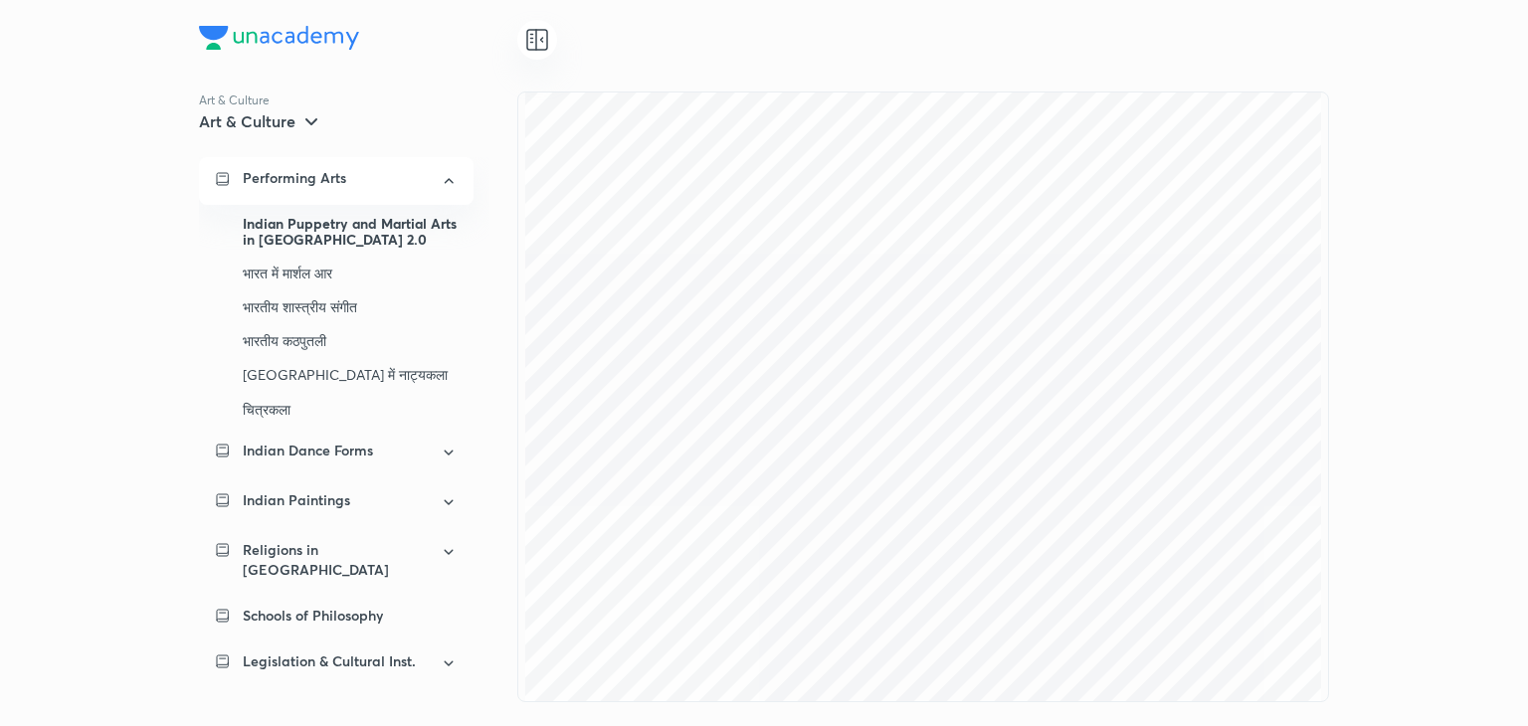
scroll to position [5476, 0]
click at [340, 701] on div "Architecture" at bounding box center [335, 711] width 185 height 20
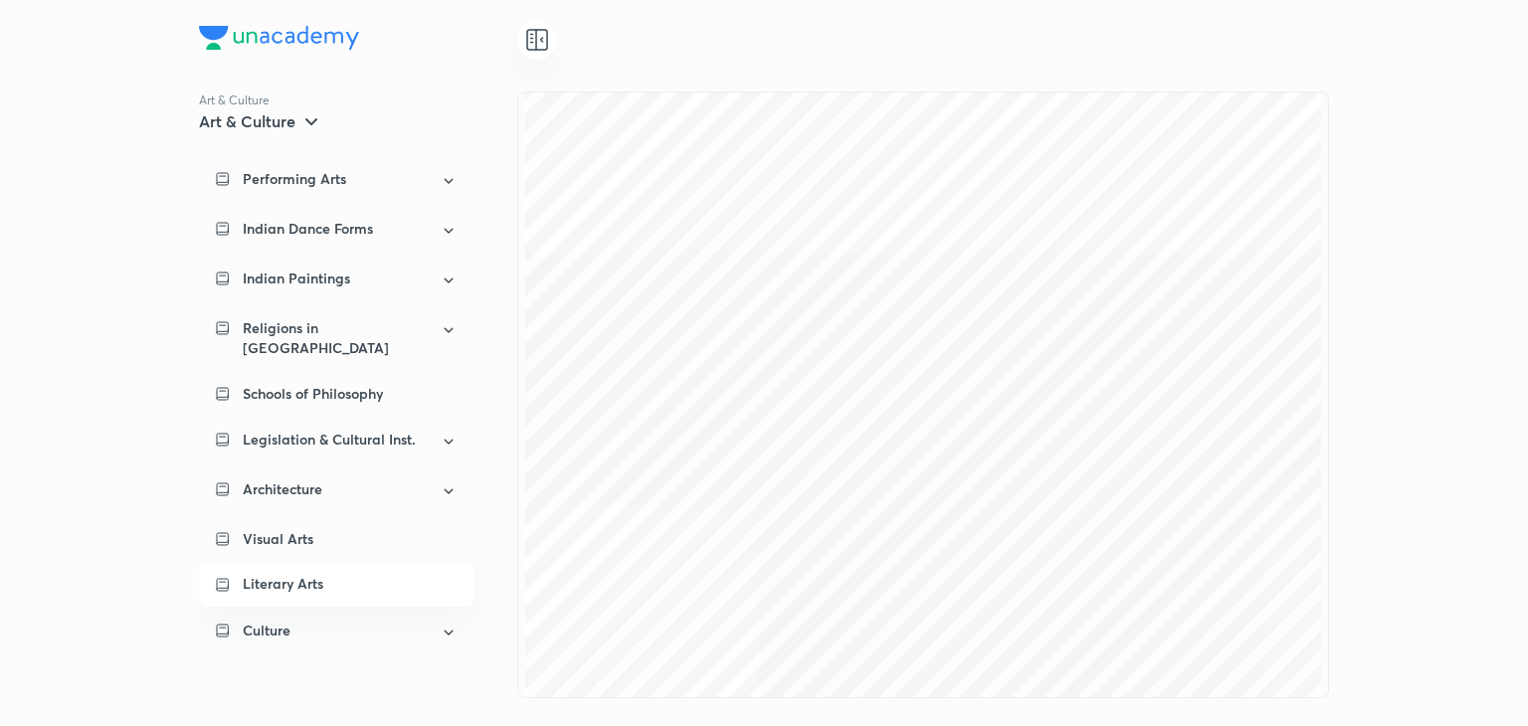
scroll to position [0, 0]
click at [362, 546] on div "Performing Arts Indian Dance Forms Indian Paintings Religions in India Schools …" at bounding box center [344, 406] width 290 height 499
click at [358, 590] on div "Literary Arts" at bounding box center [336, 585] width 275 height 44
click at [367, 576] on div "Literary Arts" at bounding box center [350, 584] width 215 height 18
click at [369, 529] on div "Visual Arts" at bounding box center [350, 539] width 215 height 20
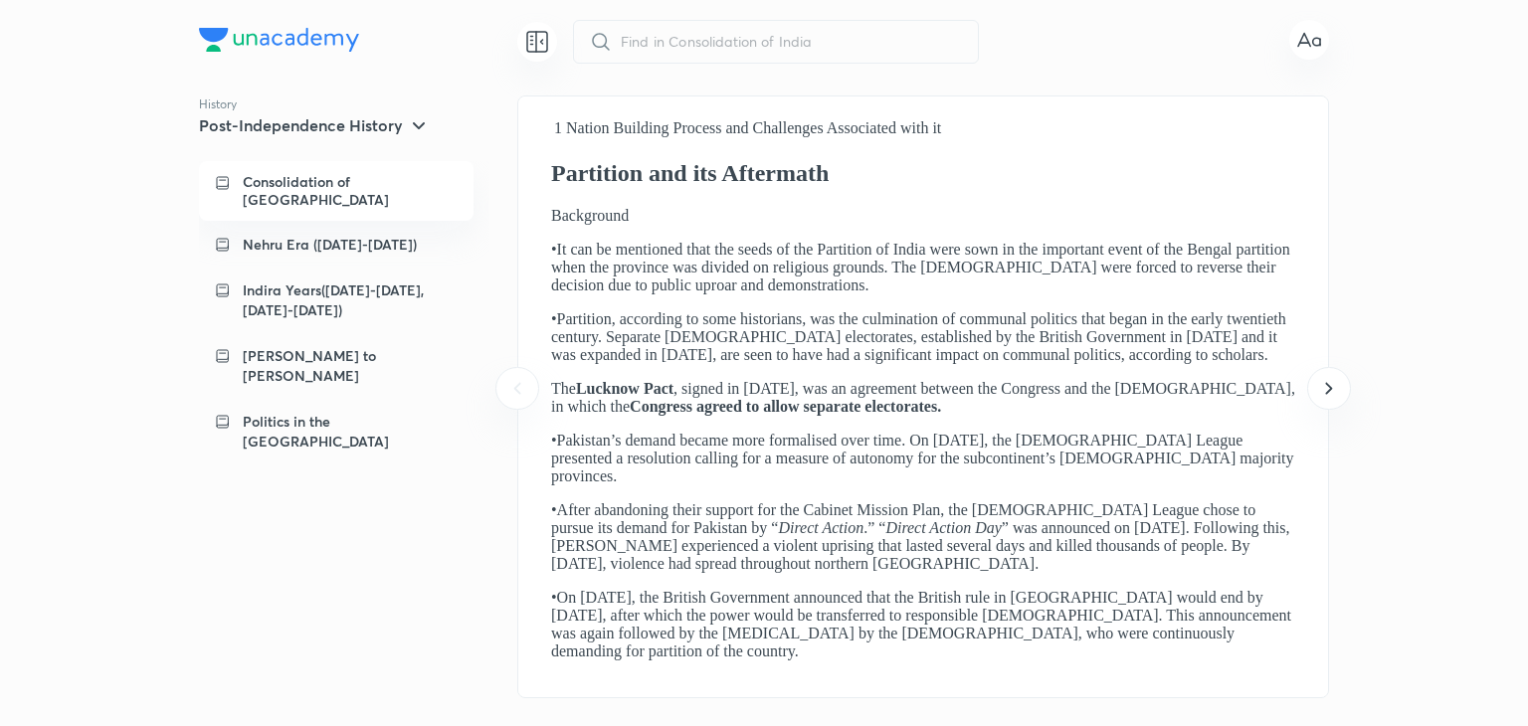
click at [936, 294] on p "• It can be mentioned that the seeds of the Partition of India were sown in the…" at bounding box center [923, 268] width 744 height 54
click at [1329, 392] on icon at bounding box center [1329, 388] width 24 height 24
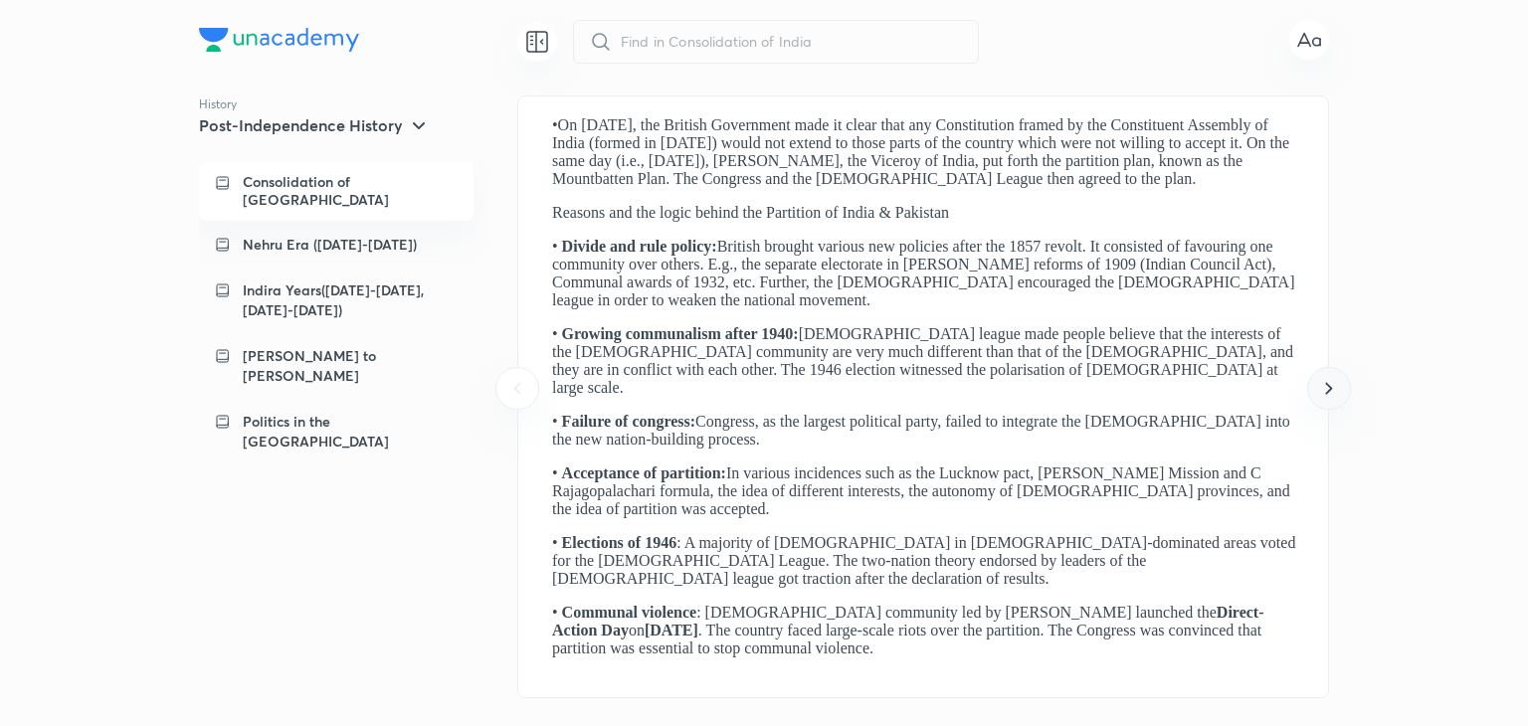
click at [1329, 392] on icon at bounding box center [1329, 388] width 24 height 24
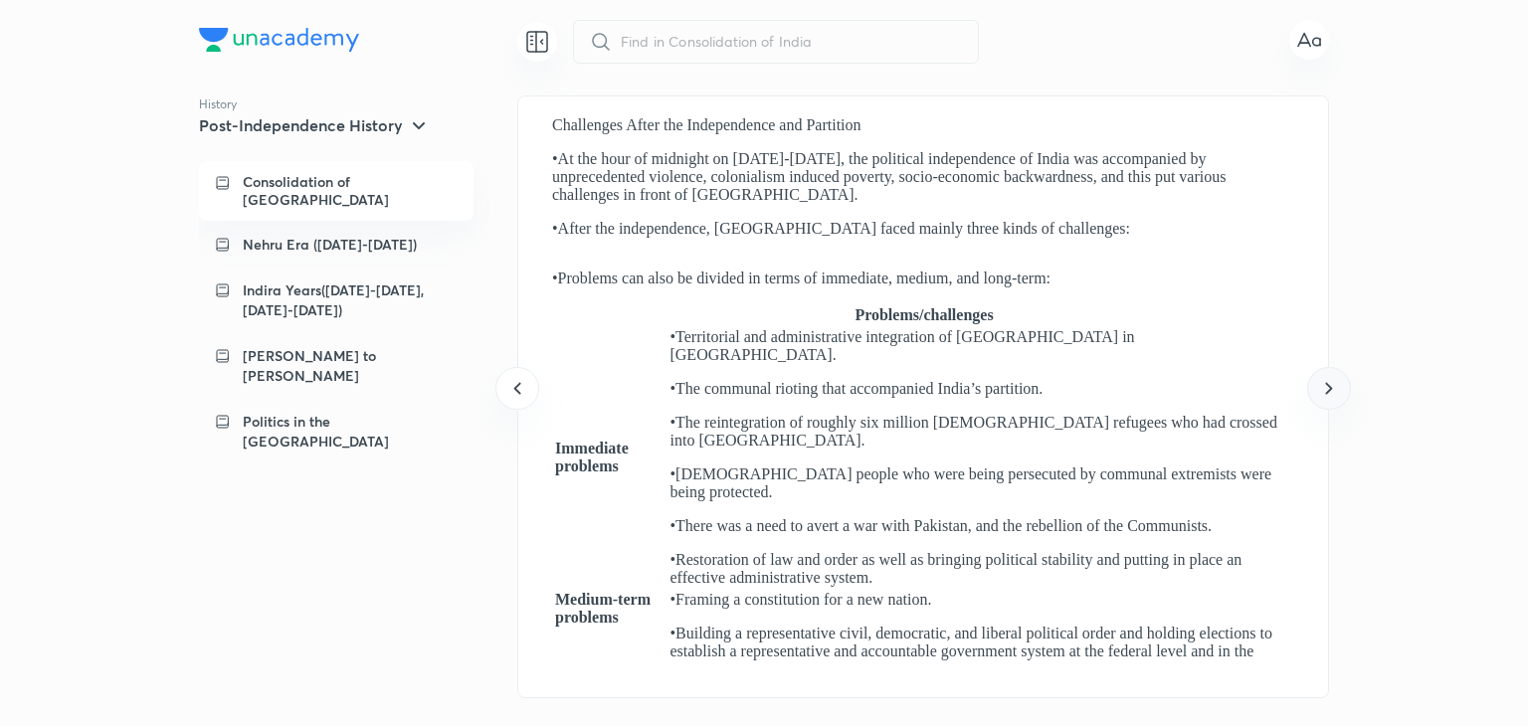
click at [1329, 392] on icon at bounding box center [1329, 388] width 24 height 24
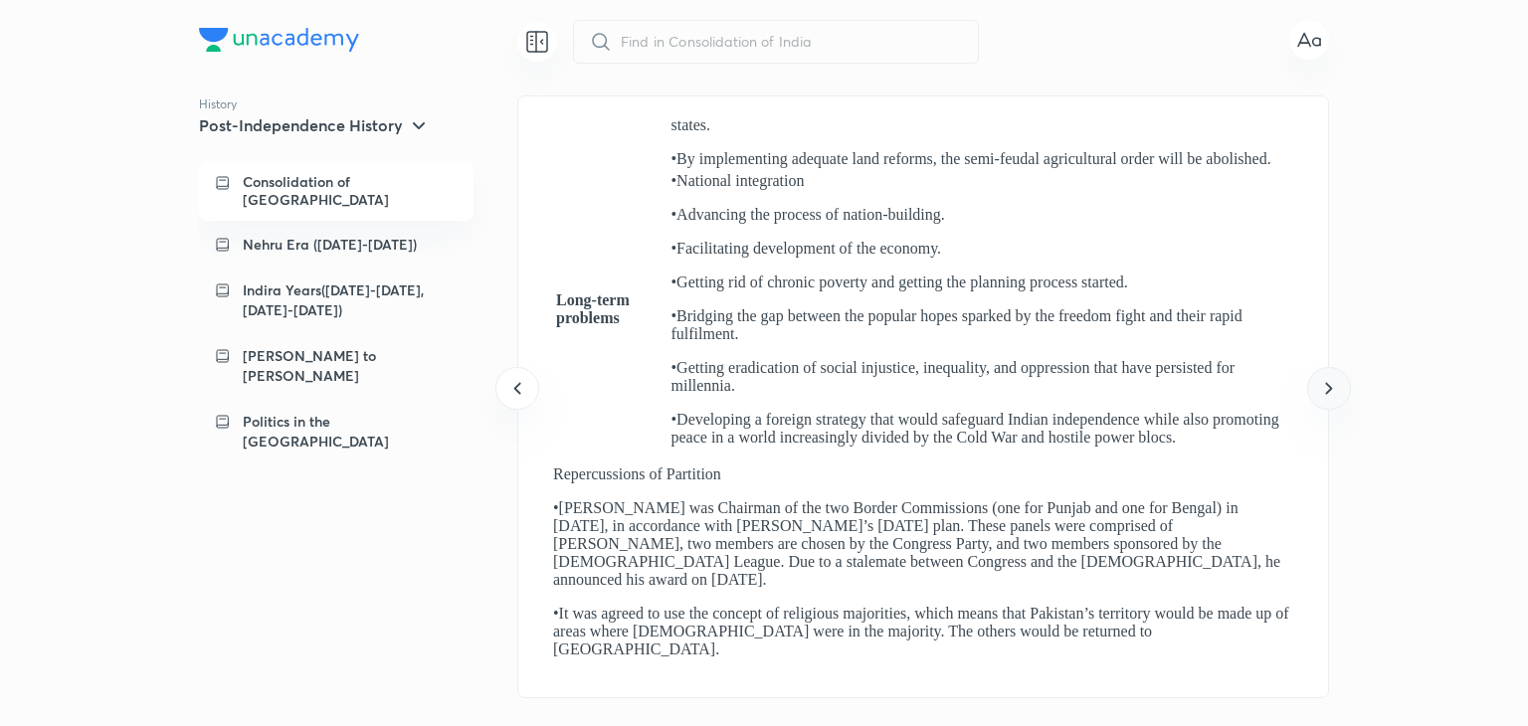
click at [1329, 392] on icon at bounding box center [1329, 388] width 24 height 24
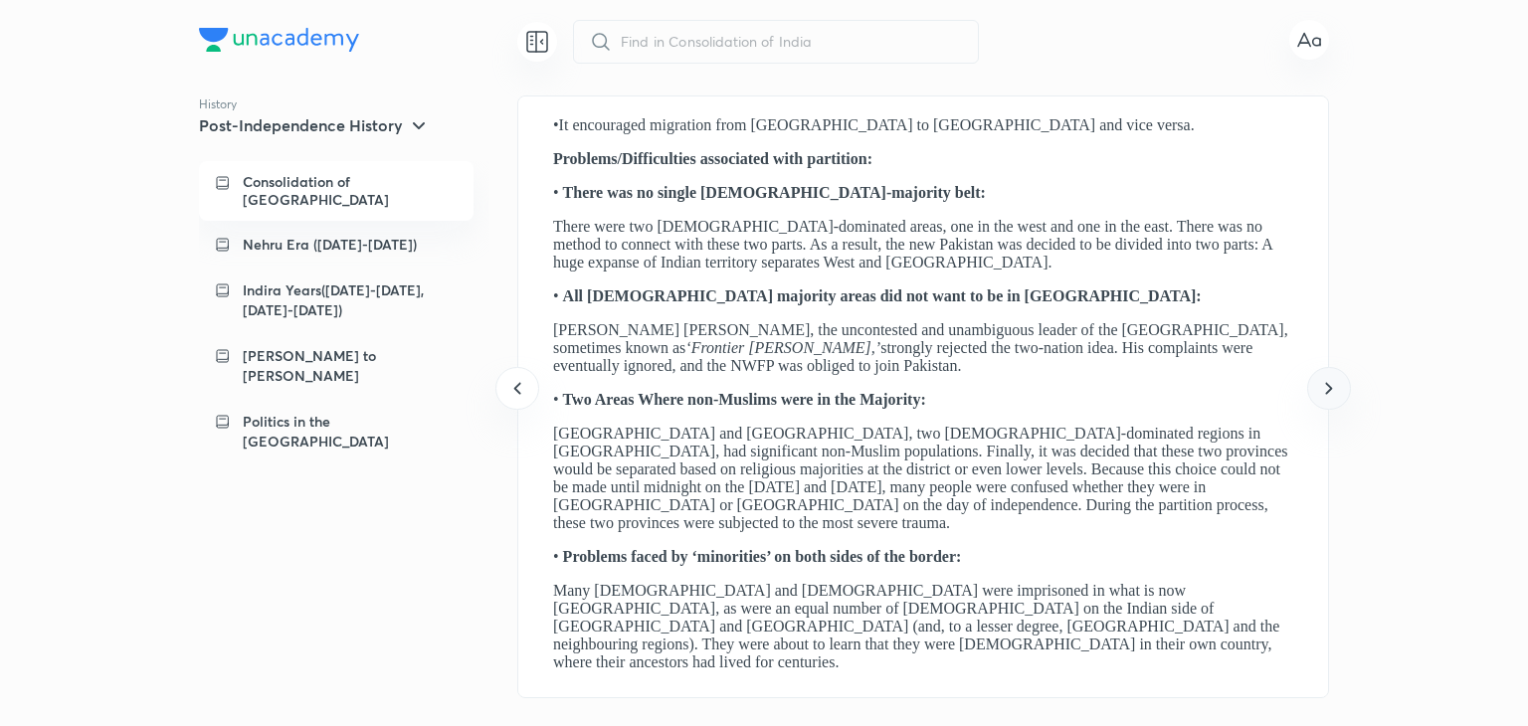
click at [1329, 392] on icon at bounding box center [1329, 388] width 24 height 24
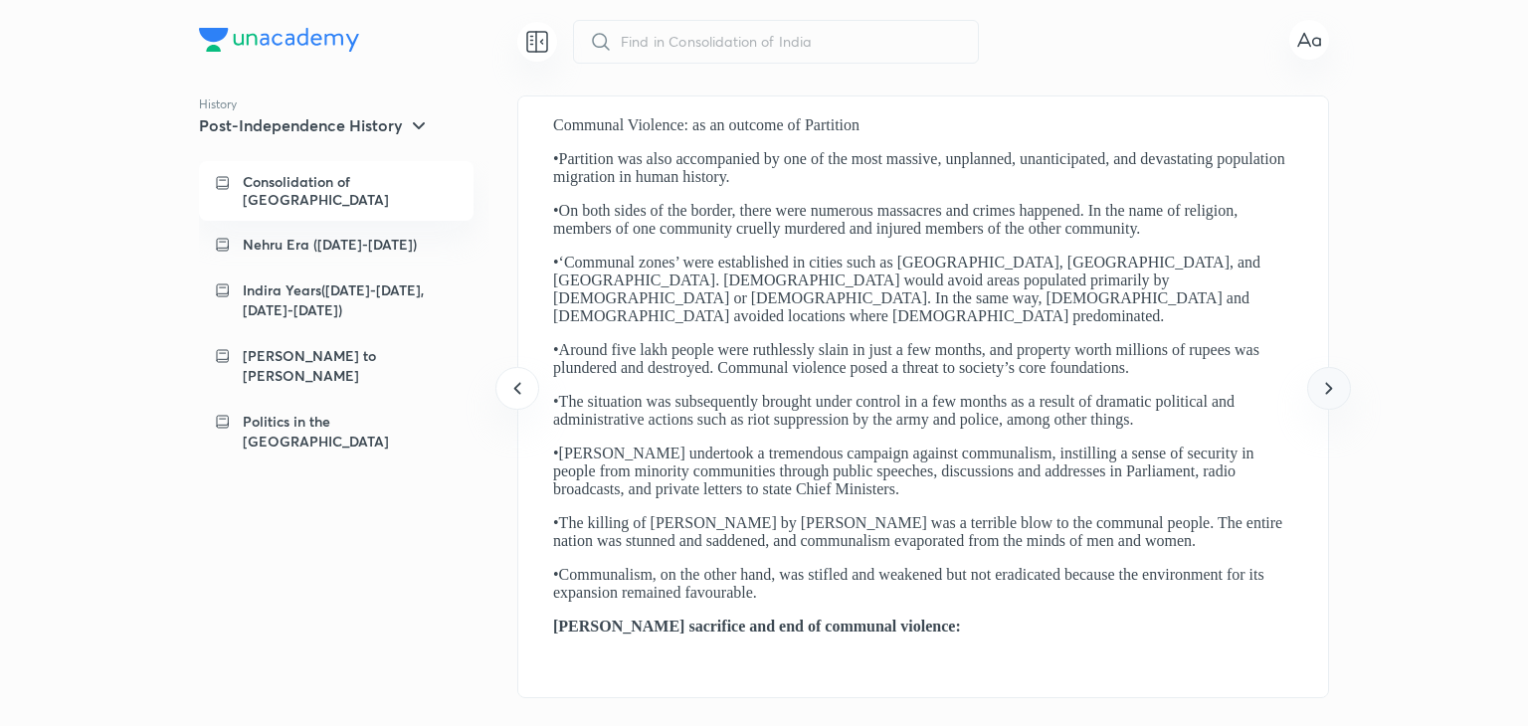
click at [1329, 392] on icon at bounding box center [1329, 388] width 24 height 24
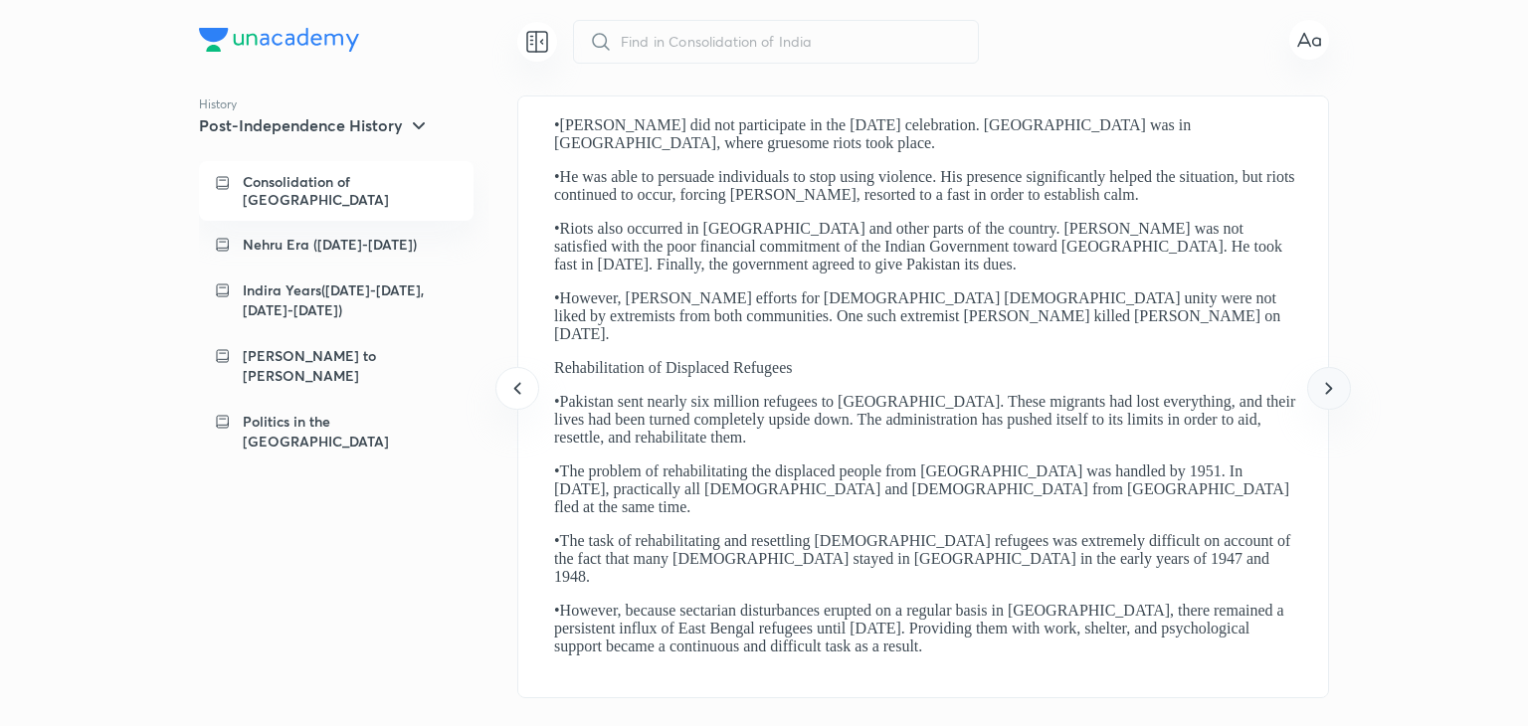
click at [1329, 392] on icon at bounding box center [1329, 388] width 24 height 24
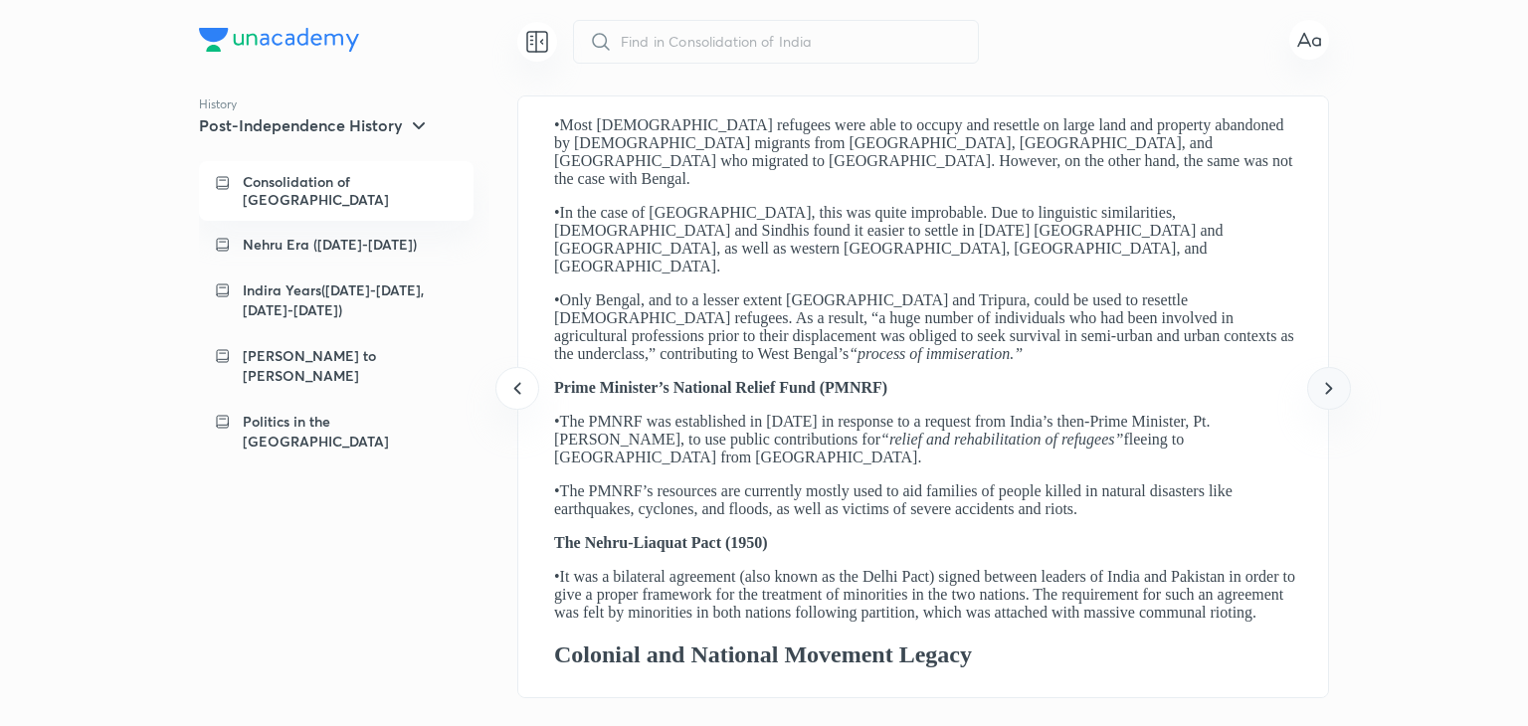
click at [1329, 392] on icon at bounding box center [1329, 388] width 24 height 24
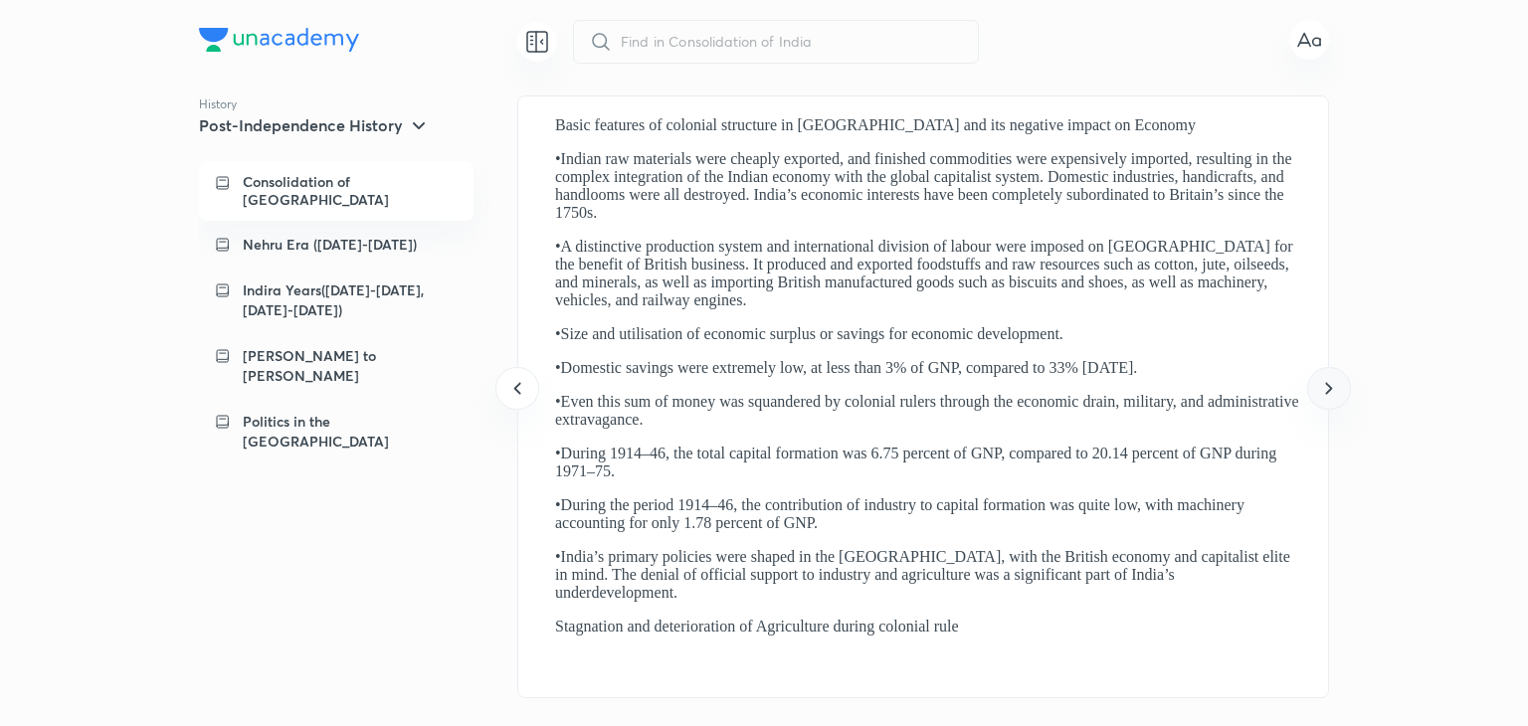
click at [1329, 392] on icon at bounding box center [1329, 388] width 24 height 24
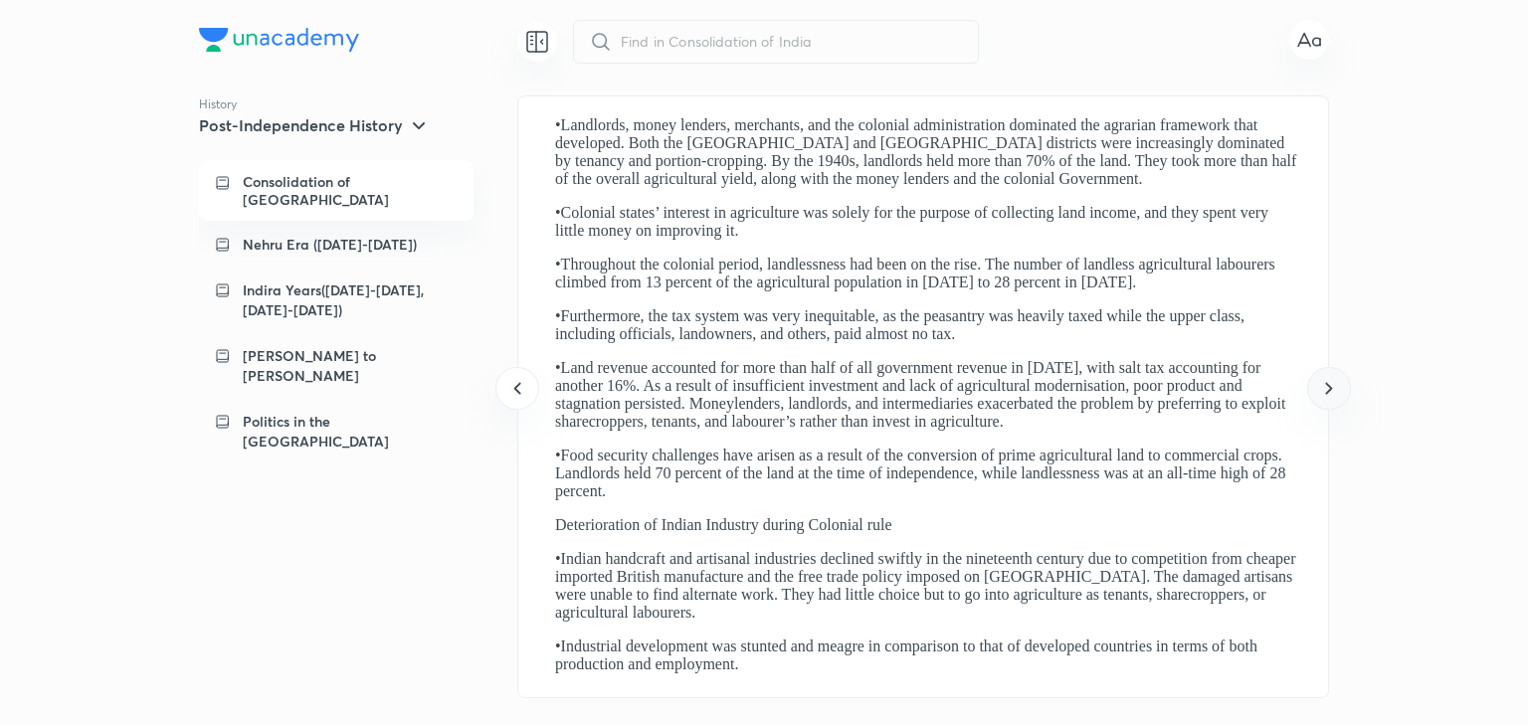
click at [1329, 392] on icon at bounding box center [1329, 388] width 24 height 24
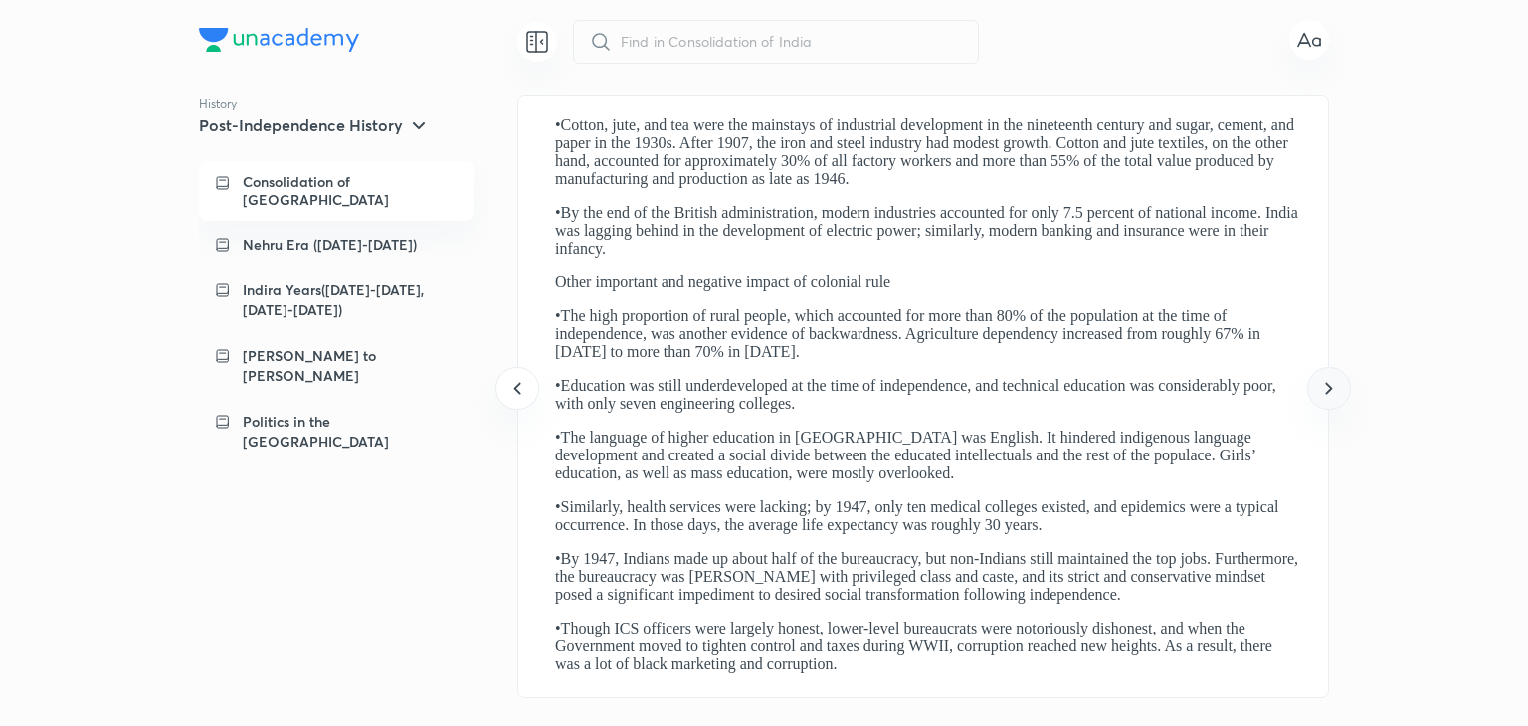
click at [1329, 392] on icon at bounding box center [1329, 388] width 24 height 24
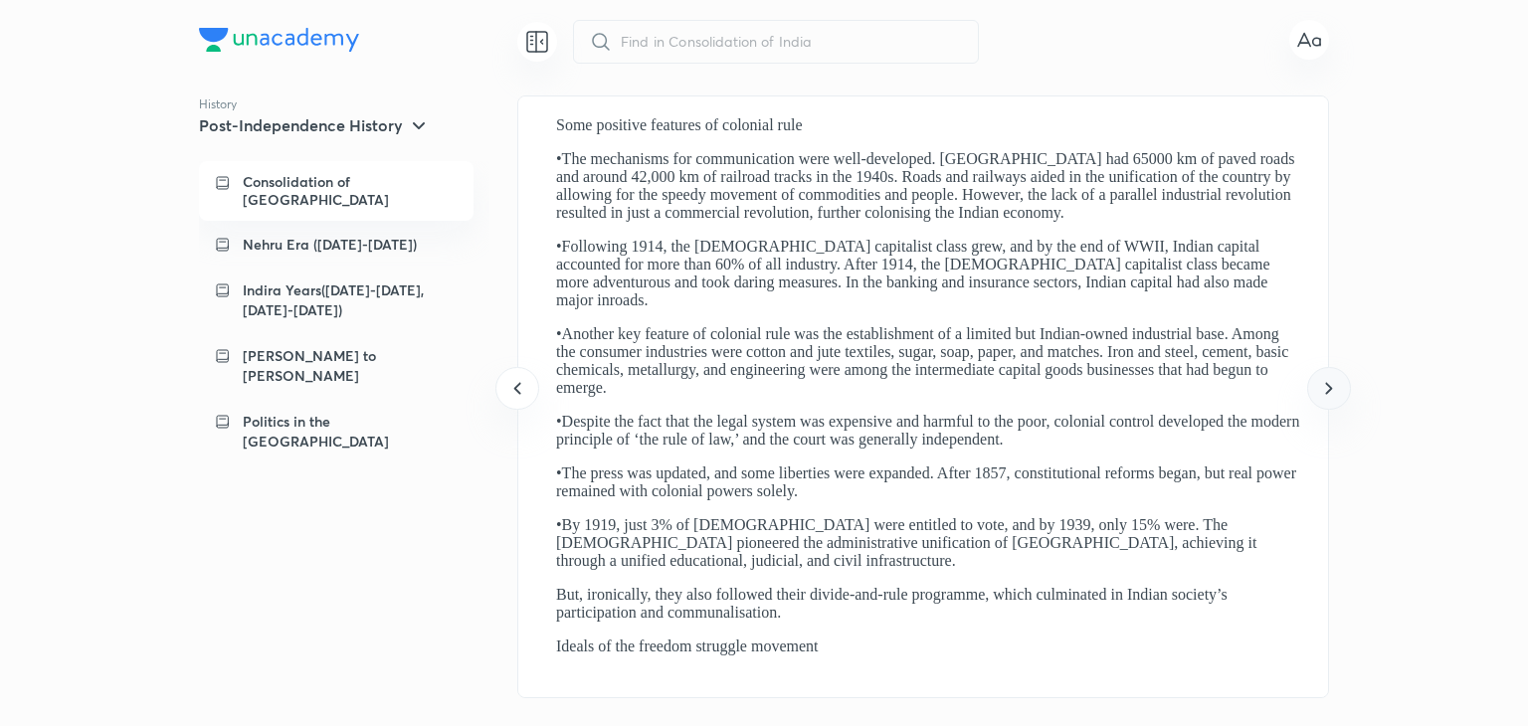
click at [1329, 392] on icon at bounding box center [1329, 388] width 24 height 24
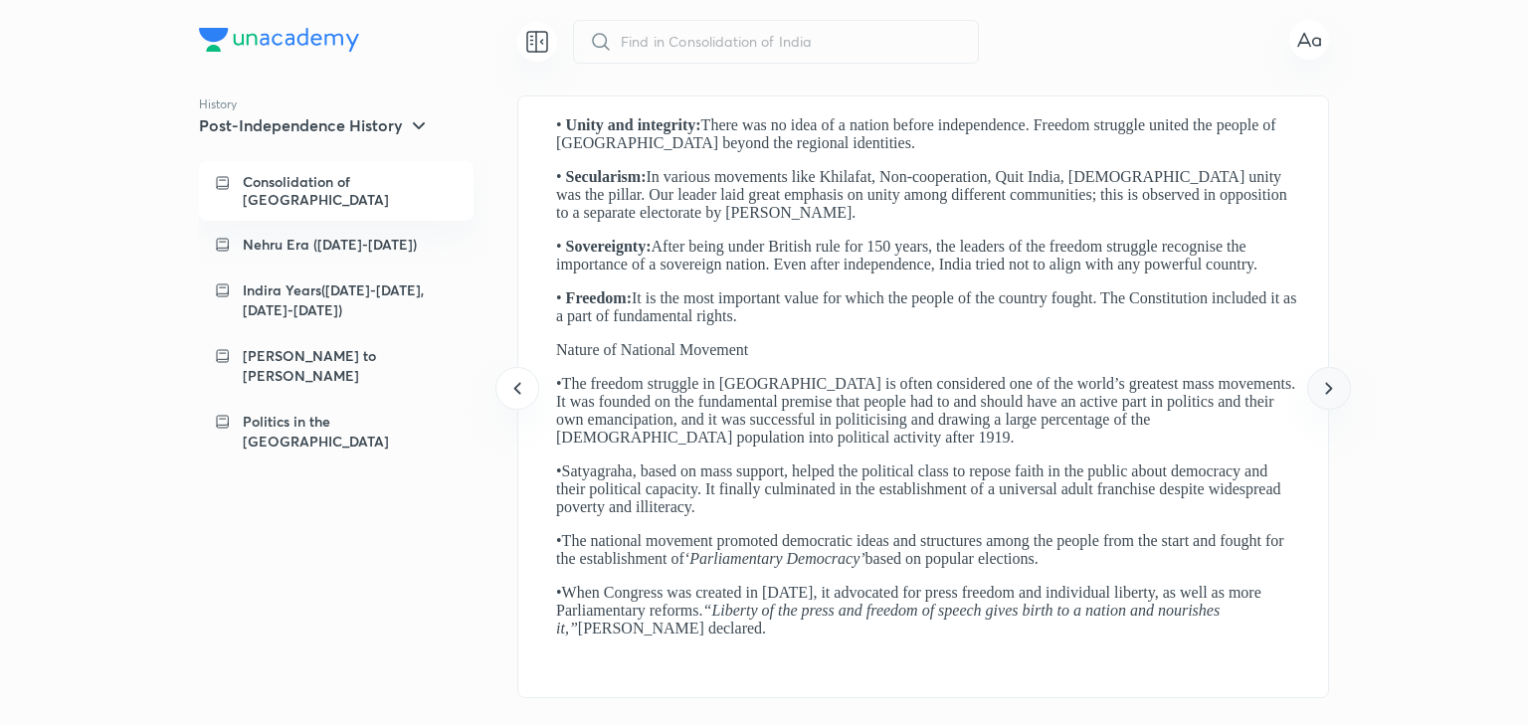
click at [1329, 392] on icon at bounding box center [1329, 388] width 24 height 24
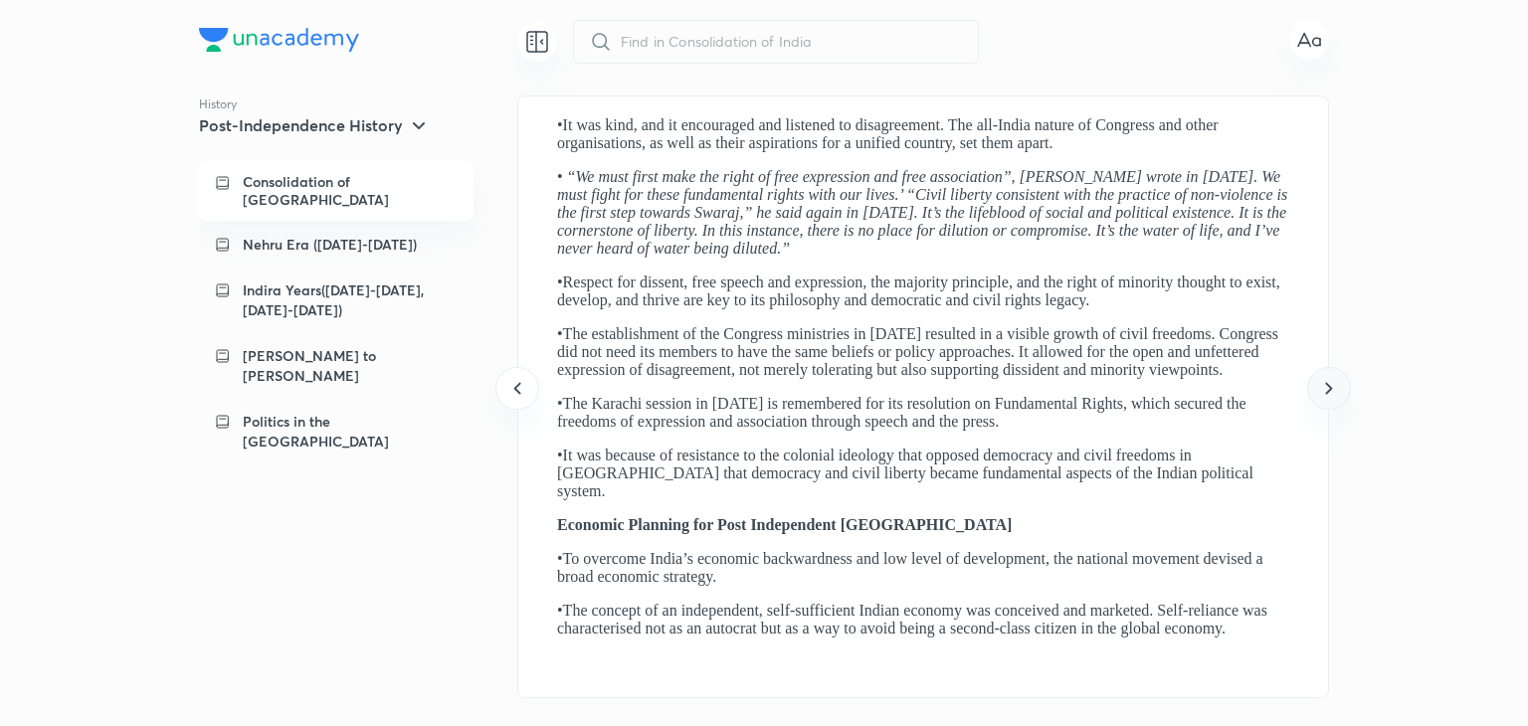
click at [1329, 392] on icon at bounding box center [1329, 388] width 24 height 24
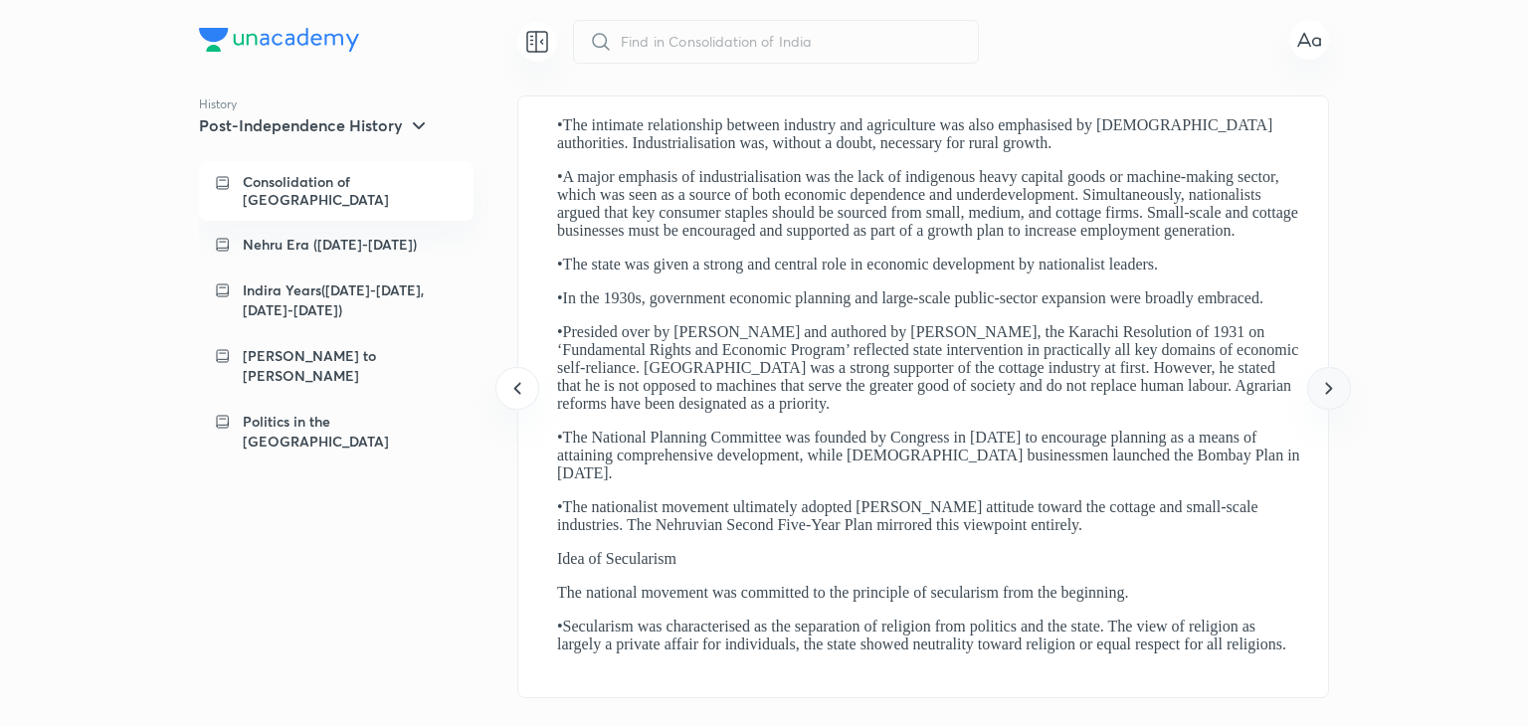
click at [1329, 392] on icon at bounding box center [1329, 388] width 24 height 24
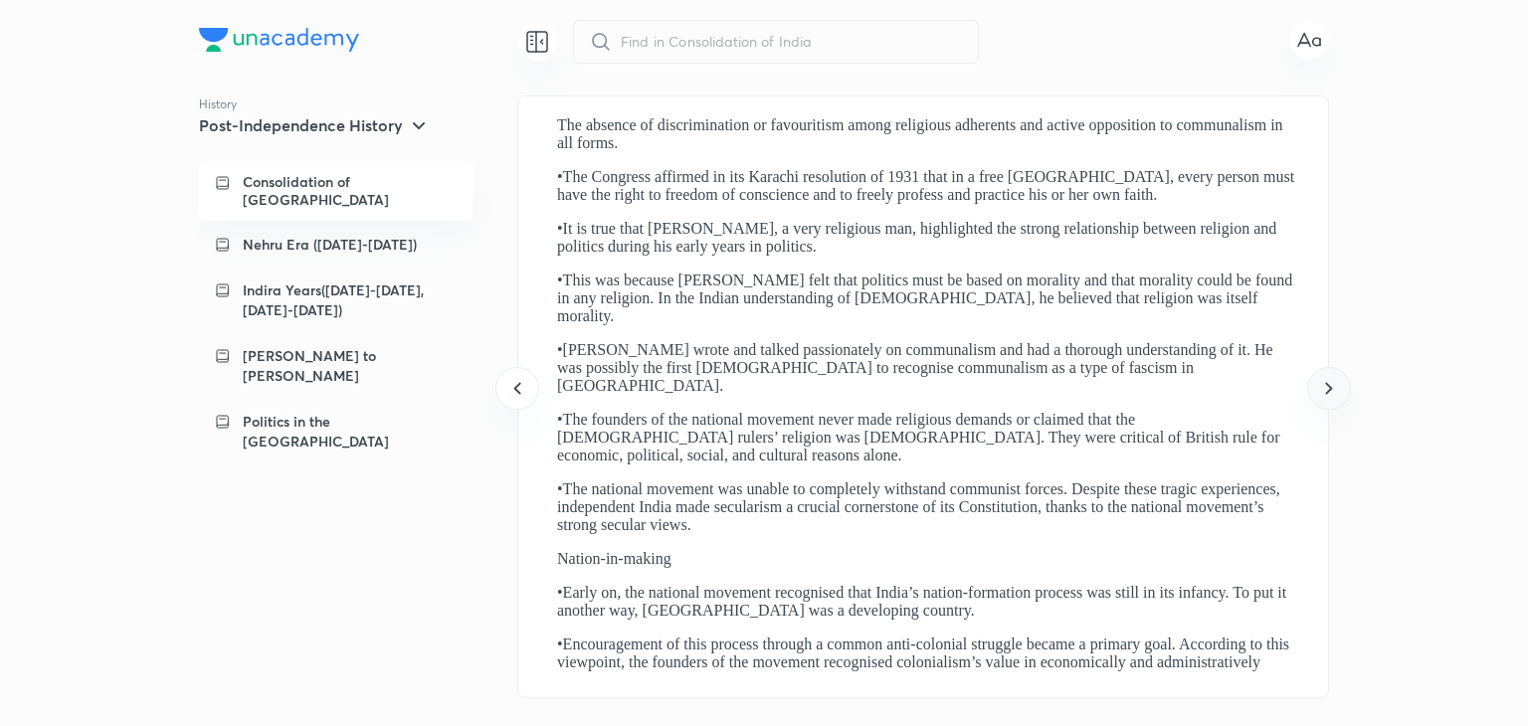
click at [1329, 392] on icon at bounding box center [1329, 388] width 24 height 24
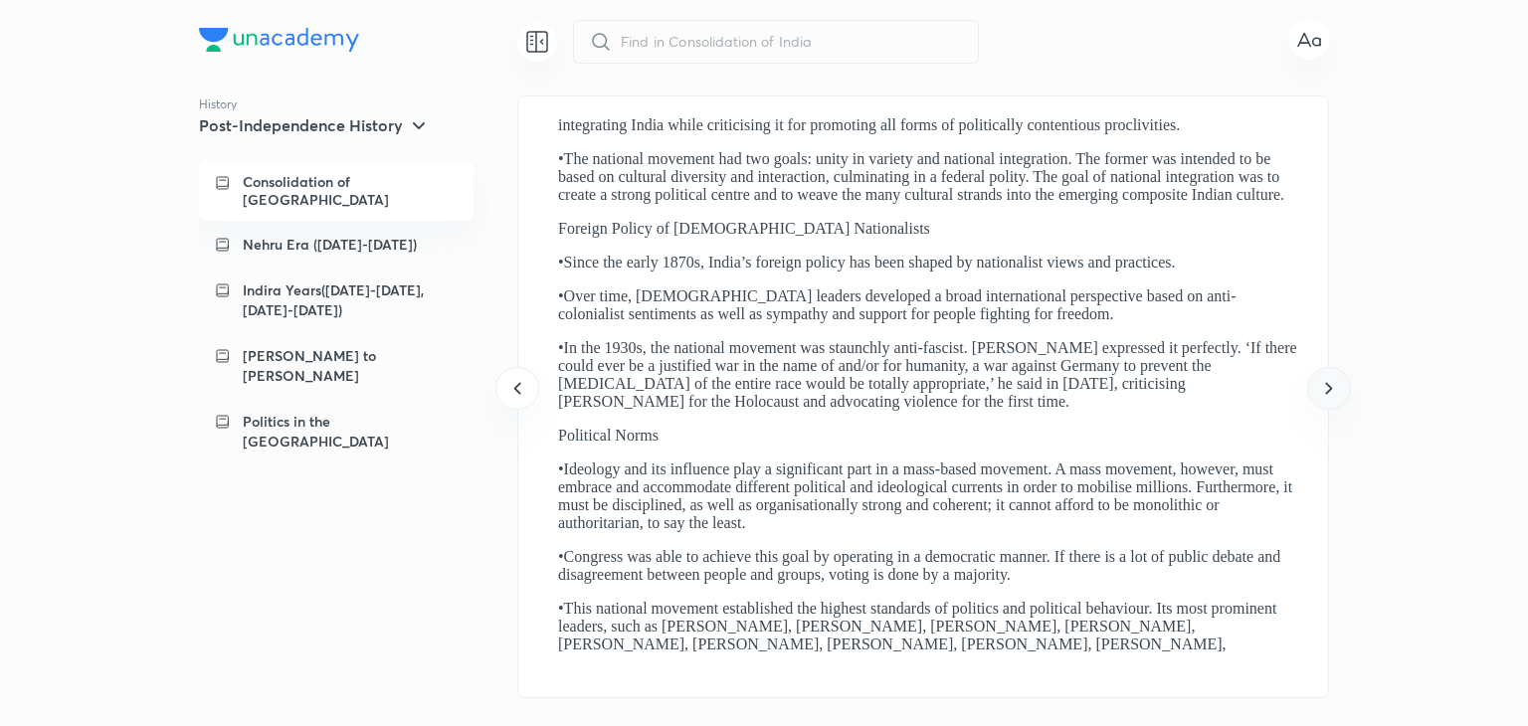
click at [1329, 392] on icon at bounding box center [1329, 388] width 24 height 24
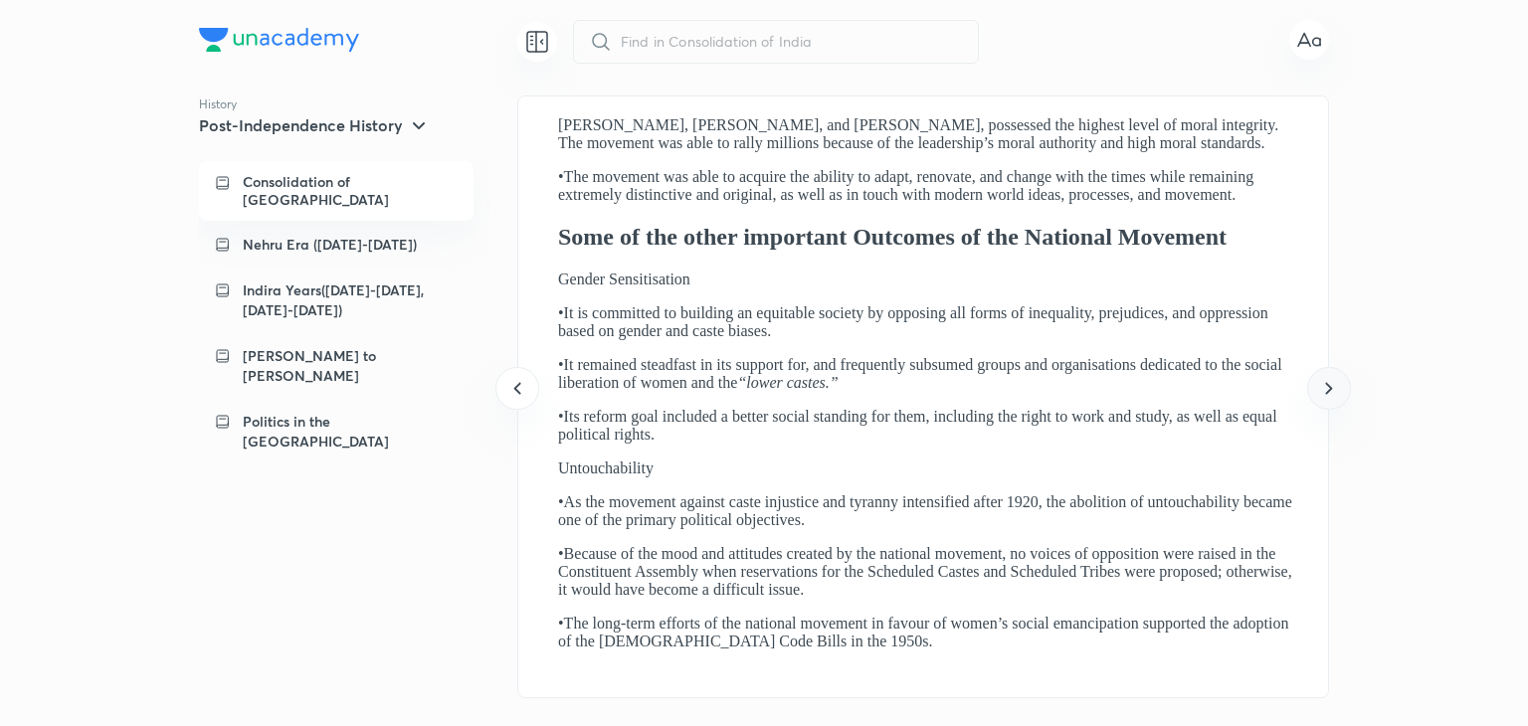
click at [1329, 392] on icon at bounding box center [1329, 388] width 24 height 24
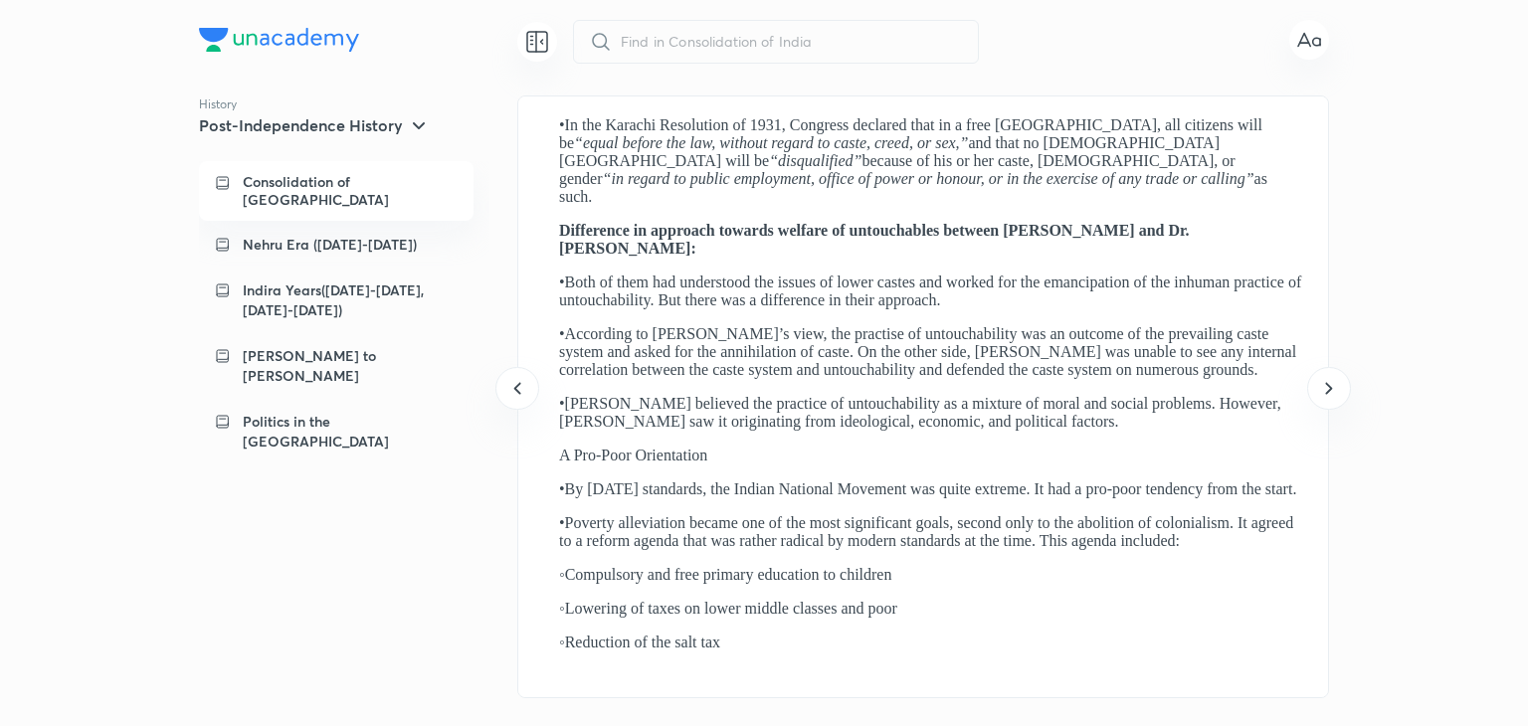
click at [581, 43] on div "​" at bounding box center [776, 42] width 406 height 44
click at [636, 41] on input "text" at bounding box center [776, 42] width 374 height 44
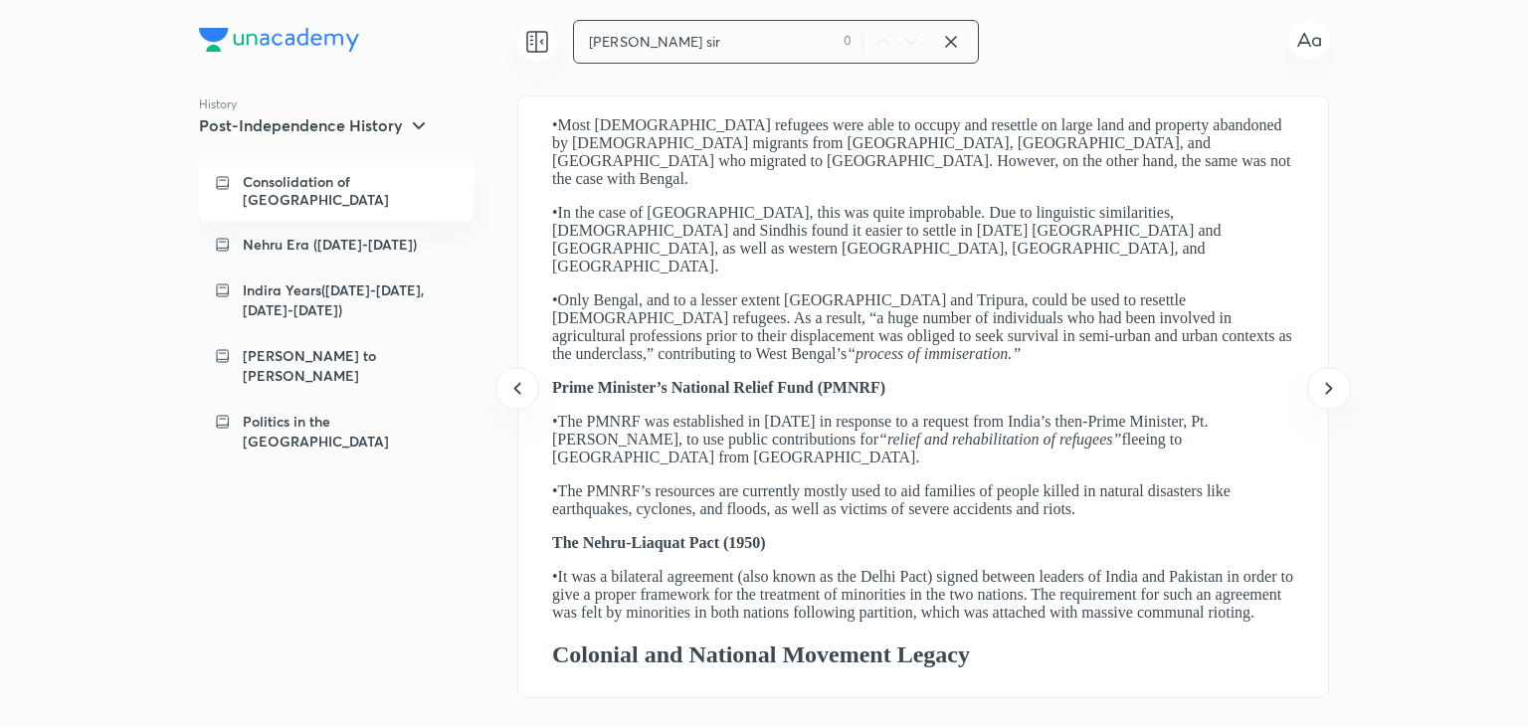
type input "mrunal sir"
